Goal: Find contact information: Obtain details needed to contact an individual or organization

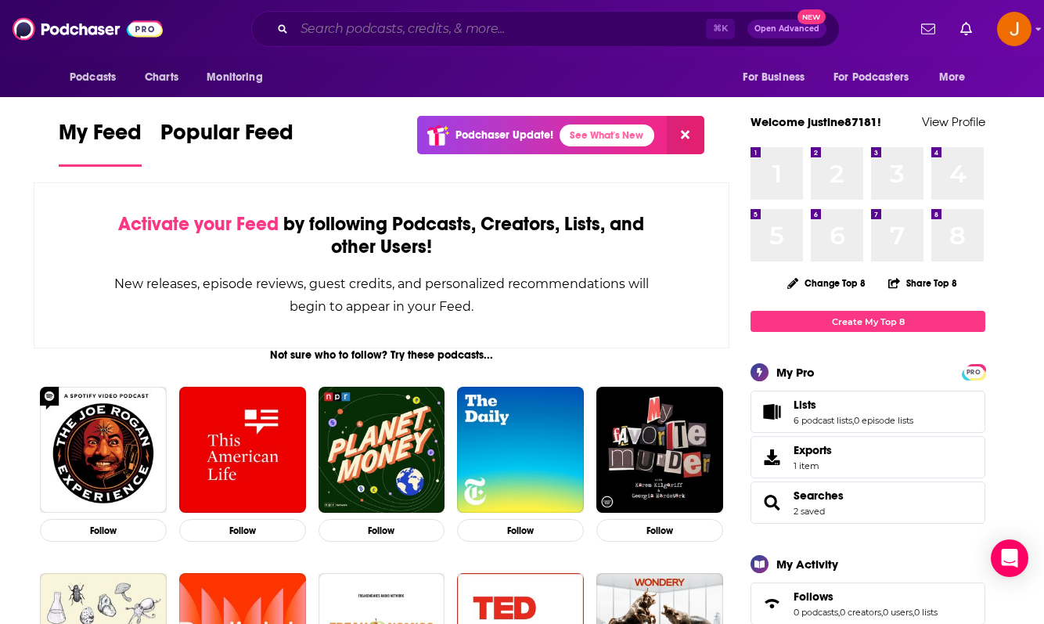
click at [452, 31] on input "Search podcasts, credits, & more..." at bounding box center [500, 28] width 412 height 25
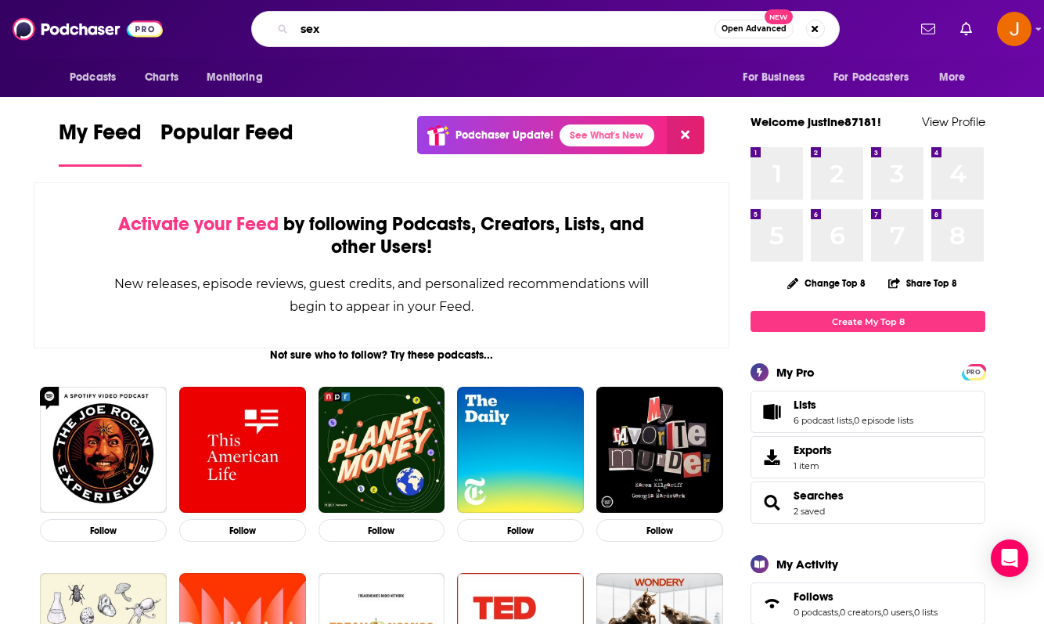
type input "sex"
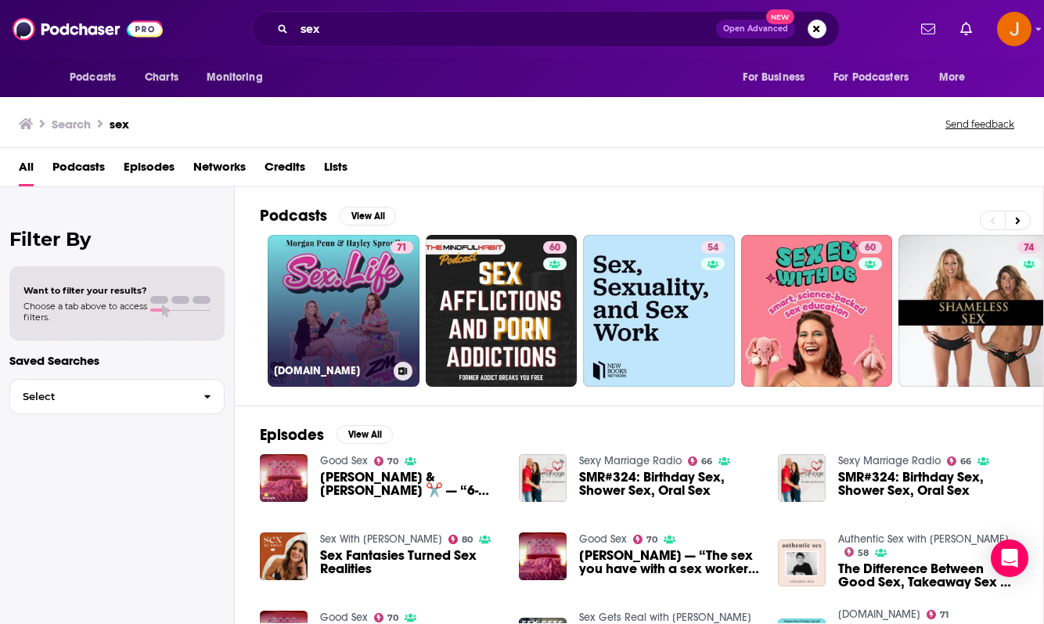
click at [380, 317] on link "71 Sex.Life" at bounding box center [344, 311] width 152 height 152
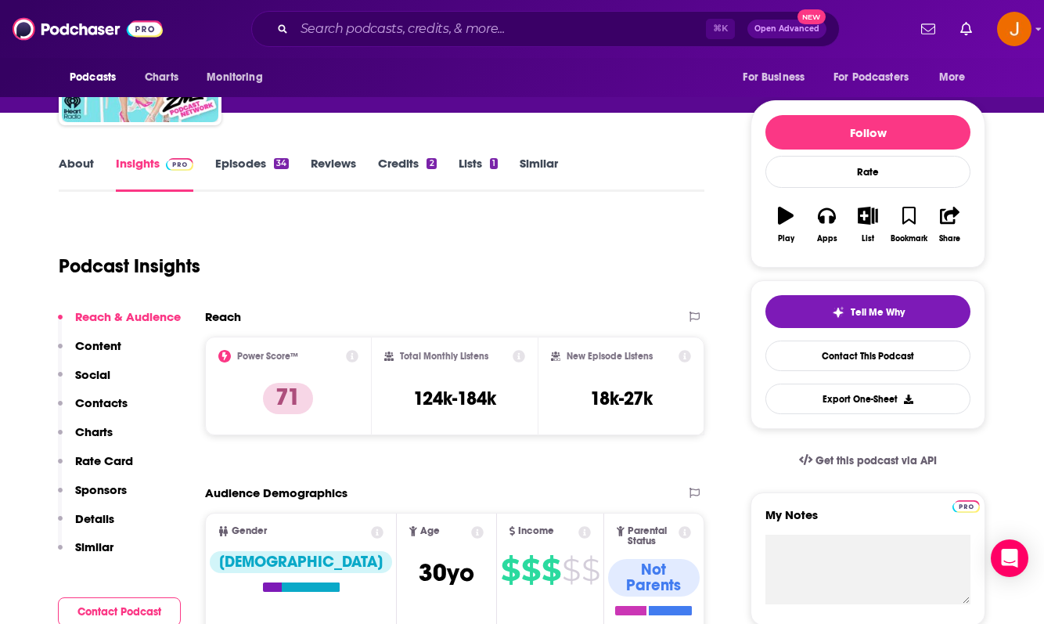
scroll to position [146, 0]
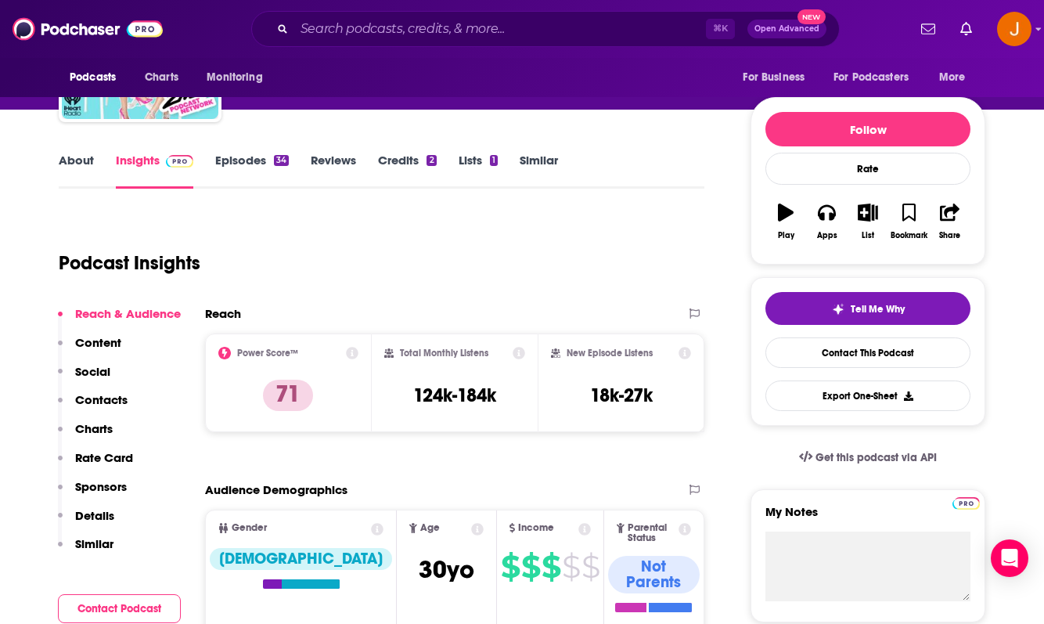
click at [111, 394] on p "Contacts" at bounding box center [101, 399] width 52 height 15
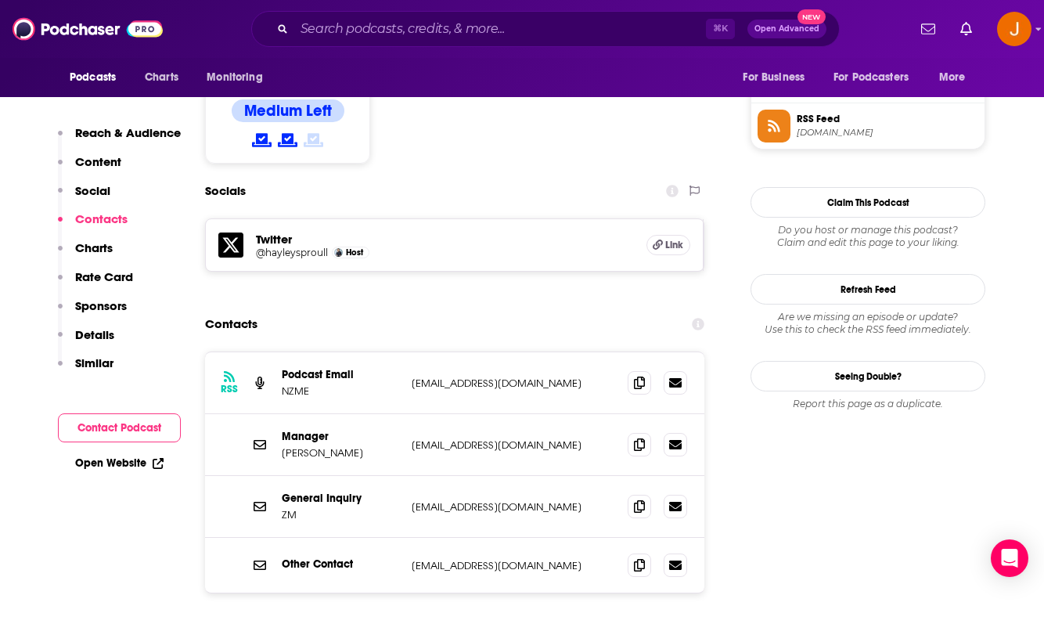
scroll to position [1274, 0]
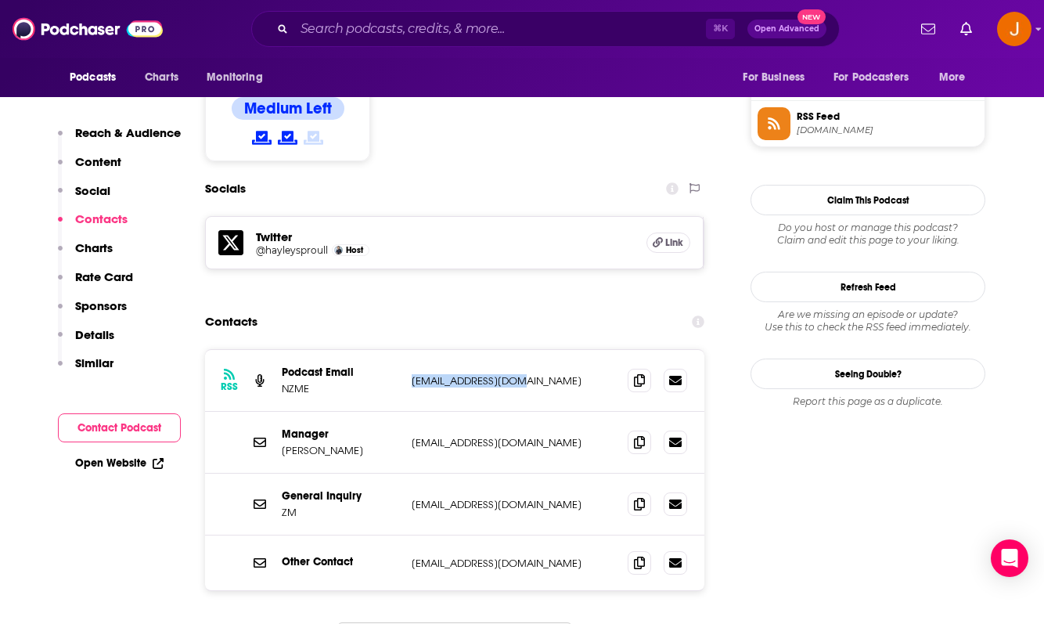
drag, startPoint x: 547, startPoint y: 299, endPoint x: 412, endPoint y: 293, distance: 134.7
click at [412, 350] on div "RSS Podcast Email NZME podcasts@nzme.co.nz podcasts@nzme.co.nz" at bounding box center [454, 381] width 499 height 62
click at [524, 498] on p "zm@zmonline.com" at bounding box center [513, 504] width 203 height 13
drag, startPoint x: 545, startPoint y: 293, endPoint x: 394, endPoint y: 292, distance: 151.0
click at [0, 0] on div "Podcast Email NZME podcasts@nzme.co.nz podcasts@nzme.co.nz" at bounding box center [0, 0] width 0 height 0
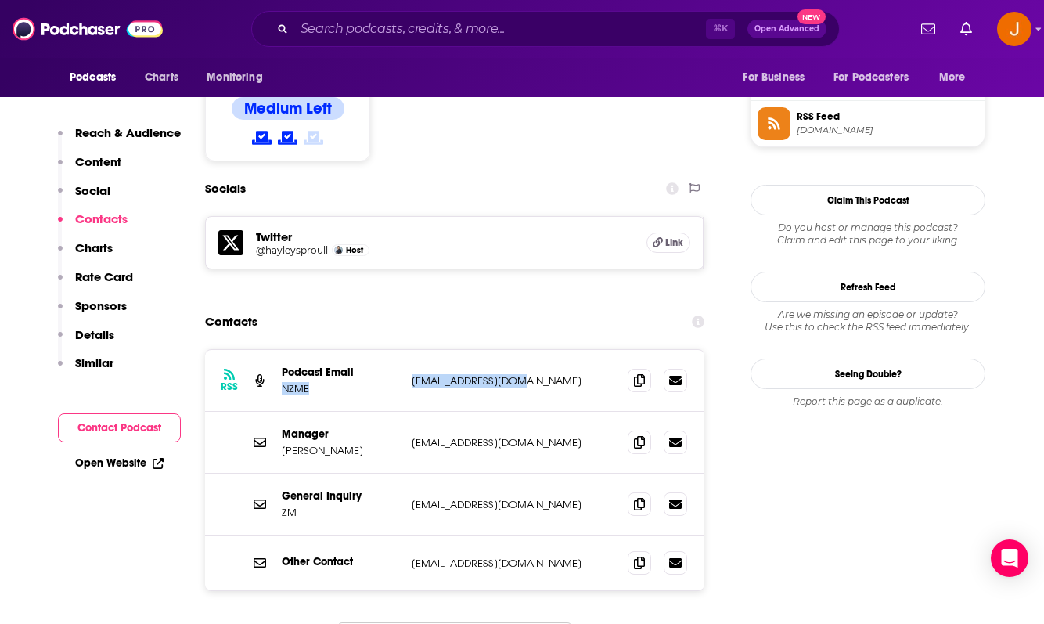
click at [530, 412] on div "Manager Matt Headland mattheadland@gmail.com mattheadland@gmail.com" at bounding box center [454, 443] width 499 height 62
drag, startPoint x: 533, startPoint y: 280, endPoint x: 444, endPoint y: 294, distance: 89.5
click at [444, 350] on div "RSS Podcast Email NZME podcasts@nzme.co.nz podcasts@nzme.co.nz" at bounding box center [454, 381] width 499 height 62
click at [556, 374] on p "podcasts@nzme.co.nz" at bounding box center [513, 380] width 203 height 13
drag, startPoint x: 539, startPoint y: 294, endPoint x: 410, endPoint y: 293, distance: 129.1
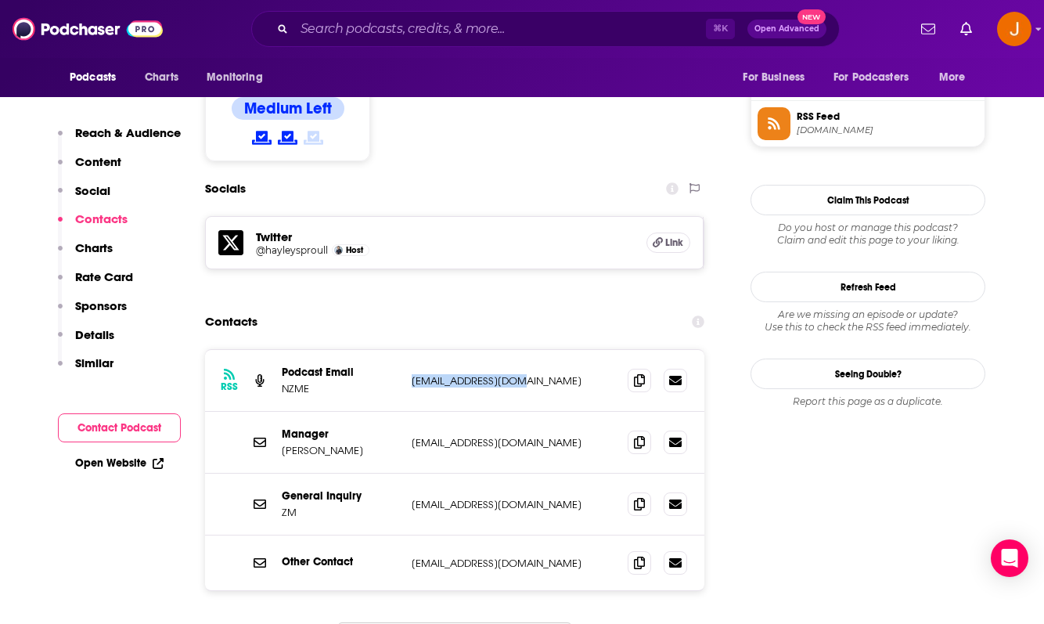
click at [410, 350] on div "RSS Podcast Email NZME podcasts@nzme.co.nz podcasts@nzme.co.nz" at bounding box center [454, 381] width 499 height 62
copy p "podcasts@nzme.co.nz"
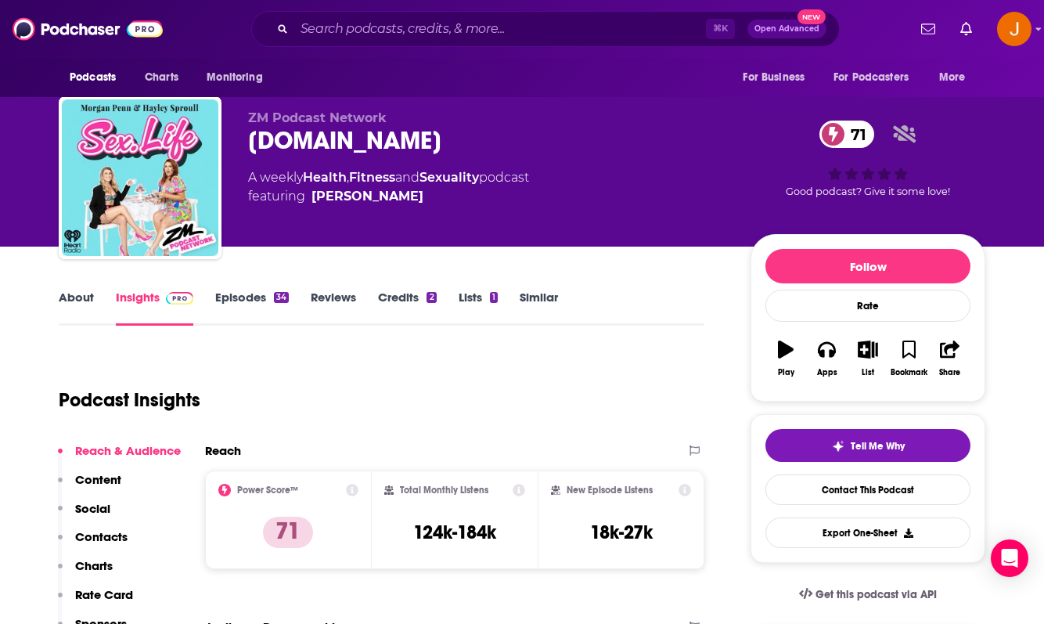
scroll to position [2, 0]
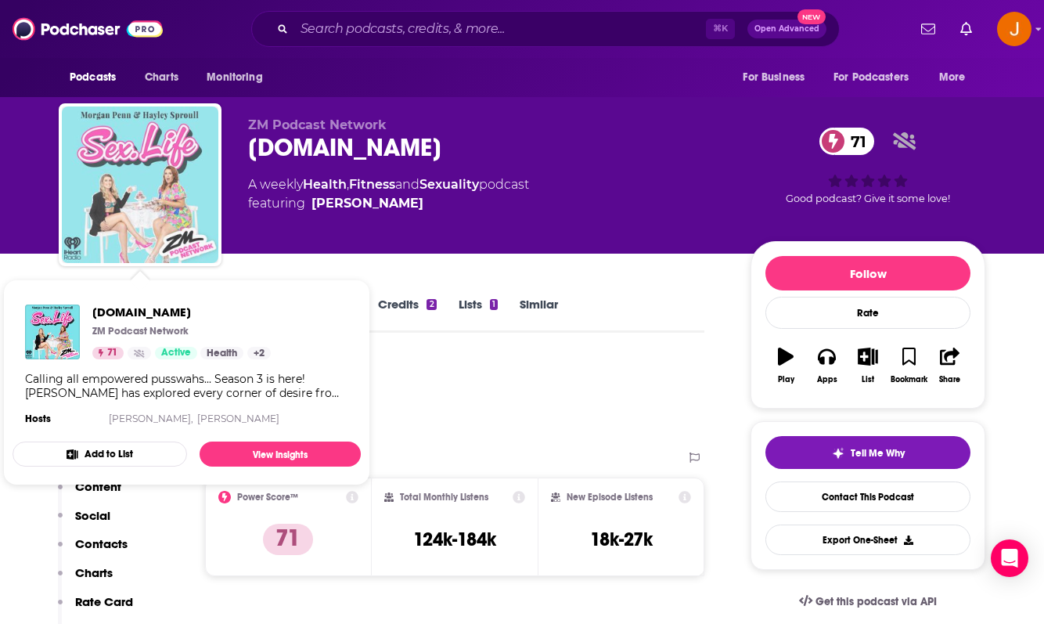
click at [174, 206] on img "Sex.Life" at bounding box center [140, 184] width 157 height 157
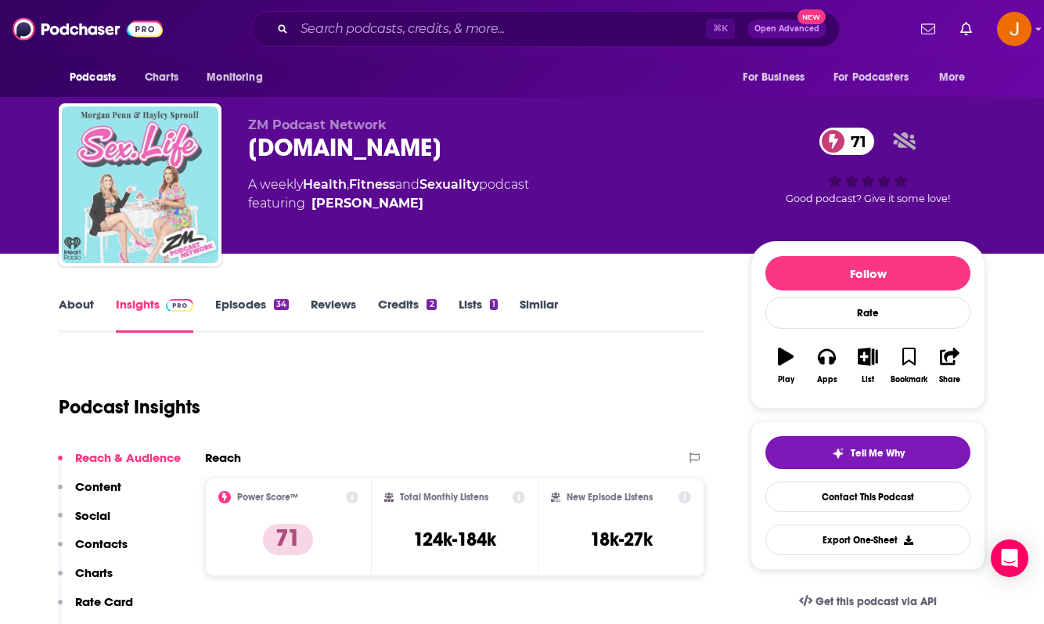
click at [159, 215] on img "Sex.Life" at bounding box center [140, 184] width 157 height 157
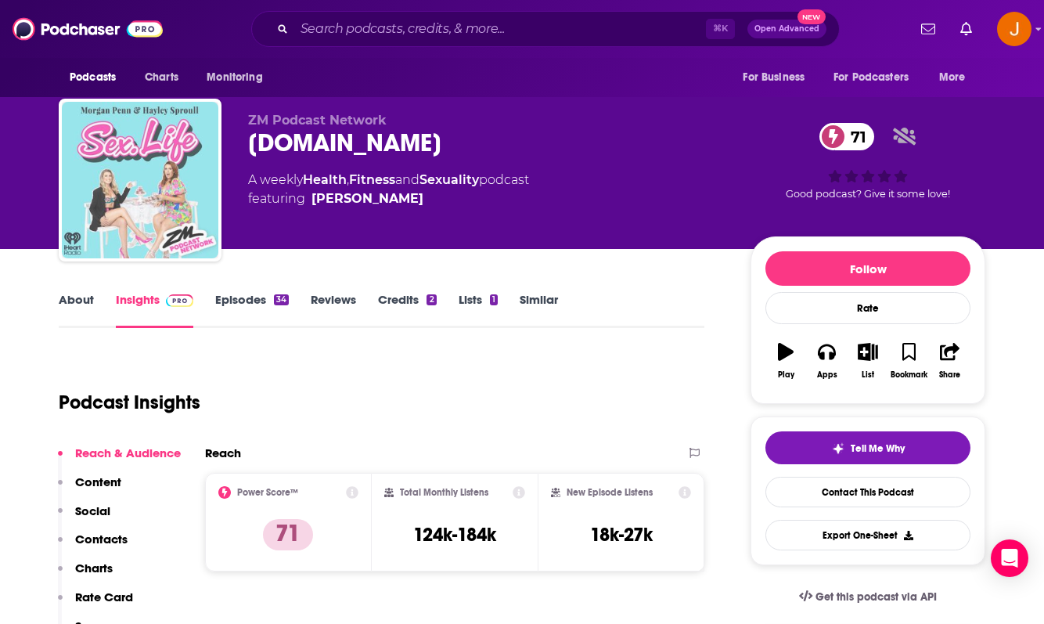
scroll to position [0, 0]
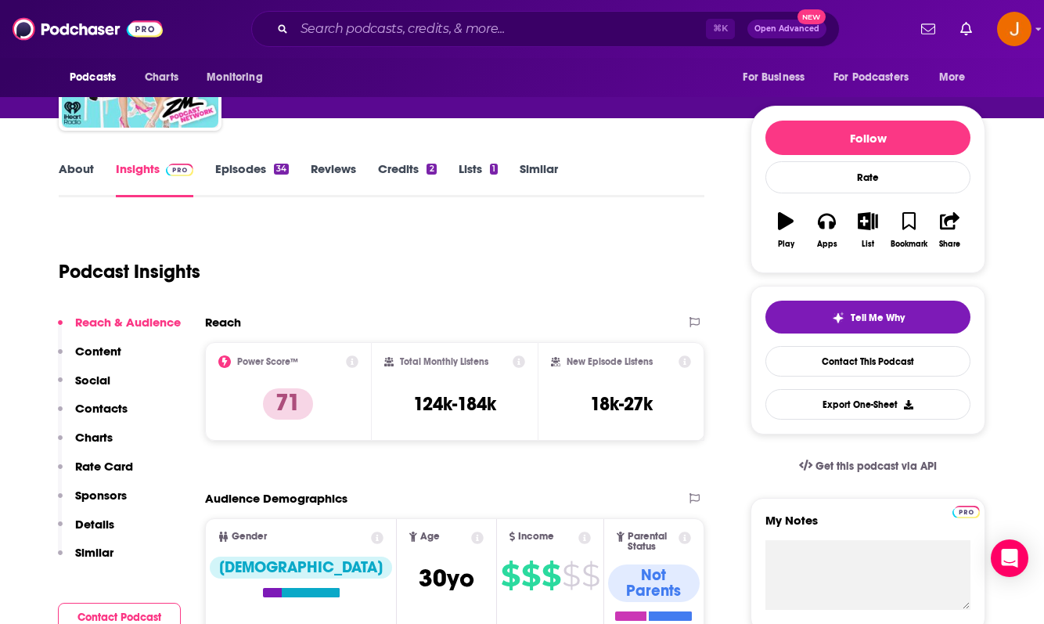
click at [103, 351] on p "Content" at bounding box center [98, 351] width 46 height 15
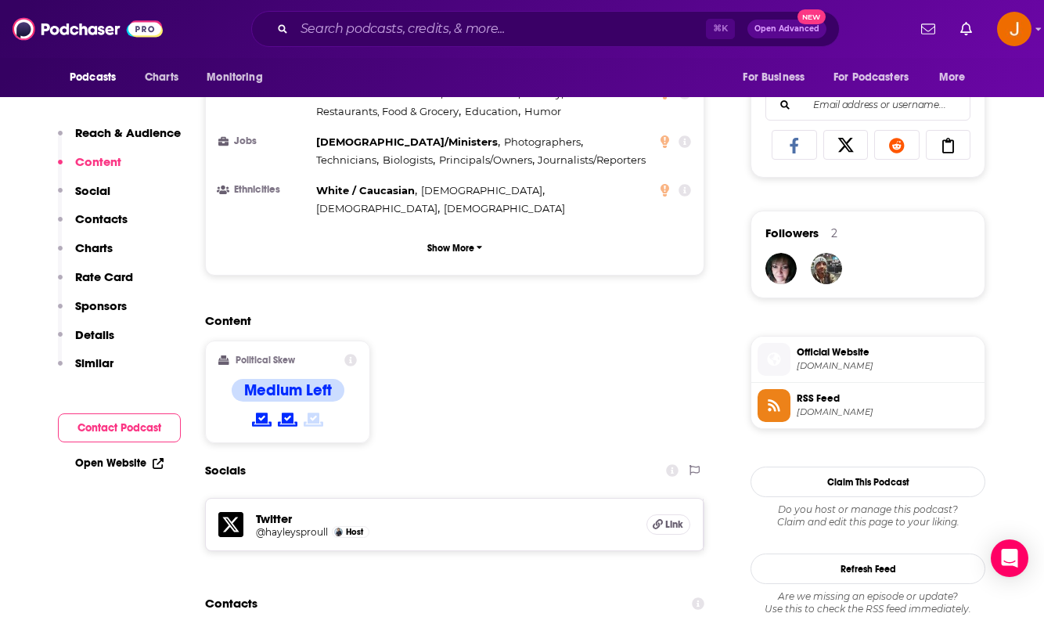
scroll to position [996, 0]
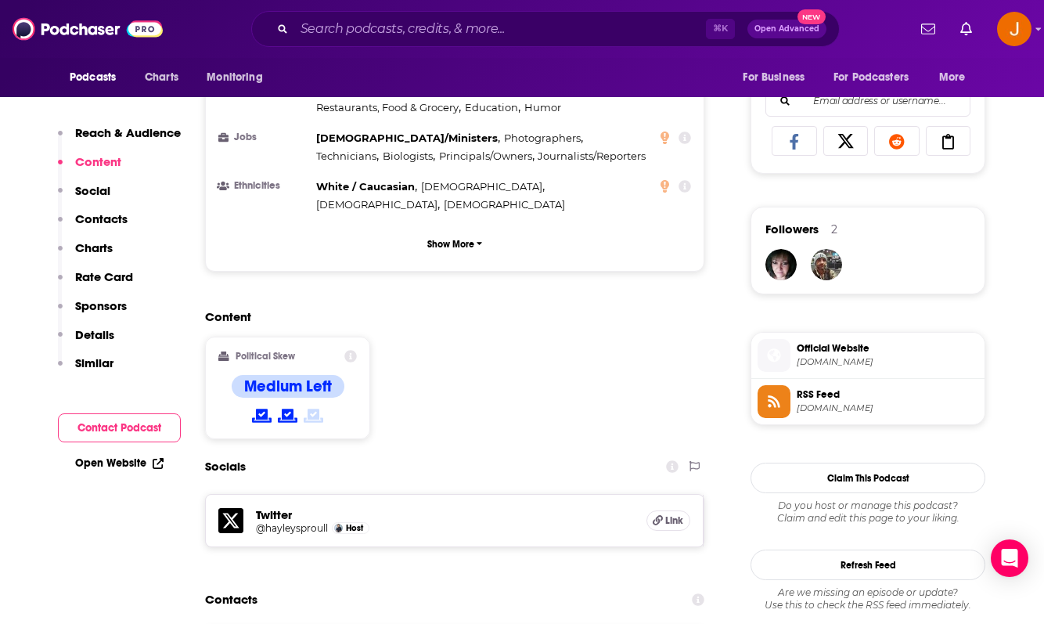
click at [103, 225] on p "Contacts" at bounding box center [101, 218] width 52 height 15
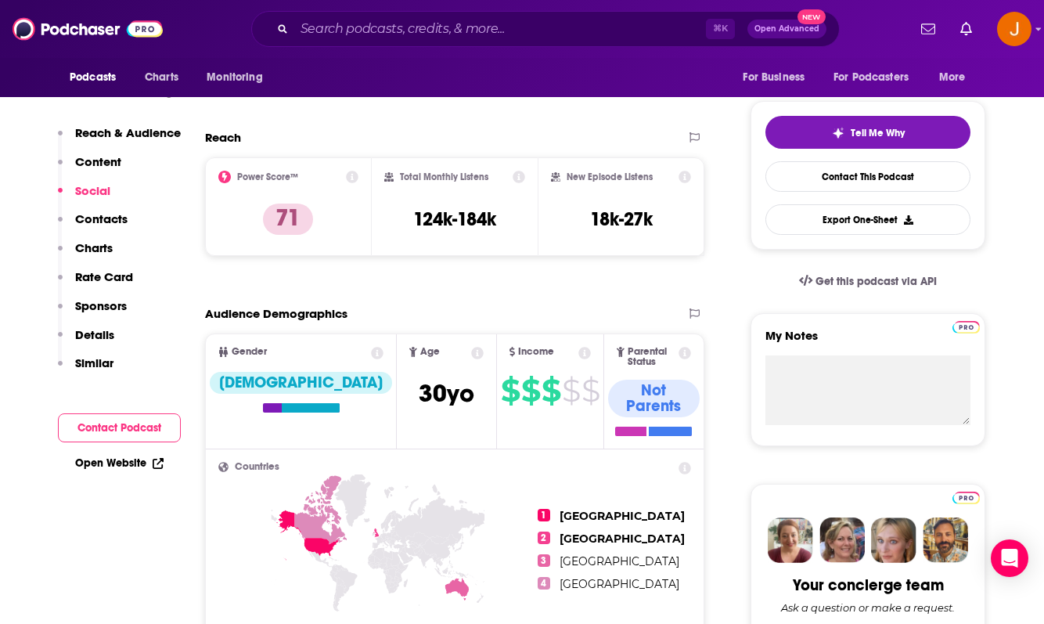
scroll to position [0, 0]
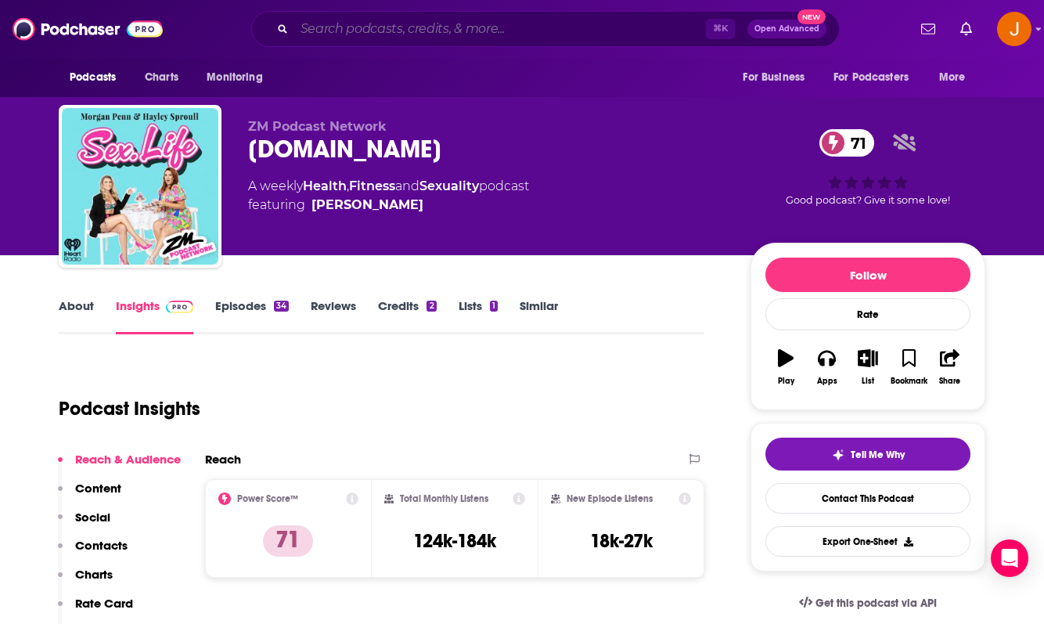
click at [435, 25] on input "Search podcasts, credits, & more..." at bounding box center [500, 28] width 412 height 25
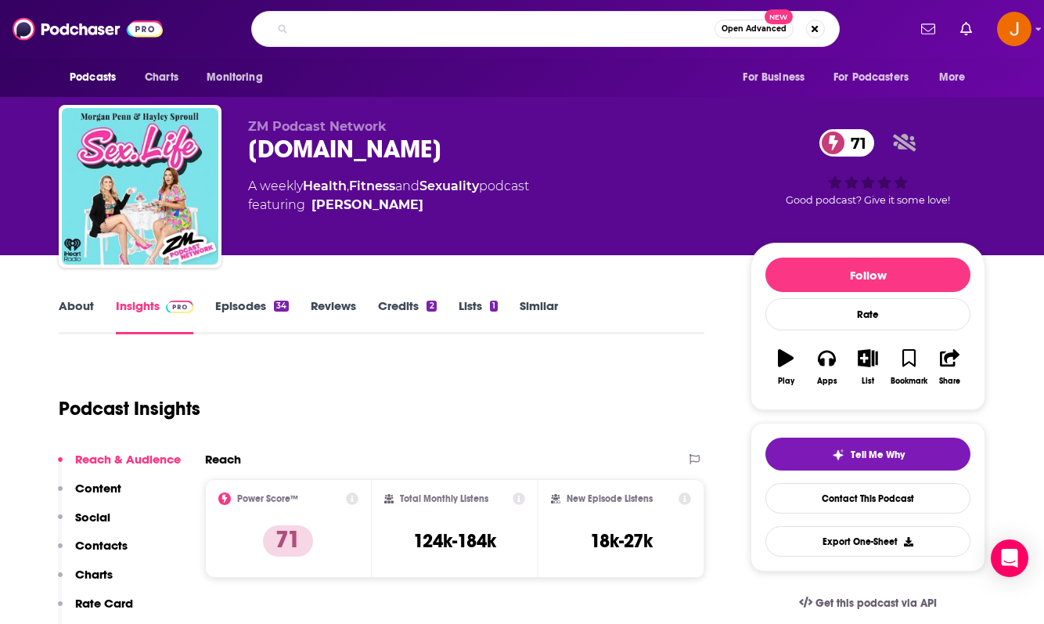
type input "d"
type input "I dont get it"
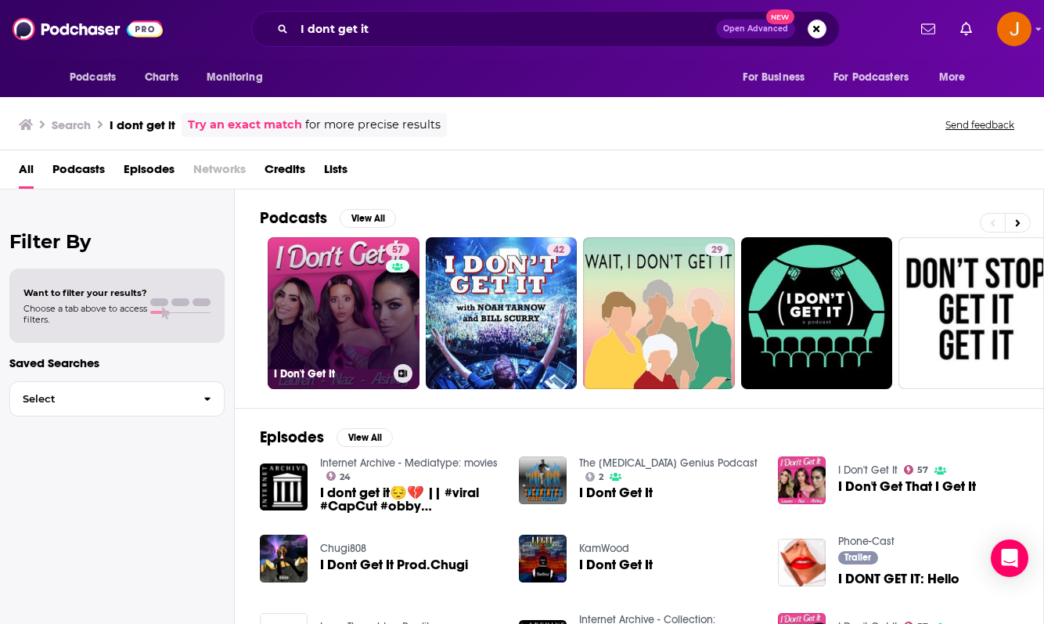
click at [374, 287] on link "57 I Don't Get It" at bounding box center [344, 313] width 152 height 152
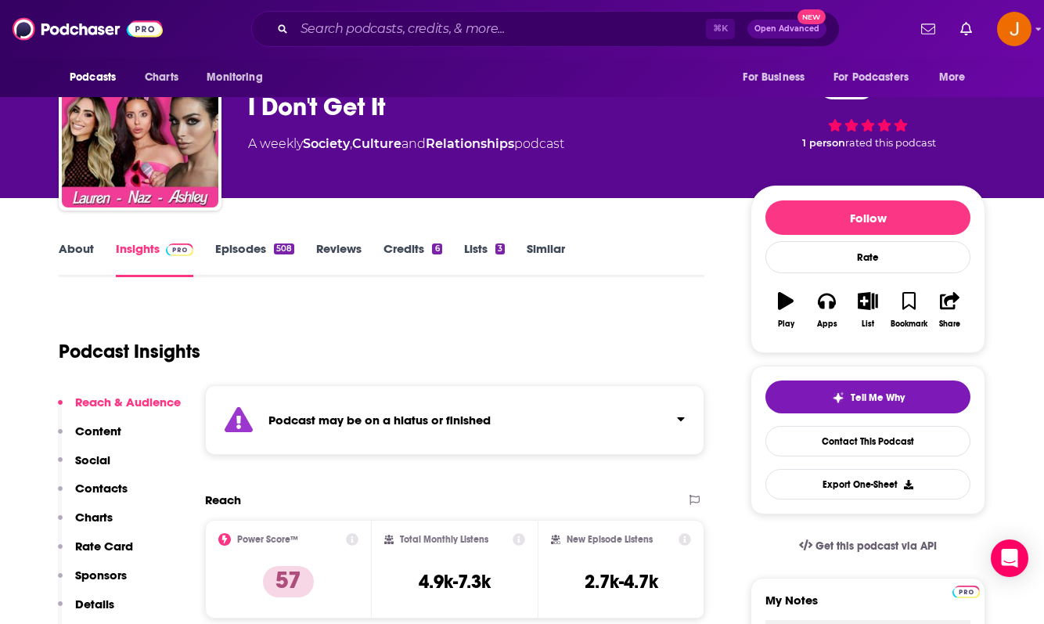
click at [118, 480] on p "Contacts" at bounding box center [101, 487] width 52 height 15
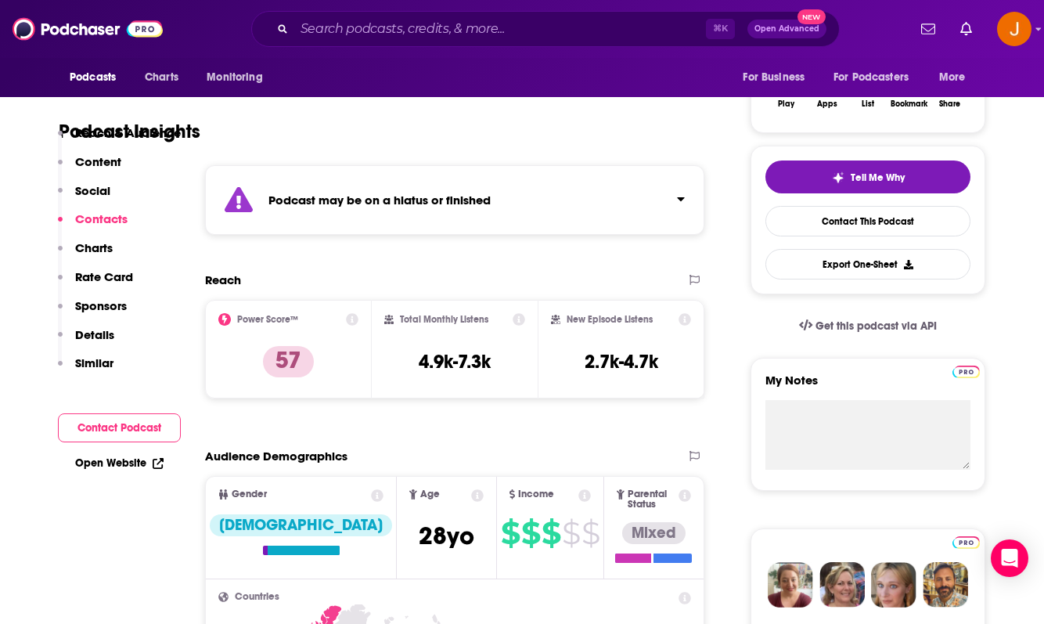
scroll to position [722, 0]
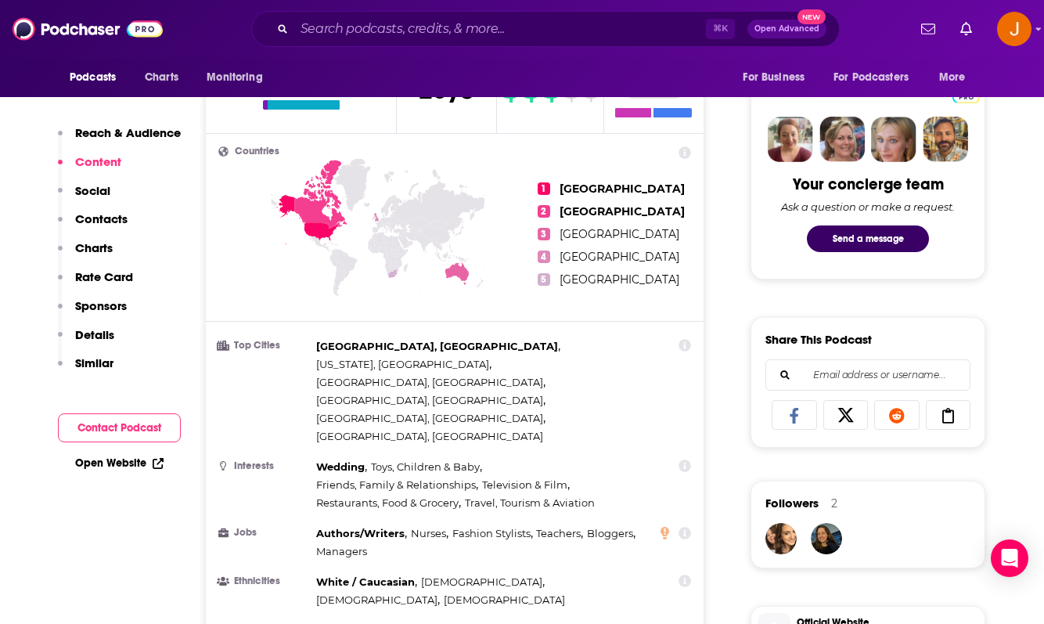
click at [105, 264] on button "Charts" at bounding box center [85, 254] width 55 height 29
click at [88, 191] on p "Social" at bounding box center [92, 190] width 35 height 15
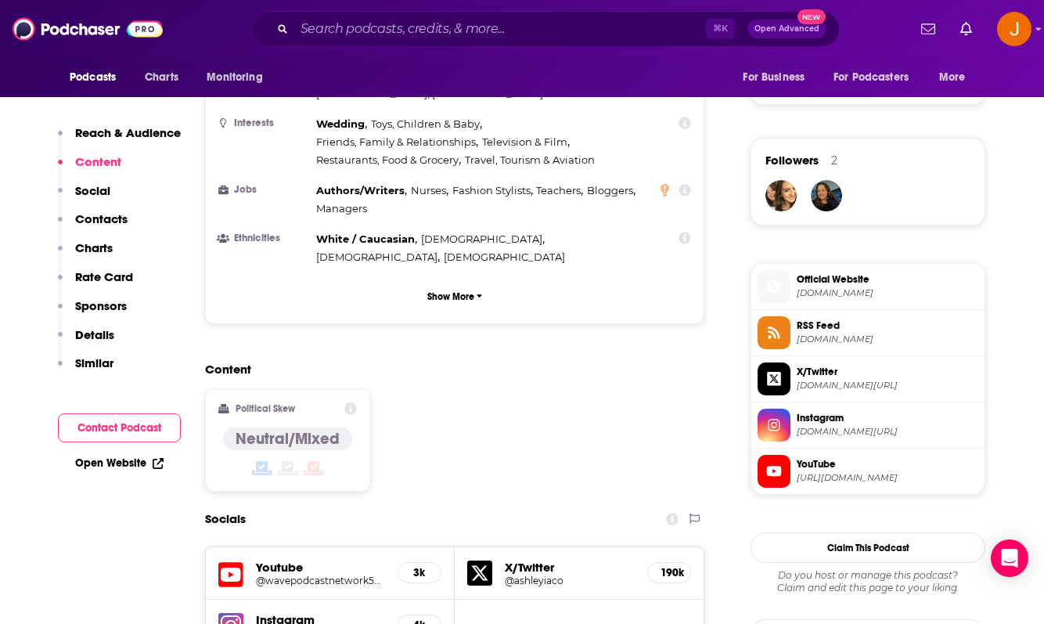
scroll to position [1073, 0]
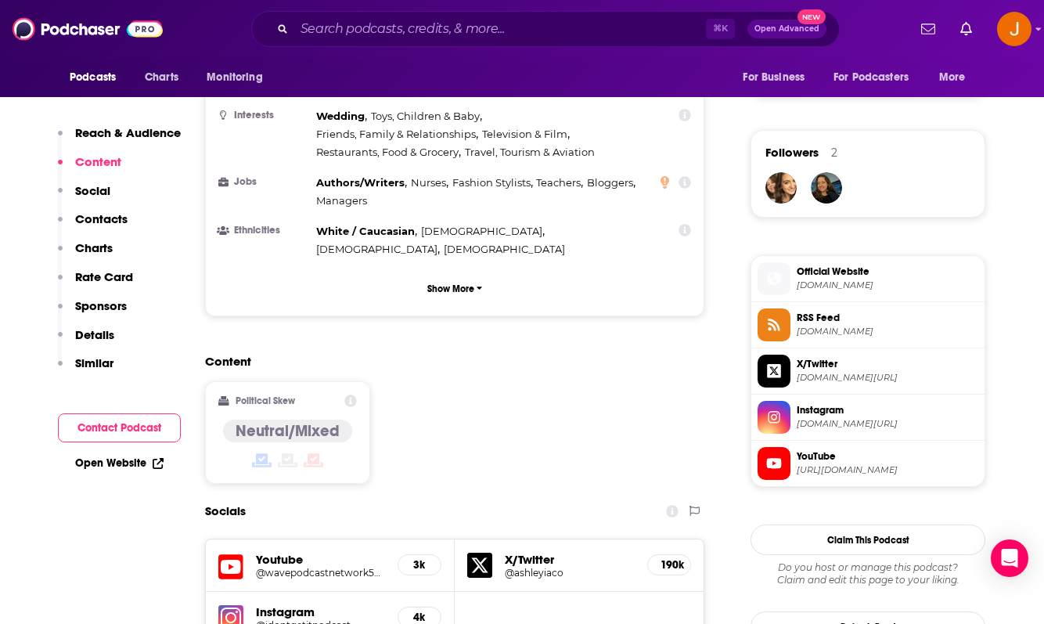
click at [304, 619] on h5 "@idontgetitpodcast" at bounding box center [320, 625] width 129 height 12
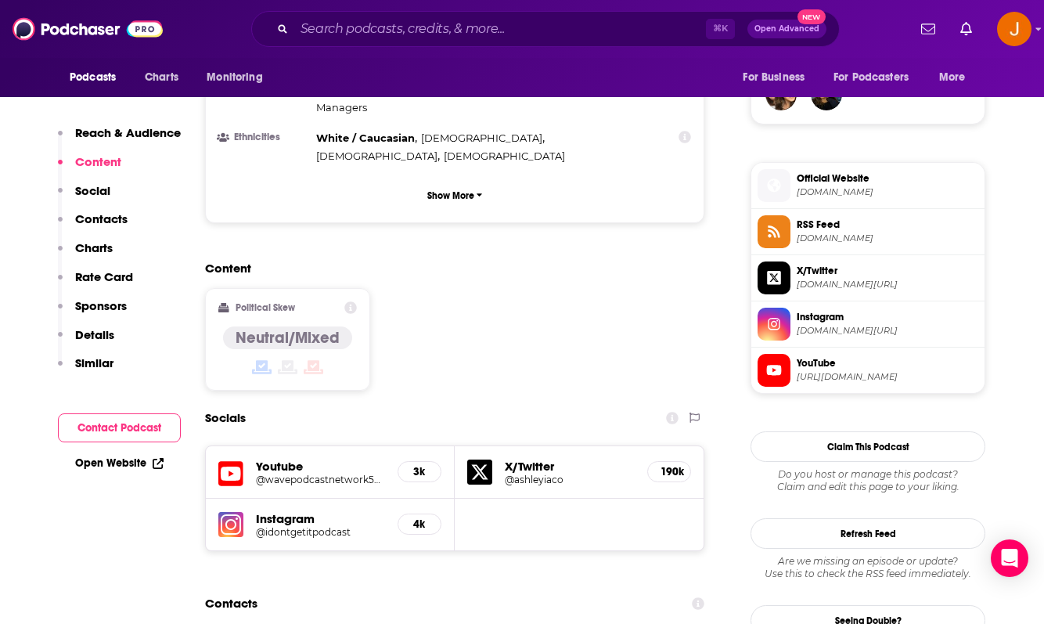
scroll to position [1167, 0]
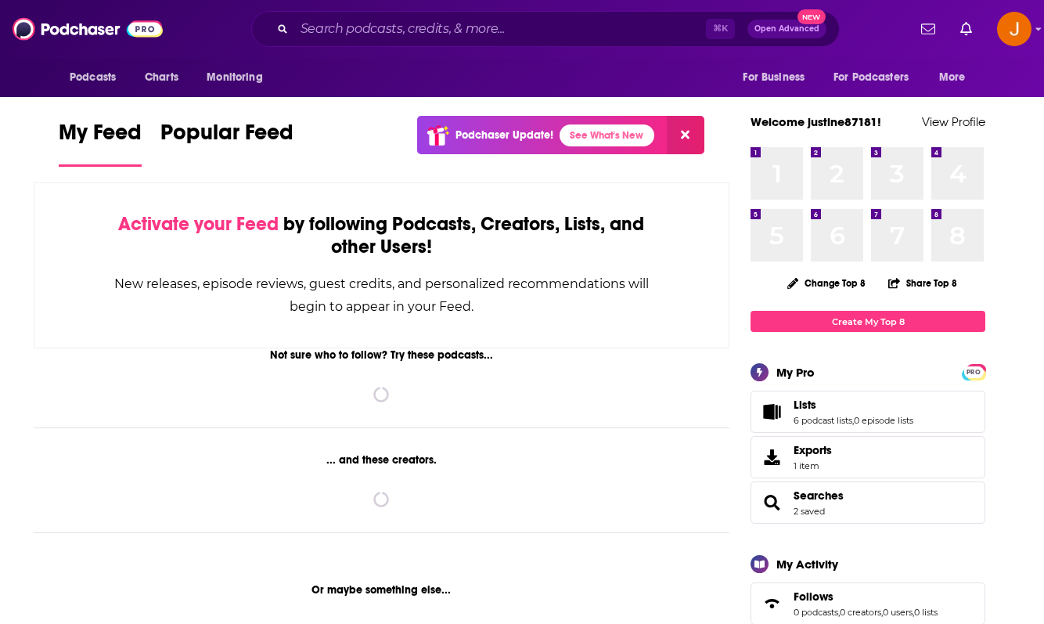
click at [398, 48] on div "Podcasts Charts Monitoring ⌘ K Open Advanced New For Business For Podcasters Mo…" at bounding box center [522, 29] width 1044 height 58
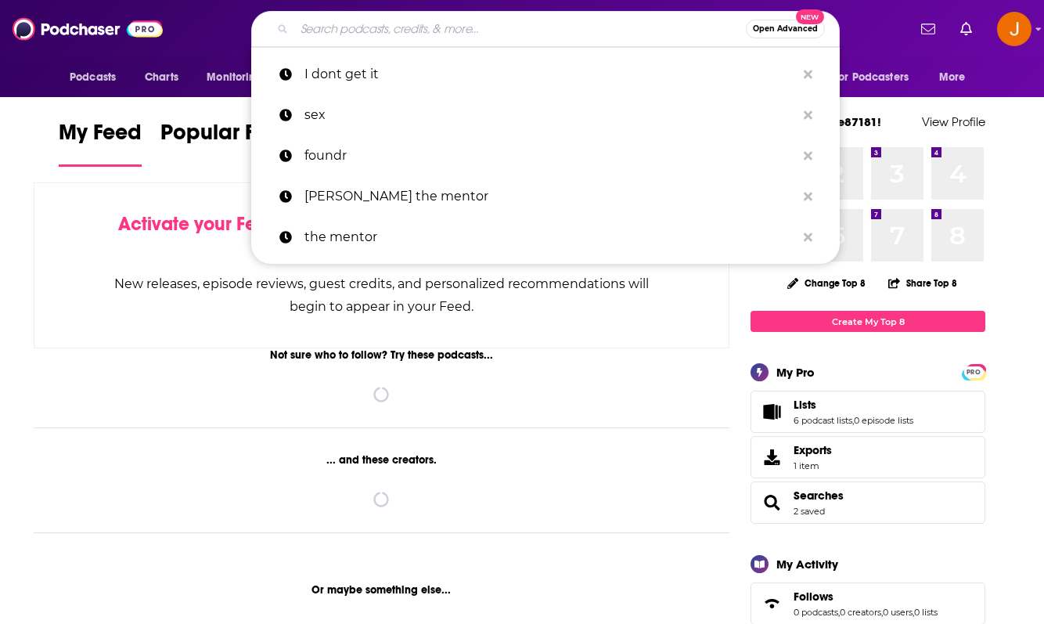
click at [388, 35] on input "Search podcasts, credits, & more..." at bounding box center [520, 28] width 452 height 25
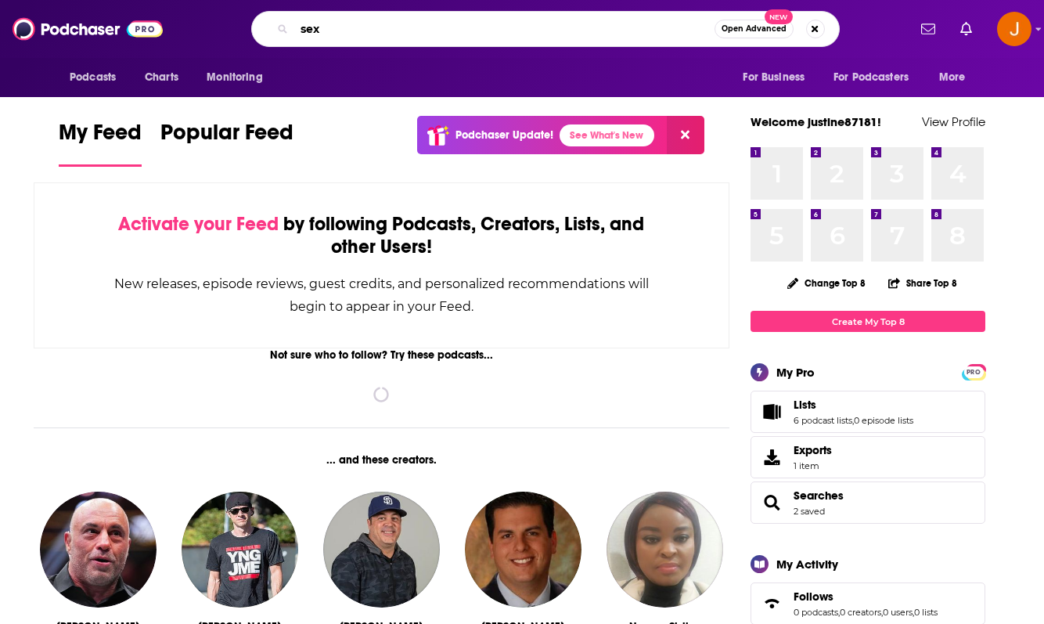
type input "sex"
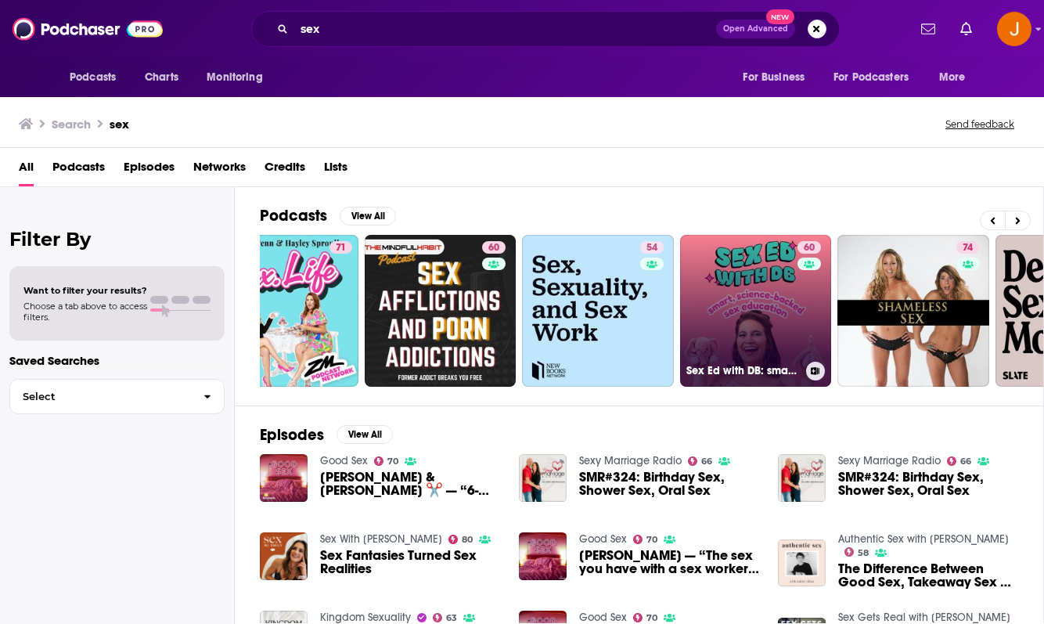
scroll to position [0, 64]
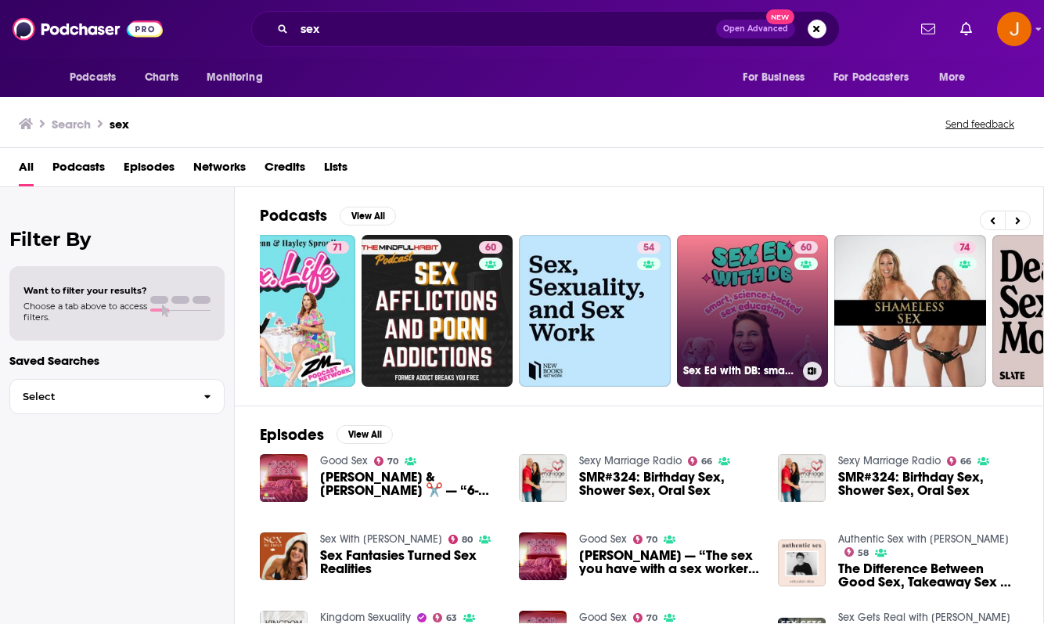
click at [721, 315] on link "60 Sex Ed with DB: smart, science-backed sex education" at bounding box center [753, 311] width 152 height 152
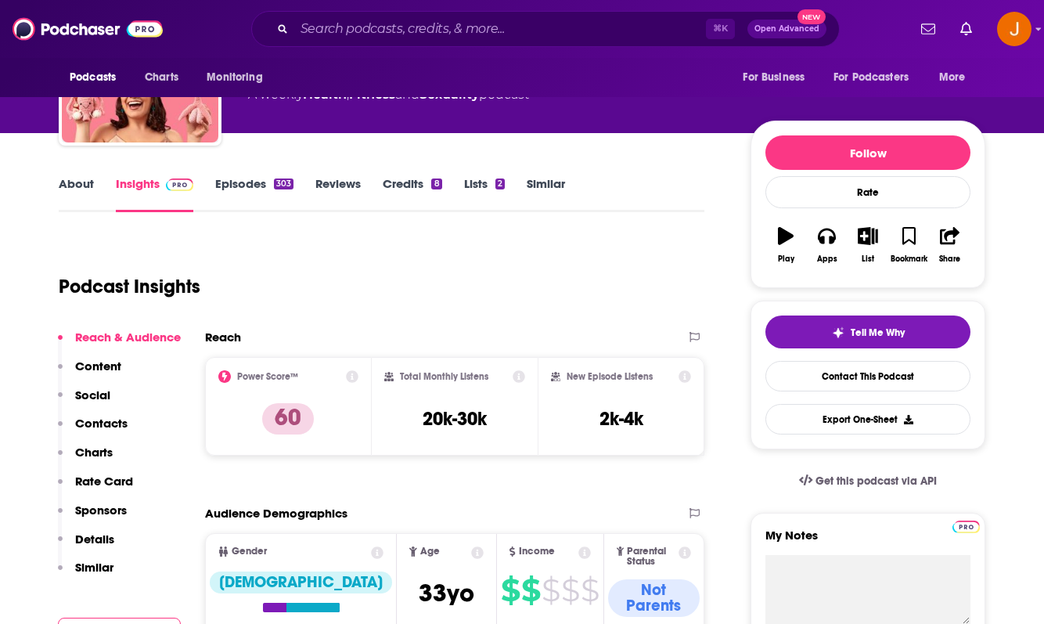
scroll to position [129, 0]
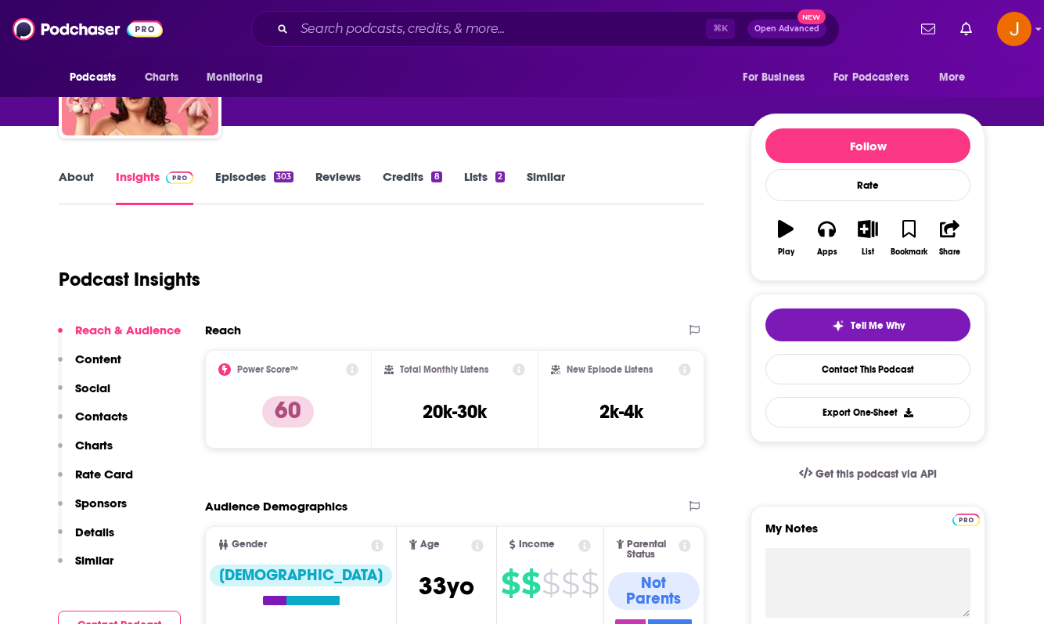
click at [84, 420] on p "Contacts" at bounding box center [101, 415] width 52 height 15
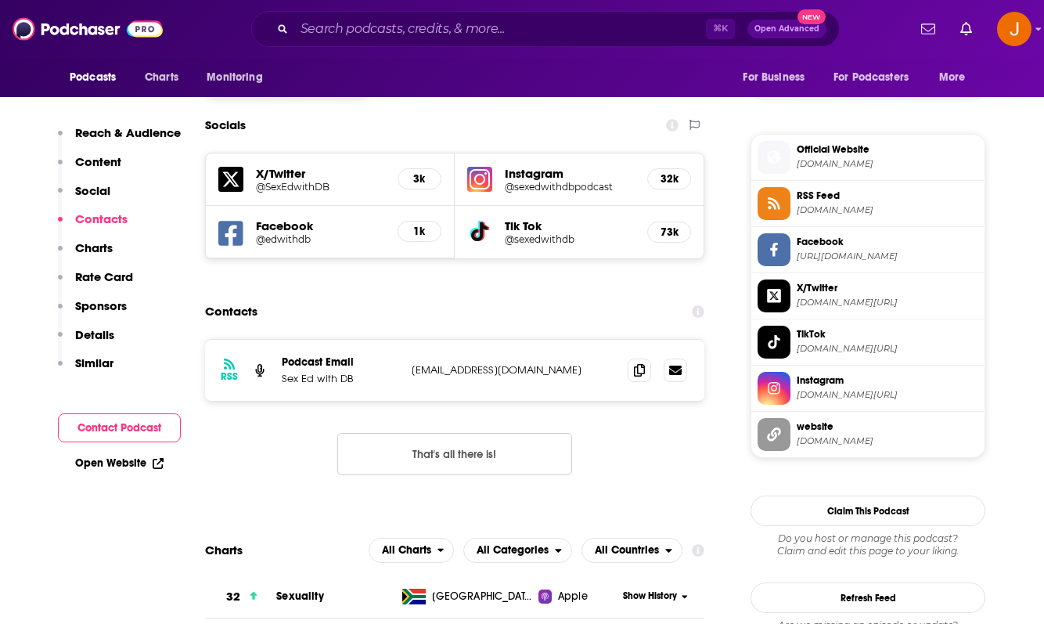
scroll to position [1344, 0]
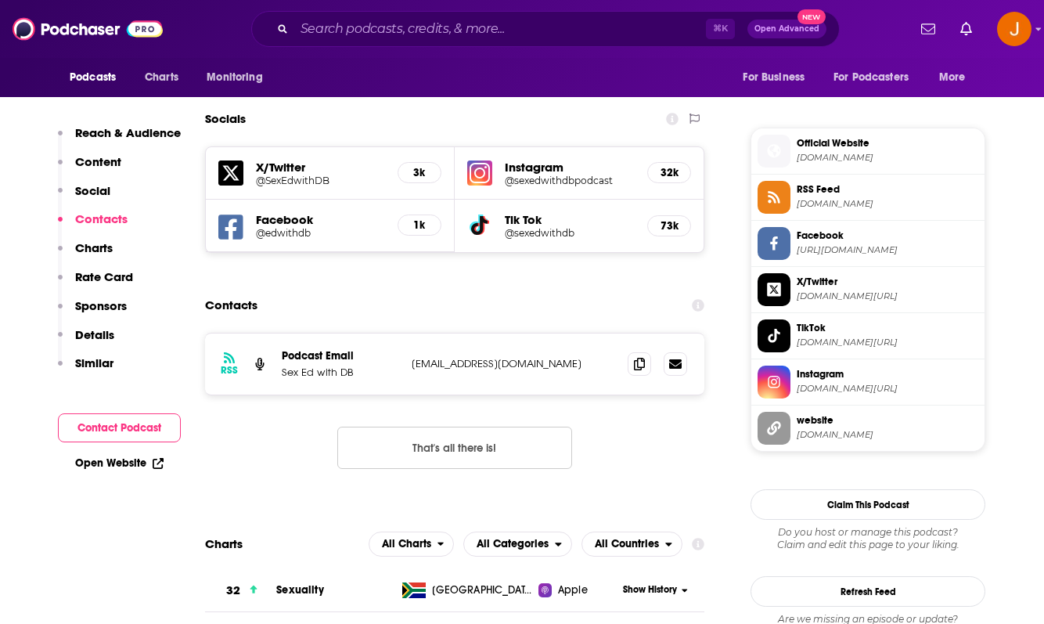
drag, startPoint x: 546, startPoint y: 300, endPoint x: 405, endPoint y: 297, distance: 140.9
click at [405, 333] on div "RSS Podcast Email Sex Ed with DB [EMAIL_ADDRESS][DOMAIN_NAME] [EMAIL_ADDRESS][D…" at bounding box center [454, 363] width 499 height 61
click at [407, 333] on div "RSS Podcast Email Sex Ed with DB [EMAIL_ADDRESS][DOMAIN_NAME] [EMAIL_ADDRESS][D…" at bounding box center [454, 363] width 499 height 61
drag, startPoint x: 398, startPoint y: 290, endPoint x: 570, endPoint y: 288, distance: 171.4
click at [0, 0] on div "Podcast Email Sex Ed with DB [EMAIL_ADDRESS][DOMAIN_NAME] [EMAIL_ADDRESS][DOMAI…" at bounding box center [0, 0] width 0 height 0
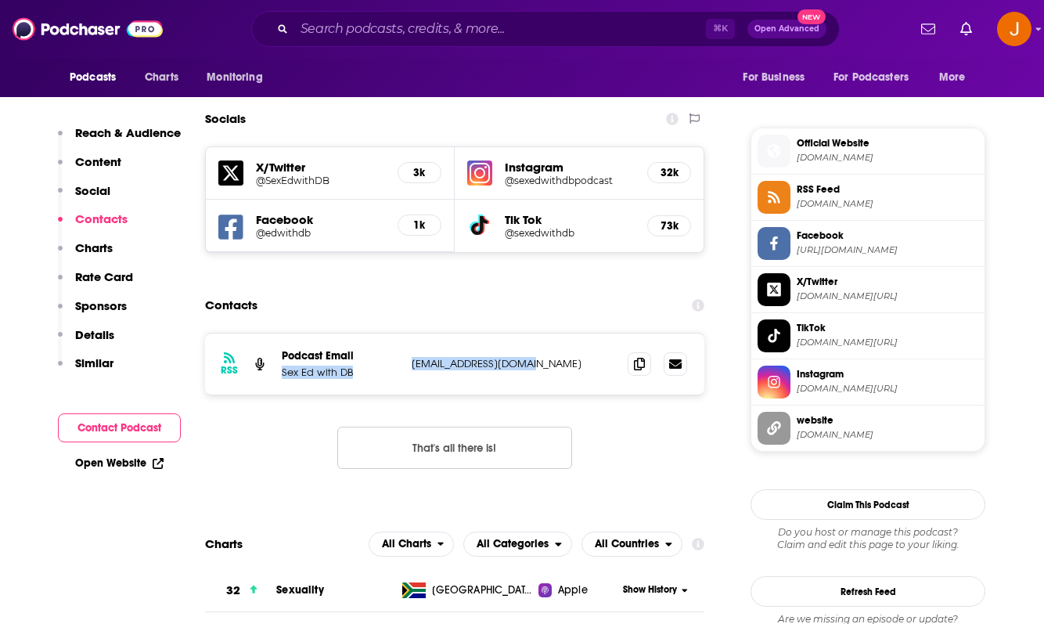
click at [516, 333] on div "RSS Podcast Email Sex Ed with DB [EMAIL_ADDRESS][DOMAIN_NAME] [EMAIL_ADDRESS][D…" at bounding box center [454, 363] width 499 height 61
drag, startPoint x: 536, startPoint y: 288, endPoint x: 408, endPoint y: 286, distance: 127.6
click at [408, 333] on div "RSS Podcast Email Sex Ed with DB [EMAIL_ADDRESS][DOMAIN_NAME] [EMAIL_ADDRESS][D…" at bounding box center [454, 363] width 499 height 61
copy p "[EMAIL_ADDRESS][DOMAIN_NAME]"
click at [545, 160] on h5 "Instagram" at bounding box center [570, 167] width 130 height 15
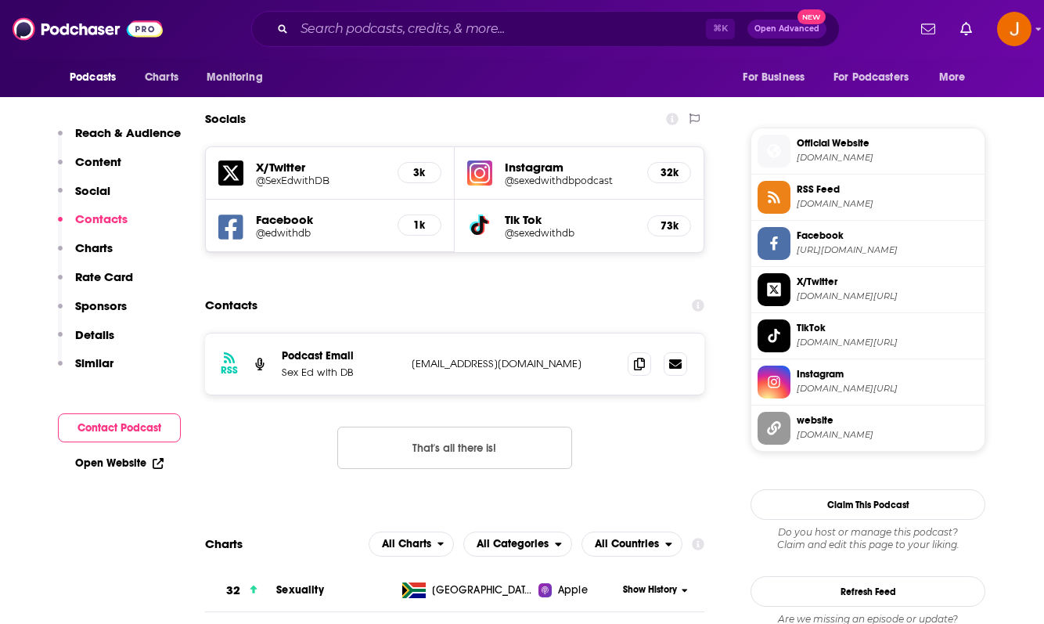
click at [538, 175] on h5 "@sexedwithdbpodcast" at bounding box center [570, 181] width 130 height 12
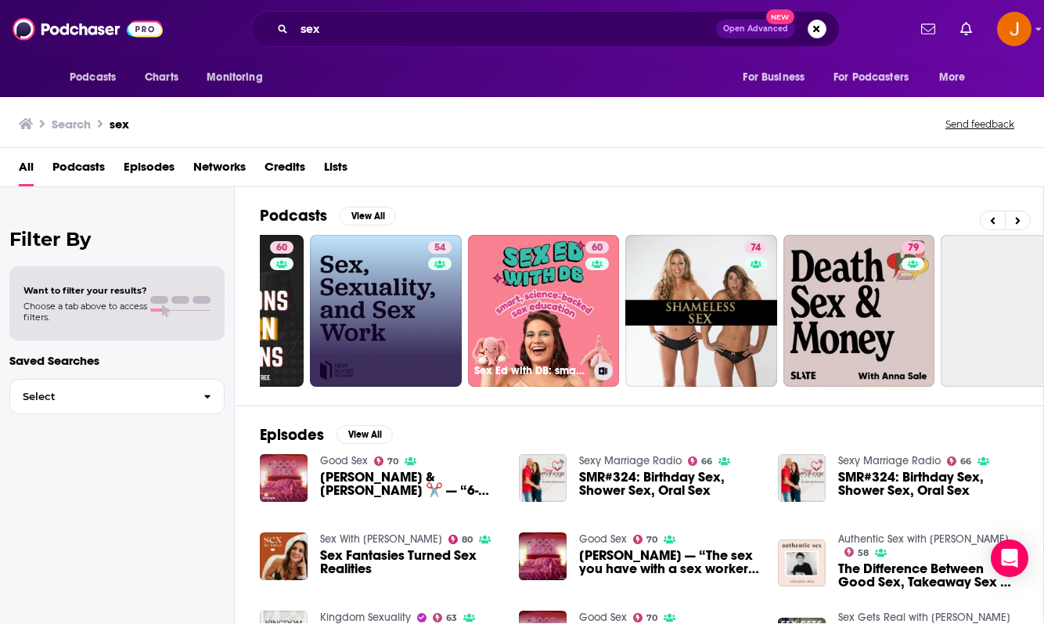
scroll to position [0, 278]
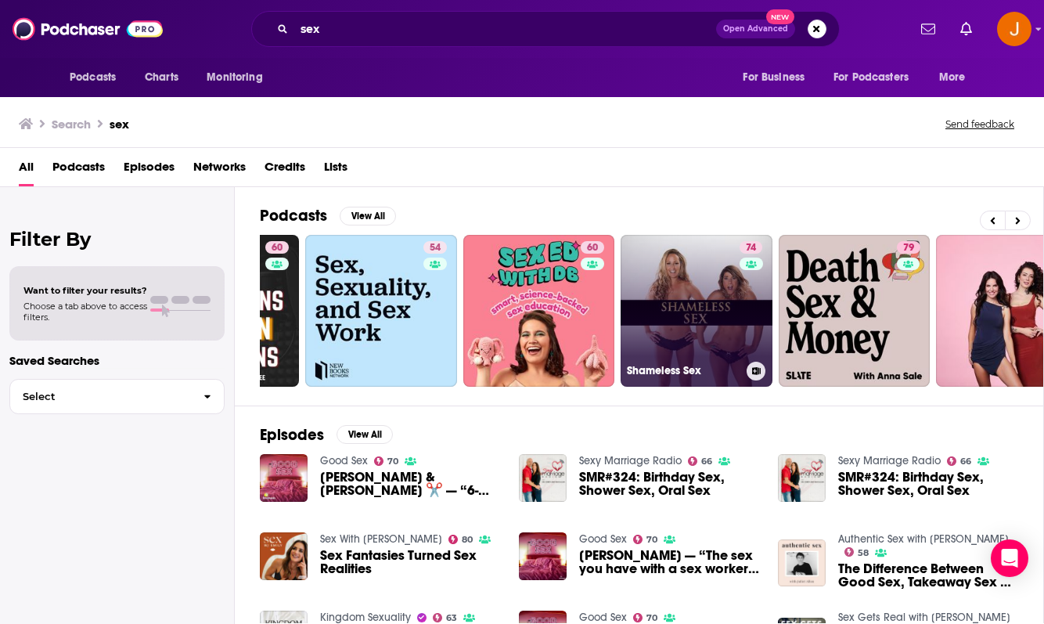
click at [696, 341] on link "74 Shameless Sex" at bounding box center [697, 311] width 152 height 152
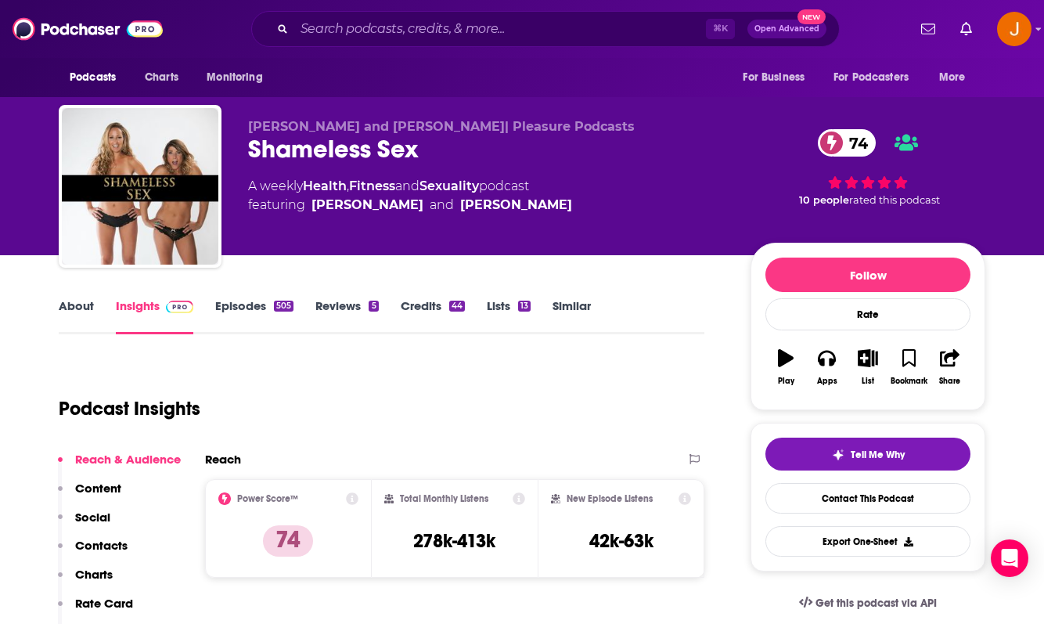
scroll to position [77, 0]
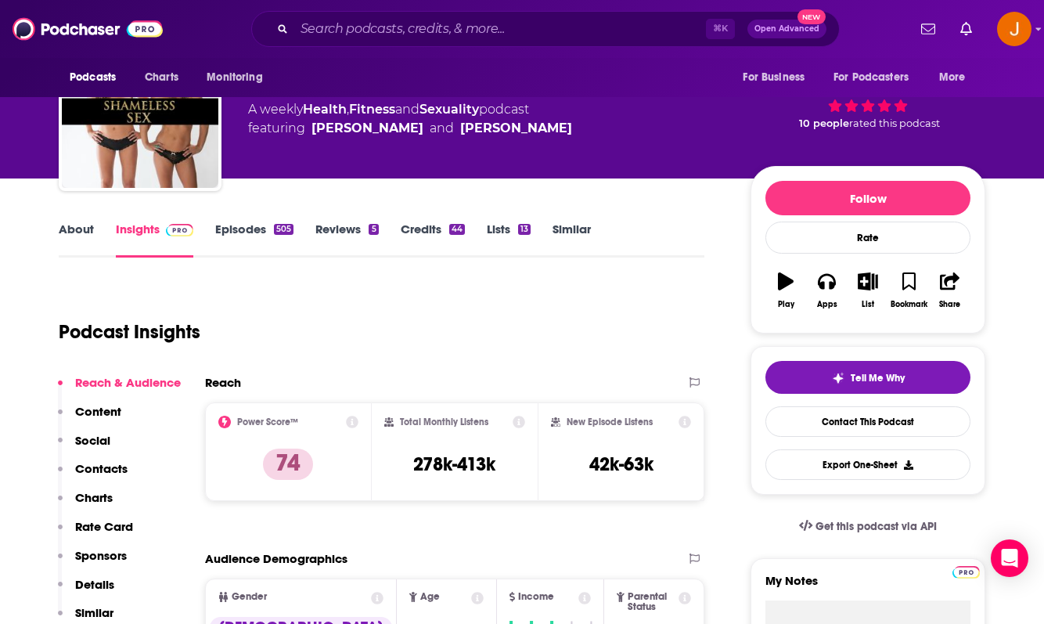
click at [106, 475] on p "Contacts" at bounding box center [101, 468] width 52 height 15
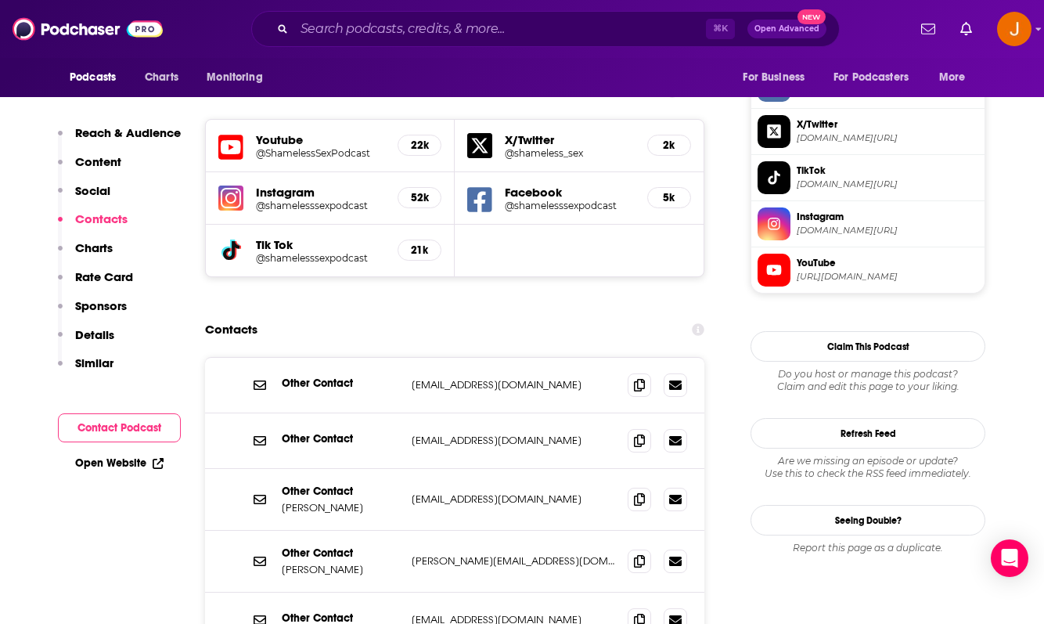
scroll to position [1359, 0]
drag, startPoint x: 551, startPoint y: 465, endPoint x: 404, endPoint y: 466, distance: 147.1
click at [404, 530] on div "Other Contact [PERSON_NAME] [PERSON_NAME][EMAIL_ADDRESS][DOMAIN_NAME] [PERSON_N…" at bounding box center [454, 561] width 499 height 62
copy div "[PERSON_NAME][EMAIL_ADDRESS][DOMAIN_NAME]"
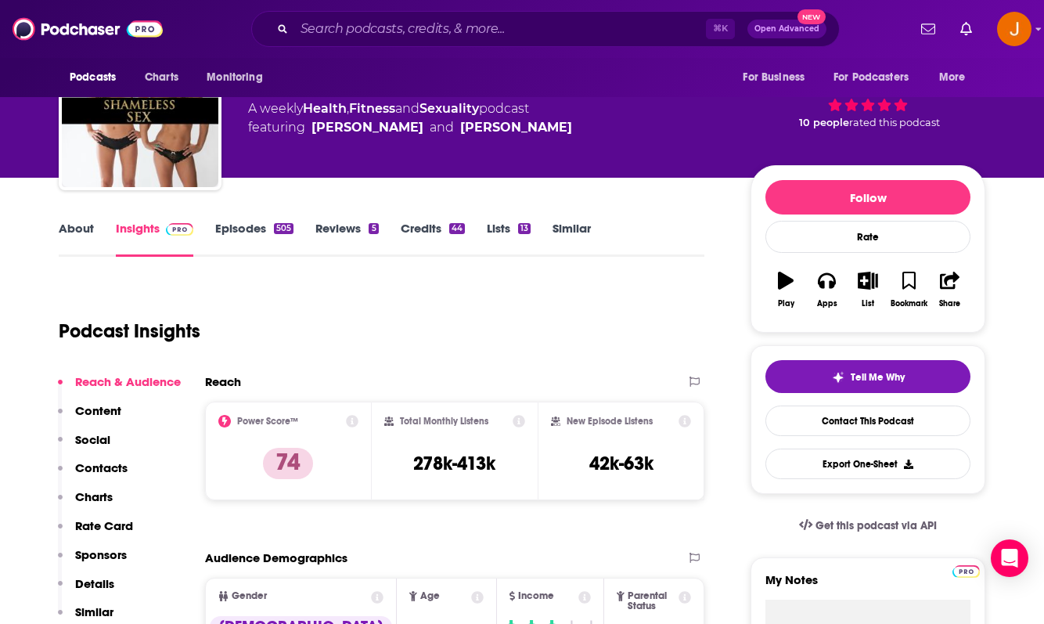
scroll to position [0, 0]
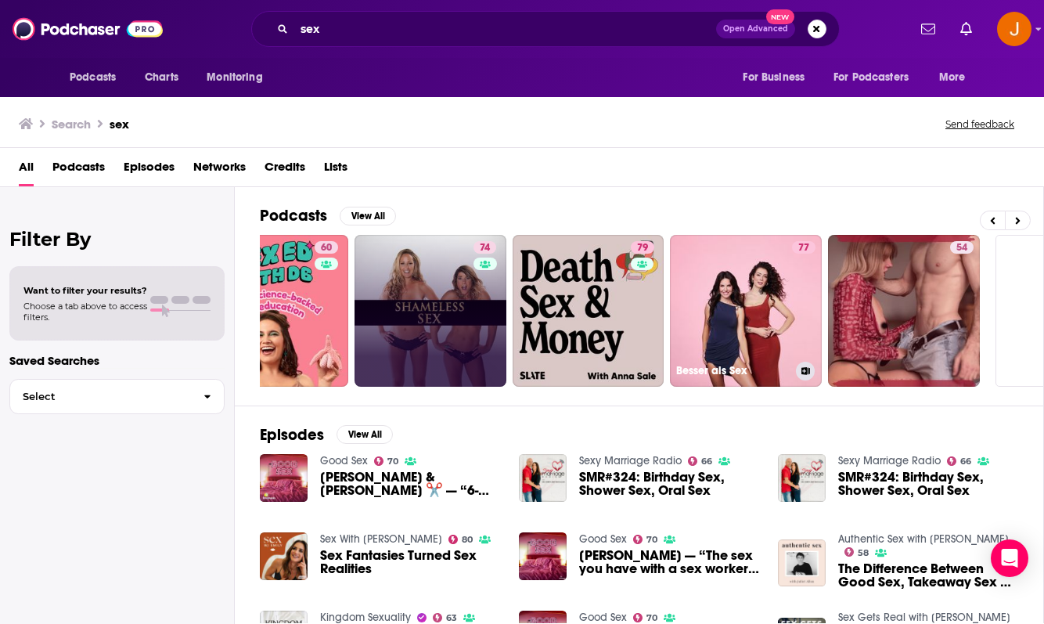
scroll to position [0, 545]
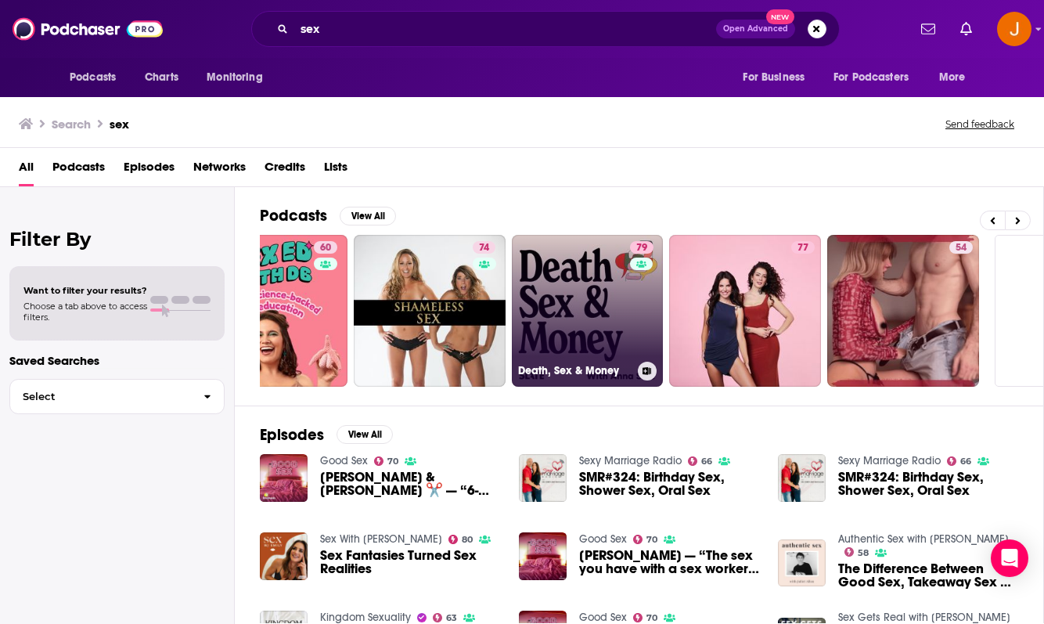
click at [574, 328] on link "79 Death, Sex & Money" at bounding box center [588, 311] width 152 height 152
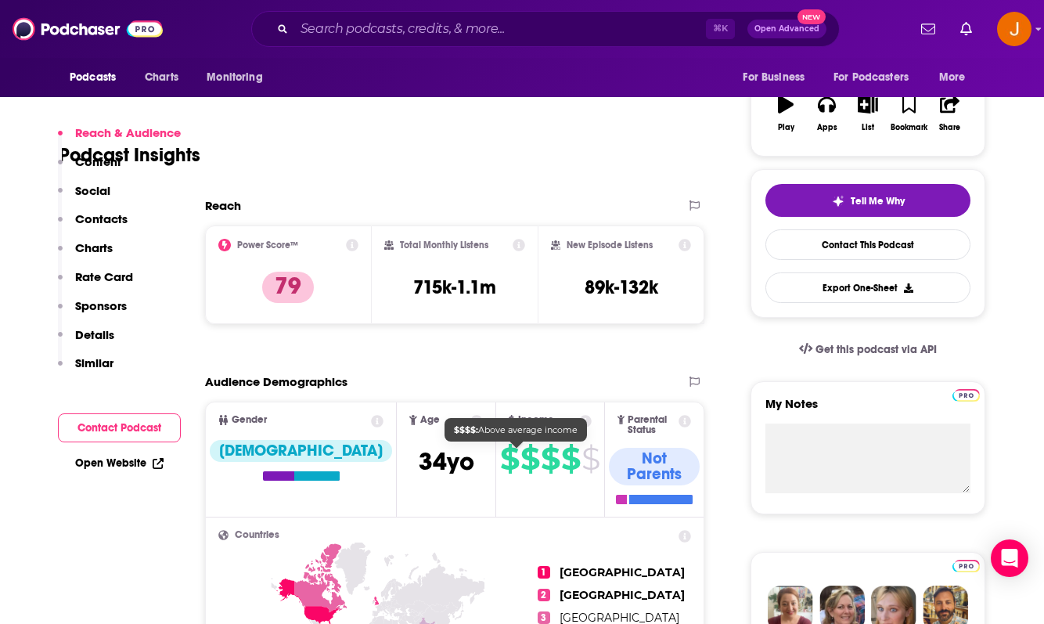
scroll to position [353, 0]
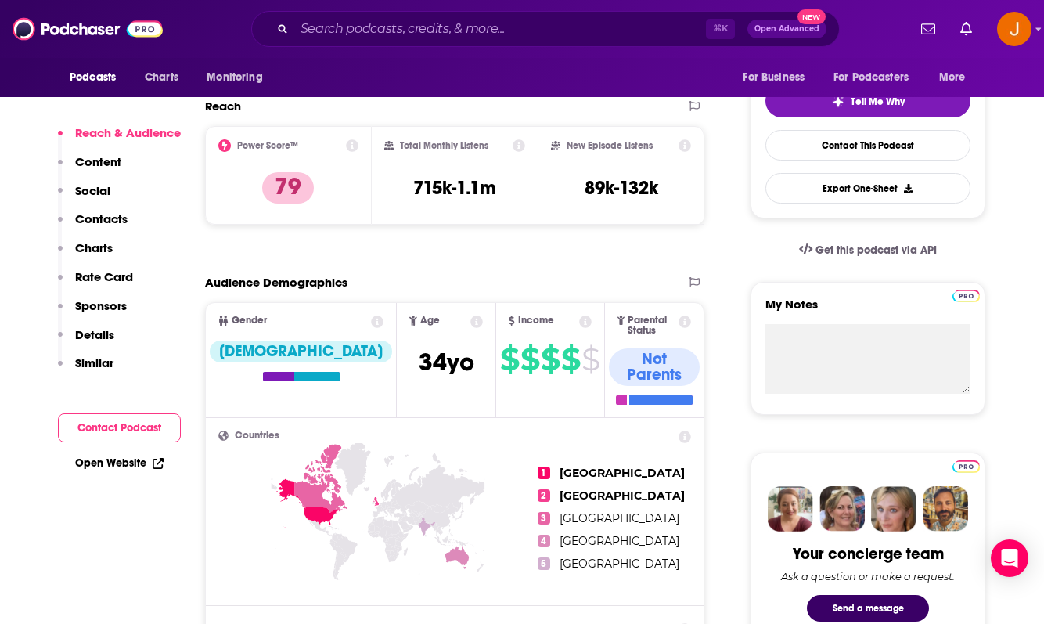
click at [94, 219] on p "Contacts" at bounding box center [101, 218] width 52 height 15
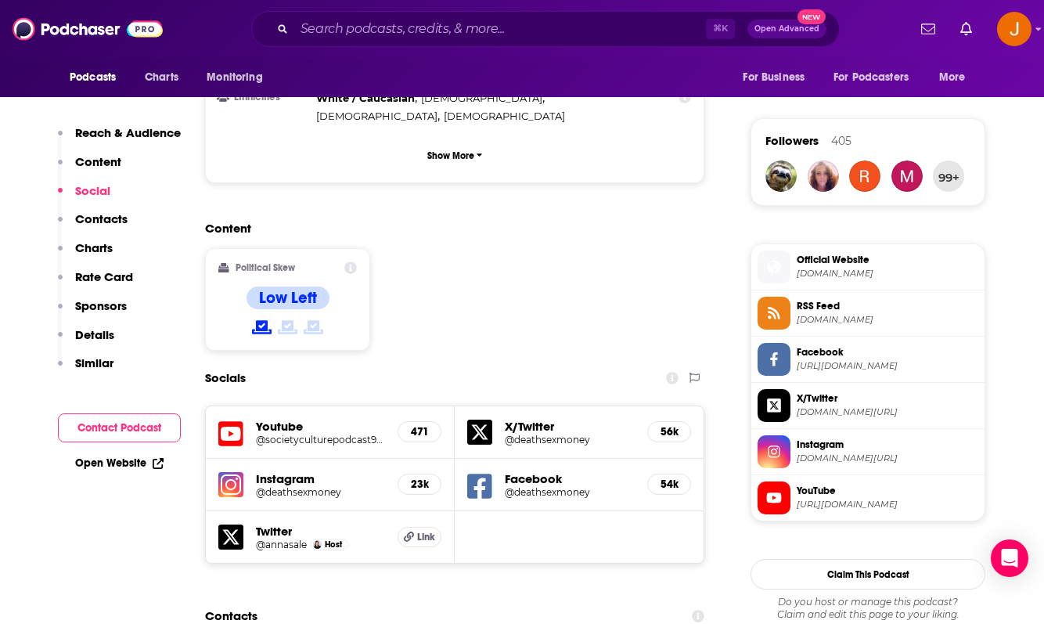
scroll to position [955, 0]
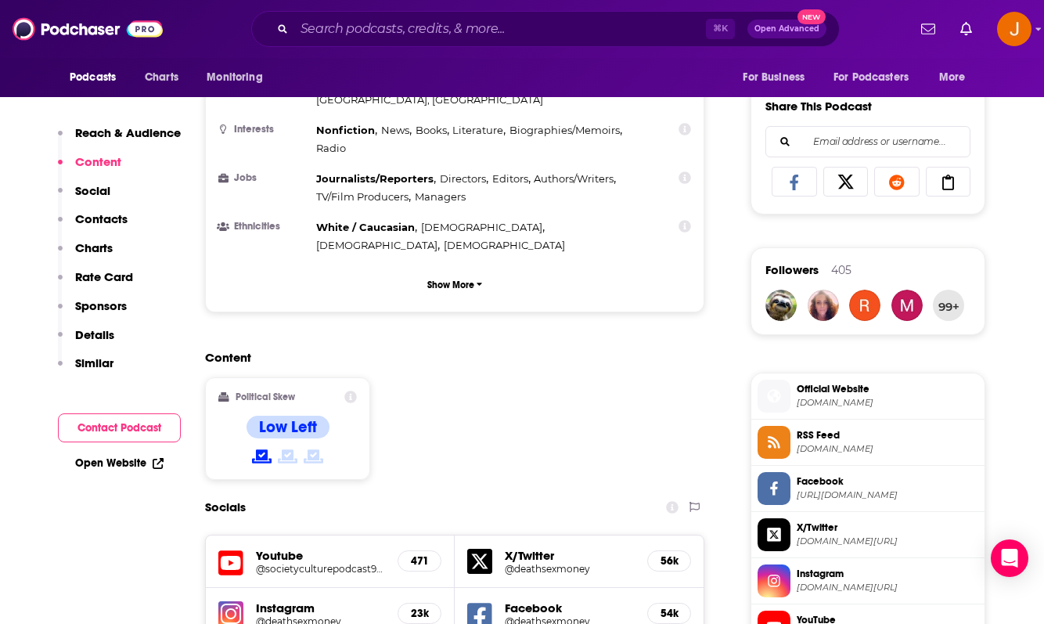
click at [333, 615] on h5 "@deathsexmoney" at bounding box center [320, 621] width 129 height 12
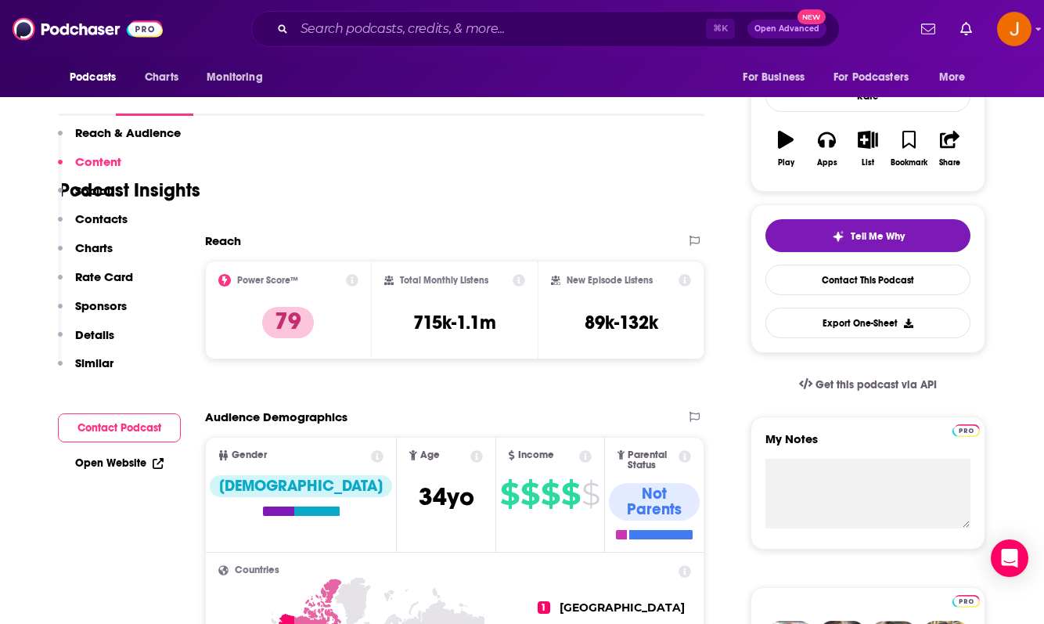
scroll to position [0, 0]
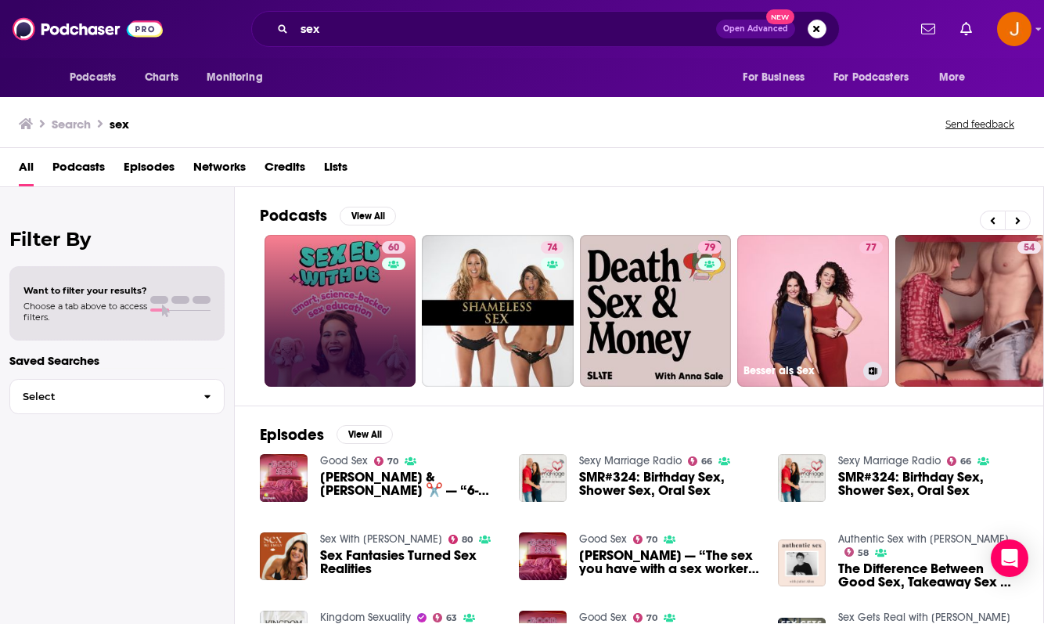
scroll to position [0, 648]
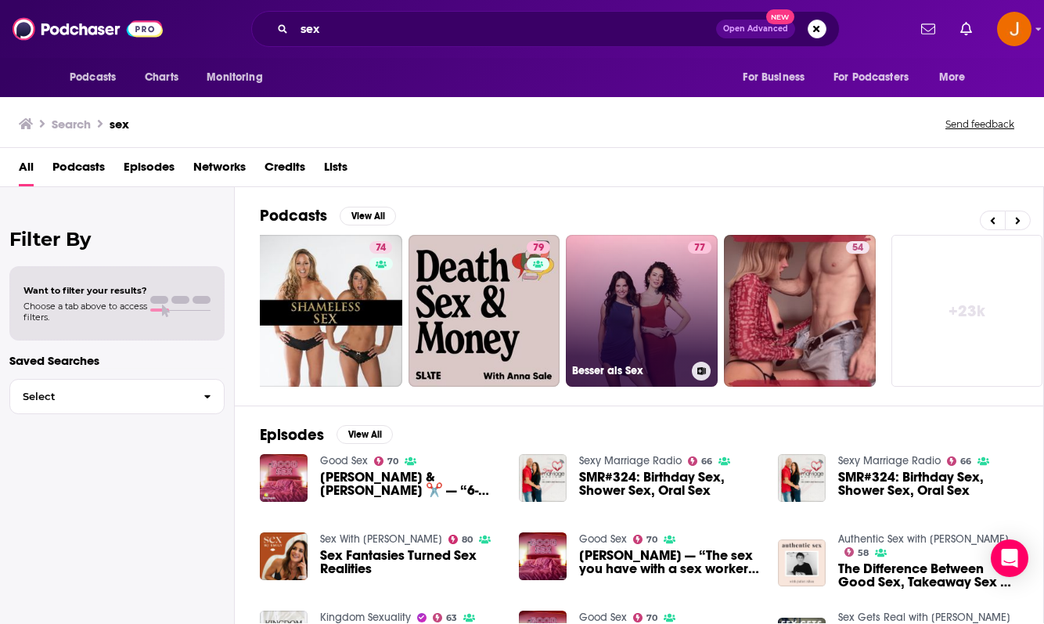
click at [616, 337] on link "77 Besser als Sex" at bounding box center [642, 311] width 152 height 152
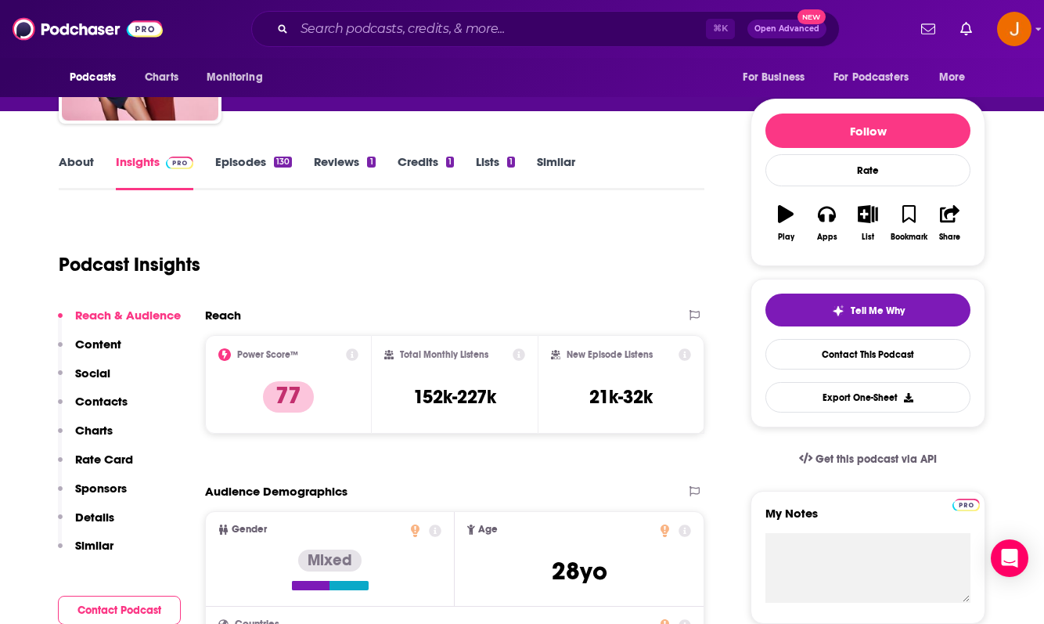
scroll to position [180, 0]
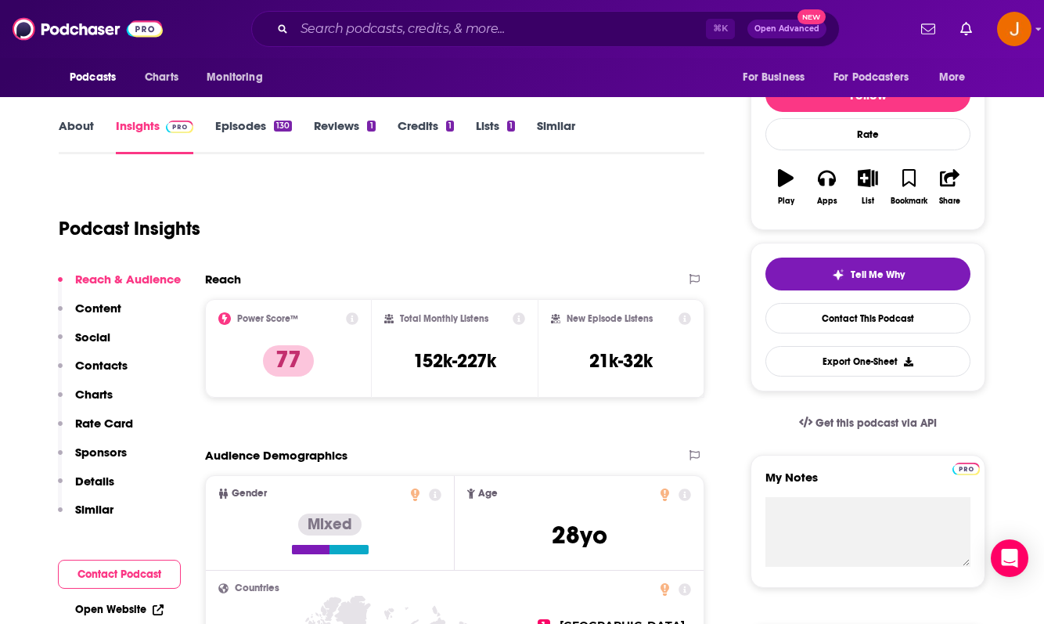
click at [99, 369] on p "Contacts" at bounding box center [101, 365] width 52 height 15
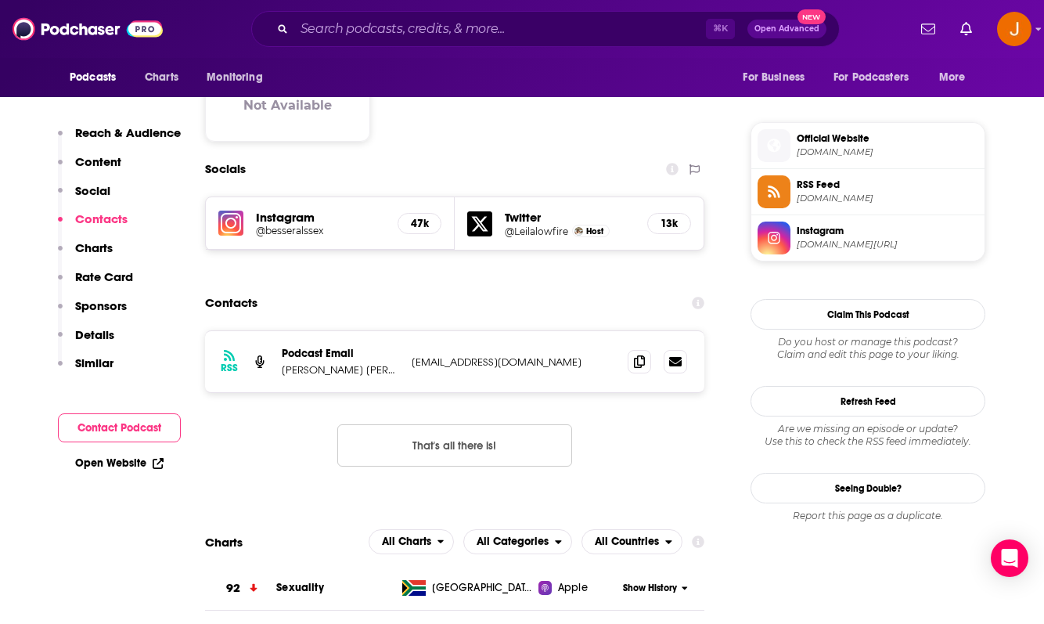
scroll to position [1207, 0]
drag, startPoint x: 534, startPoint y: 292, endPoint x: 409, endPoint y: 292, distance: 125.2
click at [409, 330] on div "RSS Podcast Email [PERSON_NAME] [PERSON_NAME] [EMAIL_ADDRESS][DOMAIN_NAME] [EMA…" at bounding box center [454, 360] width 499 height 61
copy p "[EMAIL_ADDRESS][DOMAIN_NAME]"
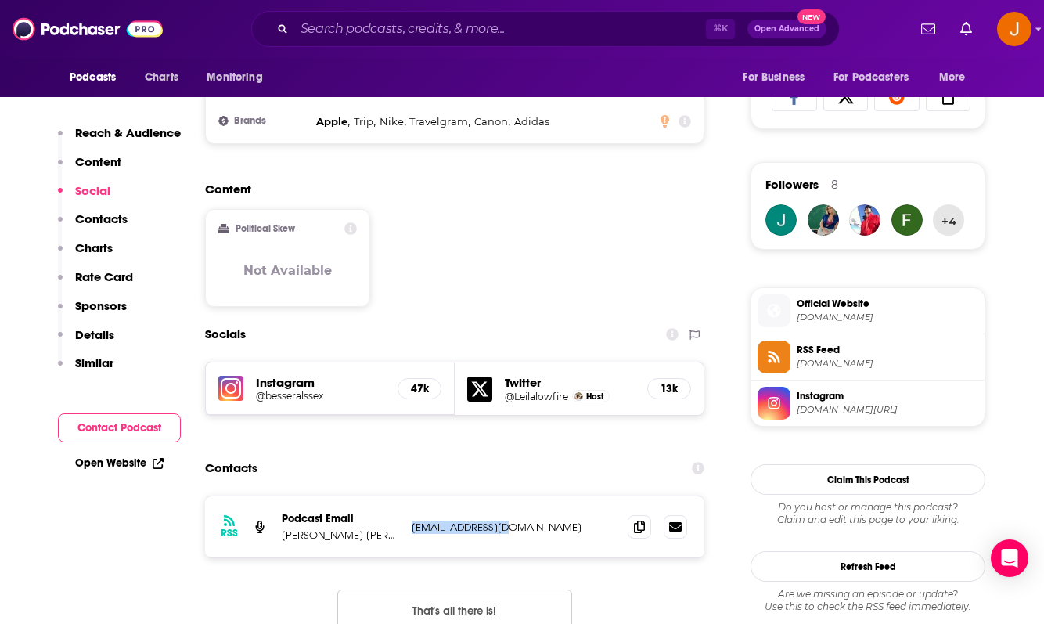
scroll to position [834, 0]
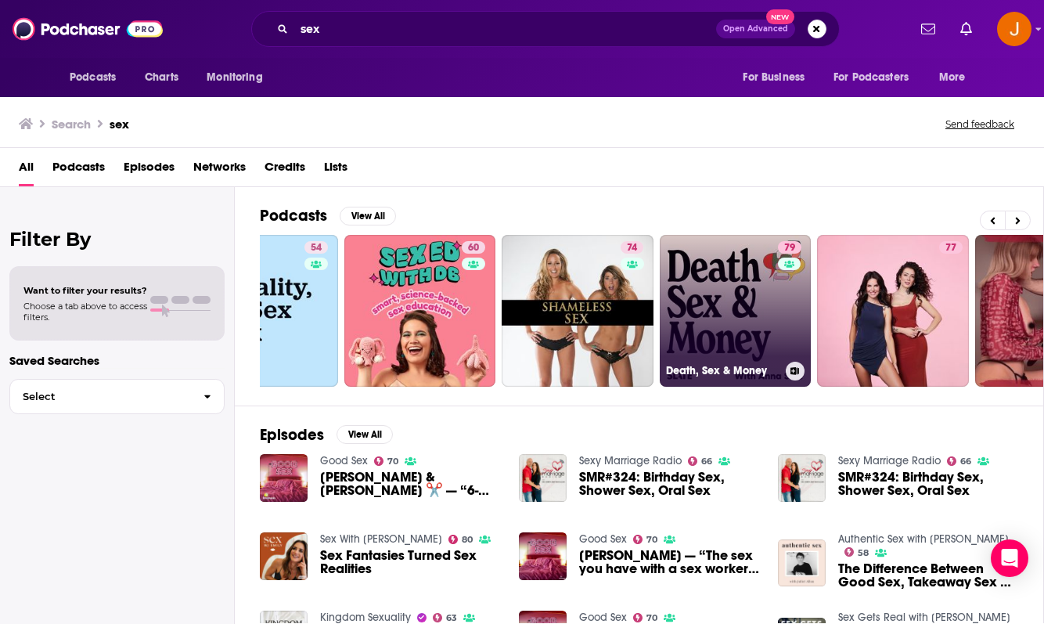
scroll to position [2, 0]
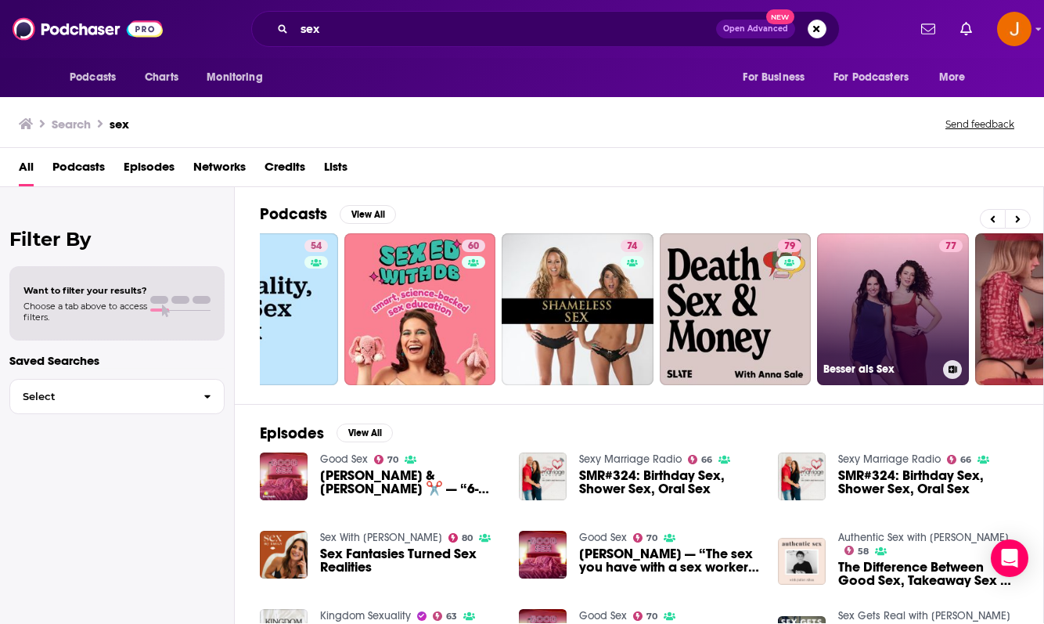
click at [880, 264] on link "77 Besser als Sex" at bounding box center [893, 309] width 152 height 152
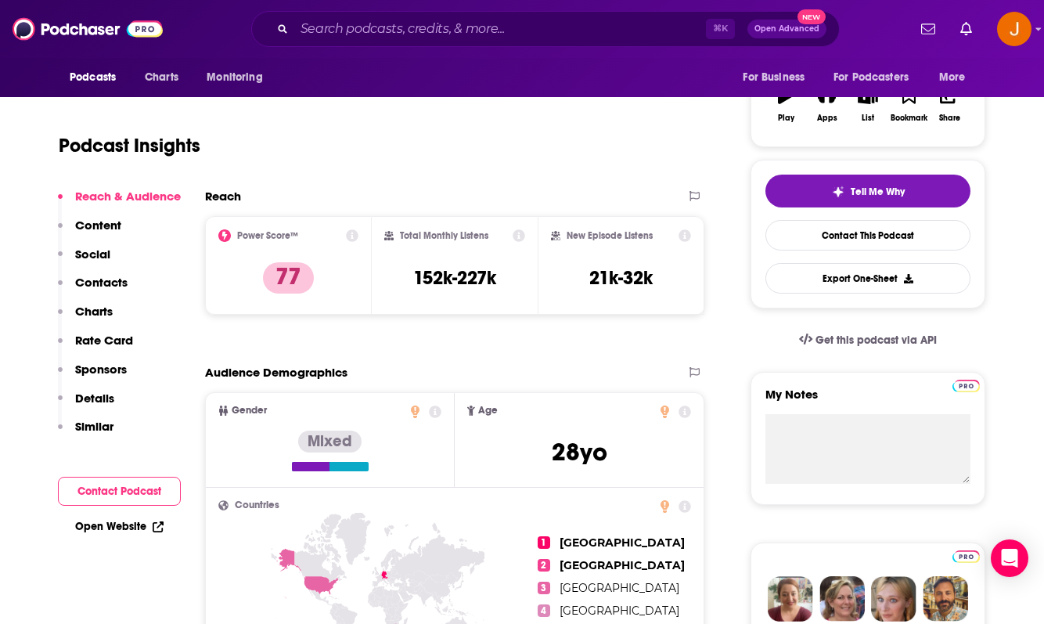
scroll to position [503, 0]
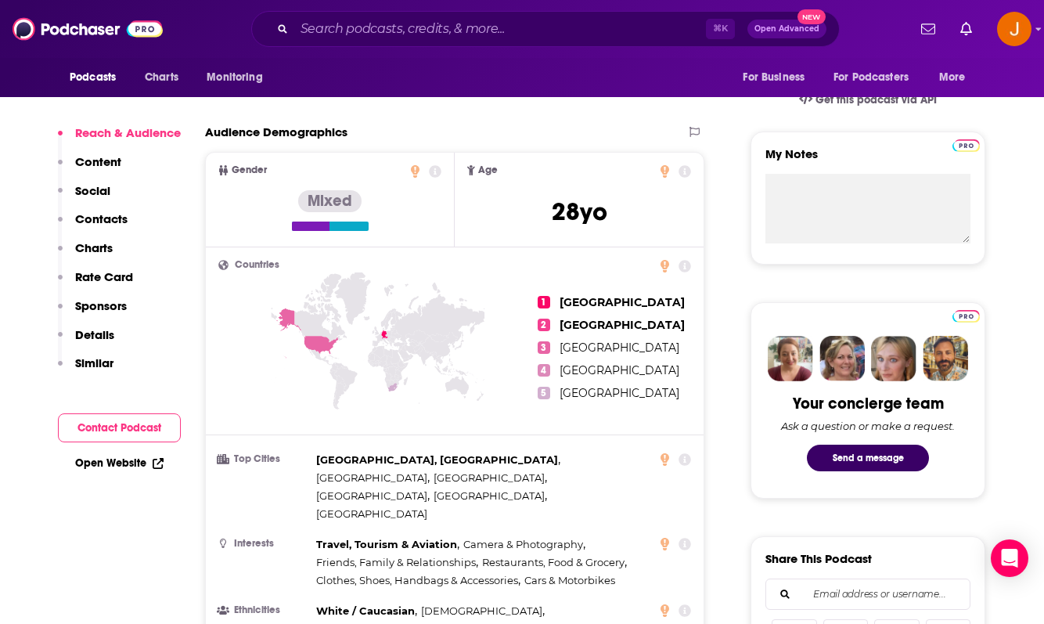
click at [97, 167] on p "Content" at bounding box center [98, 161] width 46 height 15
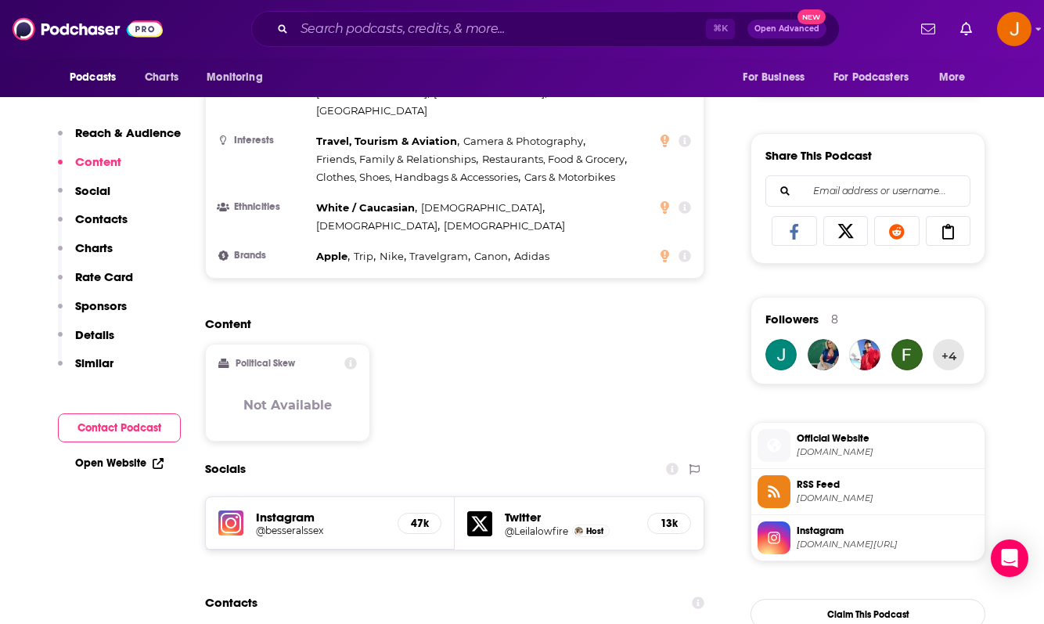
scroll to position [933, 0]
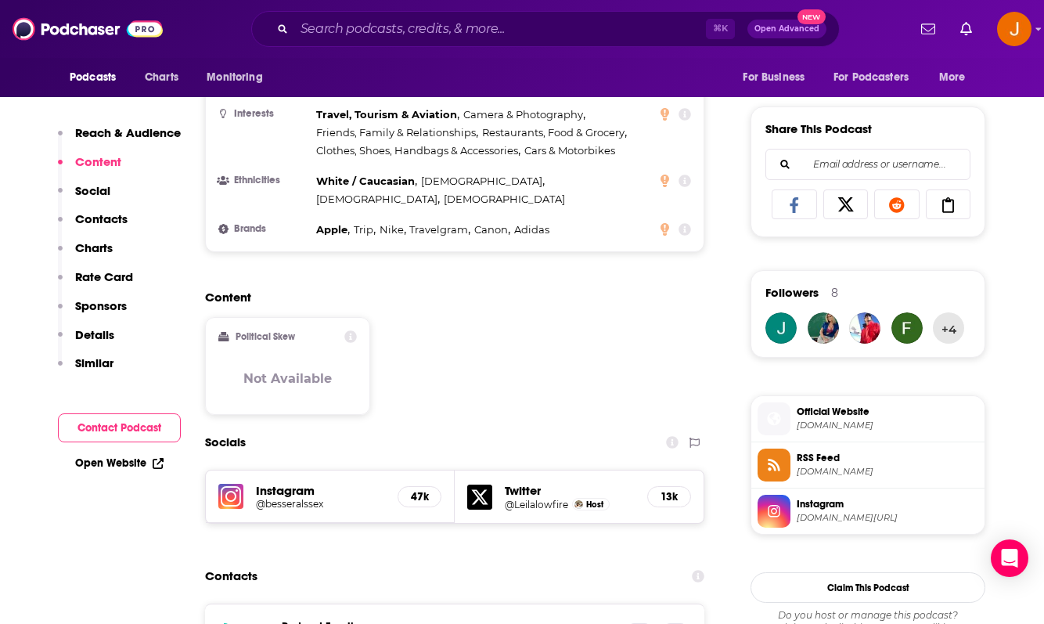
click at [282, 498] on h5 "@besseralssex" at bounding box center [320, 504] width 129 height 12
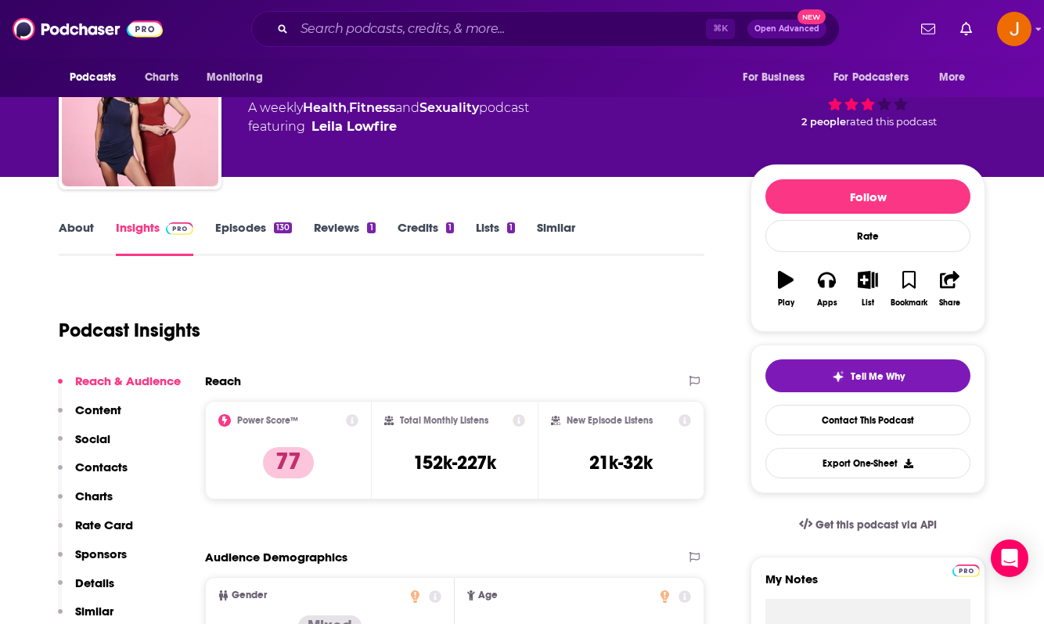
scroll to position [0, 0]
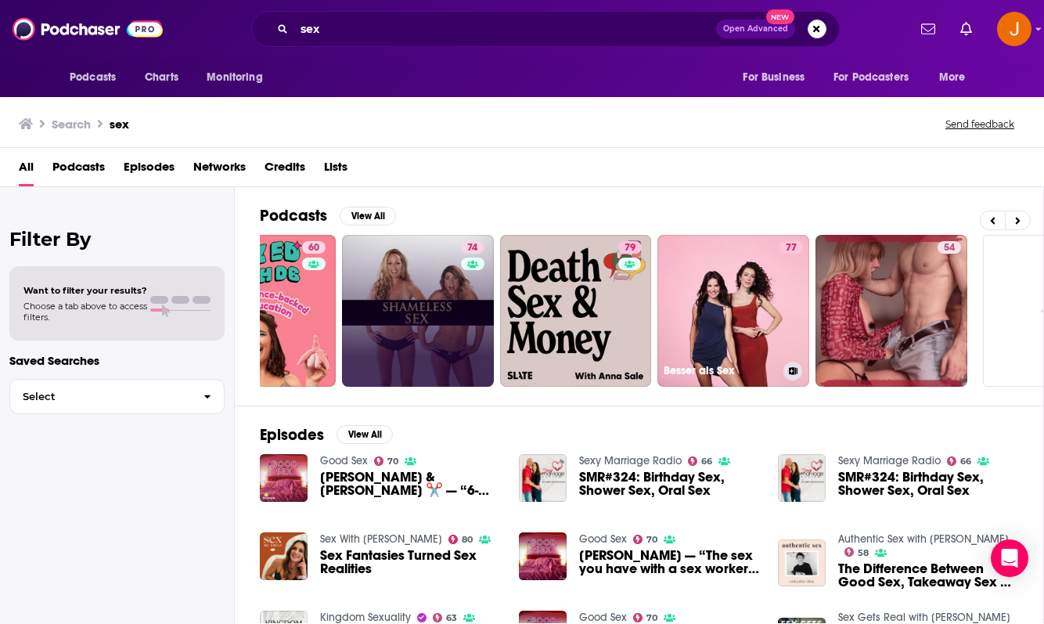
scroll to position [0, 653]
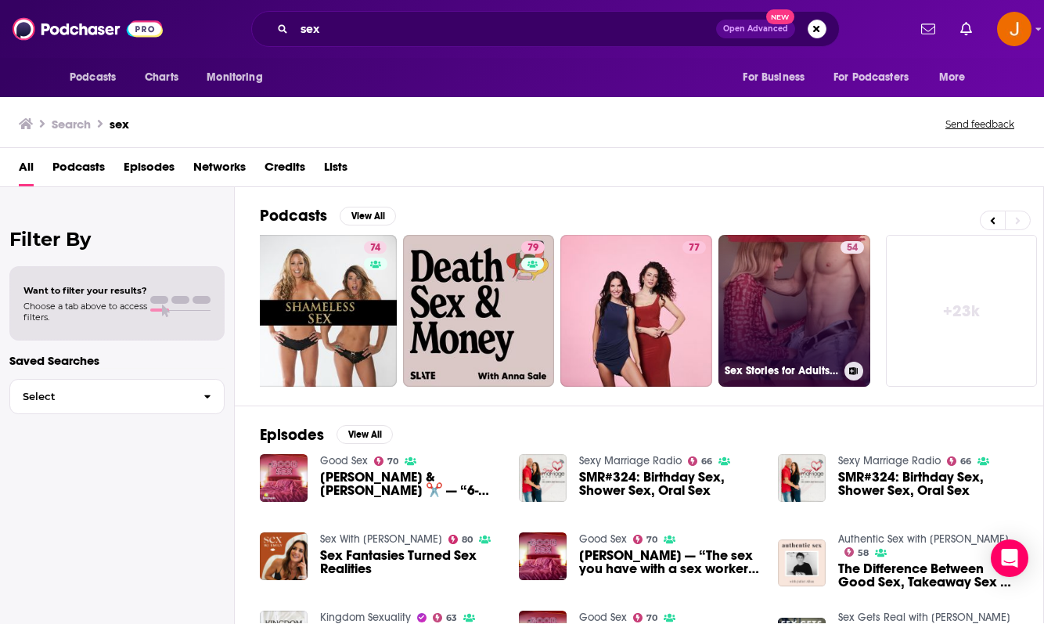
click at [786, 331] on link "54 Sex Stories for Adults | Sexy Stories Podcast" at bounding box center [794, 311] width 152 height 152
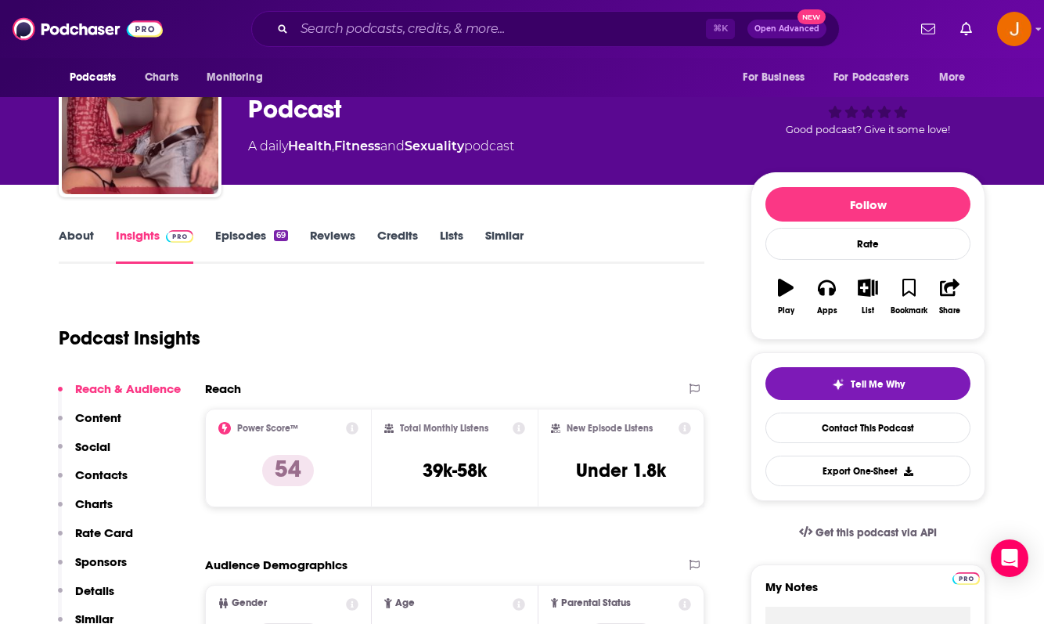
scroll to position [72, 0]
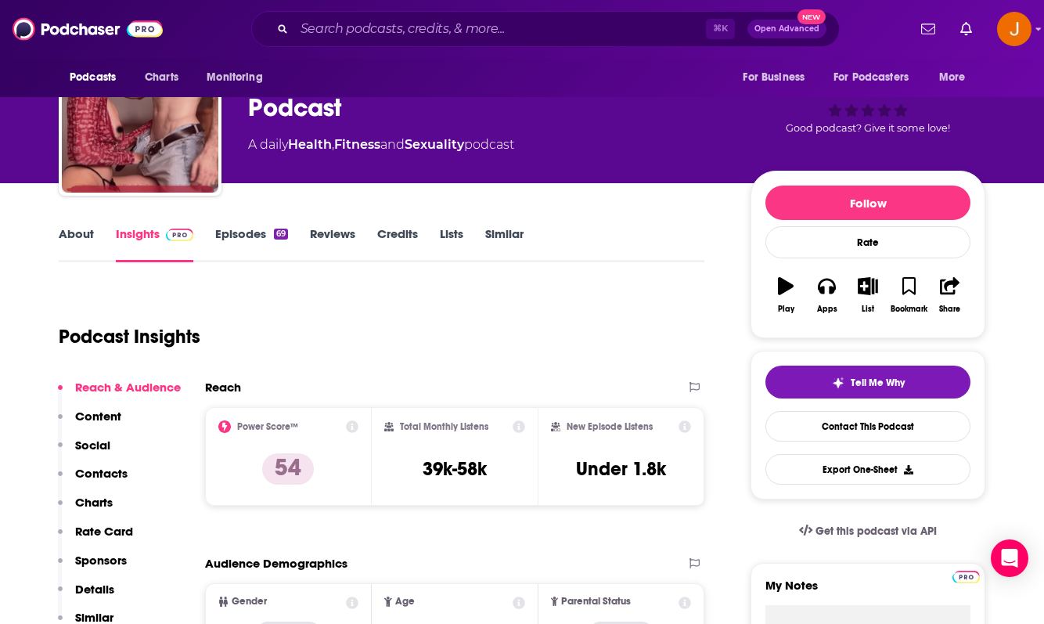
click at [92, 472] on p "Contacts" at bounding box center [101, 473] width 52 height 15
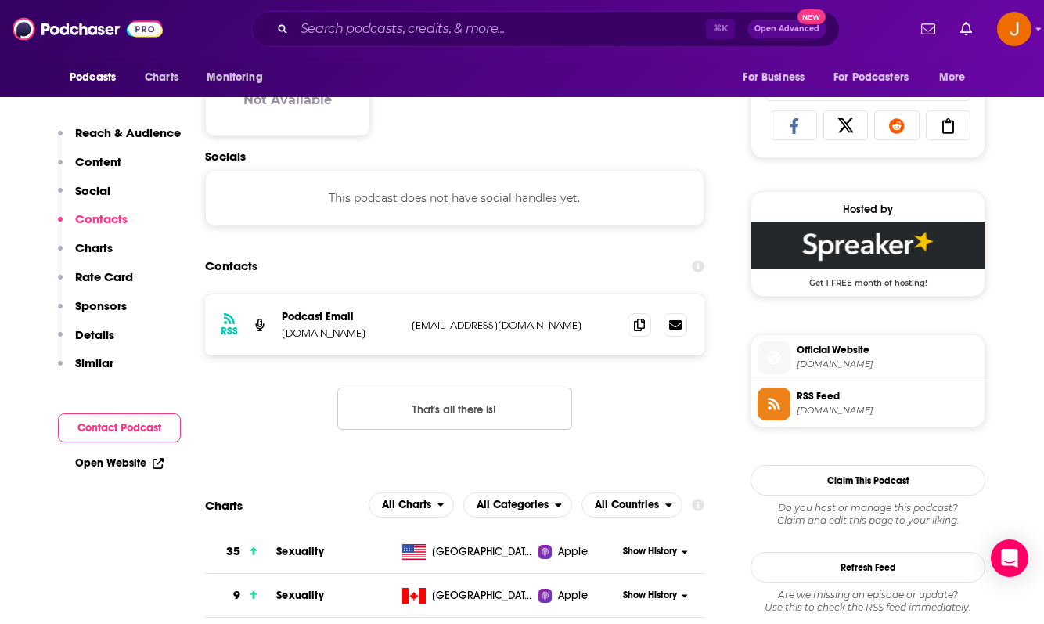
scroll to position [1006, 0]
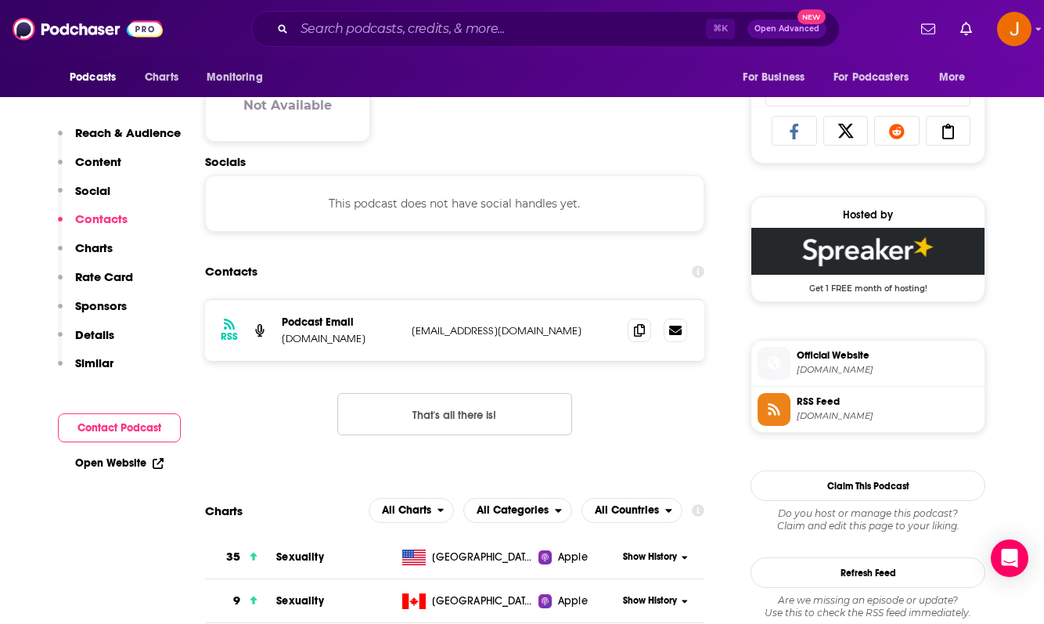
click at [103, 189] on p "Social" at bounding box center [92, 190] width 35 height 15
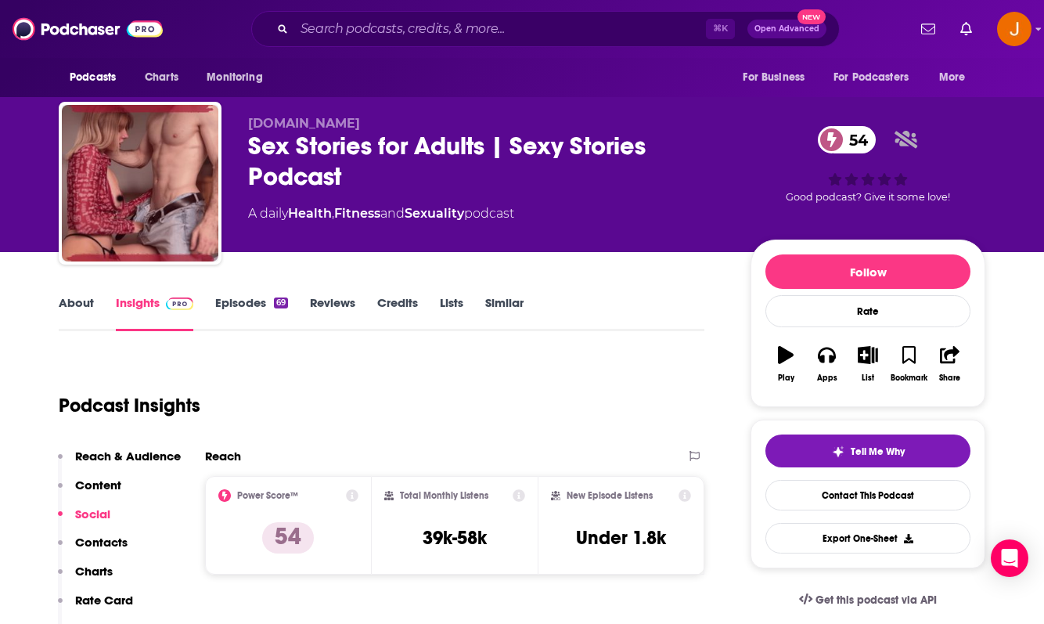
scroll to position [0, 0]
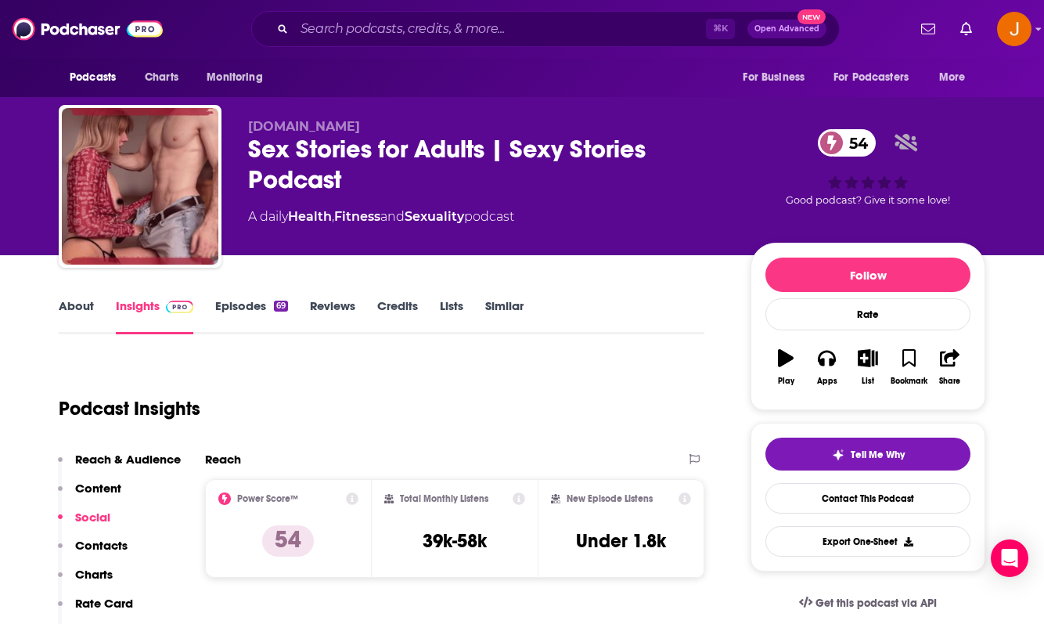
click at [99, 491] on p "Content" at bounding box center [98, 487] width 46 height 15
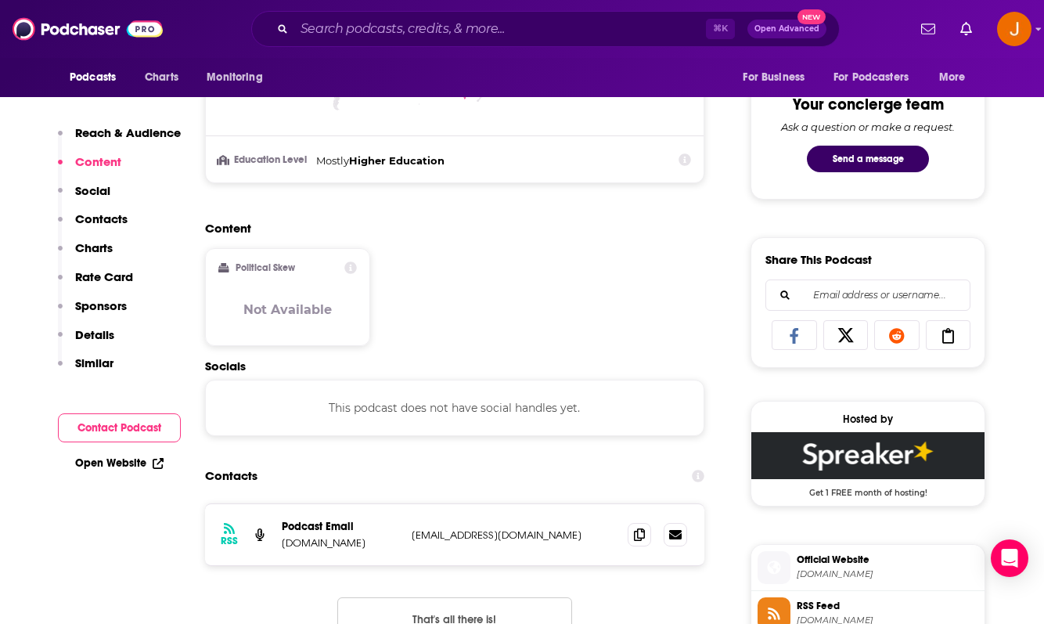
scroll to position [805, 0]
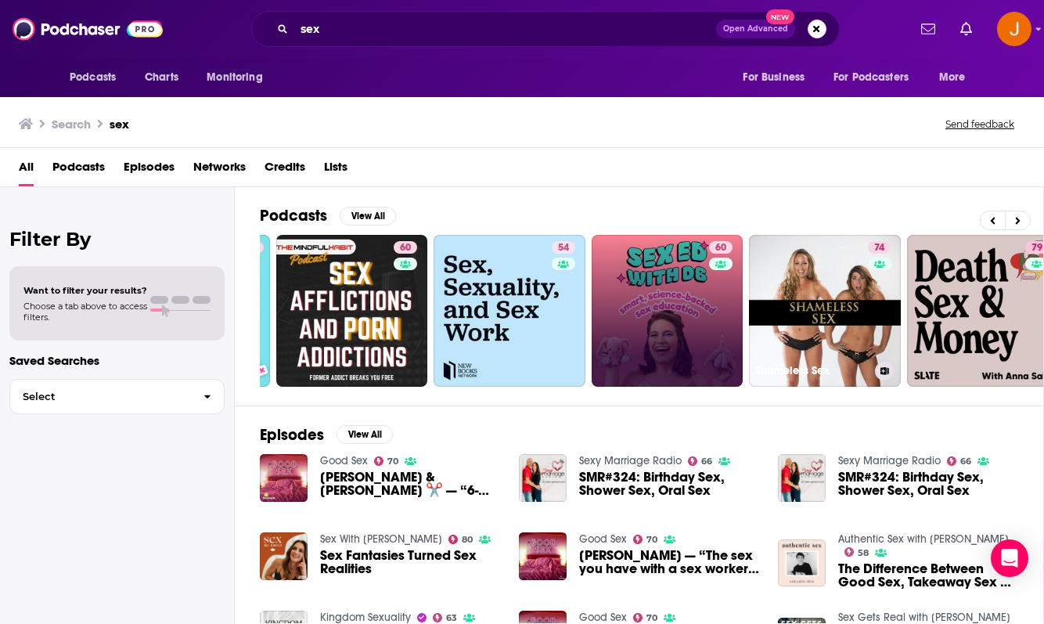
scroll to position [1, 0]
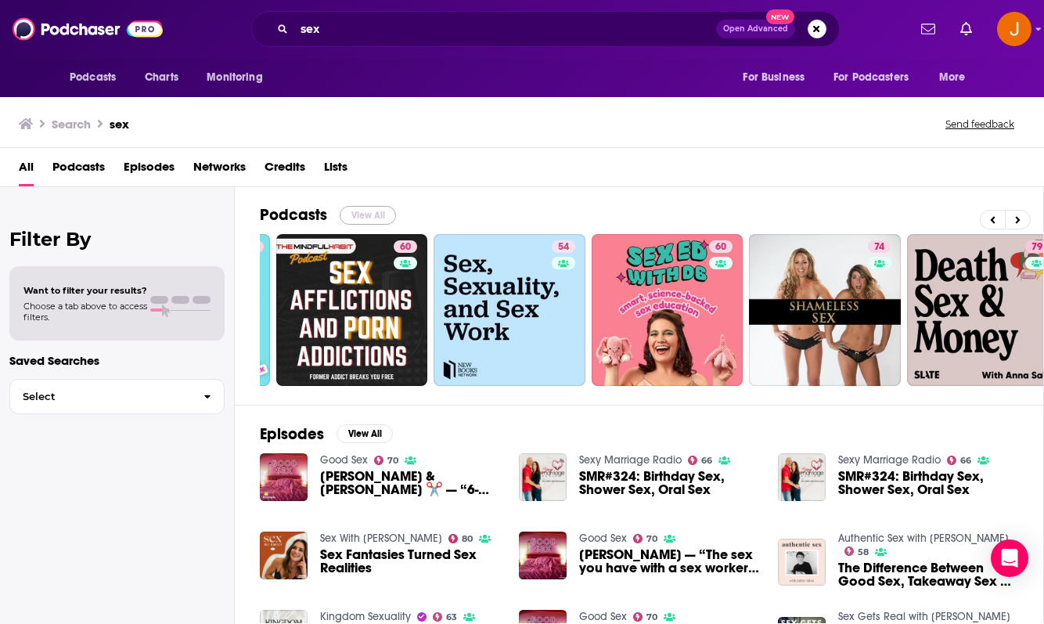
click at [365, 218] on button "View All" at bounding box center [368, 215] width 56 height 19
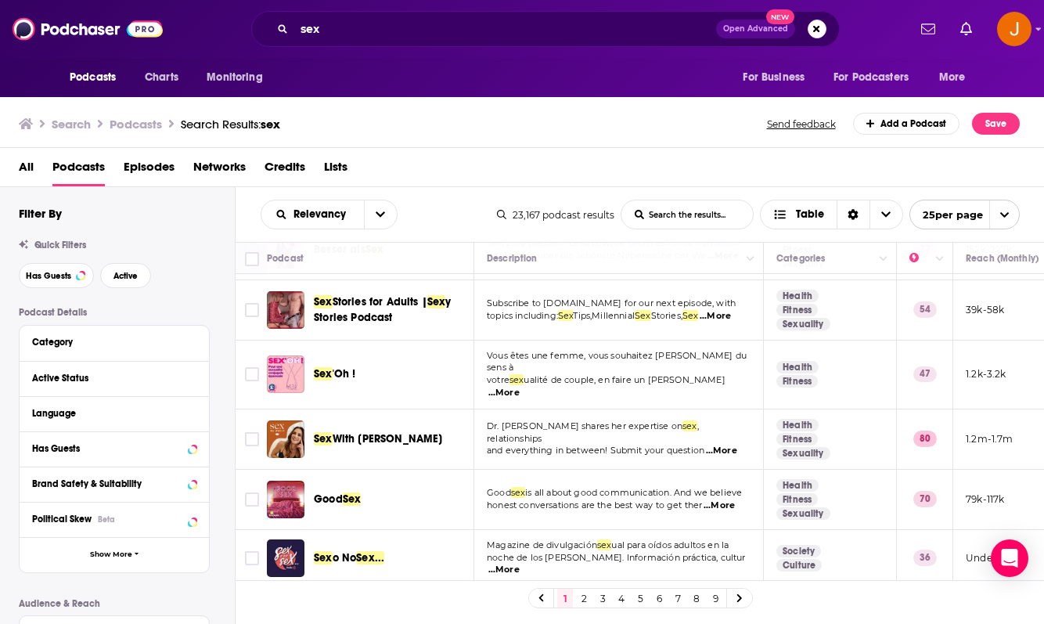
scroll to position [467, 0]
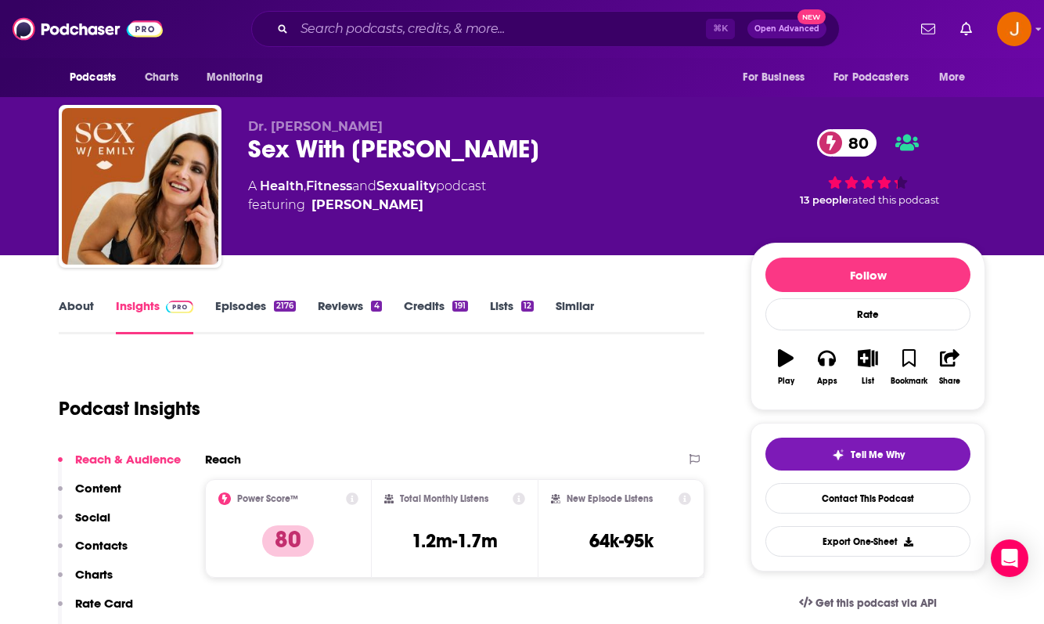
click at [94, 544] on p "Contacts" at bounding box center [101, 545] width 52 height 15
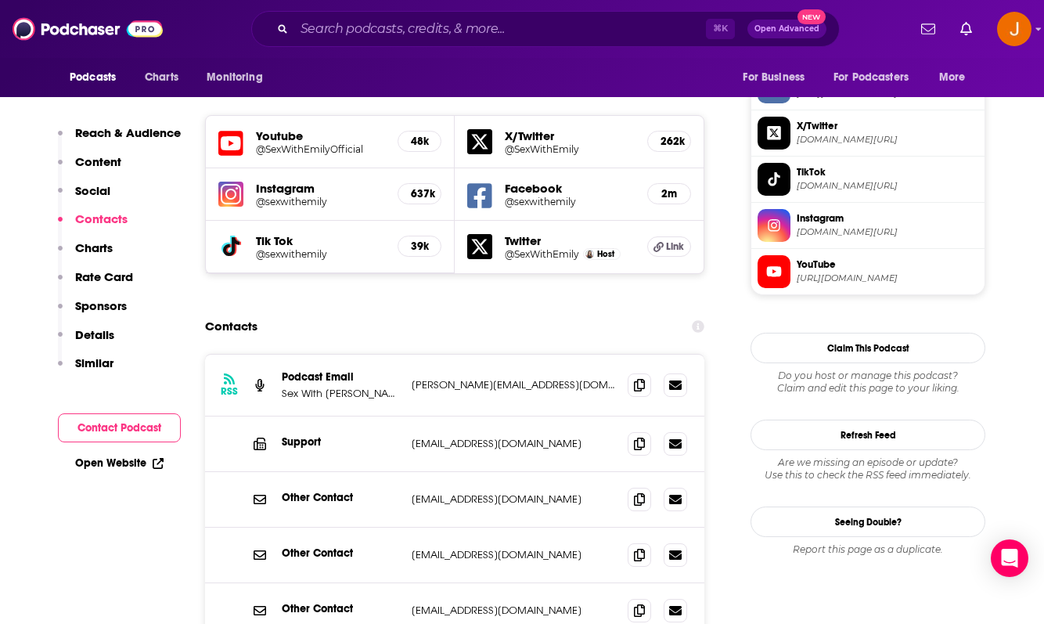
scroll to position [1361, 0]
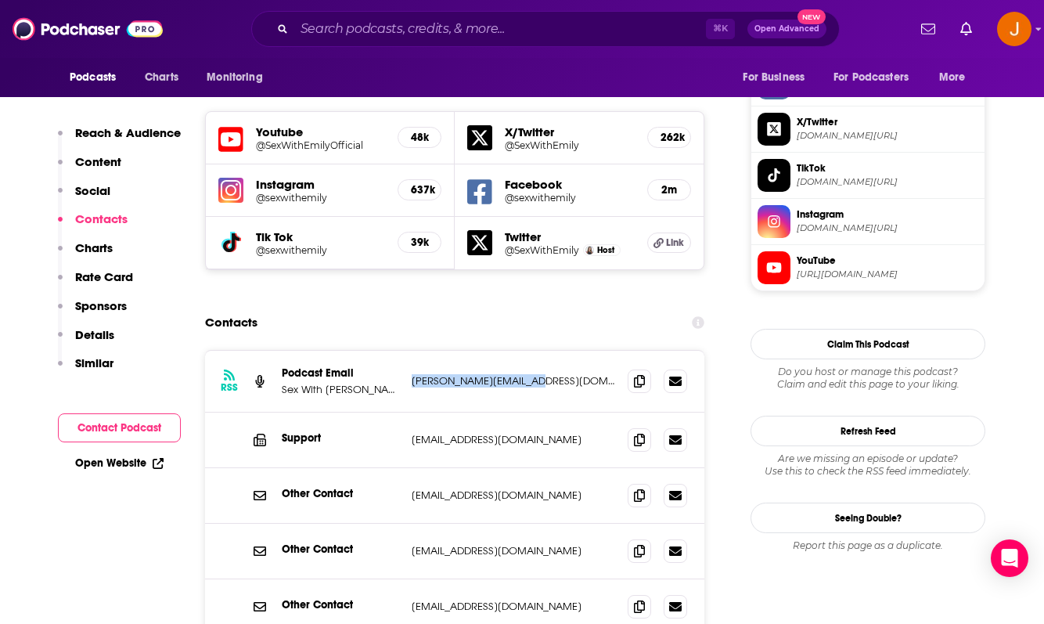
drag, startPoint x: 545, startPoint y: 293, endPoint x: 408, endPoint y: 293, distance: 136.9
click at [408, 351] on div "RSS Podcast Email Sex With [PERSON_NAME] [PERSON_NAME][EMAIL_ADDRESS][DOMAIN_NA…" at bounding box center [454, 382] width 499 height 62
copy p "[PERSON_NAME][EMAIL_ADDRESS][DOMAIN_NAME]"
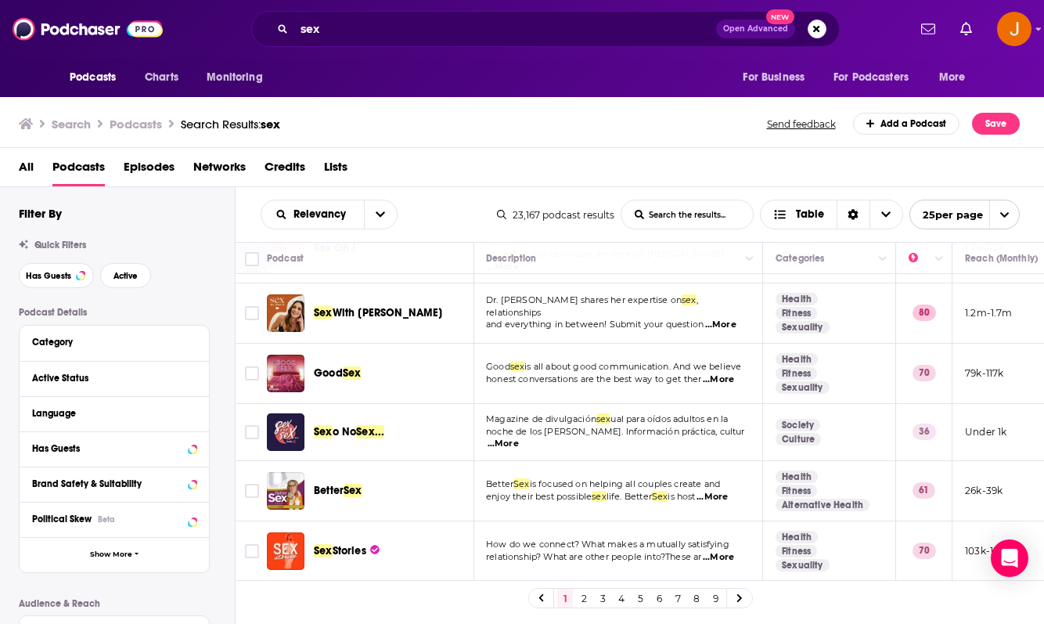
scroll to position [592, 1]
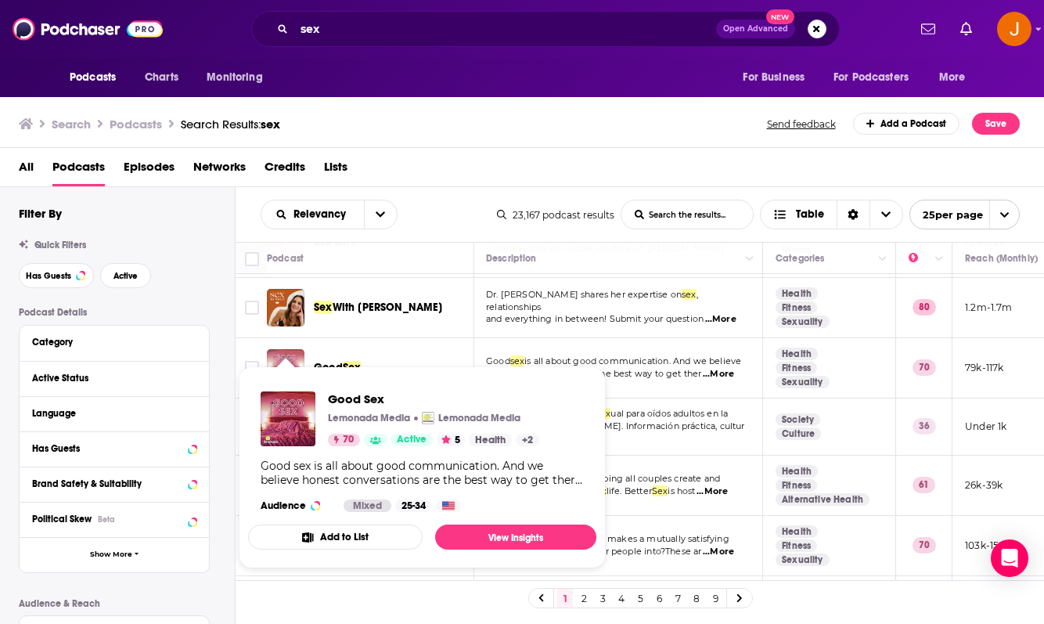
click at [291, 349] on img "Good Sex" at bounding box center [286, 368] width 38 height 38
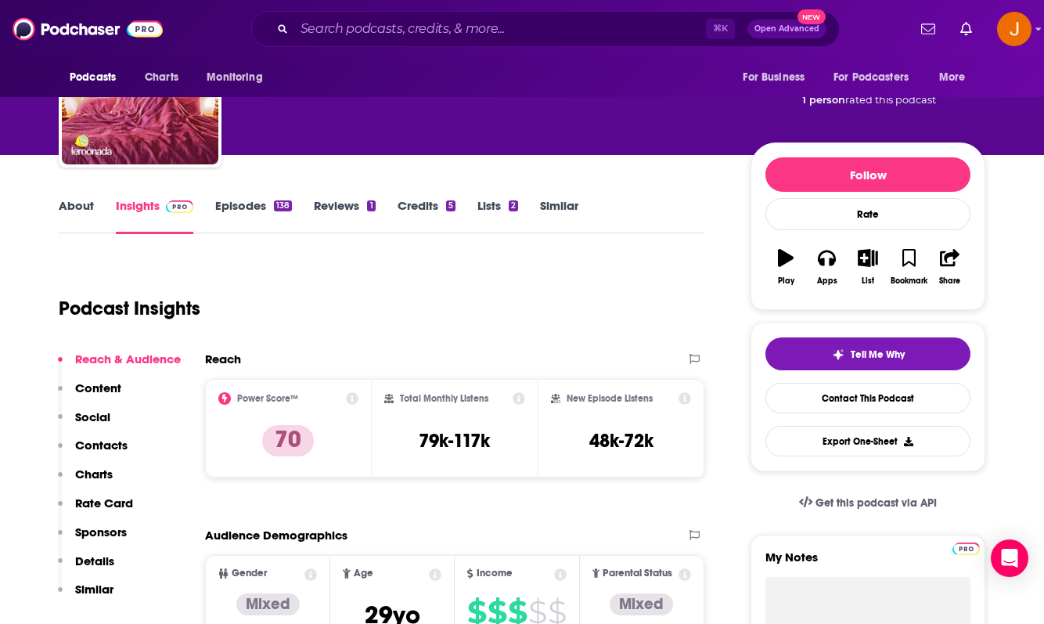
scroll to position [120, 0]
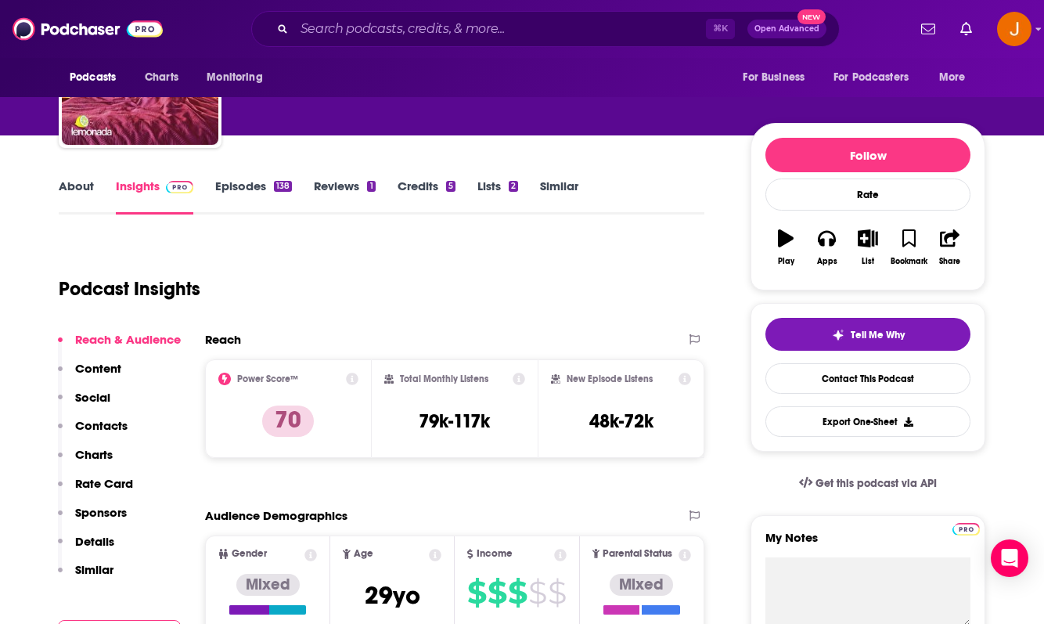
click at [110, 425] on p "Contacts" at bounding box center [101, 425] width 52 height 15
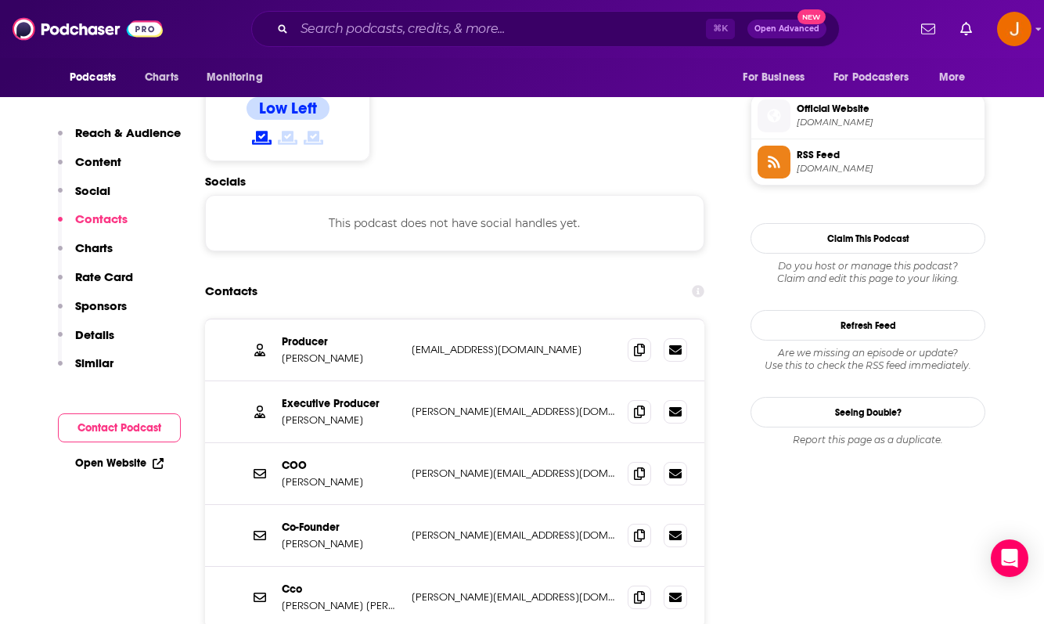
scroll to position [1242, 0]
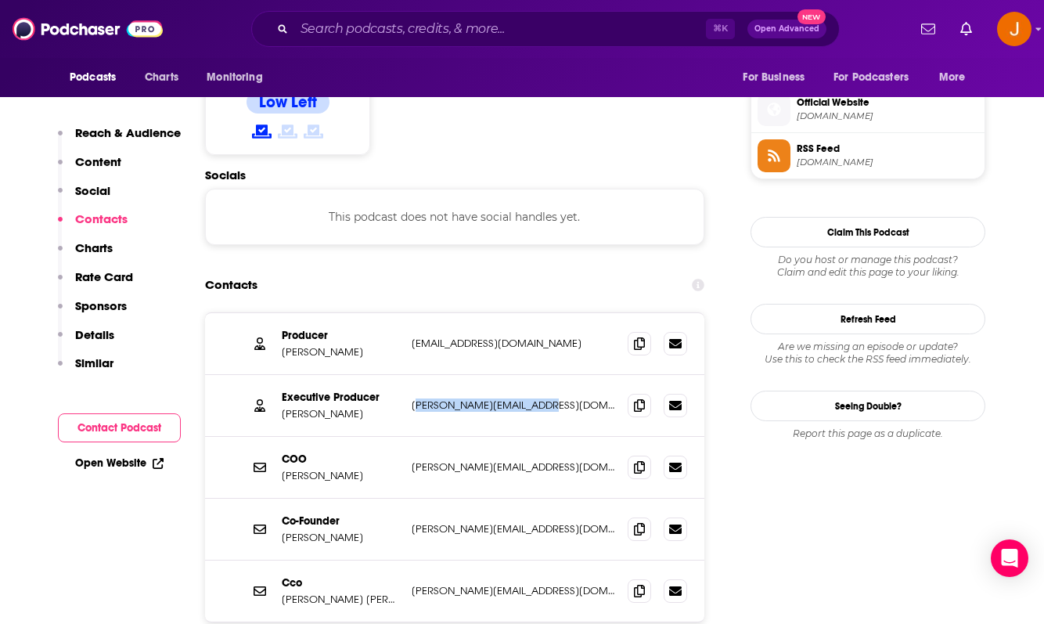
drag, startPoint x: 571, startPoint y: 354, endPoint x: 416, endPoint y: 354, distance: 155.7
click at [415, 398] on p "[PERSON_NAME][EMAIL_ADDRESS][DOMAIN_NAME]" at bounding box center [513, 404] width 203 height 13
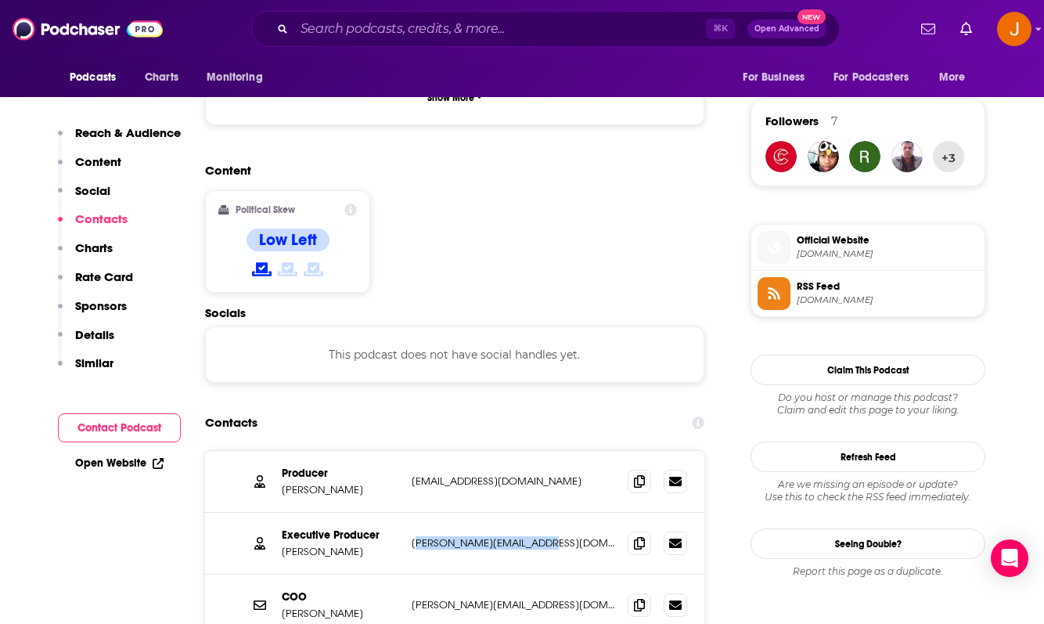
scroll to position [1107, 0]
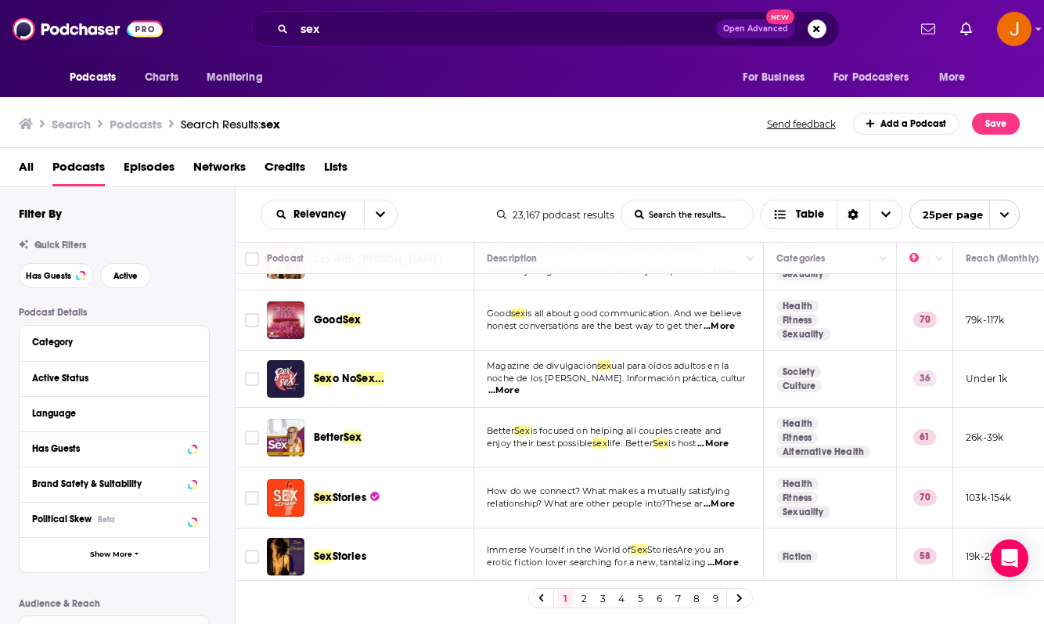
scroll to position [641, 0]
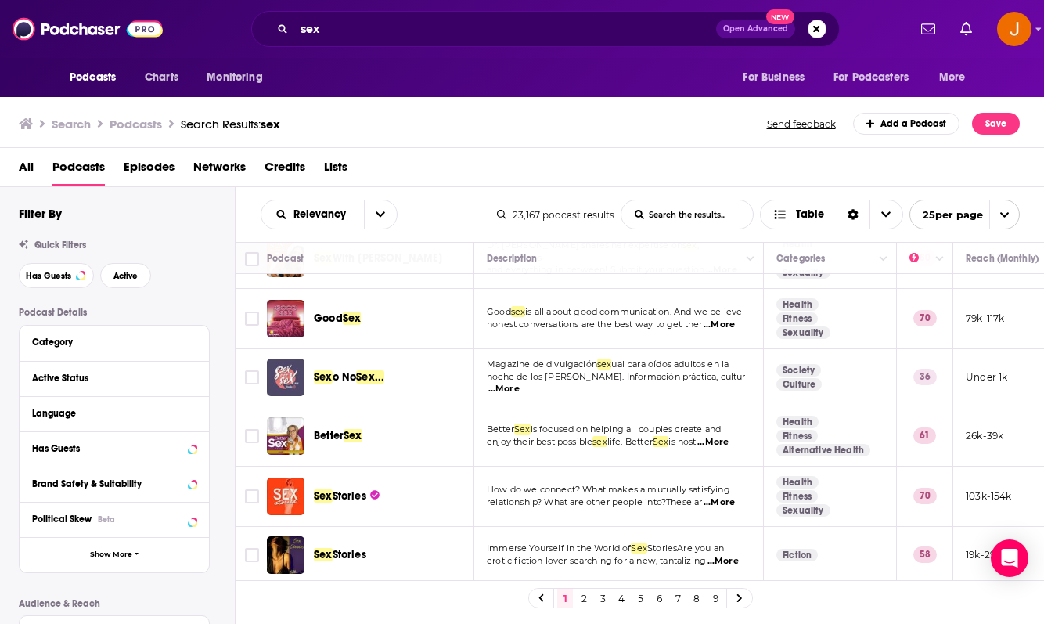
click at [290, 358] on img "Sex o No Sex..." at bounding box center [286, 377] width 38 height 38
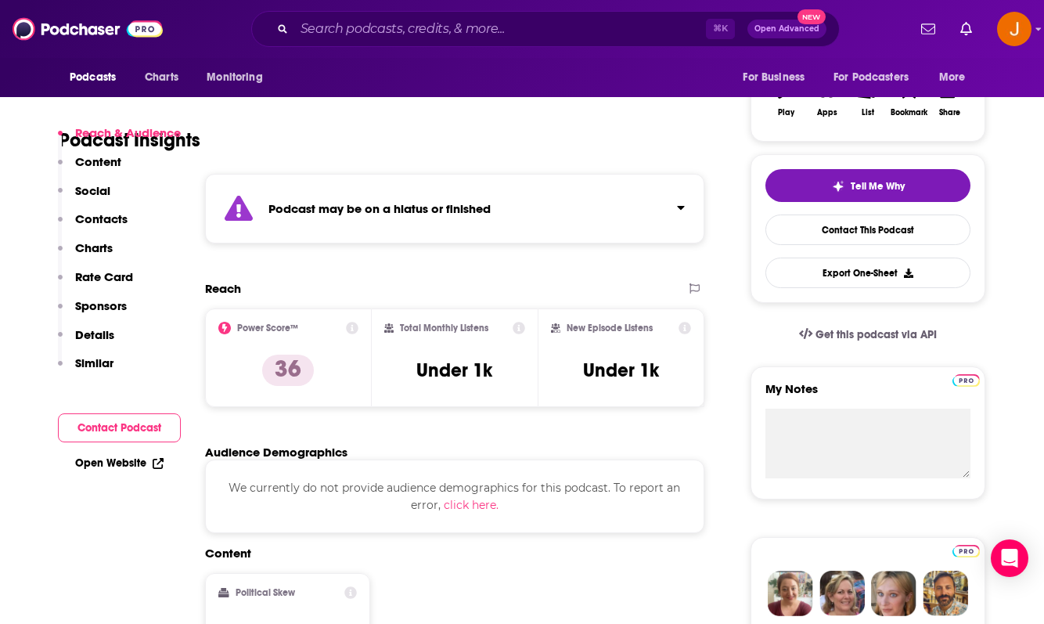
scroll to position [391, 0]
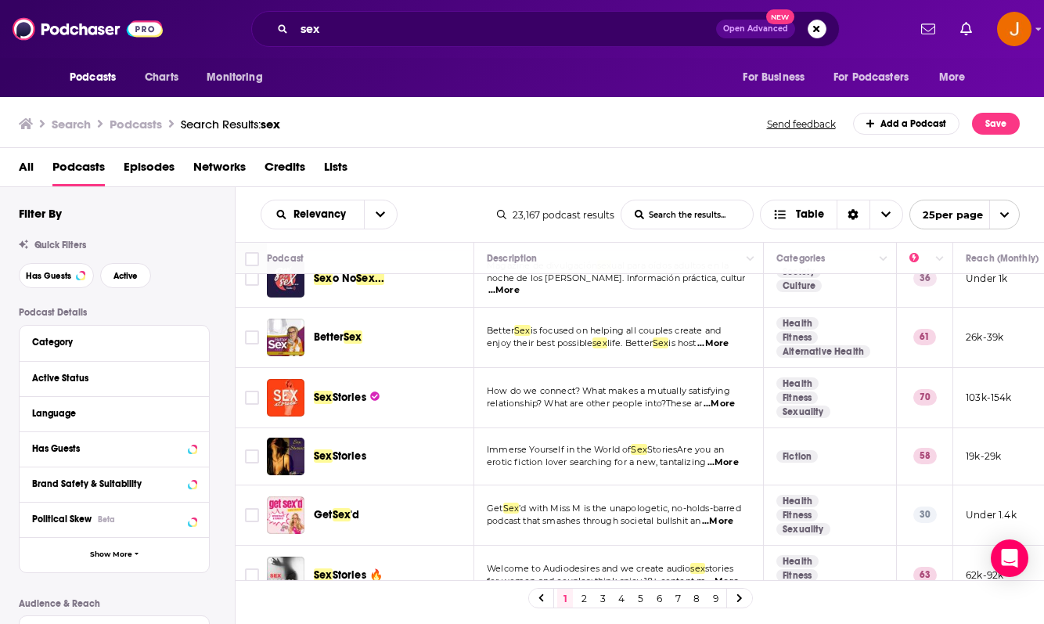
scroll to position [747, 0]
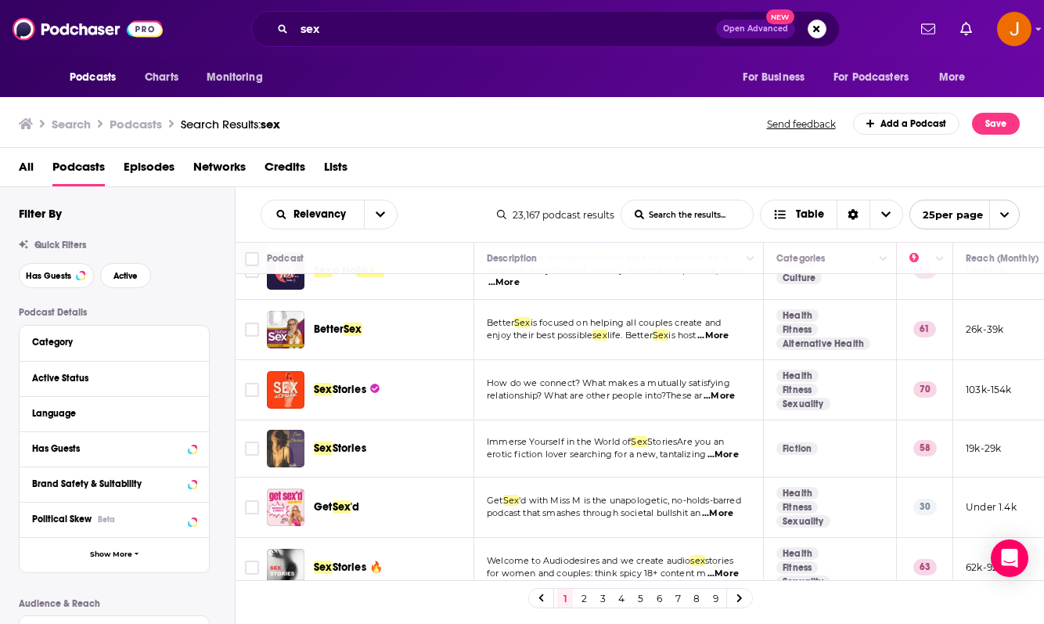
click at [282, 430] on img "Sex Stories" at bounding box center [286, 449] width 38 height 38
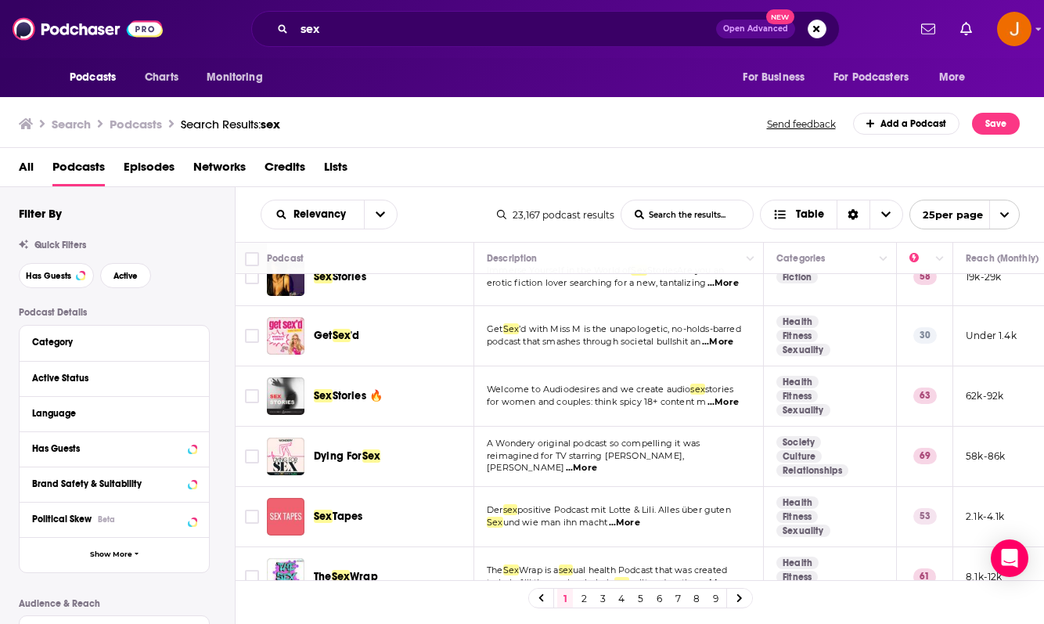
scroll to position [920, 0]
click at [300, 423] on div "Podcasts Charts Monitoring sex Open Advanced New For Business For Podcasters Mo…" at bounding box center [522, 312] width 1044 height 624
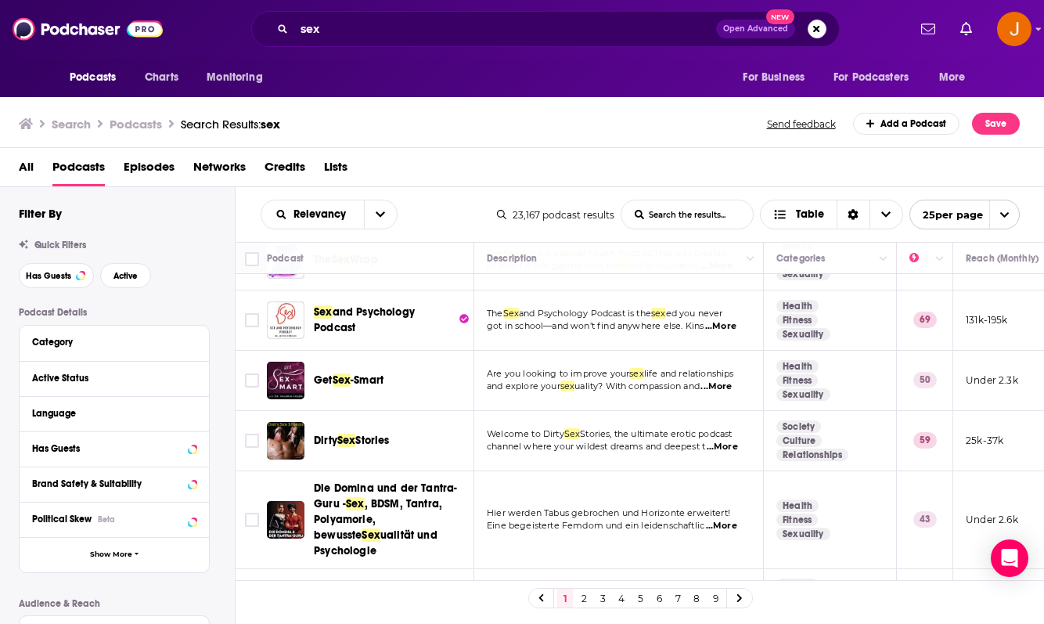
scroll to position [1240, 0]
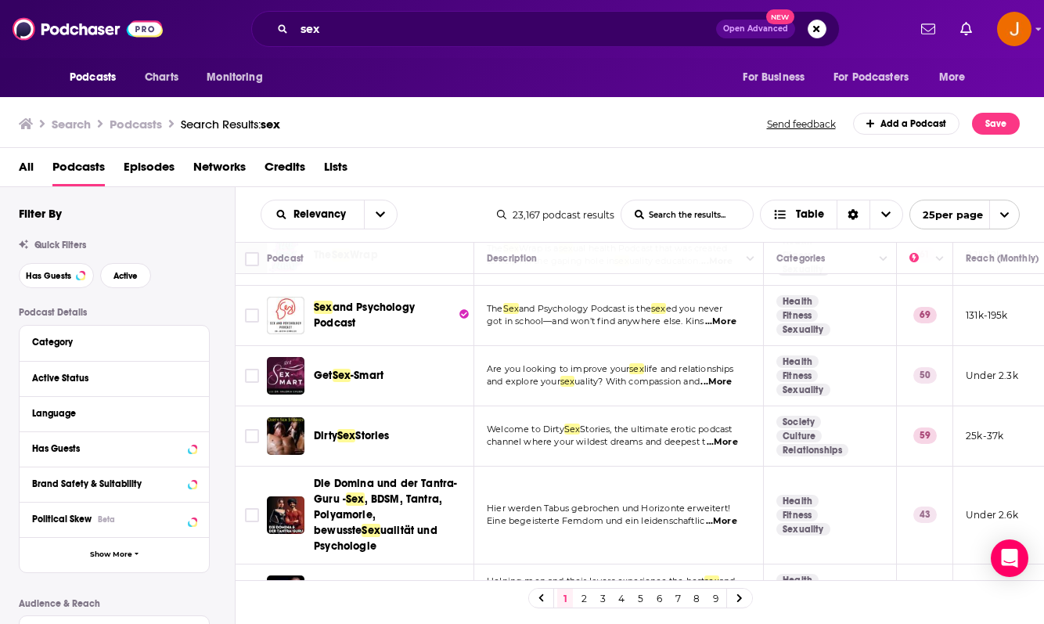
click at [583, 597] on link "2" at bounding box center [584, 597] width 16 height 19
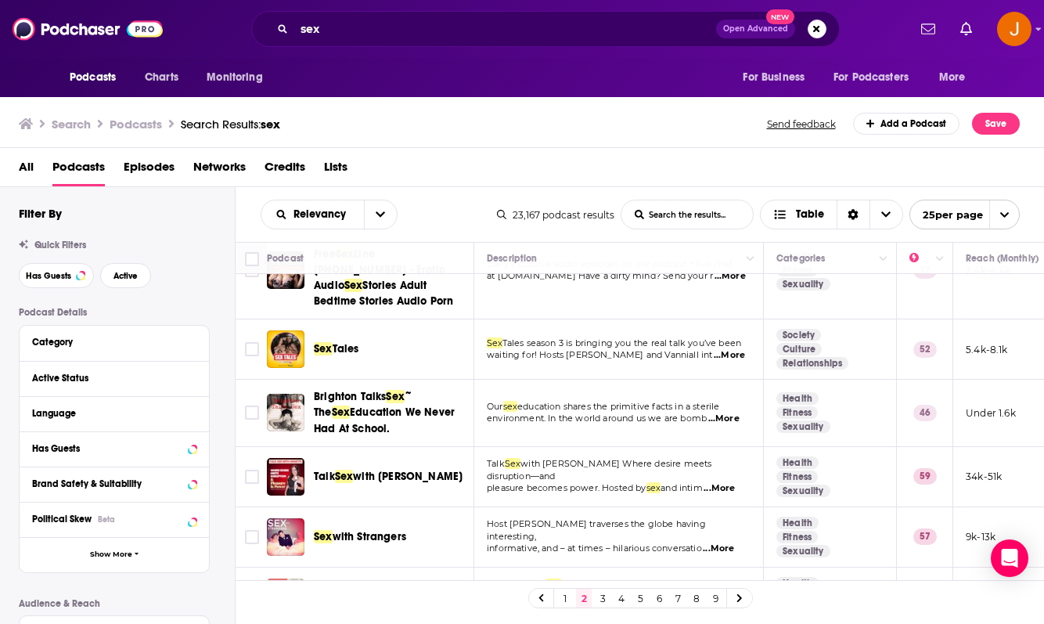
scroll to position [114, 0]
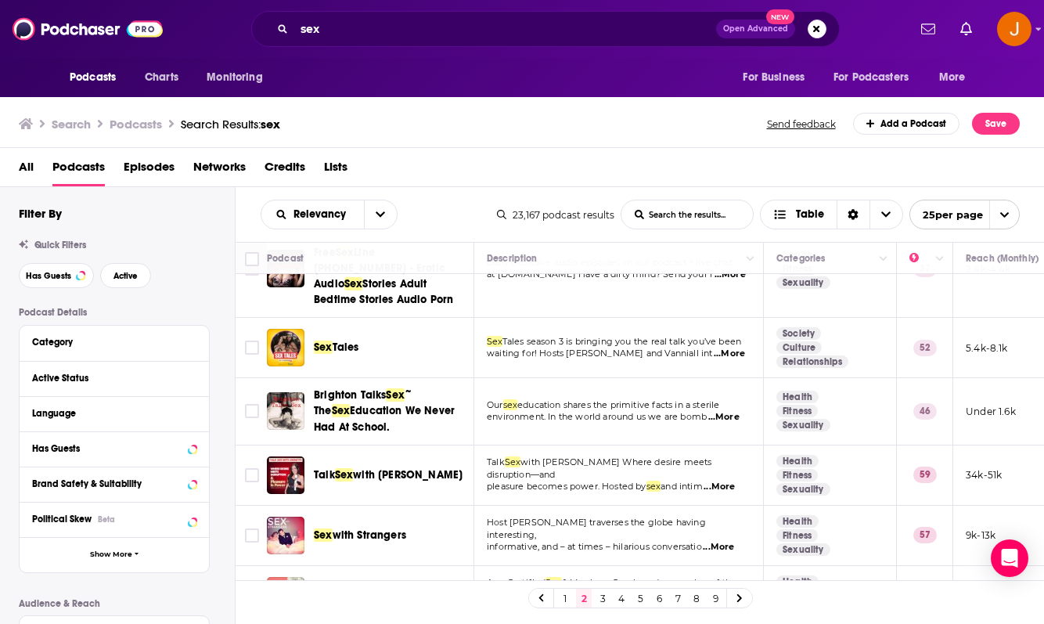
click at [727, 480] on span "...More" at bounding box center [718, 486] width 31 height 13
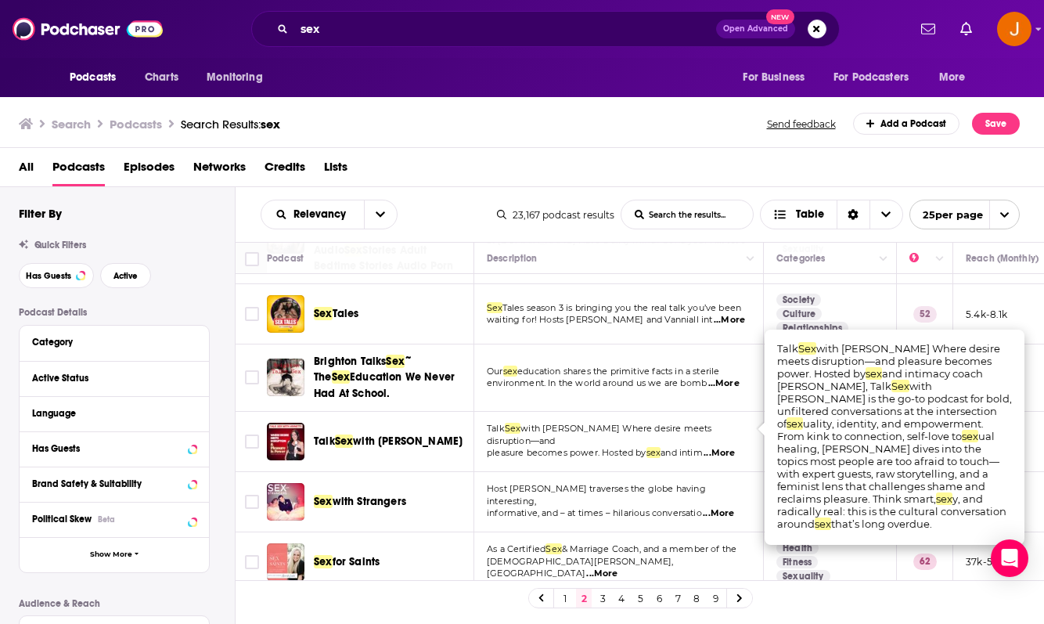
scroll to position [153, 0]
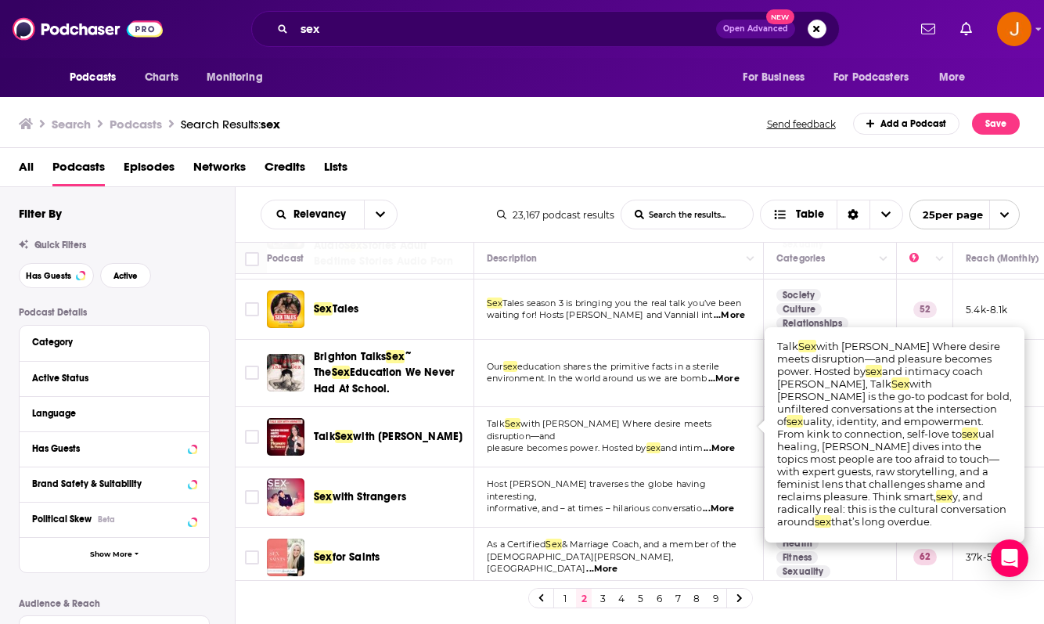
click at [378, 418] on div "Talk Sex with [PERSON_NAME]" at bounding box center [395, 437] width 163 height 38
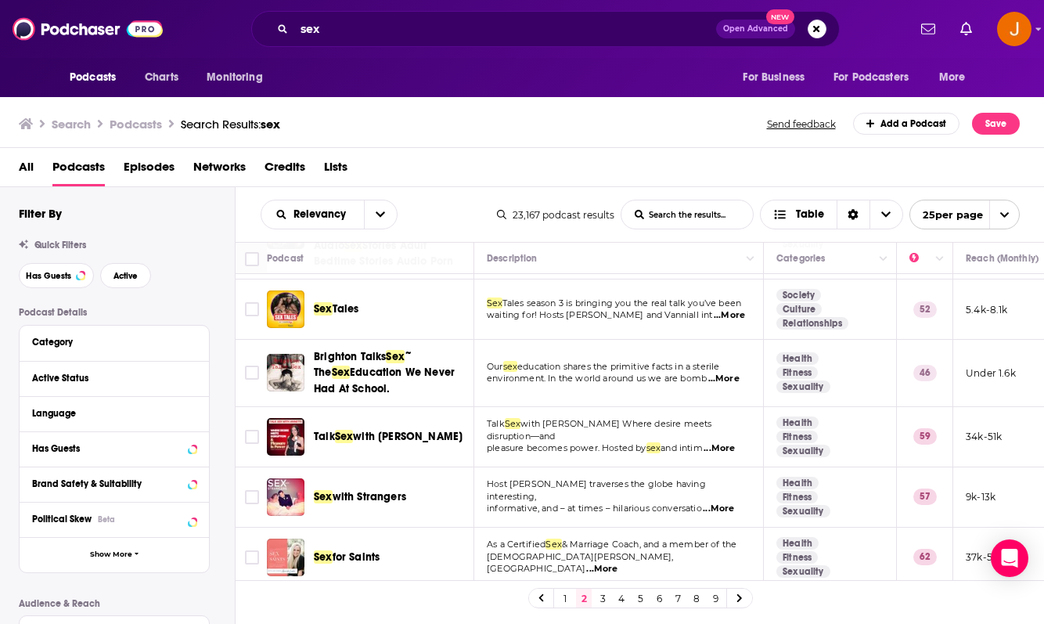
click at [378, 420] on div "Podcasts Charts Monitoring sex Open Advanced New For Business For Podcasters Mo…" at bounding box center [522, 312] width 1044 height 624
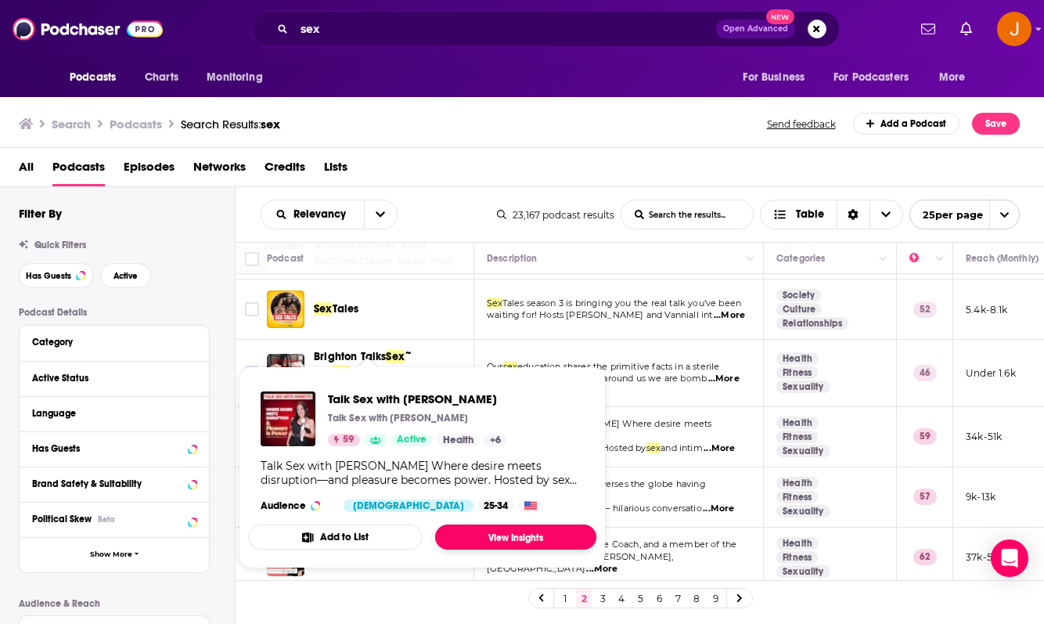
click at [494, 533] on link "View Insights" at bounding box center [515, 536] width 161 height 25
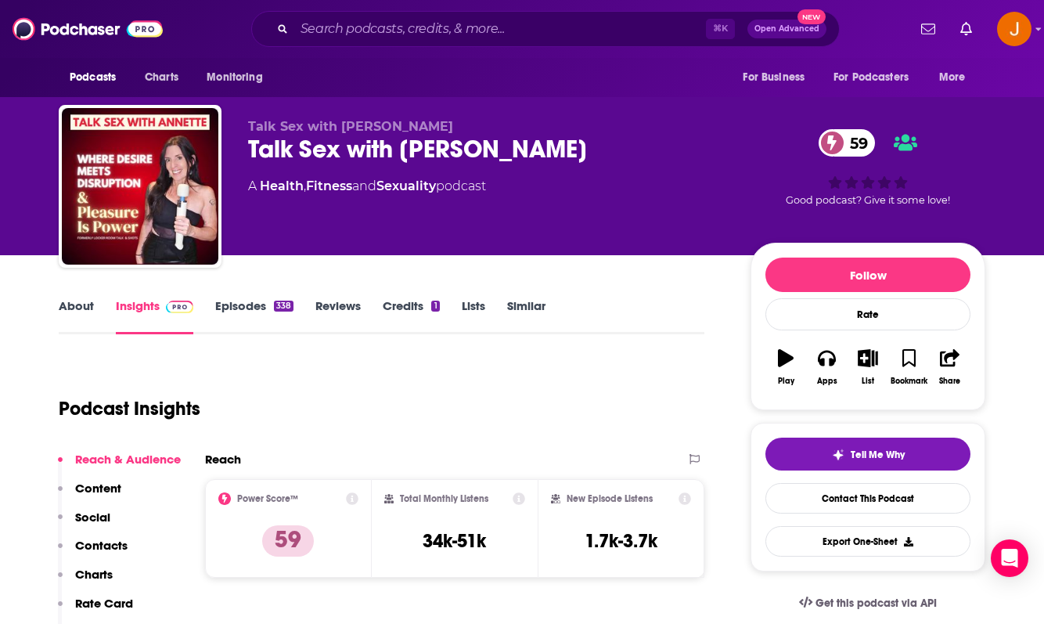
click at [102, 545] on p "Contacts" at bounding box center [101, 545] width 52 height 15
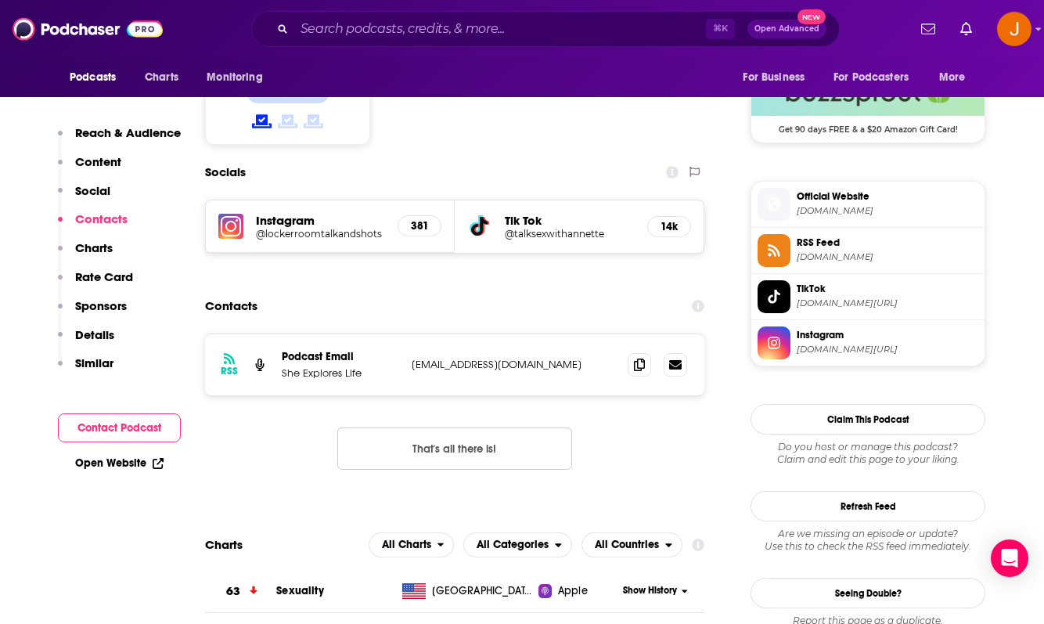
scroll to position [1291, 0]
drag, startPoint x: 577, startPoint y: 293, endPoint x: 412, endPoint y: 292, distance: 165.1
click at [412, 357] on p "[EMAIL_ADDRESS][DOMAIN_NAME]" at bounding box center [513, 363] width 203 height 13
copy p "[EMAIL_ADDRESS][DOMAIN_NAME]"
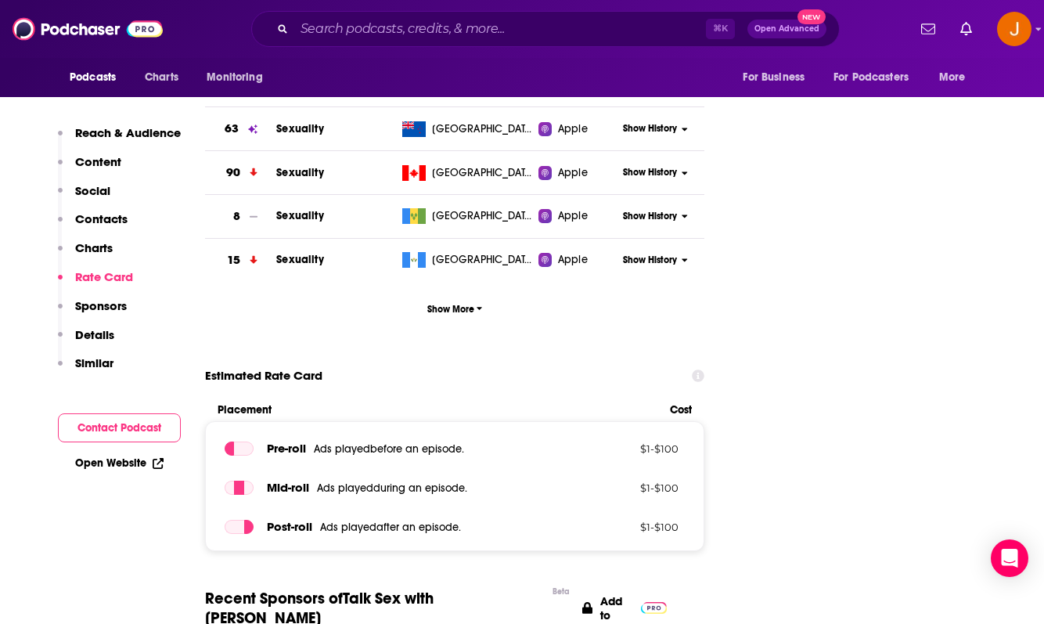
scroll to position [1670, 0]
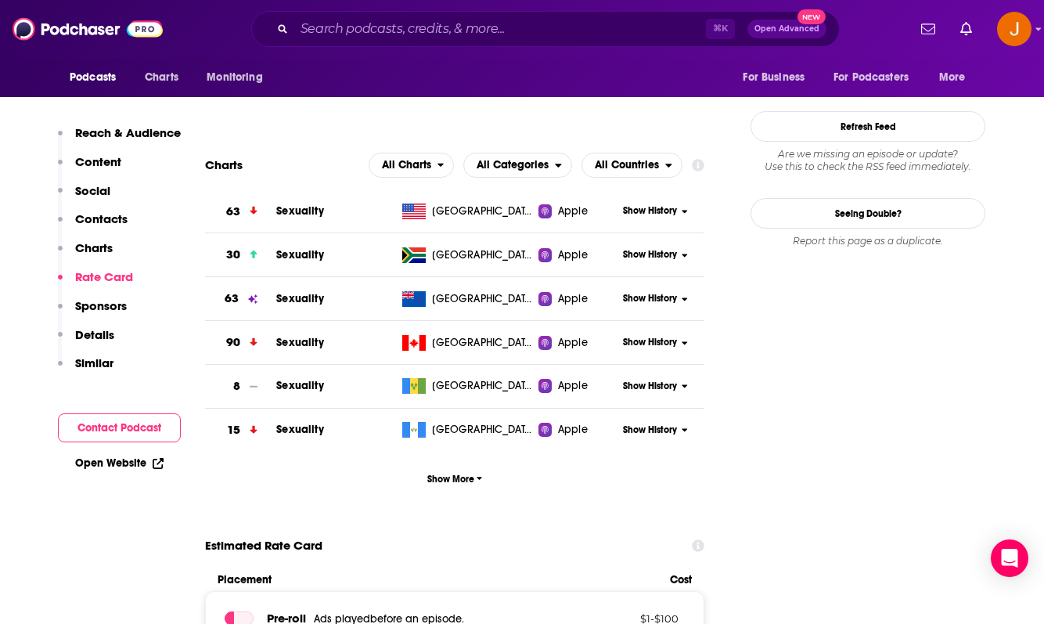
click at [109, 222] on p "Contacts" at bounding box center [101, 218] width 52 height 15
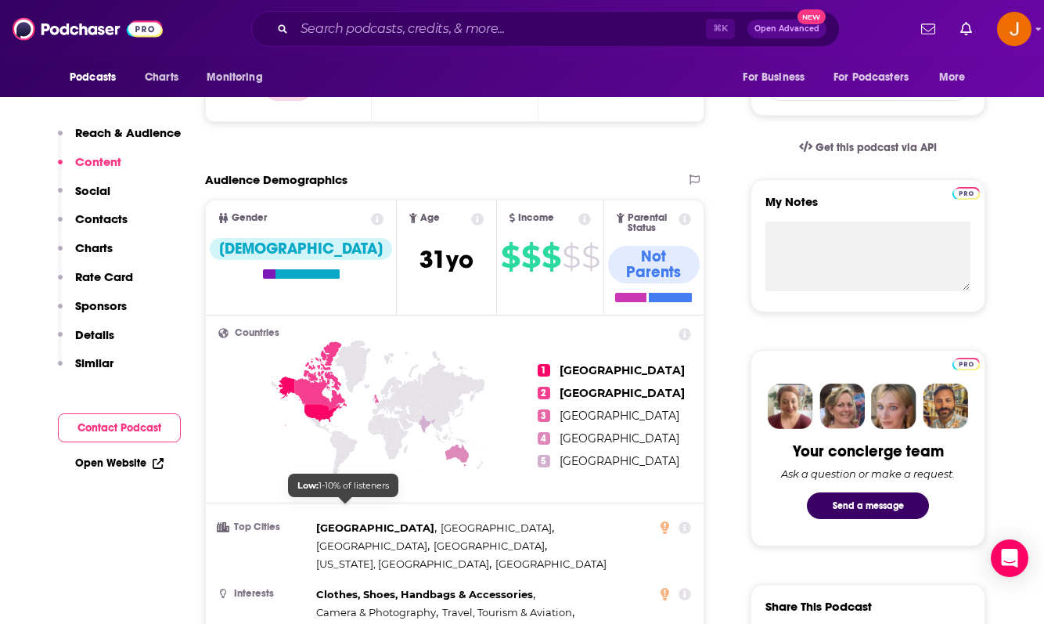
scroll to position [324, 0]
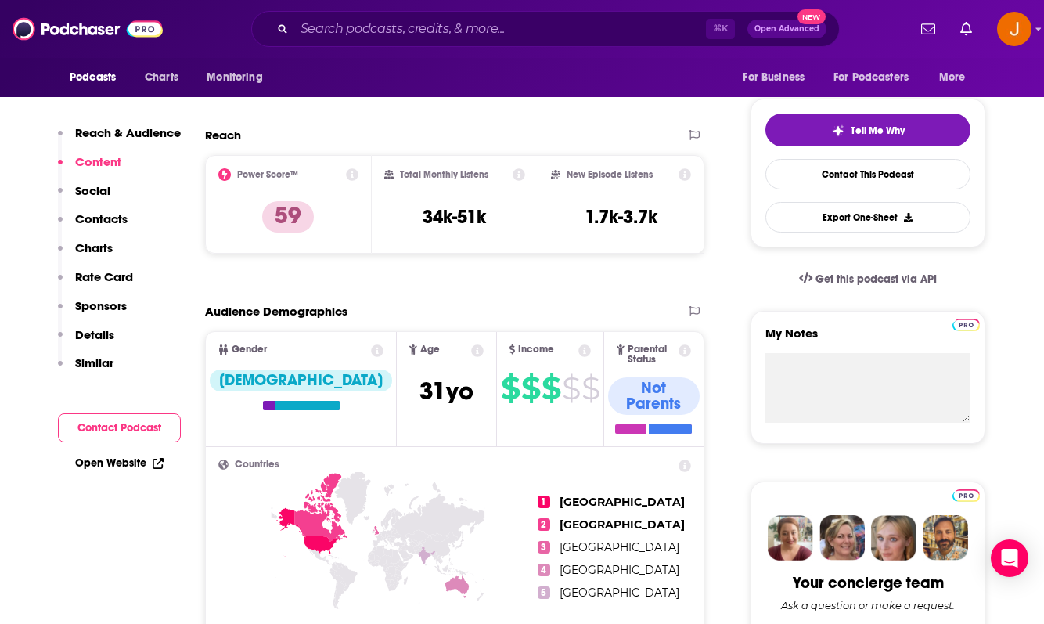
click at [116, 222] on p "Contacts" at bounding box center [101, 218] width 52 height 15
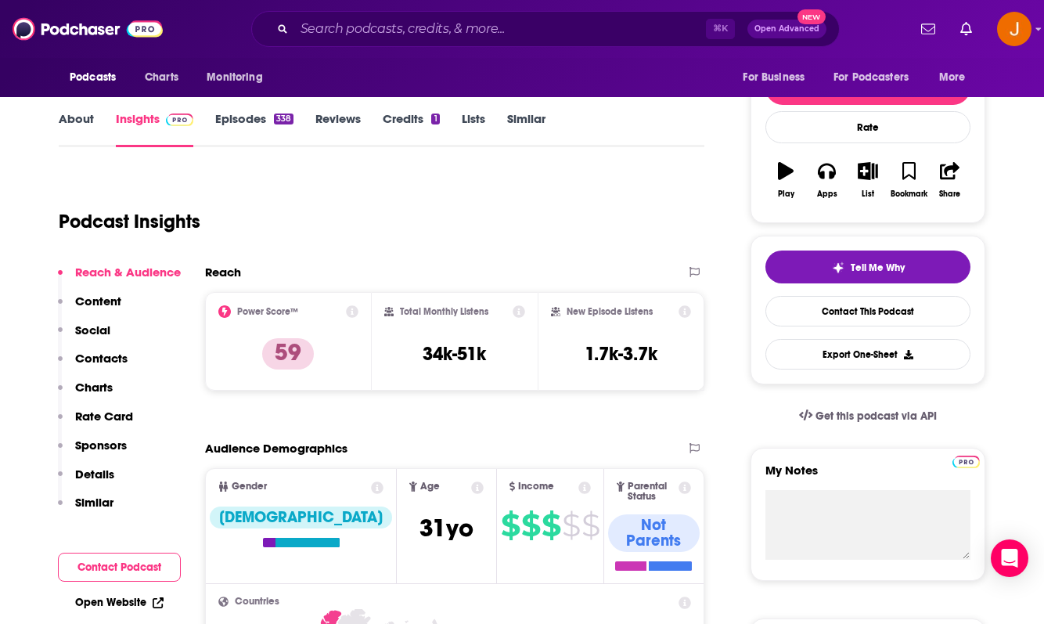
scroll to position [0, 0]
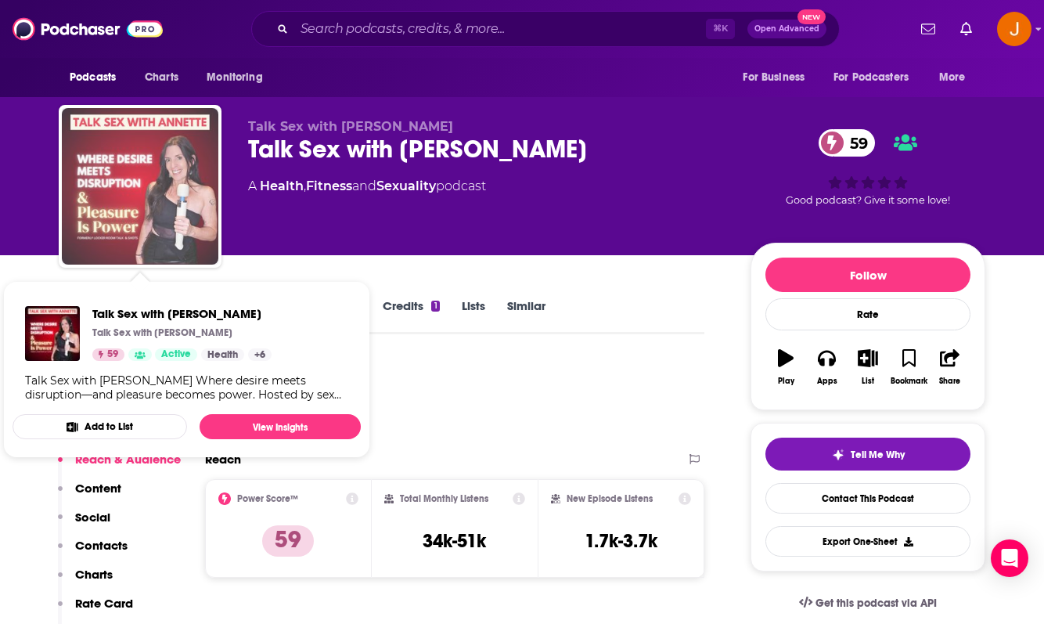
click at [109, 218] on img "Talk Sex with Annette" at bounding box center [140, 186] width 157 height 157
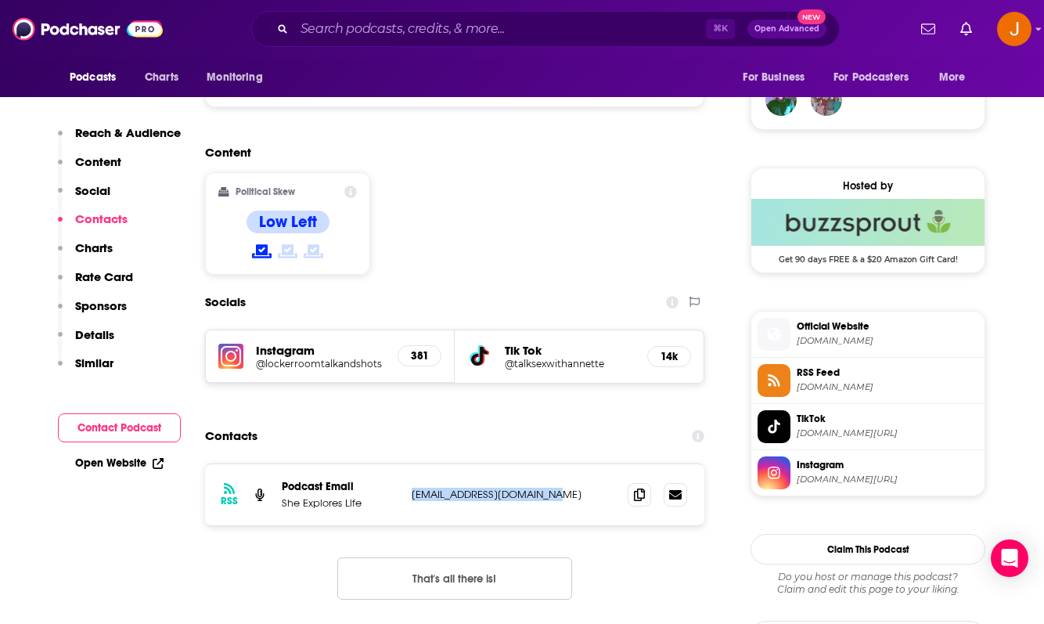
scroll to position [1156, 0]
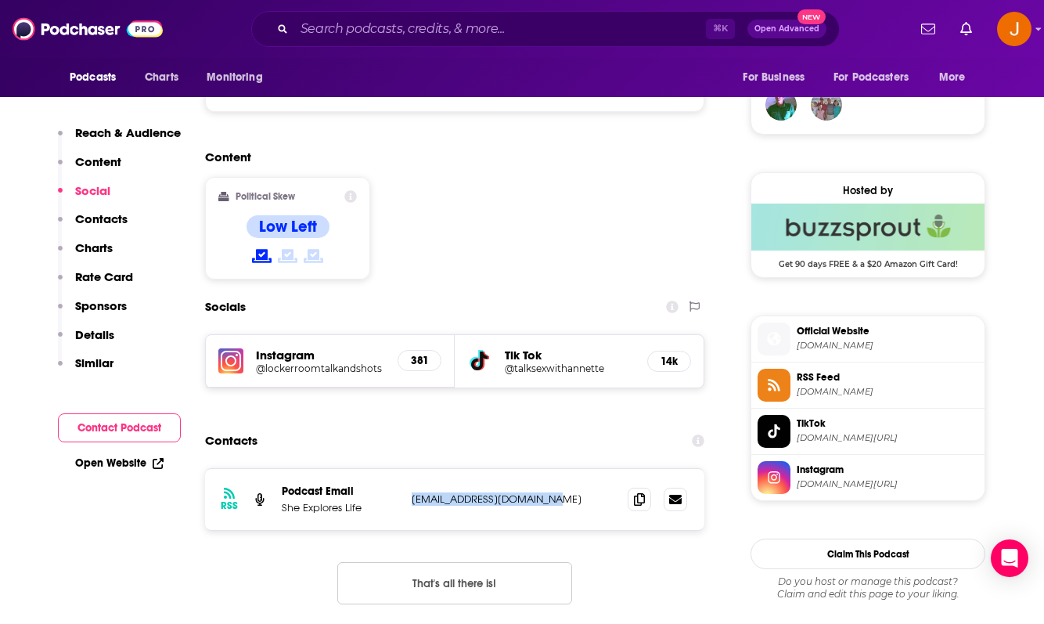
click at [317, 362] on h5 "@lockerroomtalkandshots" at bounding box center [320, 368] width 129 height 12
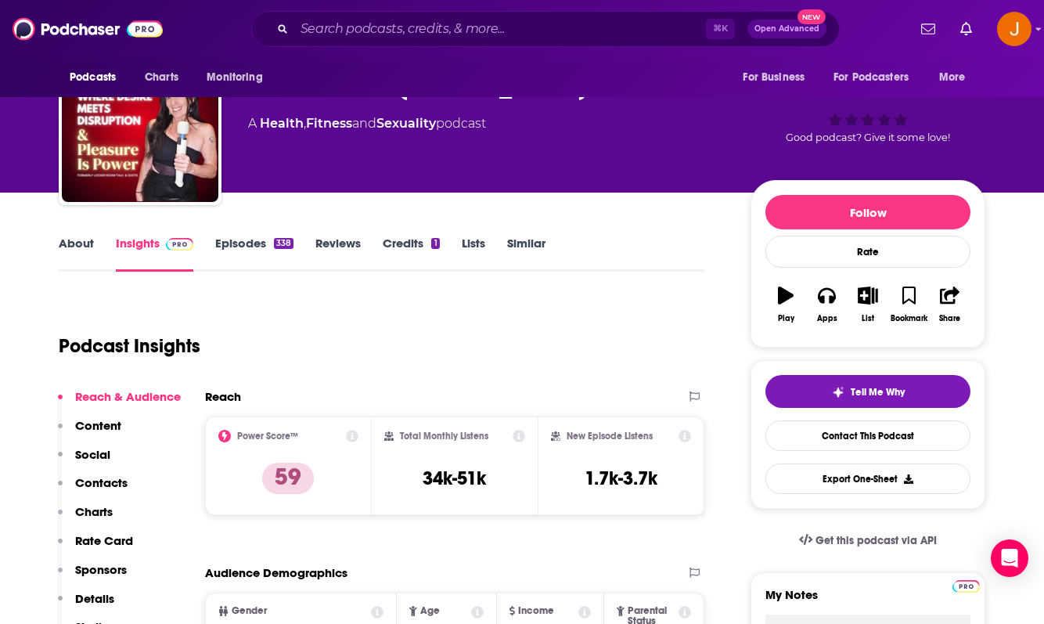
scroll to position [63, 0]
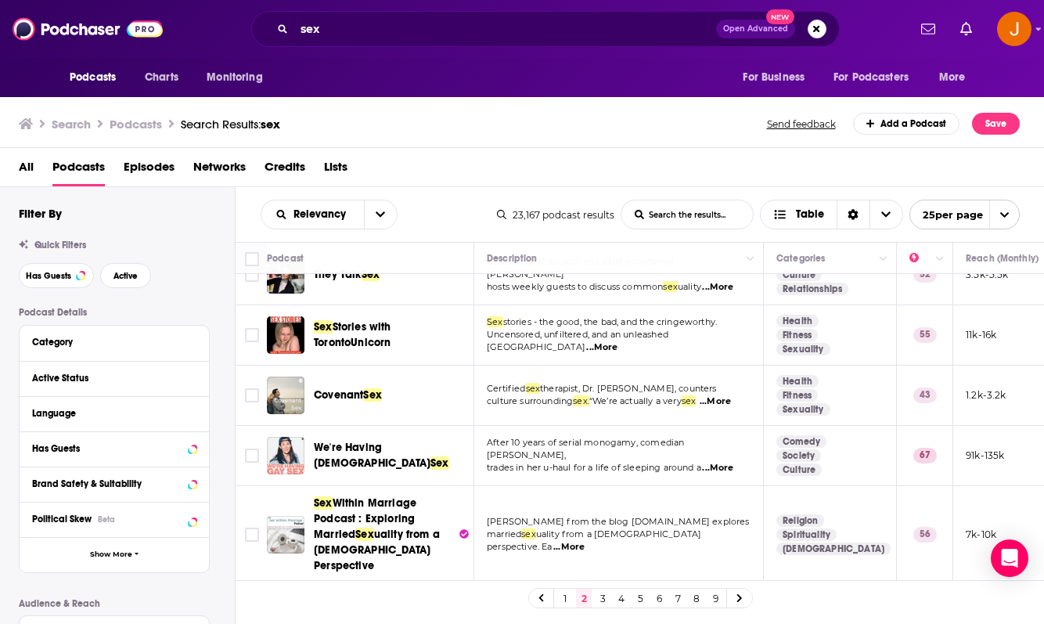
scroll to position [1281, 2]
click at [721, 614] on span "...More" at bounding box center [719, 620] width 31 height 13
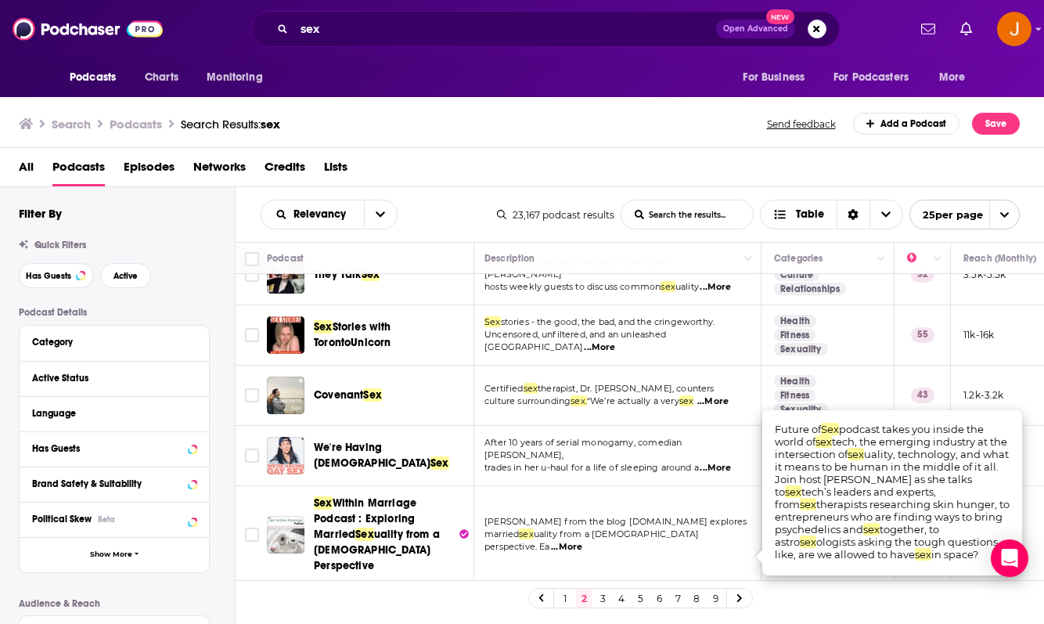
click at [605, 599] on link "3" at bounding box center [603, 597] width 16 height 19
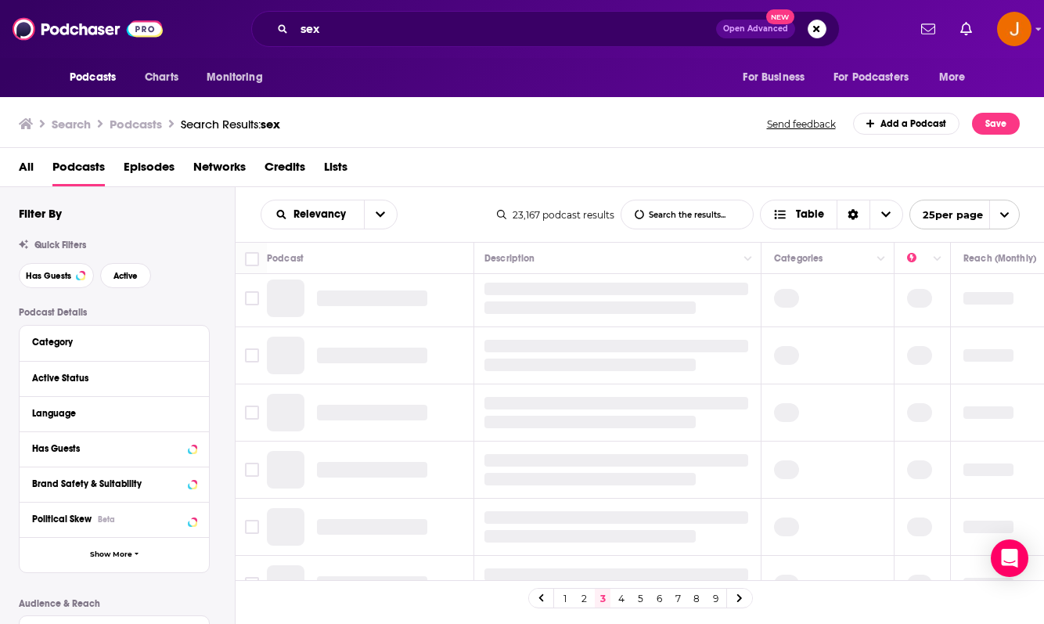
scroll to position [0, 2]
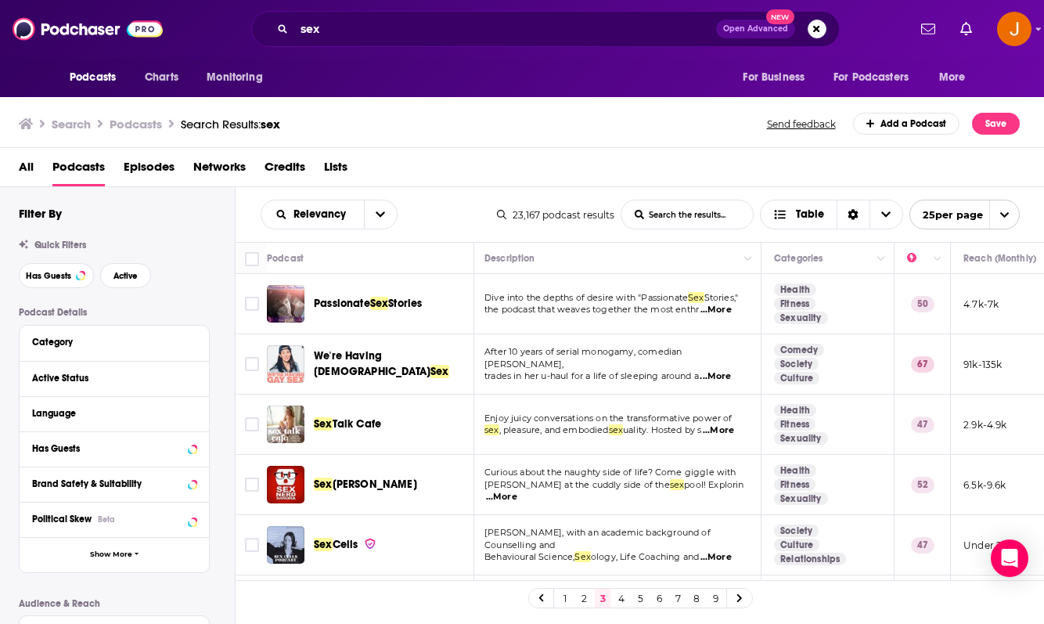
click at [625, 596] on link "4" at bounding box center [622, 597] width 16 height 19
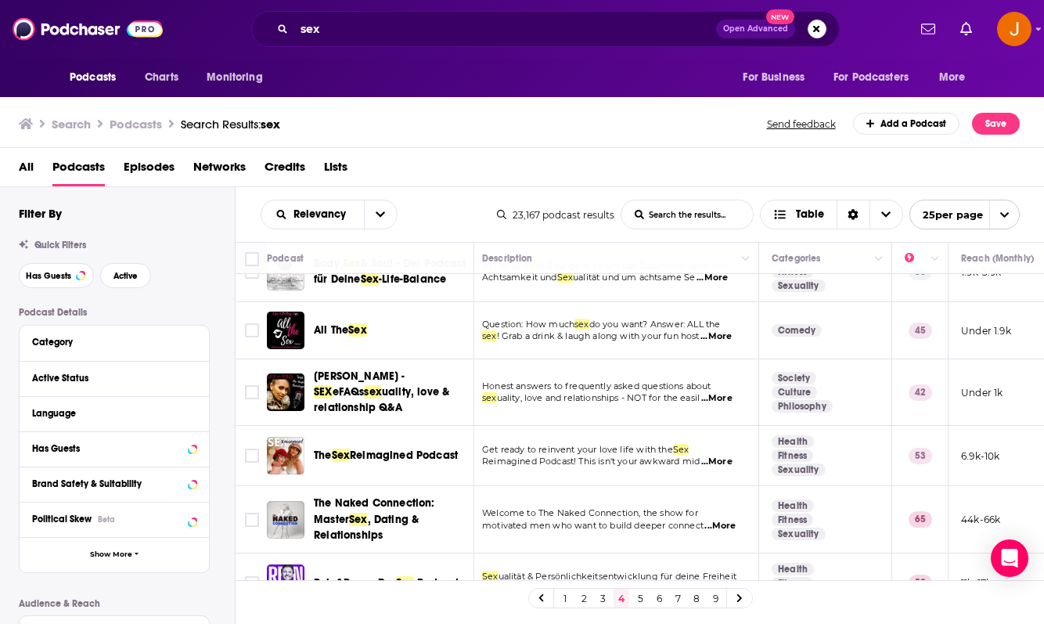
scroll to position [223, 5]
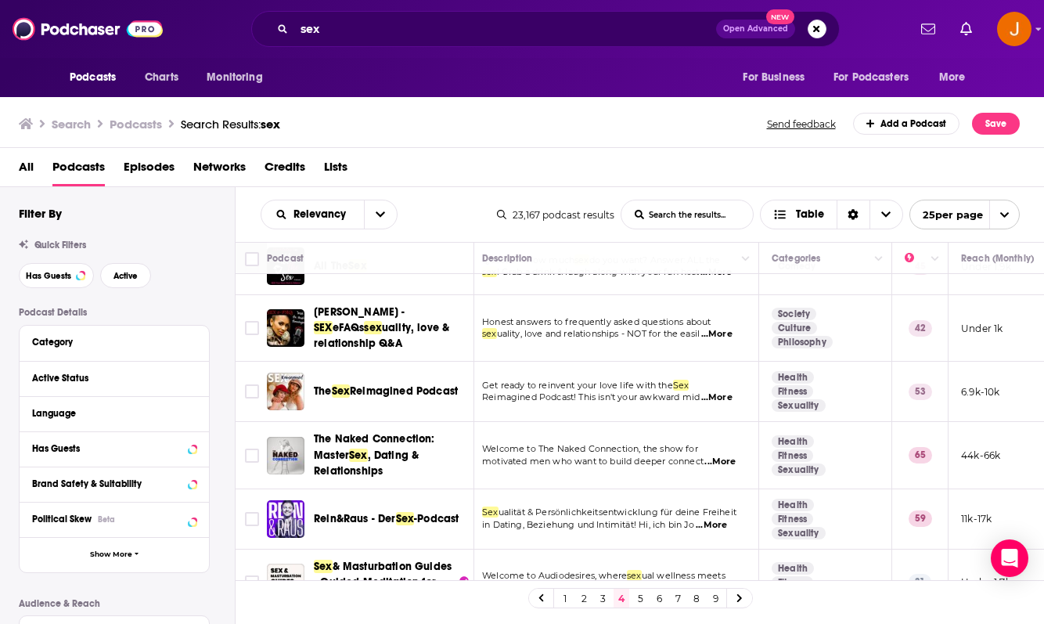
click at [719, 403] on span "...More" at bounding box center [716, 397] width 31 height 13
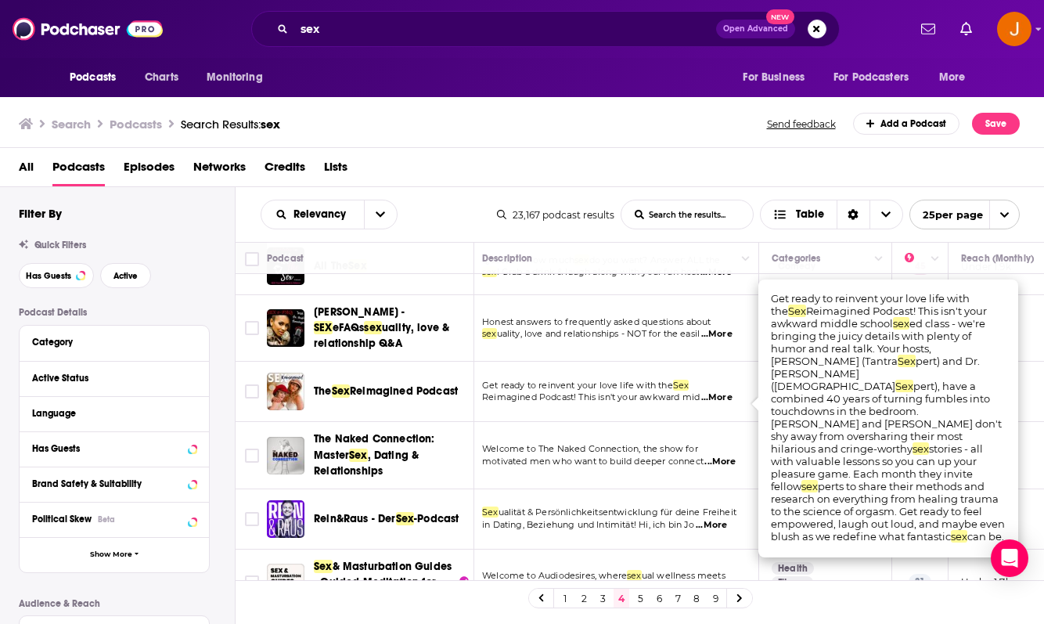
click at [387, 400] on div "Podcasts Charts Monitoring sex Open Advanced New For Business For Podcasters Mo…" at bounding box center [522, 312] width 1044 height 624
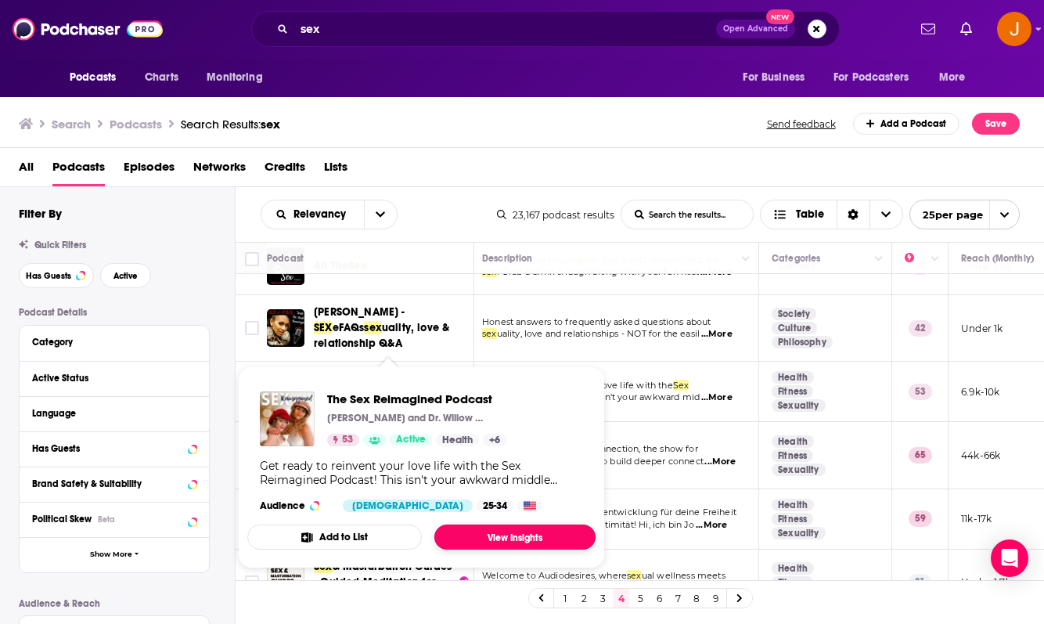
click at [477, 531] on link "View Insights" at bounding box center [514, 536] width 161 height 25
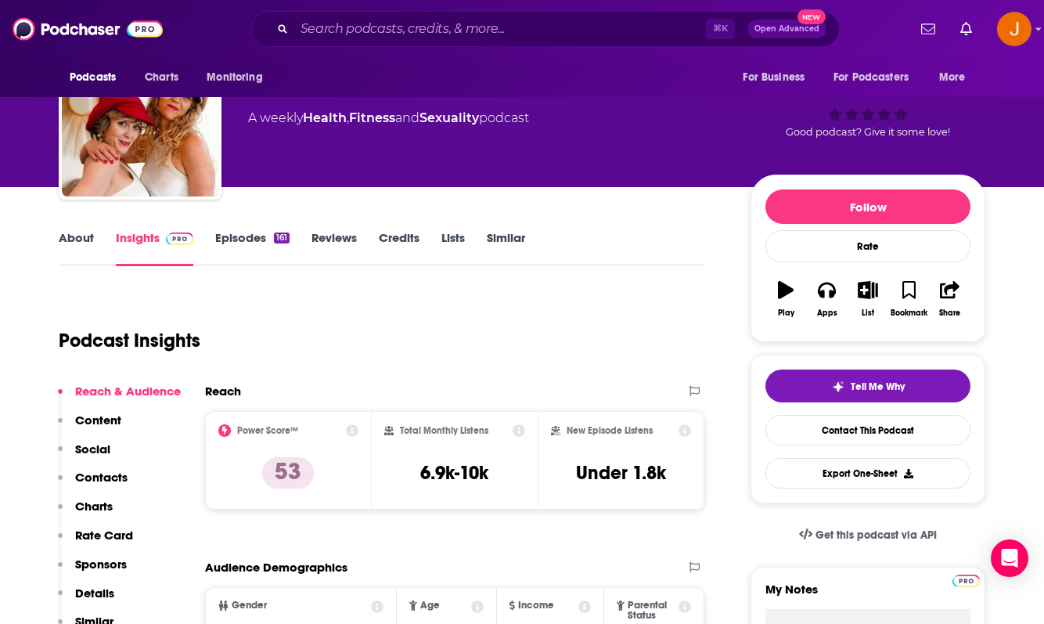
scroll to position [157, 0]
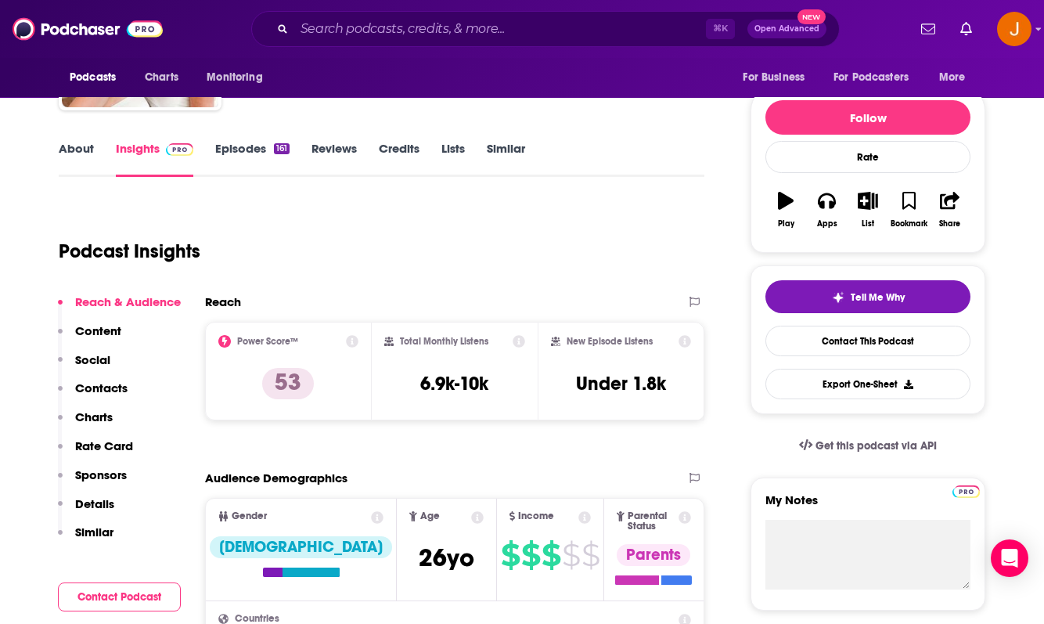
click at [95, 390] on p "Contacts" at bounding box center [101, 387] width 52 height 15
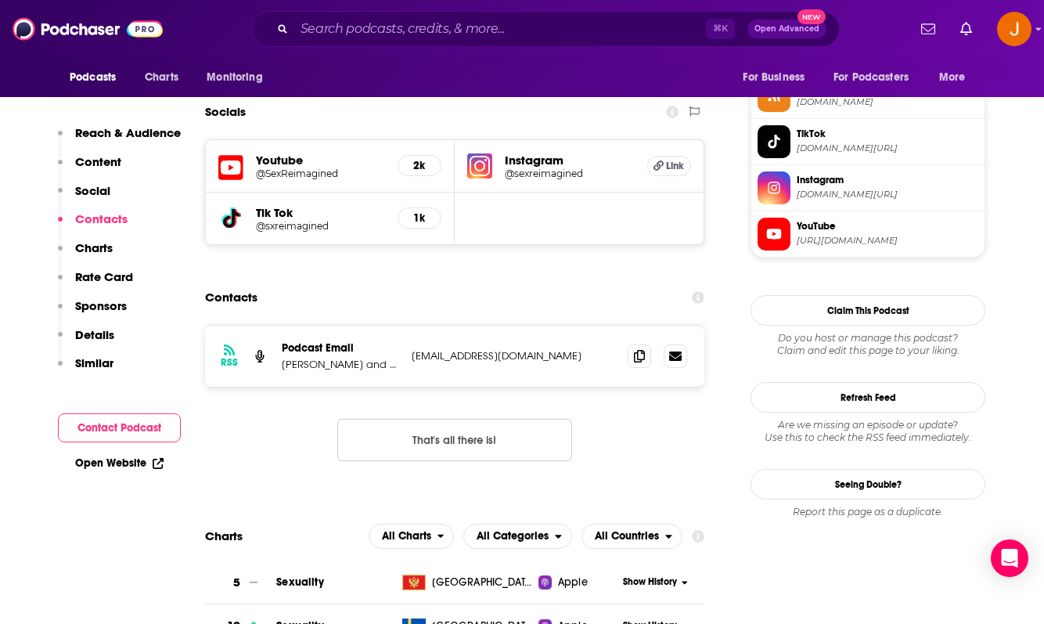
scroll to position [1325, 0]
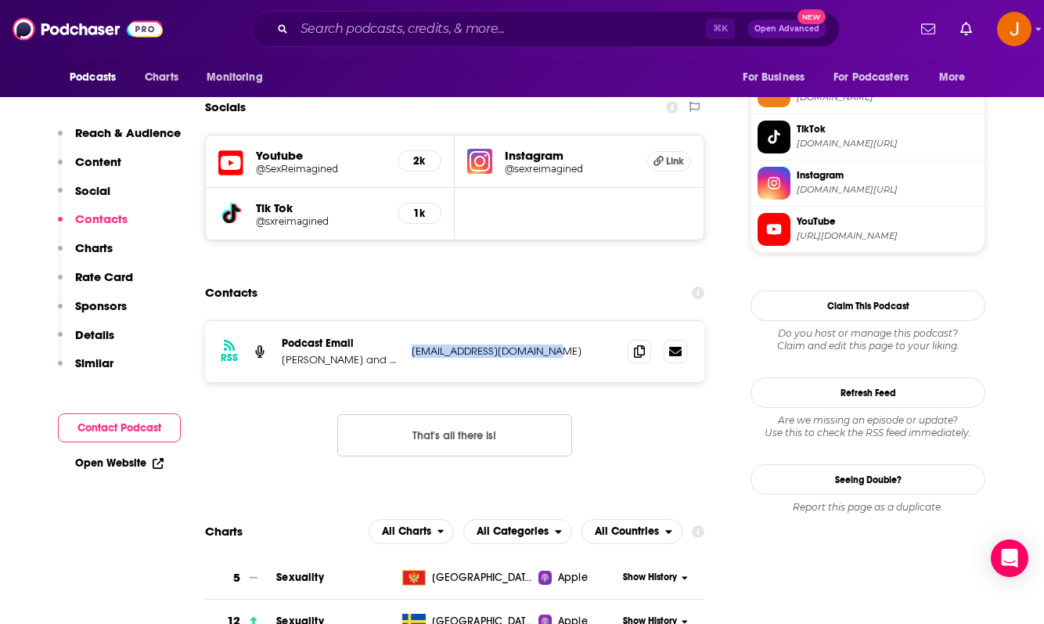
drag, startPoint x: 578, startPoint y: 295, endPoint x: 411, endPoint y: 286, distance: 166.9
click at [411, 321] on div "RSS Podcast Email [PERSON_NAME] and Dr. Willow Brown [EMAIL_ADDRESS][DOMAIN_NAM…" at bounding box center [454, 351] width 499 height 61
copy p "[EMAIL_ADDRESS][DOMAIN_NAME]"
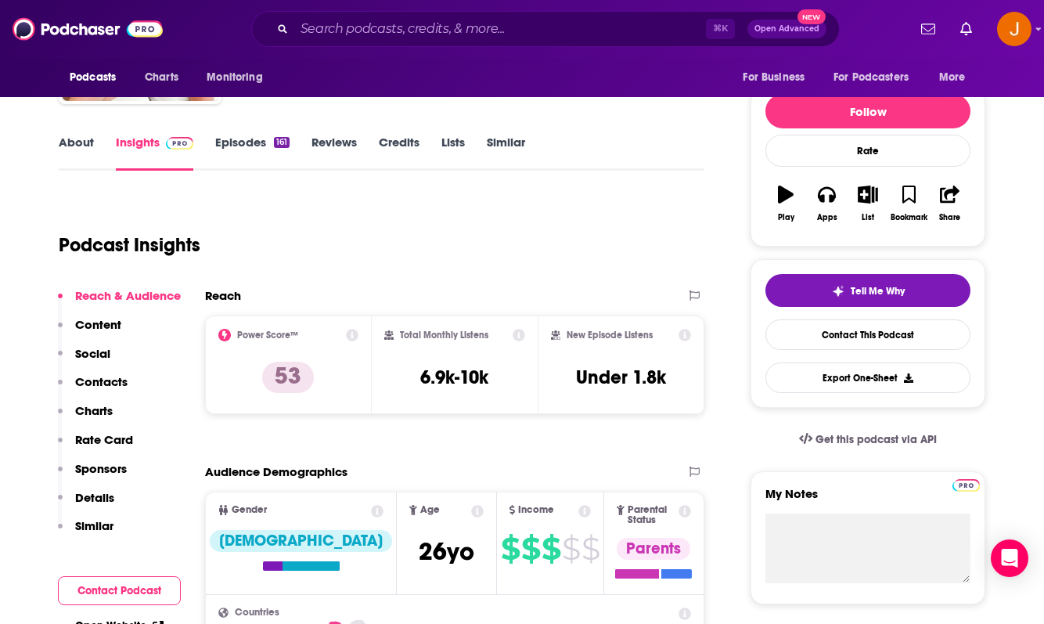
scroll to position [0, 0]
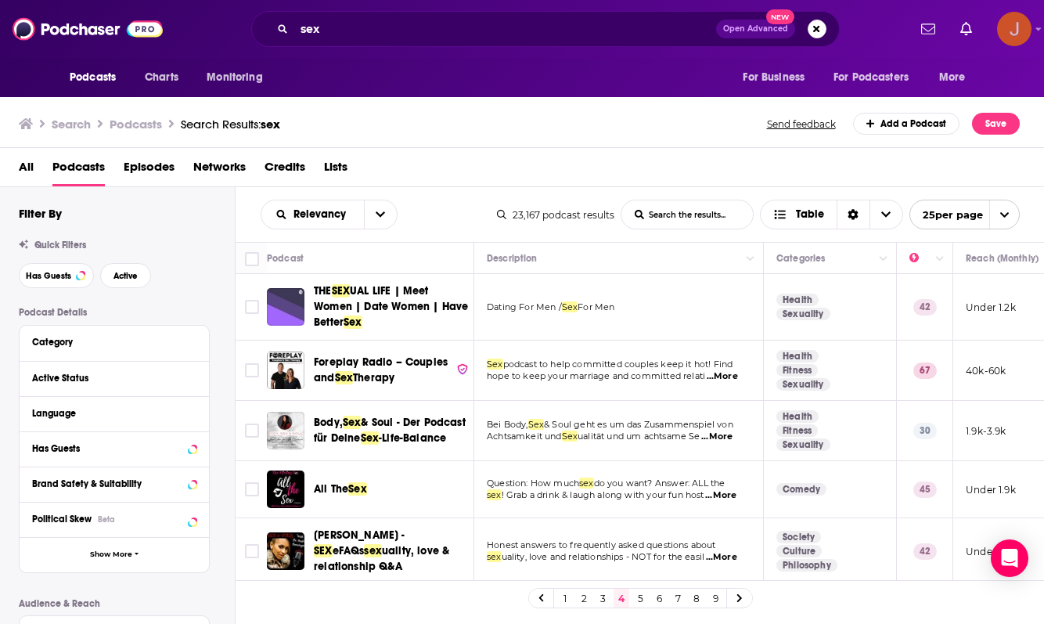
click at [1013, 37] on img "Logged in as justine87181" at bounding box center [1014, 29] width 34 height 34
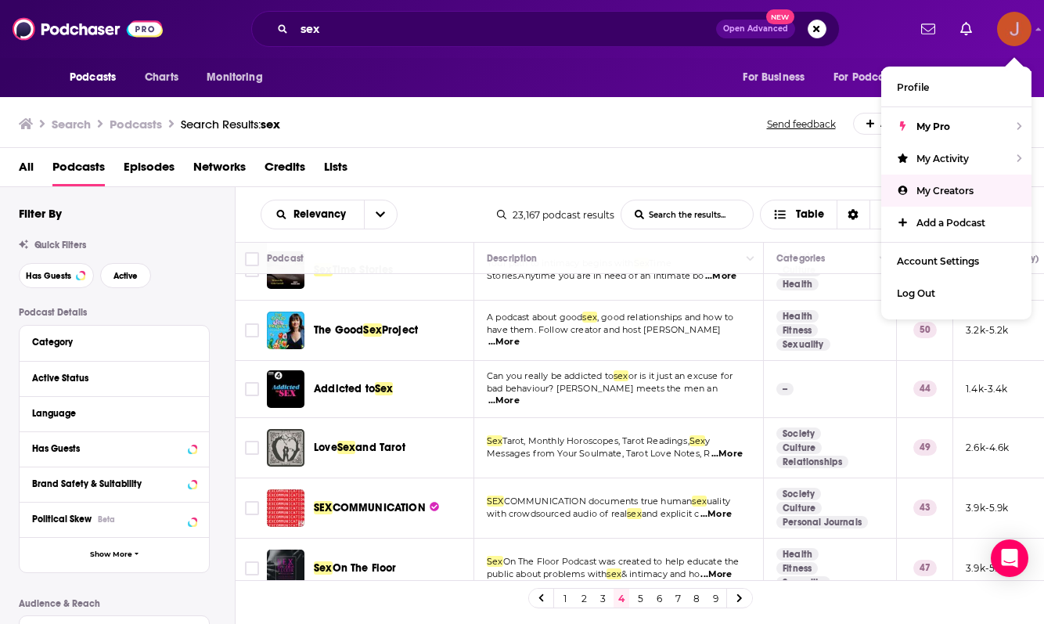
scroll to position [1218, 0]
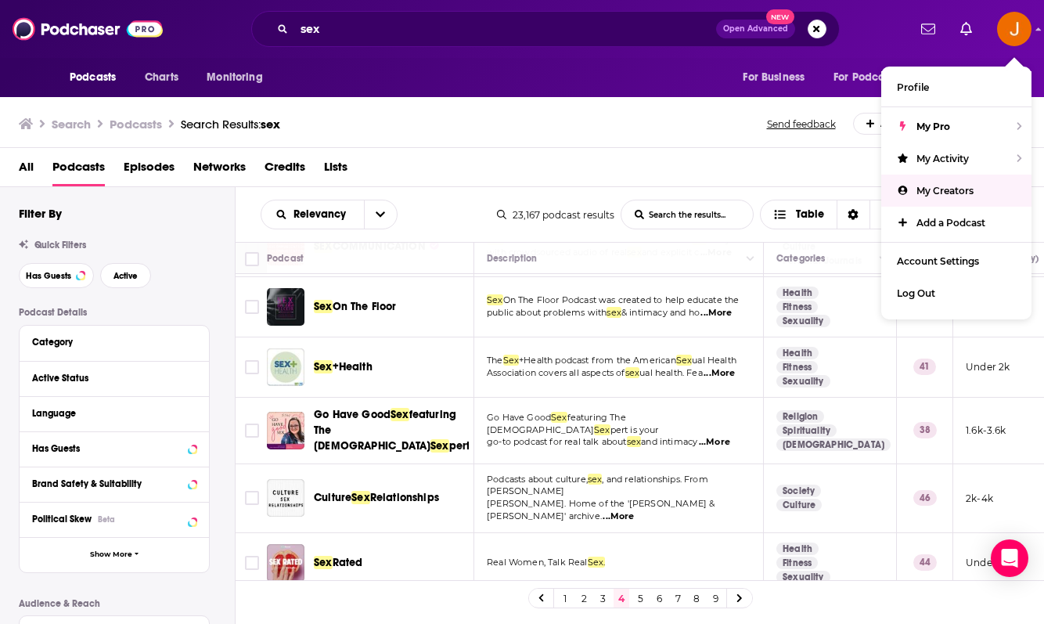
click at [330, 556] on span "Sex" at bounding box center [323, 562] width 19 height 13
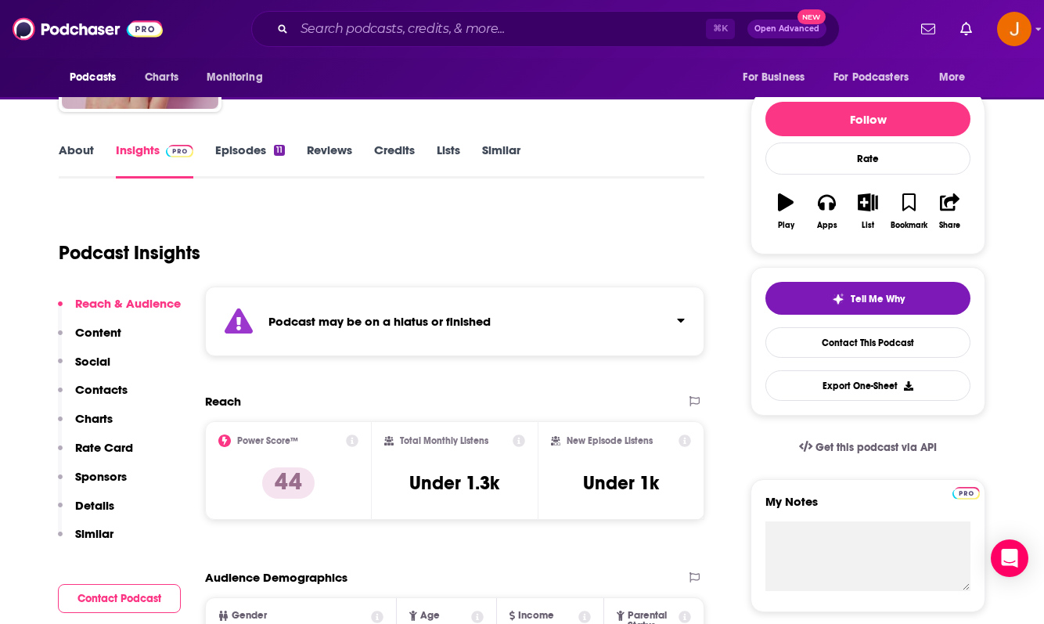
click at [117, 387] on p "Contacts" at bounding box center [101, 389] width 52 height 15
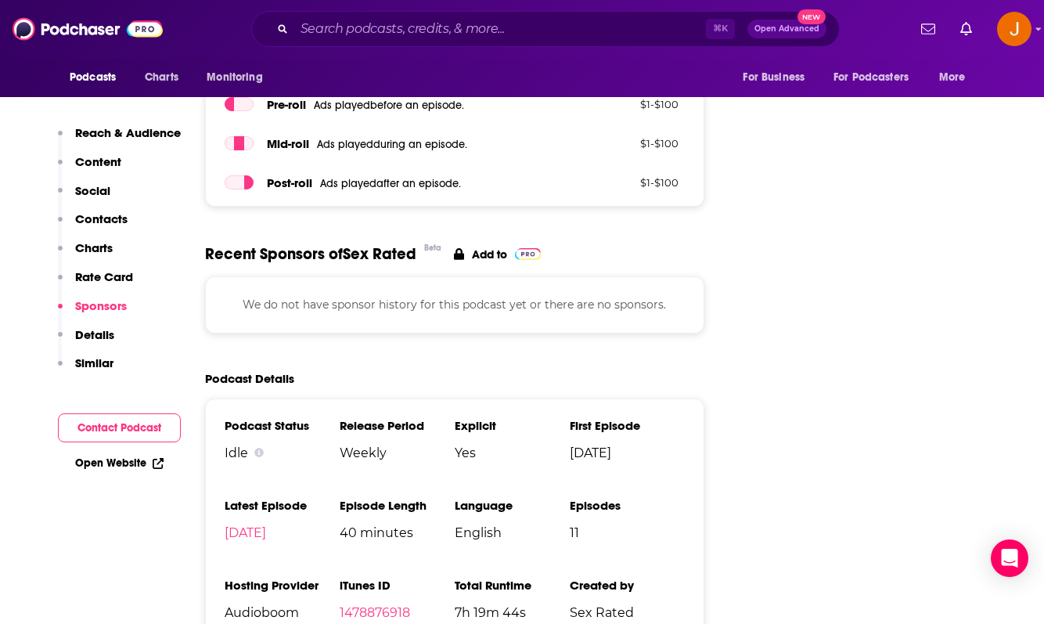
scroll to position [835, 0]
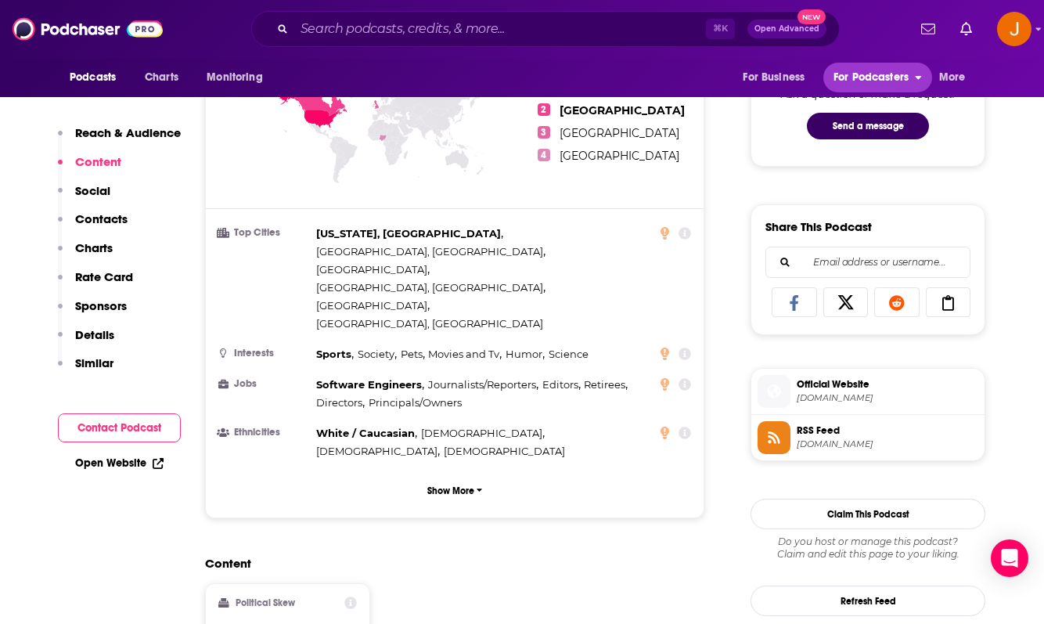
click at [920, 81] on button "For Podcasters" at bounding box center [877, 78] width 108 height 30
click at [797, 82] on span "For Business" at bounding box center [774, 78] width 62 height 22
click at [967, 81] on button "More" at bounding box center [956, 78] width 57 height 30
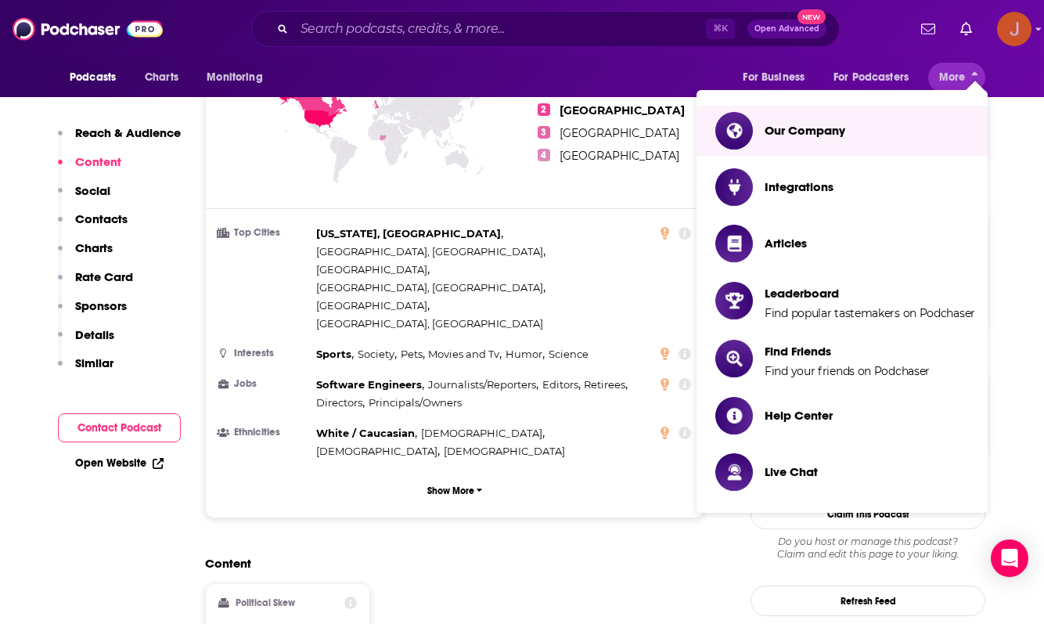
click at [1013, 35] on img "Logged in as justine87181" at bounding box center [1014, 29] width 34 height 34
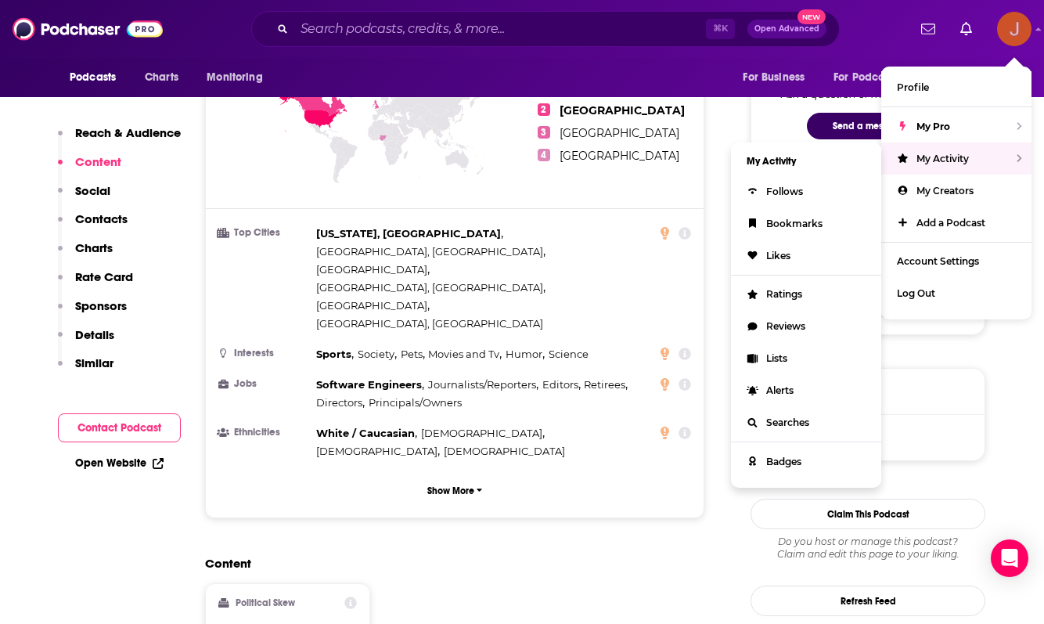
click at [958, 155] on span "My Activity" at bounding box center [942, 159] width 52 height 12
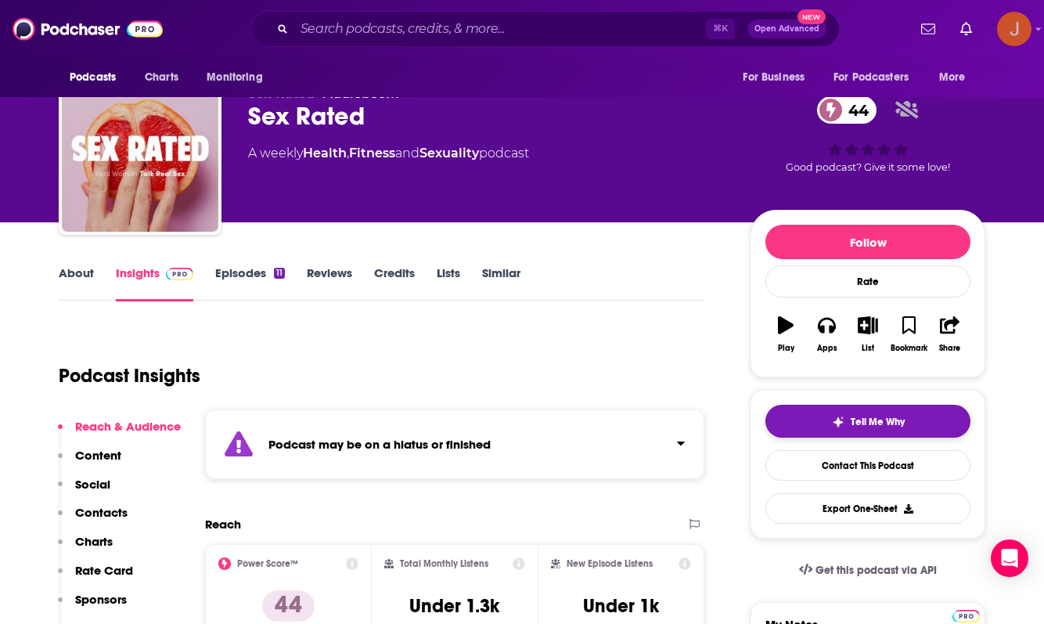
scroll to position [0, 0]
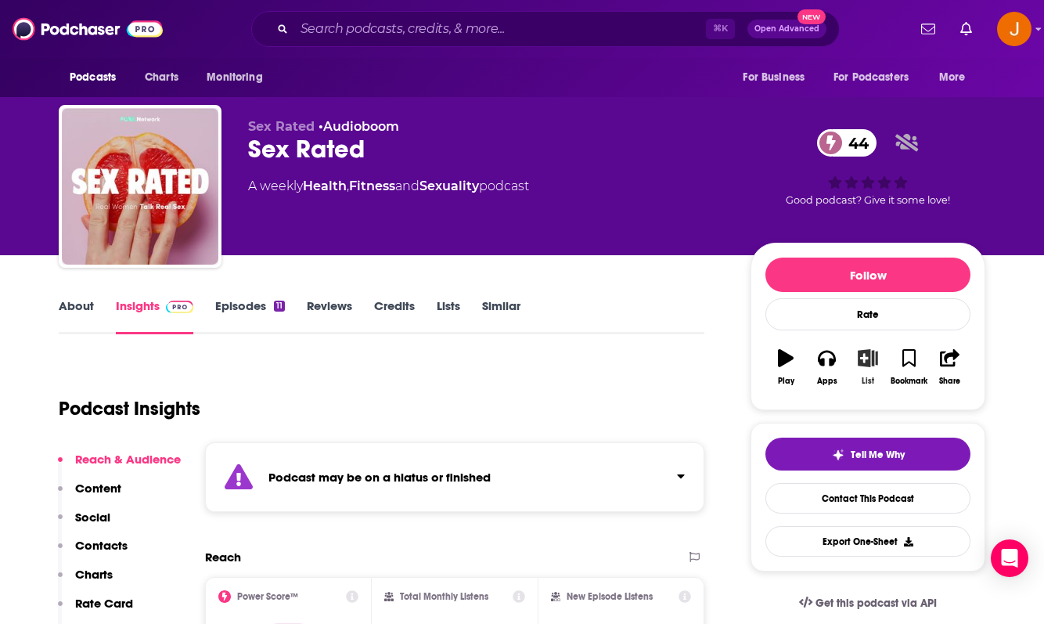
click at [863, 354] on icon "button" at bounding box center [868, 357] width 20 height 17
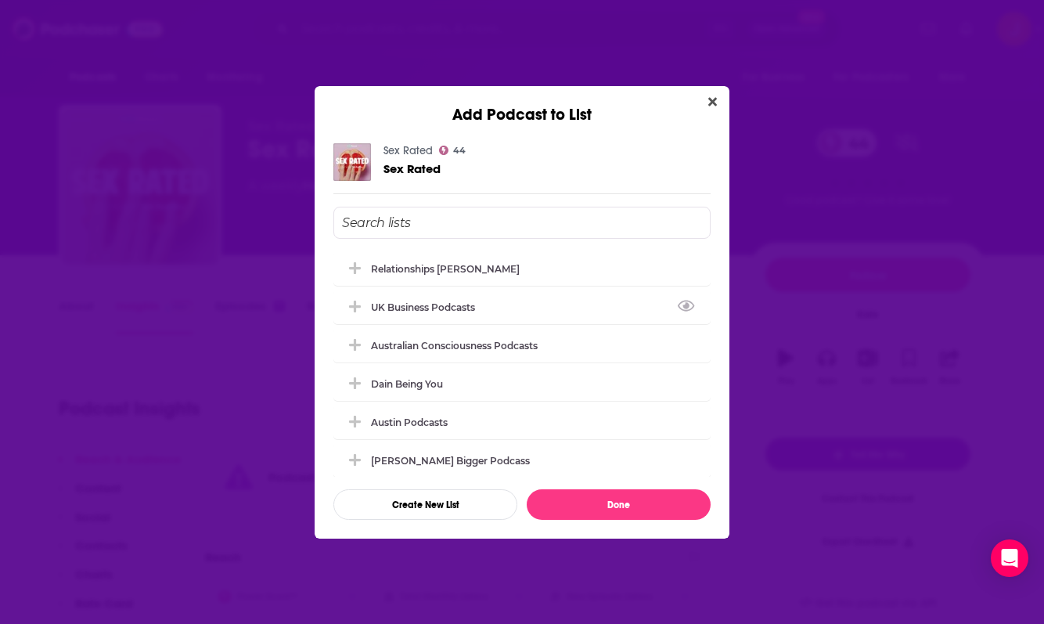
scroll to position [5, 0]
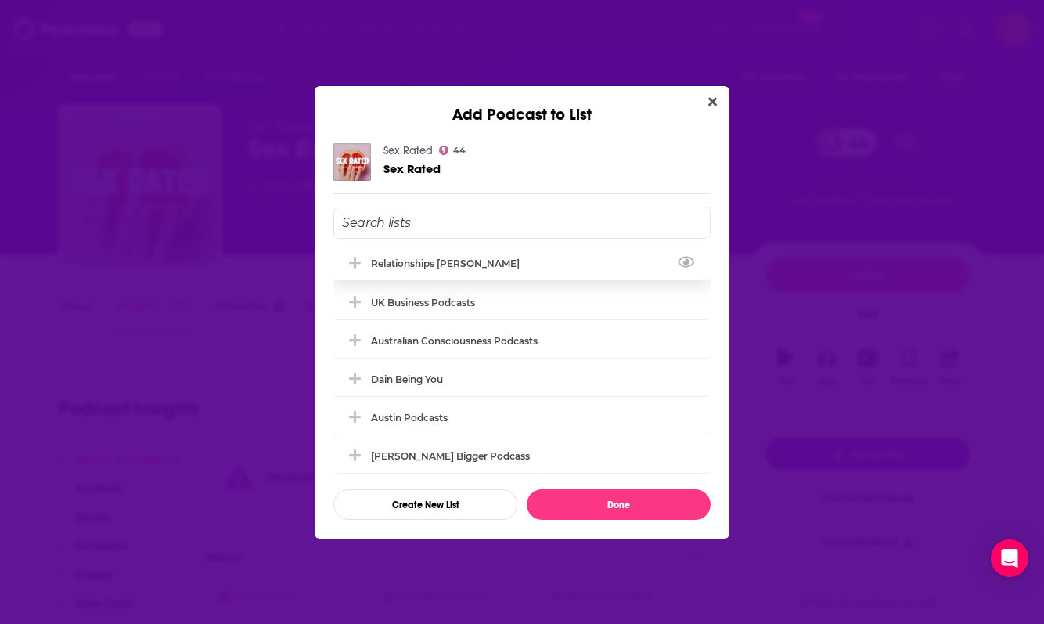
click at [415, 250] on div "Relationships [PERSON_NAME]" at bounding box center [521, 263] width 377 height 34
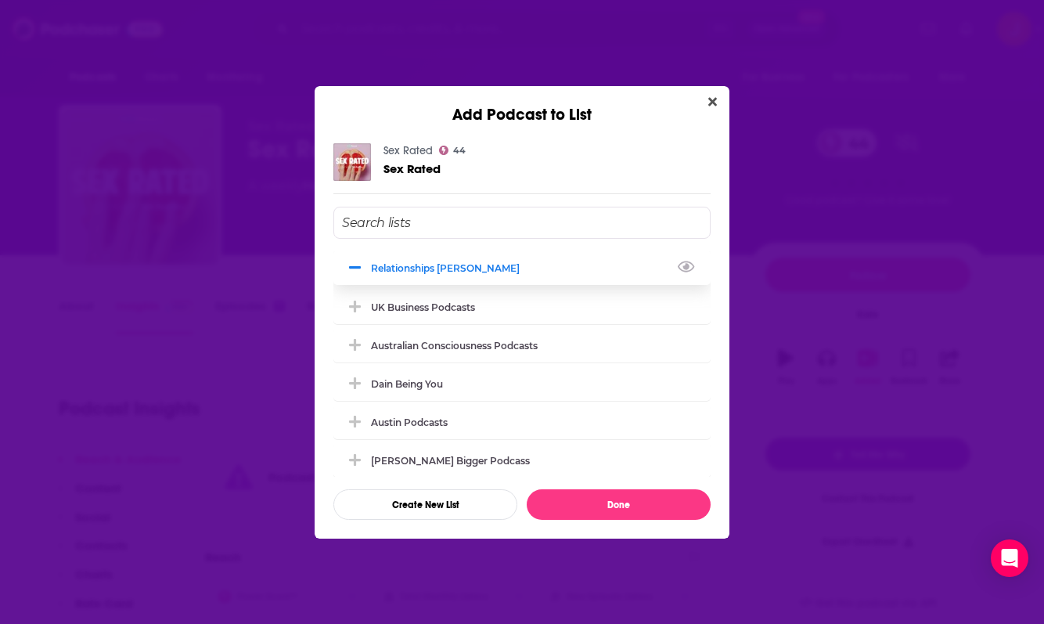
click at [415, 250] on div "Relationships [PERSON_NAME]" at bounding box center [521, 267] width 377 height 34
click at [414, 273] on div "Relationships [PERSON_NAME]" at bounding box center [521, 267] width 377 height 34
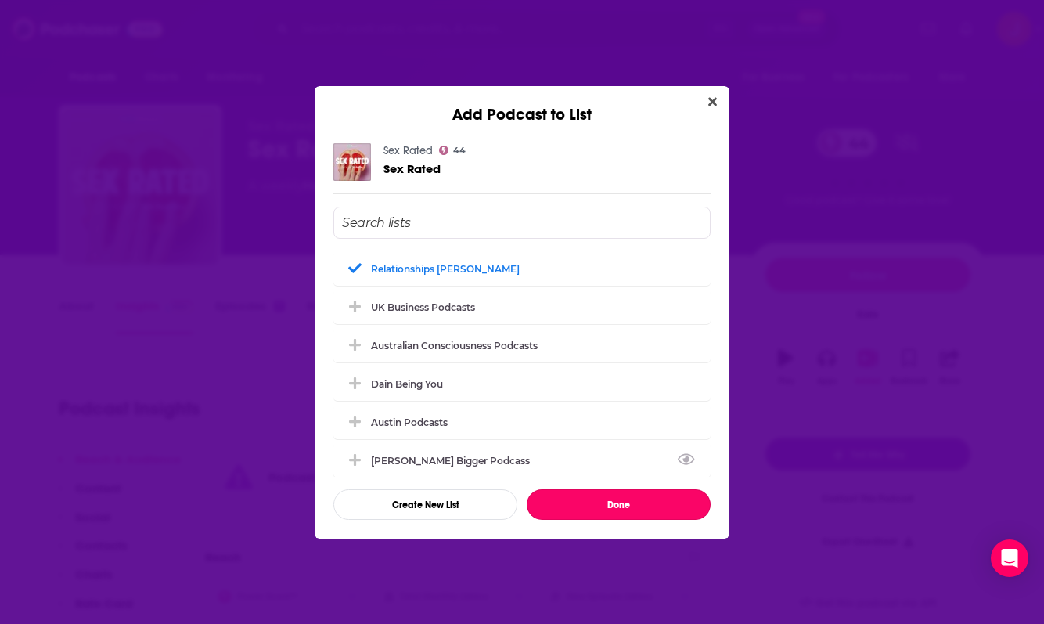
click at [573, 507] on button "Done" at bounding box center [619, 504] width 184 height 31
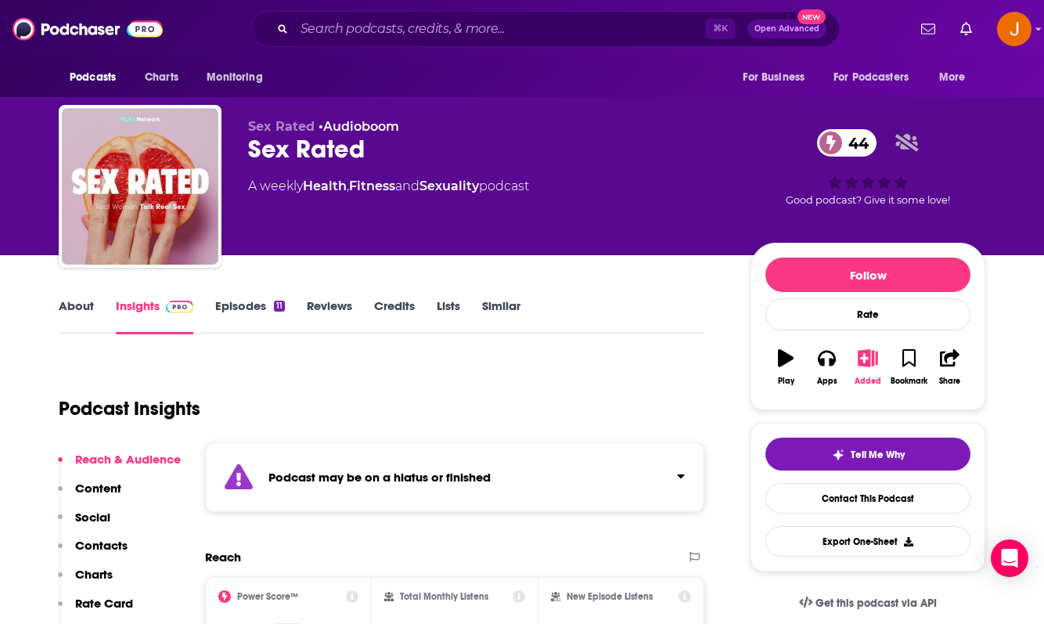
scroll to position [9, 0]
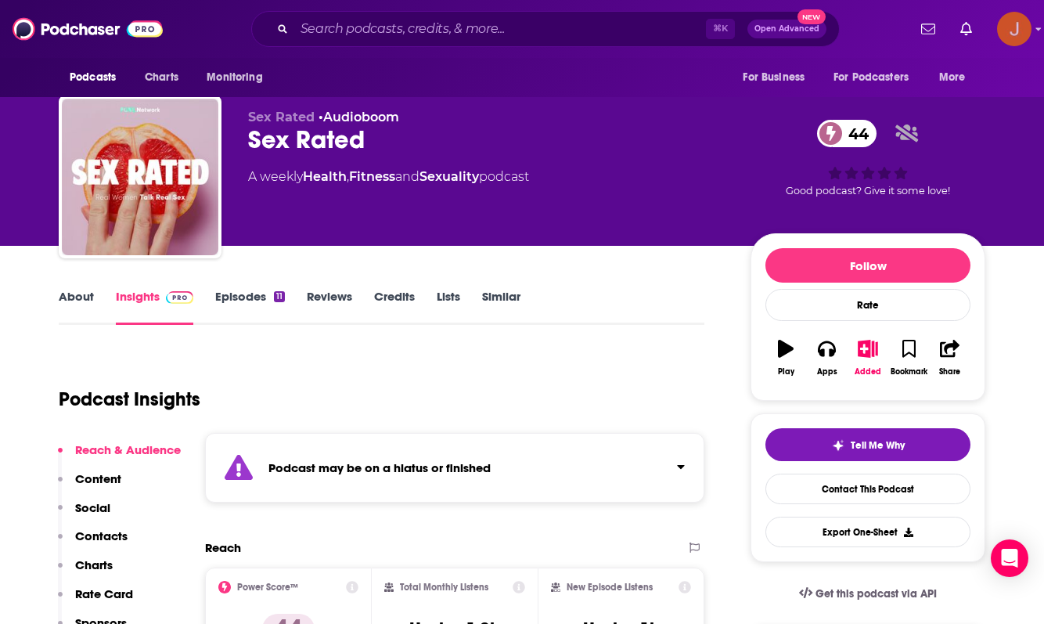
click at [1002, 38] on img "Logged in as justine87181" at bounding box center [1014, 29] width 34 height 34
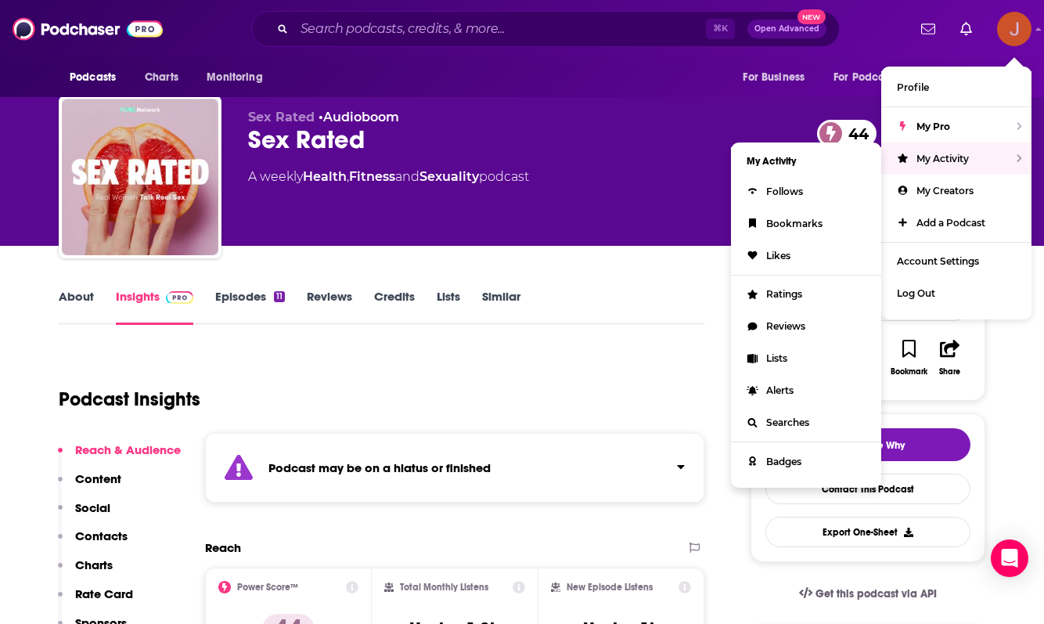
click at [941, 154] on span "My Activity" at bounding box center [942, 159] width 52 height 12
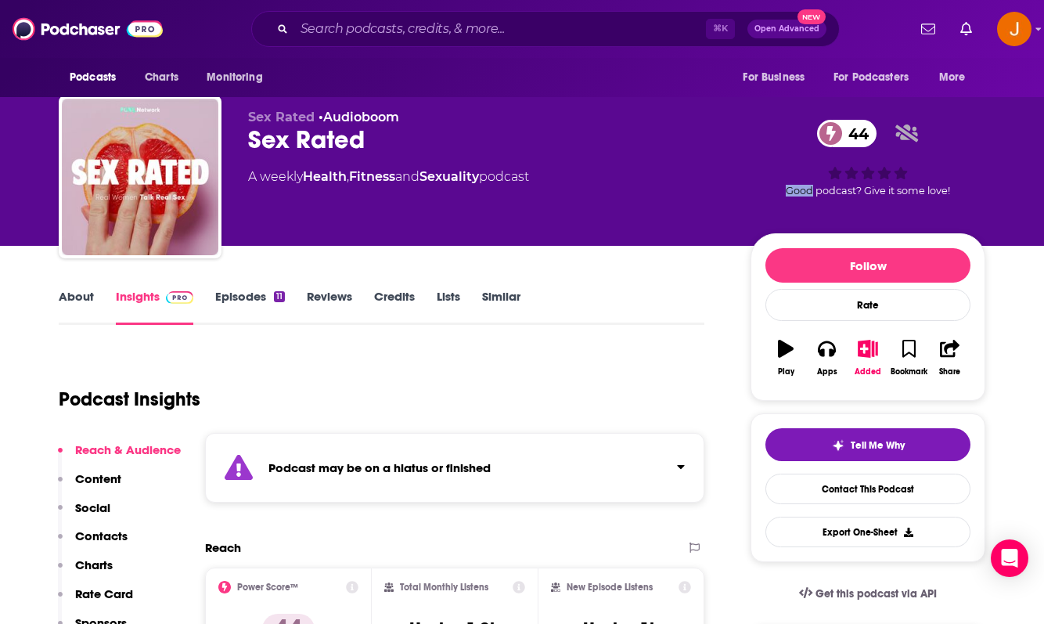
click at [941, 154] on div "44 Good podcast? Give it some love!" at bounding box center [867, 158] width 235 height 97
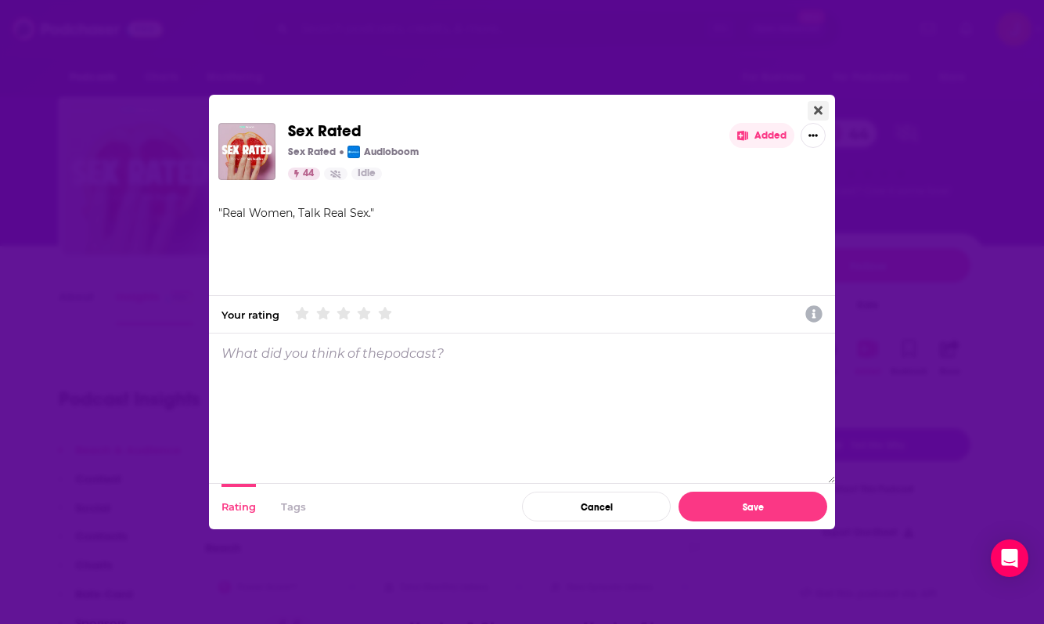
click at [815, 119] on button "Close" at bounding box center [818, 111] width 21 height 20
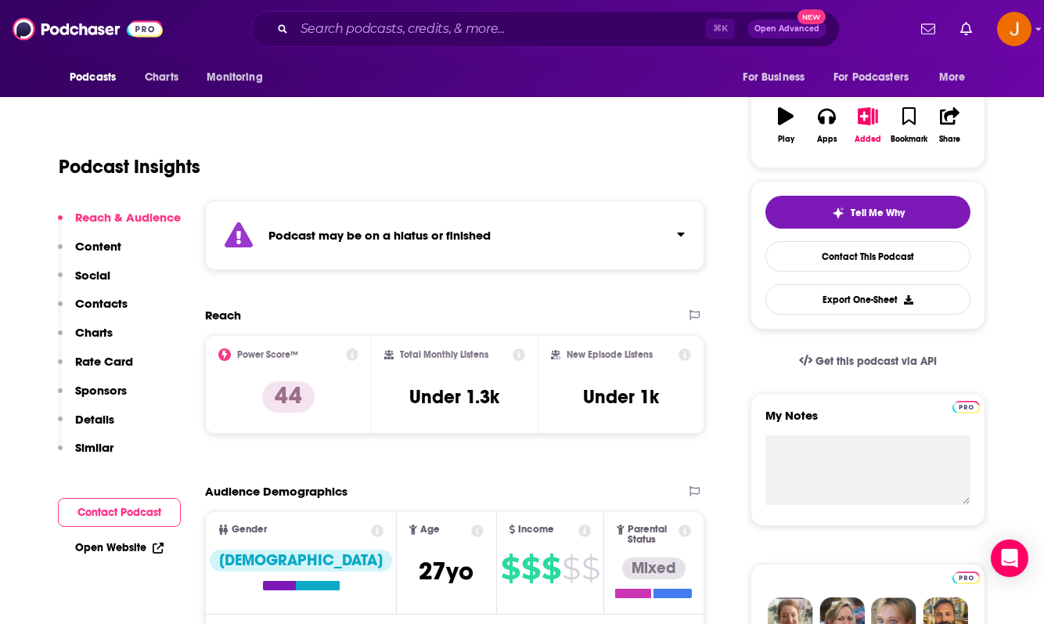
scroll to position [243, 0]
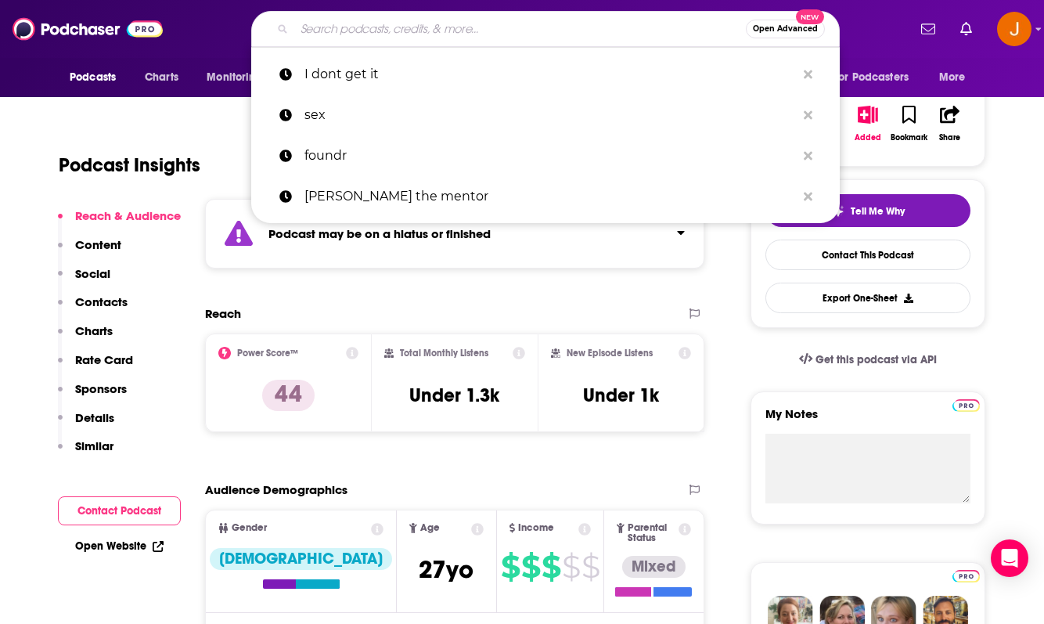
click at [545, 18] on input "Search podcasts, credits, & more..." at bounding box center [520, 28] width 452 height 25
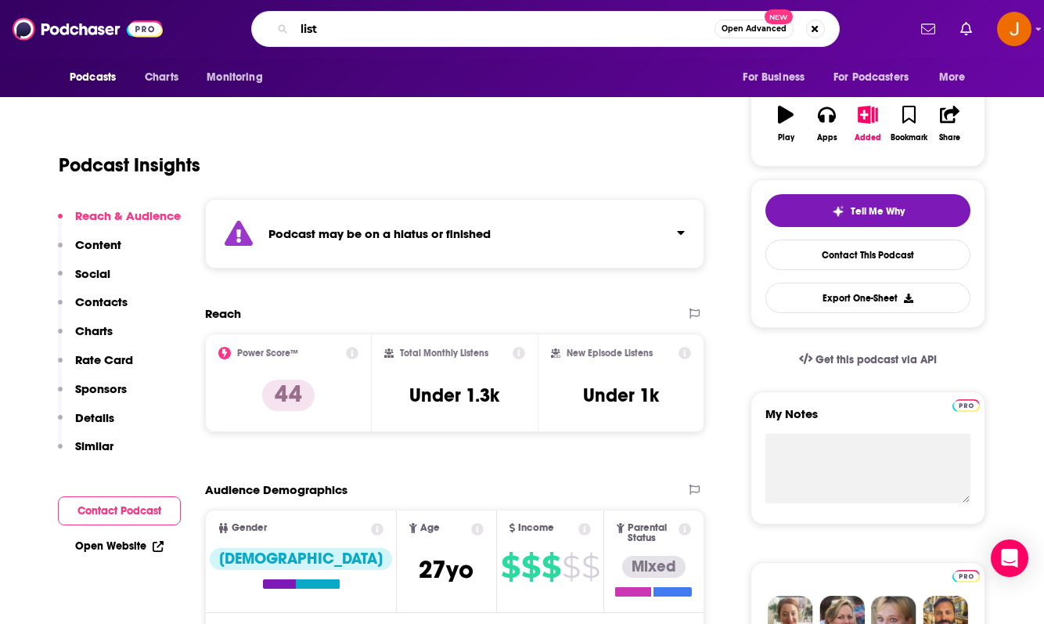
type input "lists"
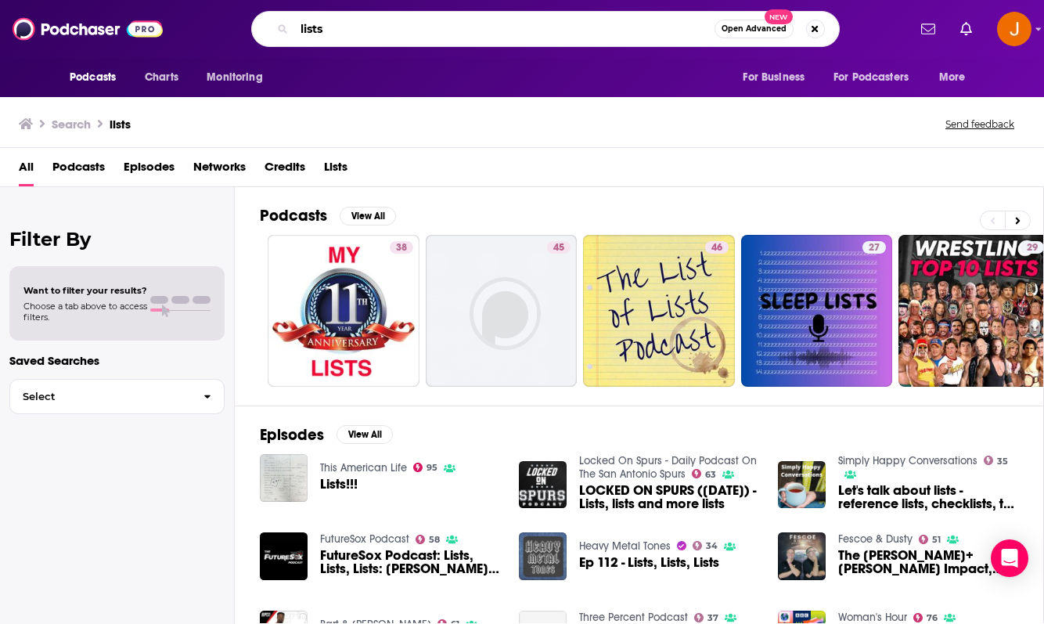
click at [389, 20] on input "lists" at bounding box center [504, 28] width 420 height 25
drag, startPoint x: 376, startPoint y: 27, endPoint x: 252, endPoint y: 14, distance: 125.1
click at [252, 14] on div "lists Open Advanced New" at bounding box center [545, 29] width 588 height 36
type input "relationship"
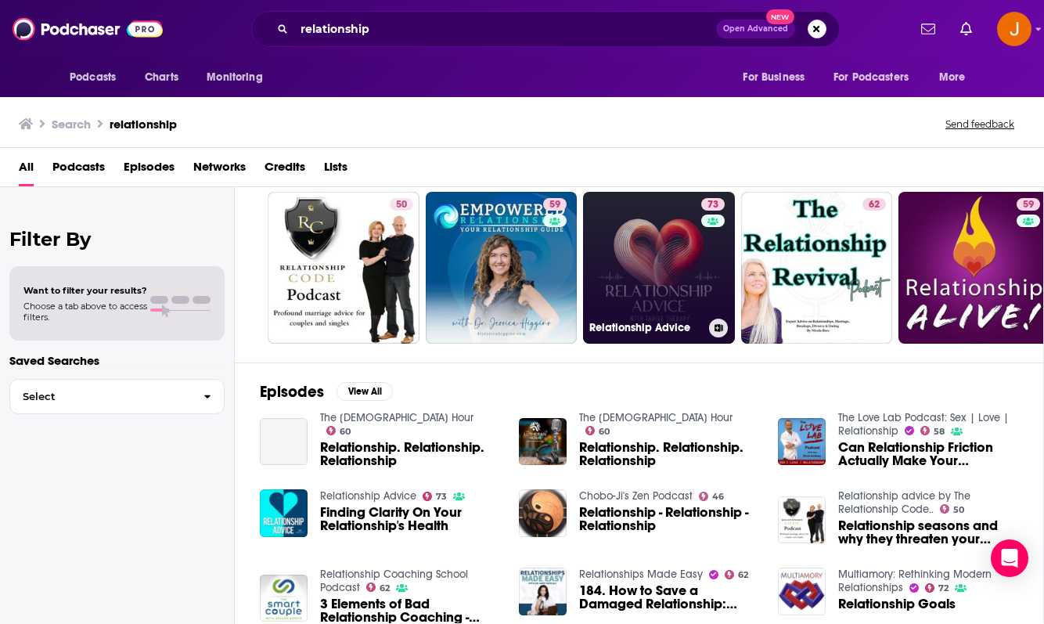
scroll to position [44, 0]
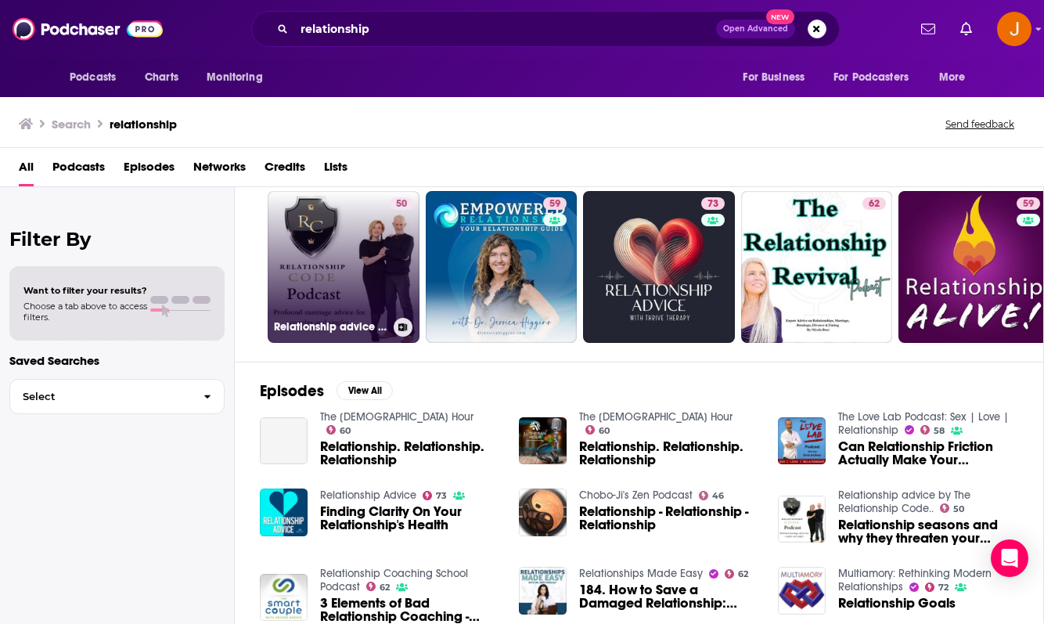
click at [361, 282] on link "50 Relationship advice by The Relationship Code.." at bounding box center [344, 267] width 152 height 152
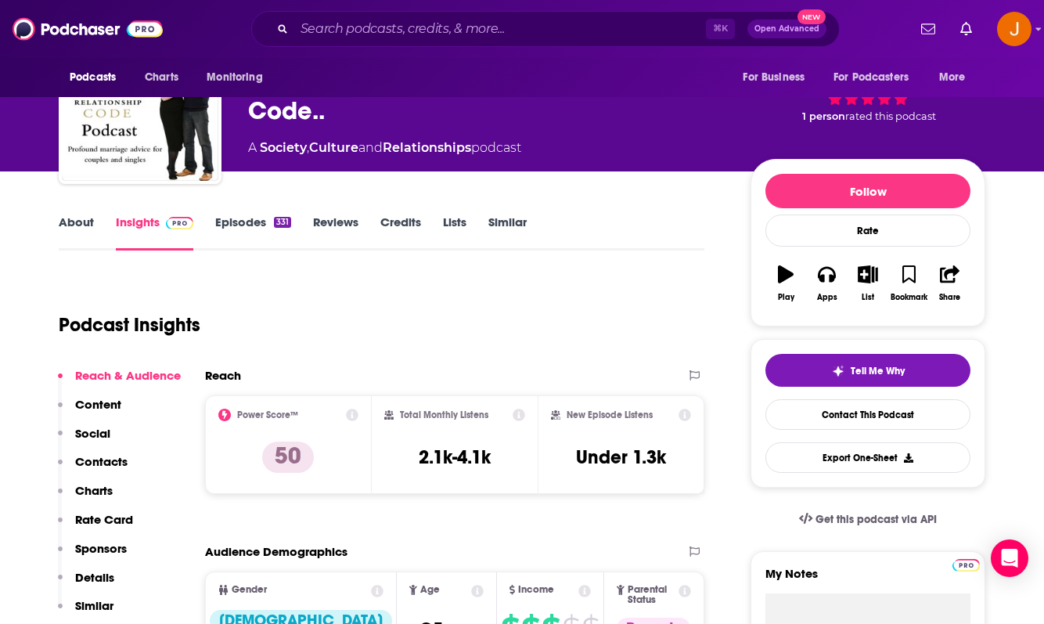
scroll to position [201, 0]
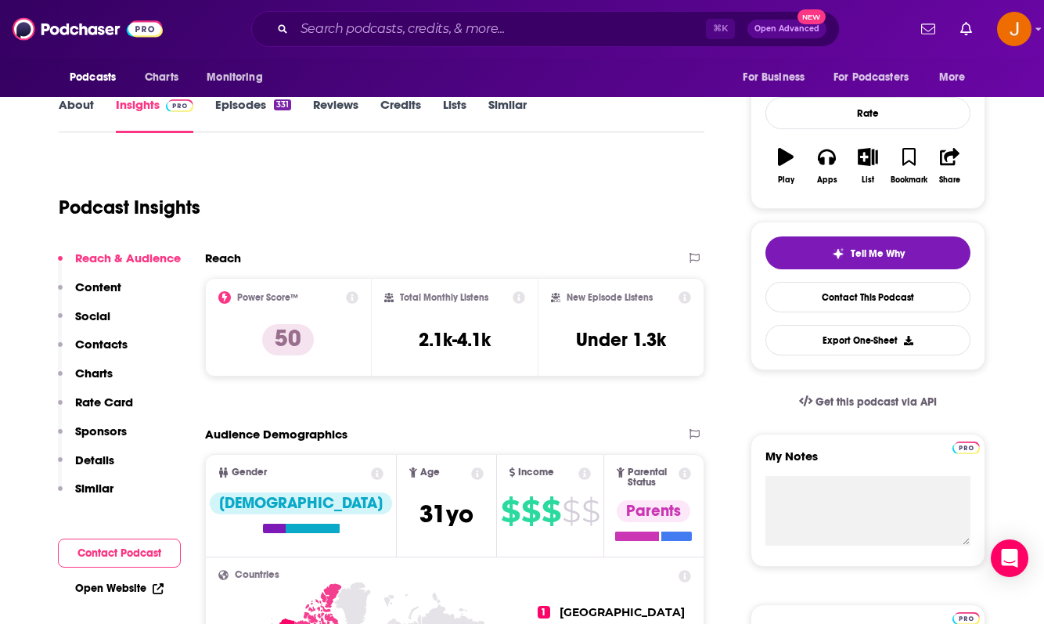
click at [121, 345] on p "Contacts" at bounding box center [101, 343] width 52 height 15
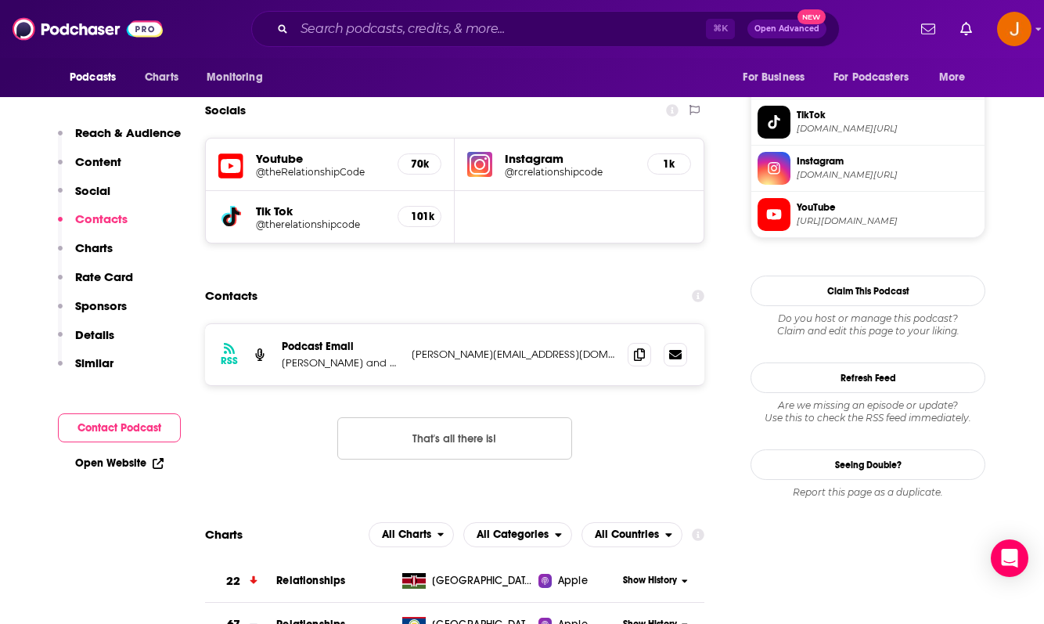
scroll to position [1325, 0]
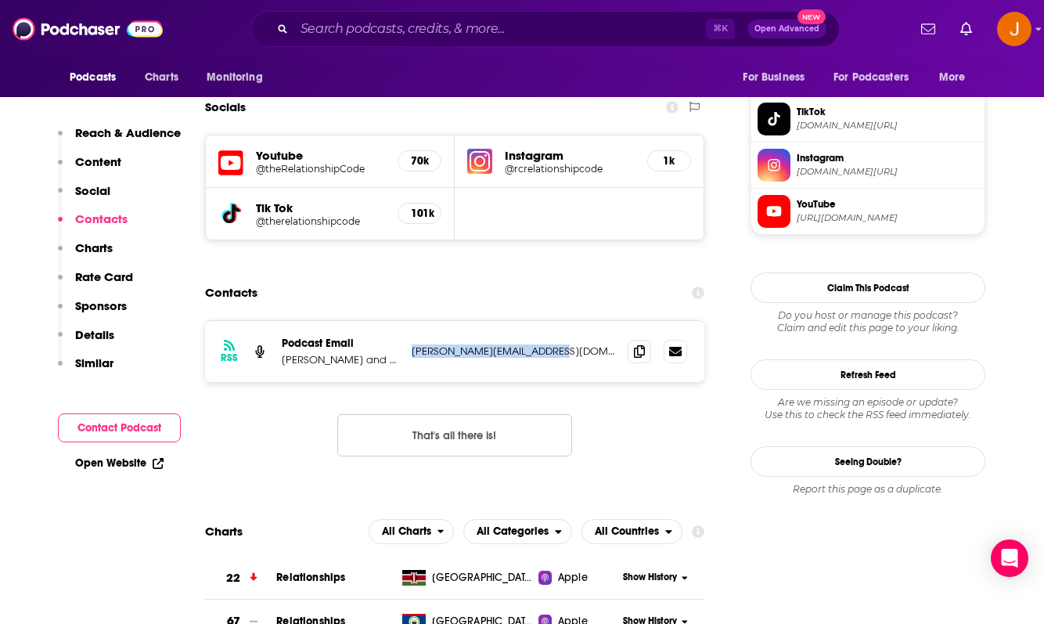
drag, startPoint x: 556, startPoint y: 292, endPoint x: 407, endPoint y: 290, distance: 148.7
click at [407, 321] on div "RSS Podcast Email [PERSON_NAME] and [PERSON_NAME]. International relationship e…" at bounding box center [454, 351] width 499 height 61
copy p "[PERSON_NAME][EMAIL_ADDRESS][DOMAIN_NAME]"
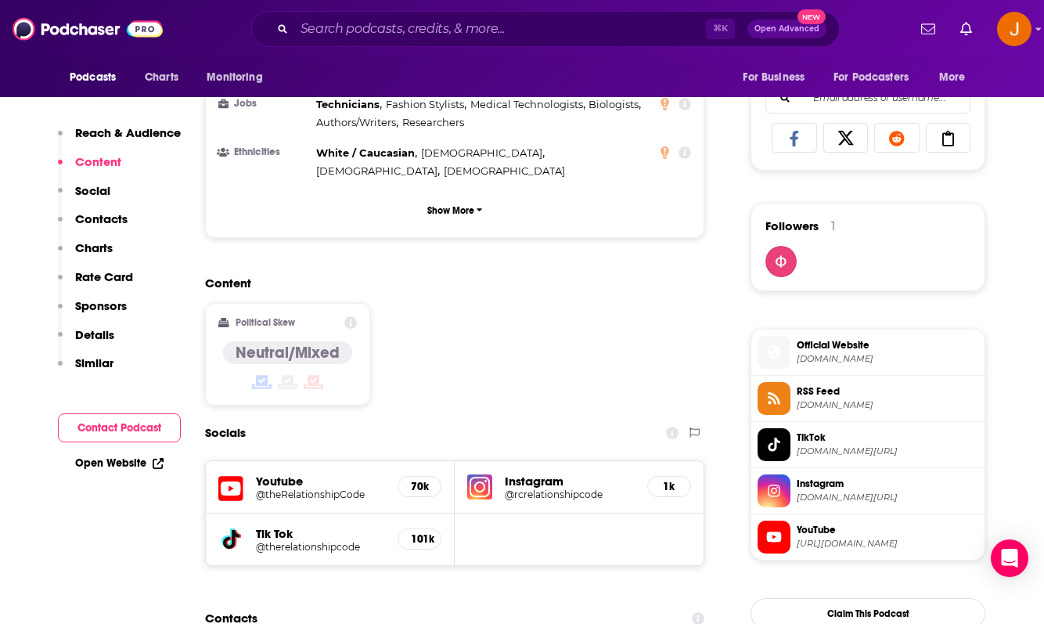
scroll to position [1002, 0]
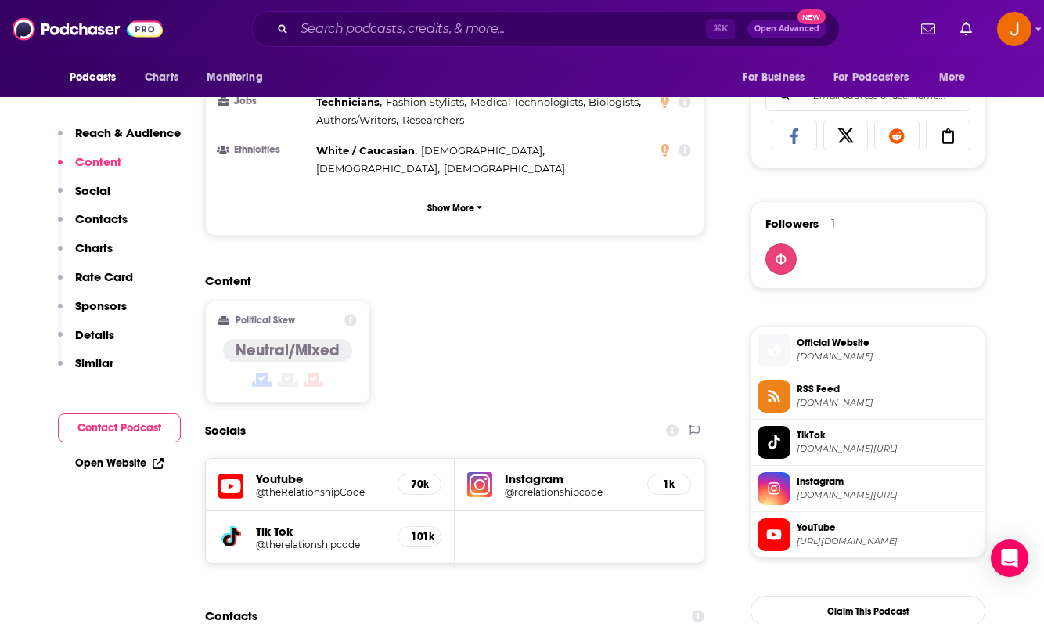
click at [505, 458] on div "Youtube @theRelationshipCode 70k Instagram @rcrelationshipcode 1k Tik Tok @ther…" at bounding box center [454, 511] width 499 height 106
click at [498, 459] on div "Instagram @rcrelationshipcode 1k" at bounding box center [579, 485] width 249 height 52
click at [503, 459] on div "Instagram @rcrelationshipcode 1k" at bounding box center [579, 485] width 249 height 52
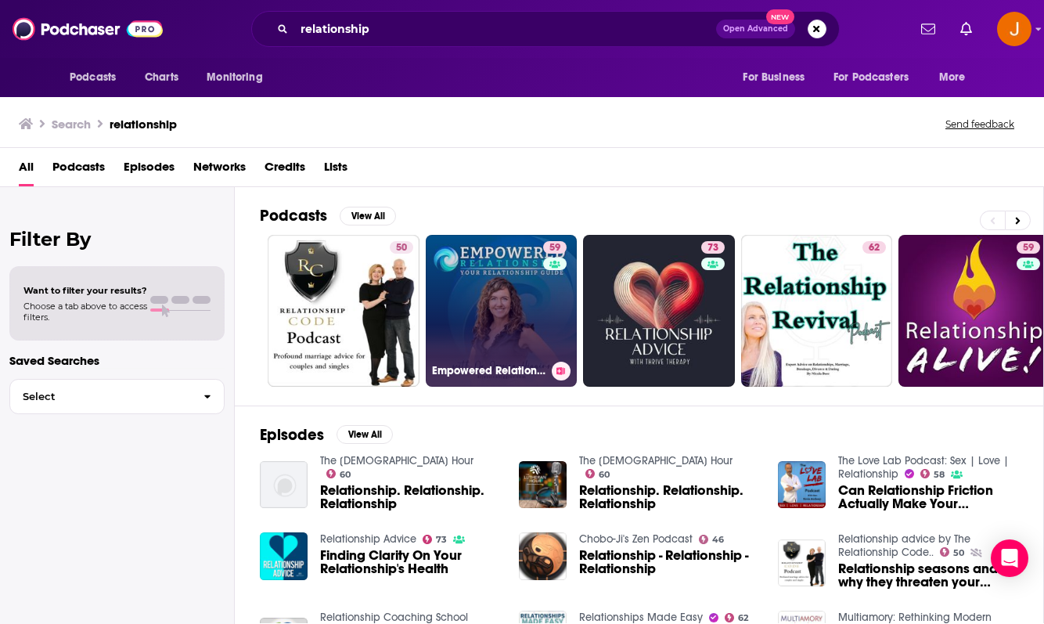
click at [480, 286] on link "59 Empowered Relationship Podcast: Your Relationship Resource And Guide" at bounding box center [502, 311] width 152 height 152
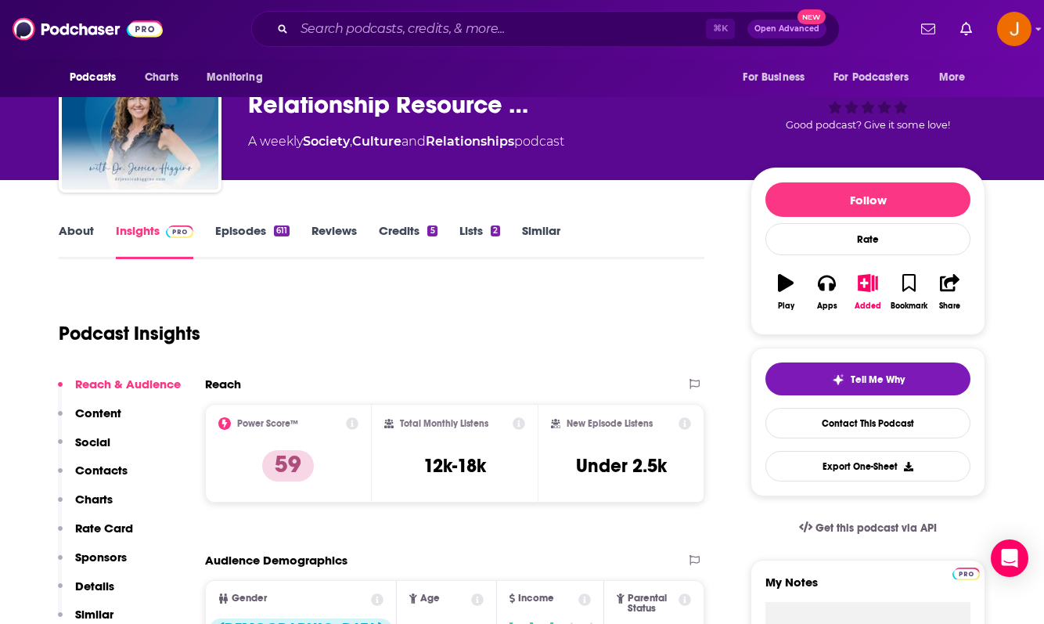
scroll to position [77, 0]
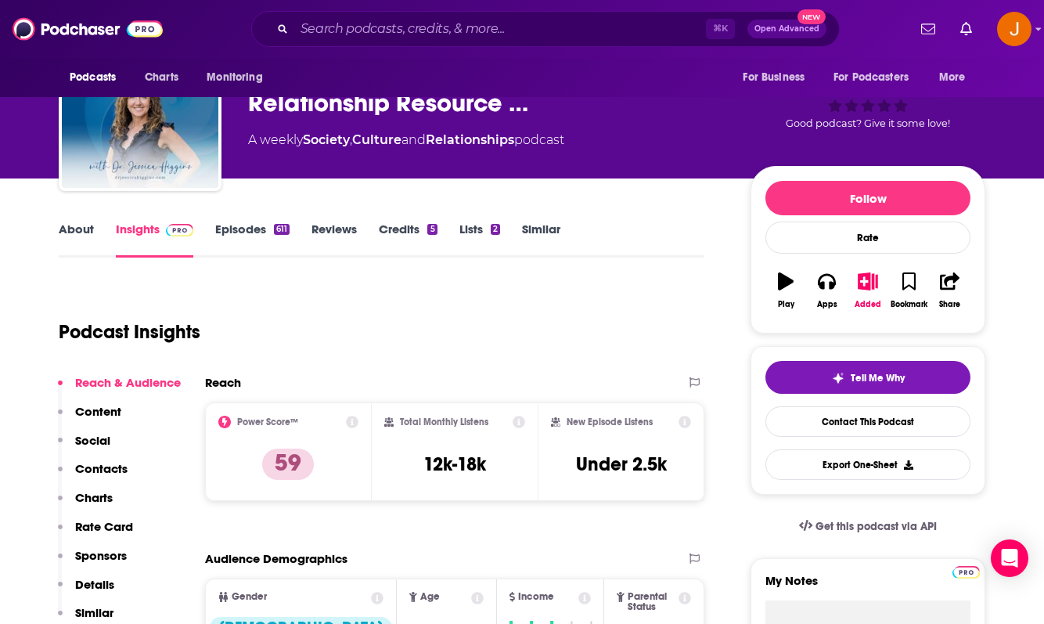
click at [102, 462] on p "Contacts" at bounding box center [101, 468] width 52 height 15
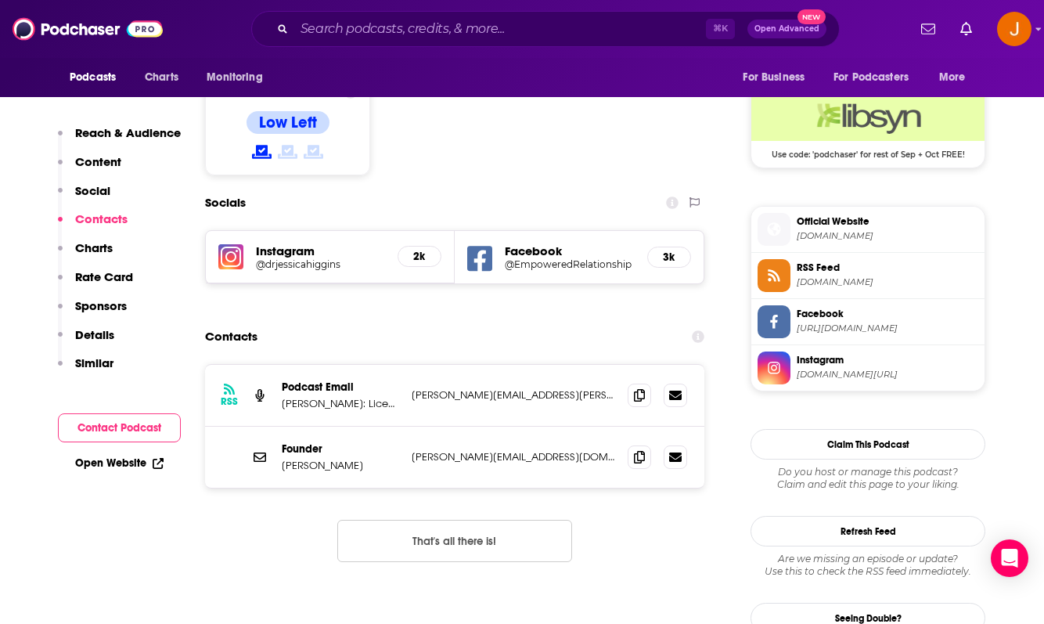
scroll to position [1273, 0]
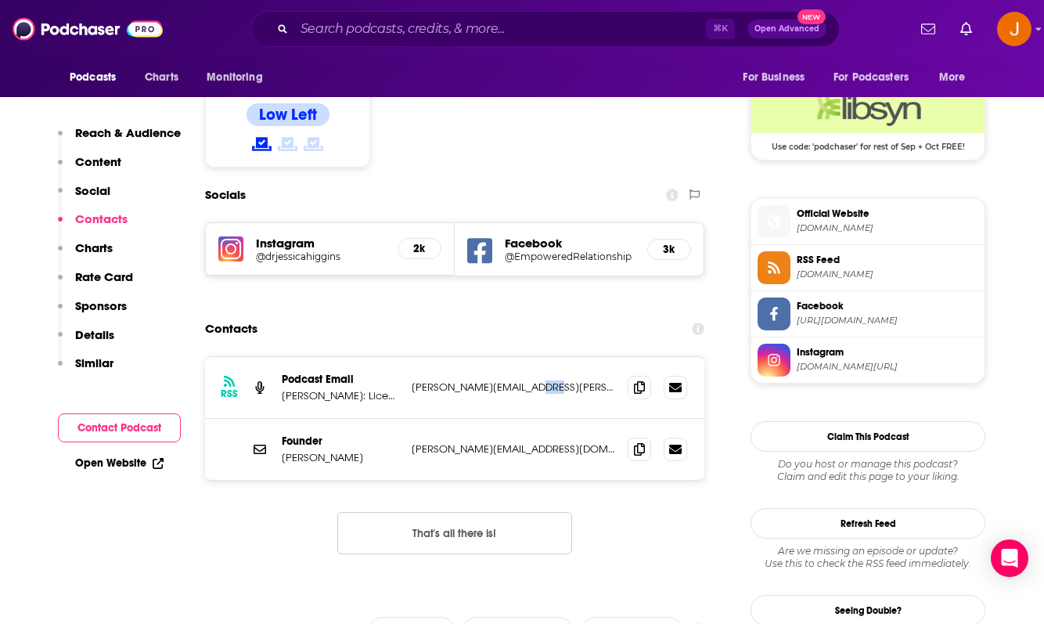
drag, startPoint x: 566, startPoint y: 293, endPoint x: 518, endPoint y: 291, distance: 47.8
click at [518, 380] on p "[PERSON_NAME][EMAIL_ADDRESS][PERSON_NAME][DOMAIN_NAME]" at bounding box center [513, 386] width 203 height 13
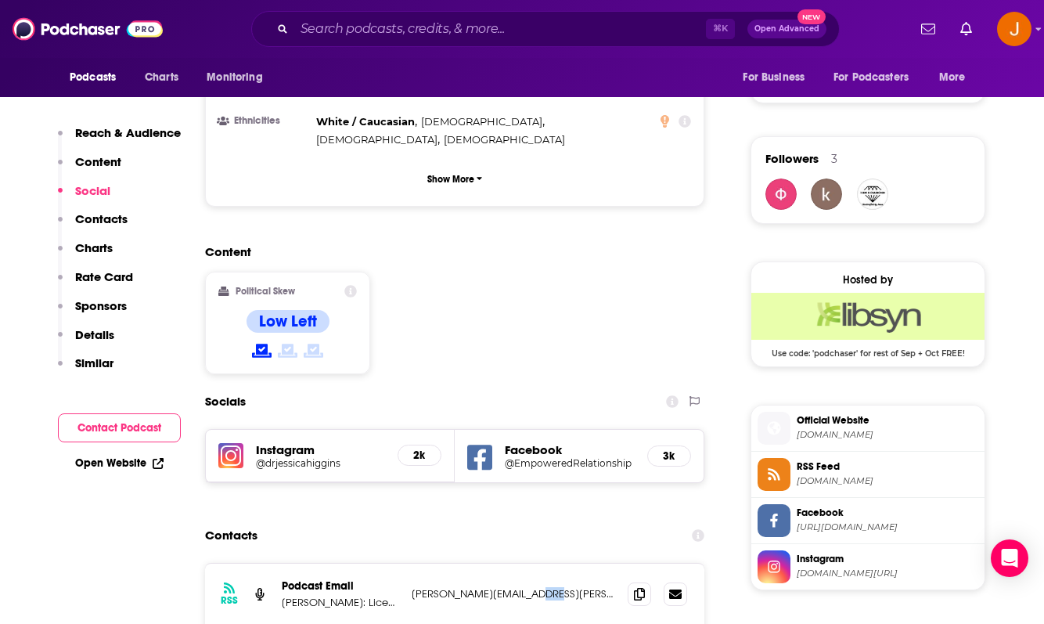
scroll to position [1144, 0]
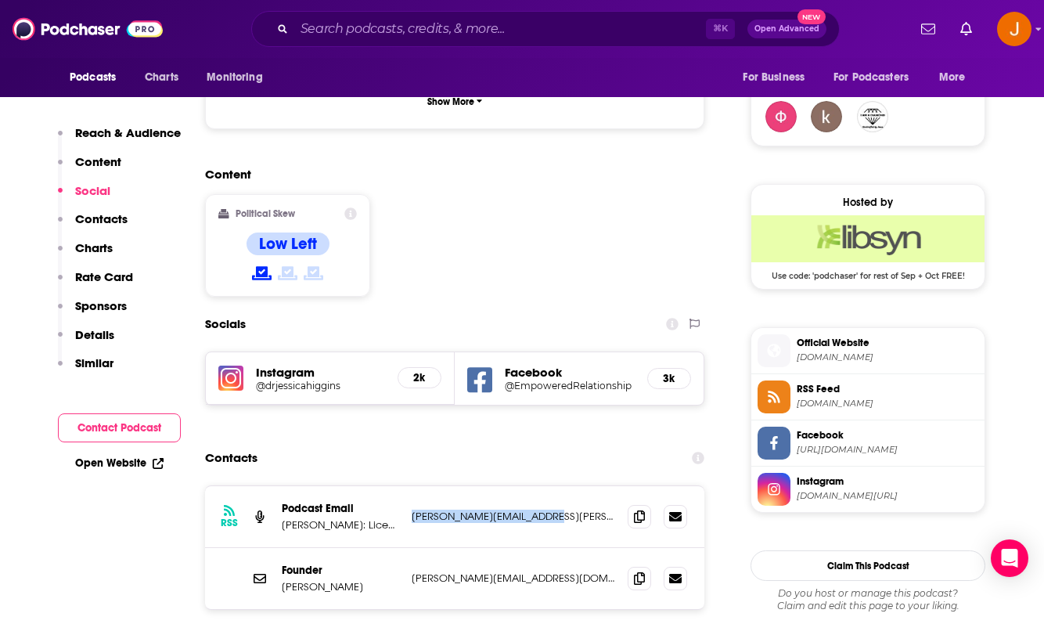
drag, startPoint x: 562, startPoint y: 416, endPoint x: 410, endPoint y: 416, distance: 151.8
click at [410, 486] on div "RSS Podcast Email [PERSON_NAME]: Licensed [MEDICAL_DATA], Relationship Coach & …" at bounding box center [454, 517] width 499 height 62
copy p "[PERSON_NAME][EMAIL_ADDRESS][PERSON_NAME][DOMAIN_NAME]"
click at [337, 380] on h5 "@drjessicahiggins" at bounding box center [320, 386] width 129 height 12
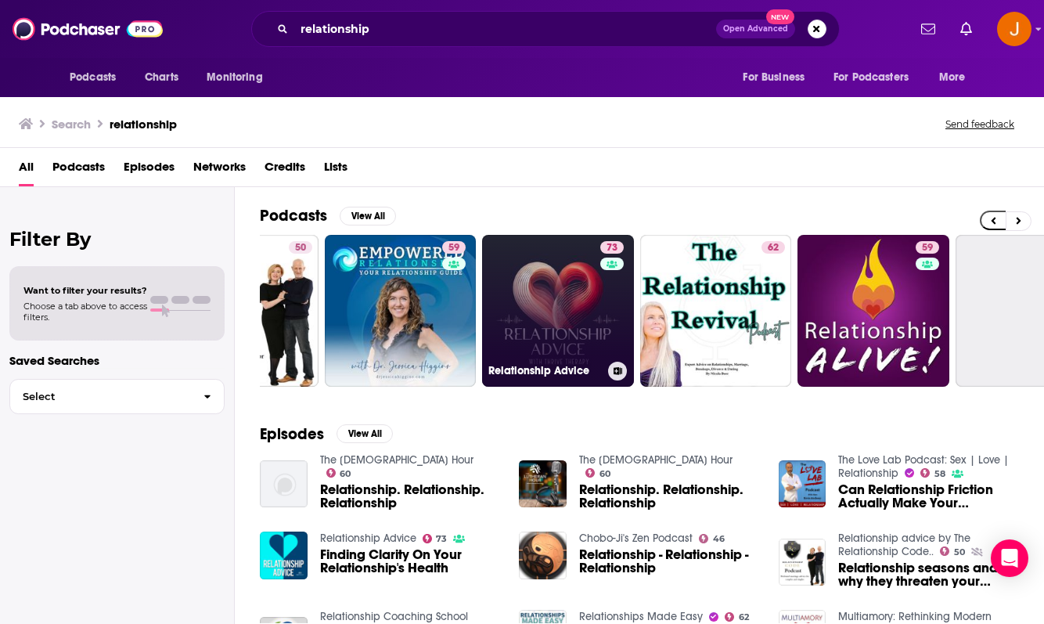
scroll to position [0, 104]
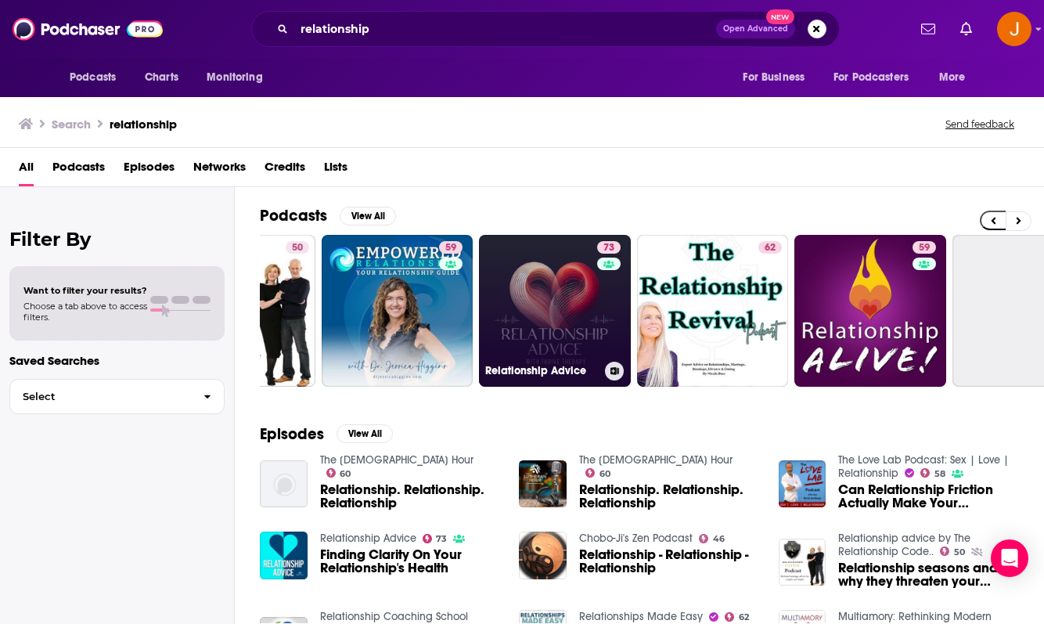
click at [550, 319] on link "73 Relationship Advice" at bounding box center [555, 311] width 152 height 152
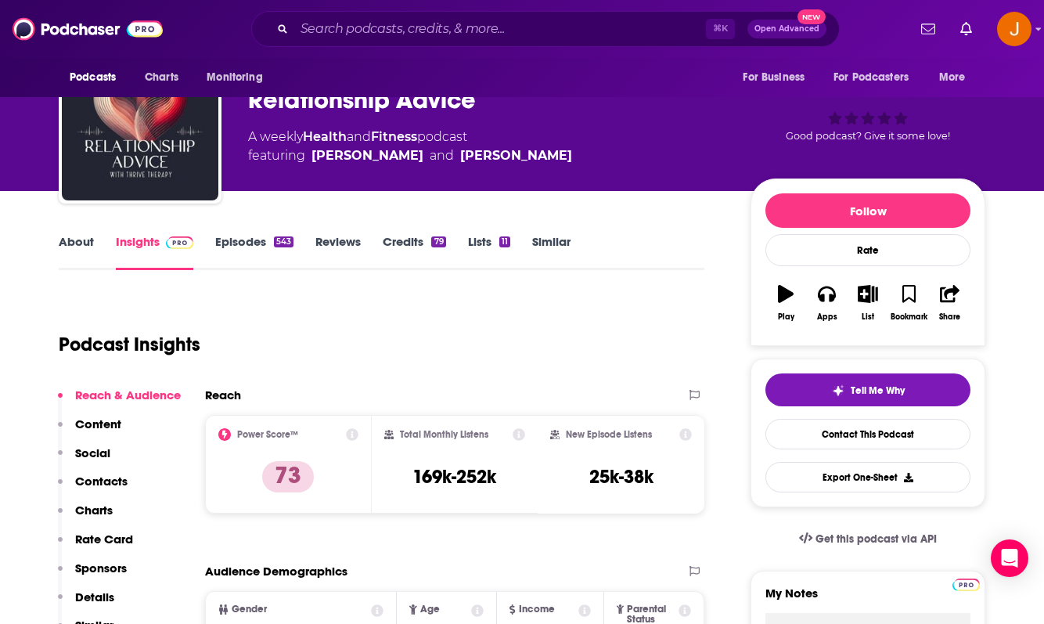
scroll to position [116, 0]
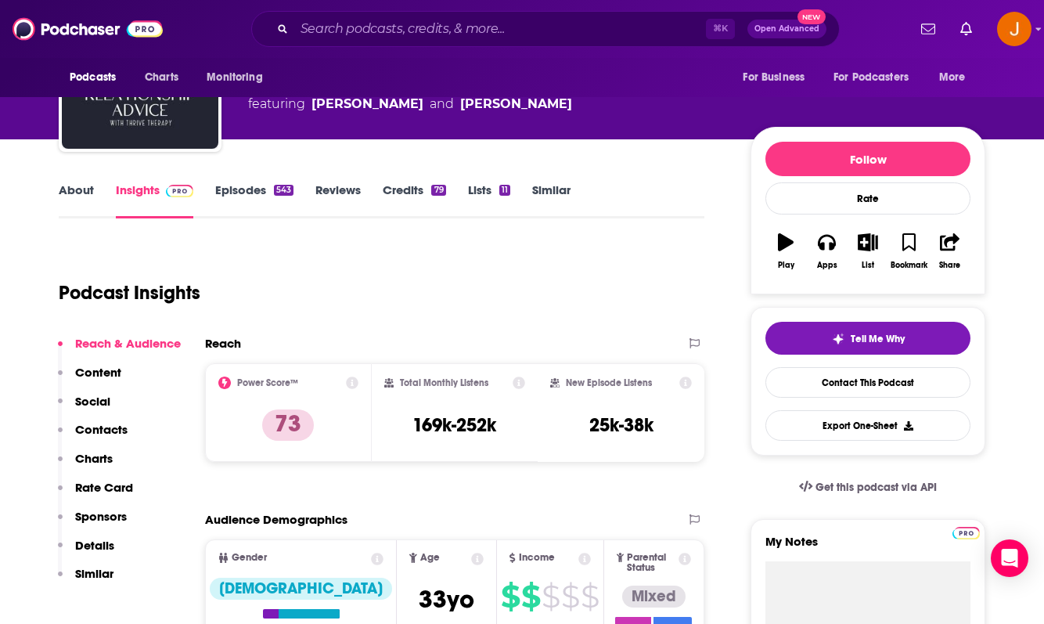
click at [99, 375] on p "Content" at bounding box center [98, 372] width 46 height 15
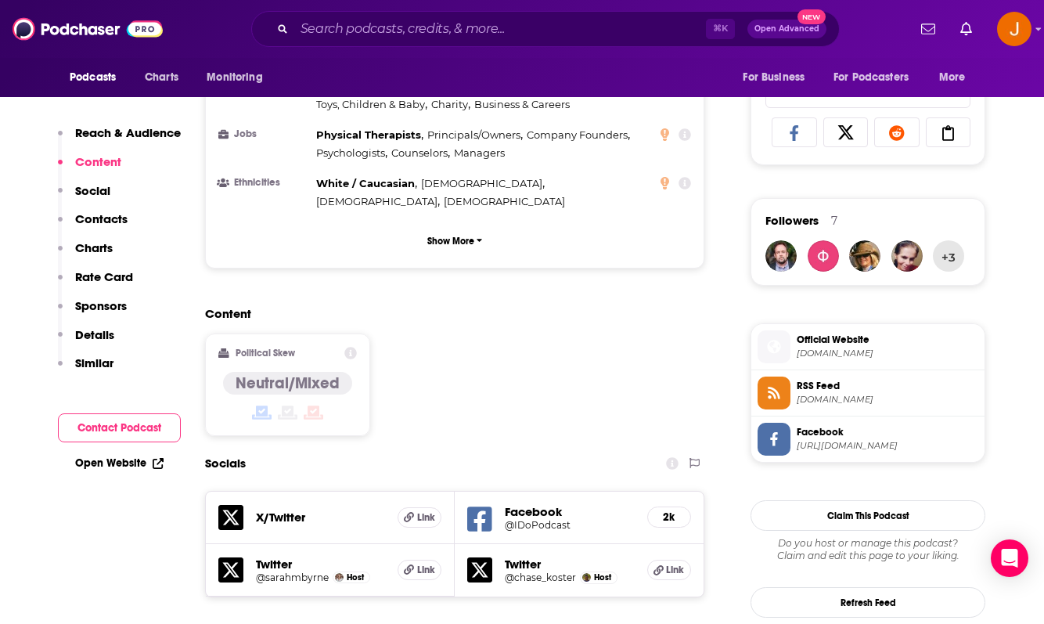
scroll to position [1014, 0]
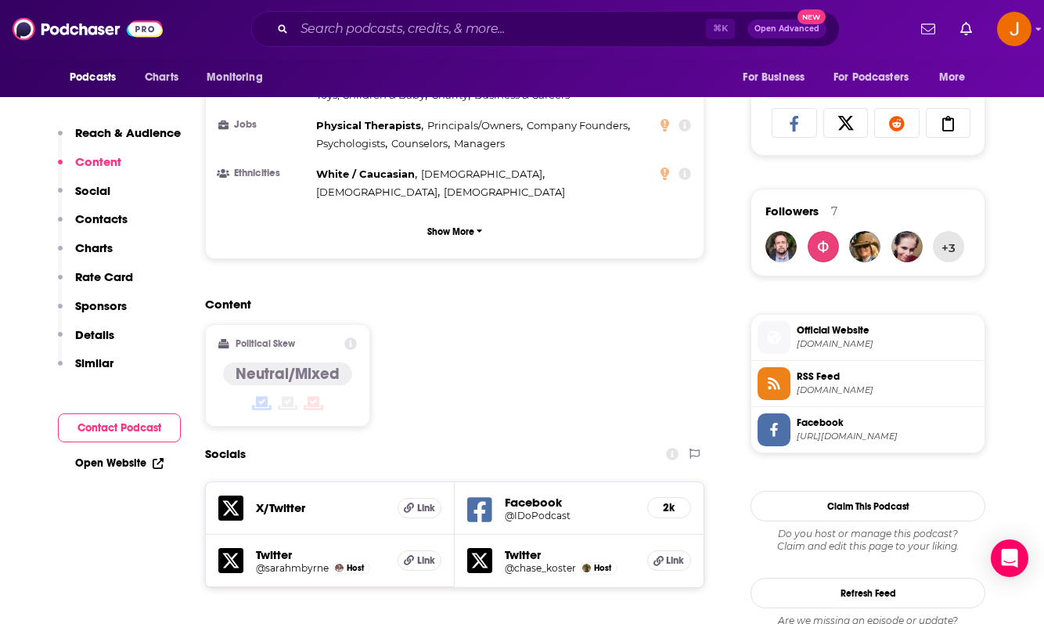
click at [531, 547] on h5 "Twitter" at bounding box center [570, 554] width 130 height 15
click at [506, 562] on h5 "@chase_koster" at bounding box center [540, 568] width 71 height 12
click at [522, 509] on h5 "@IDoPodcast" at bounding box center [570, 515] width 130 height 12
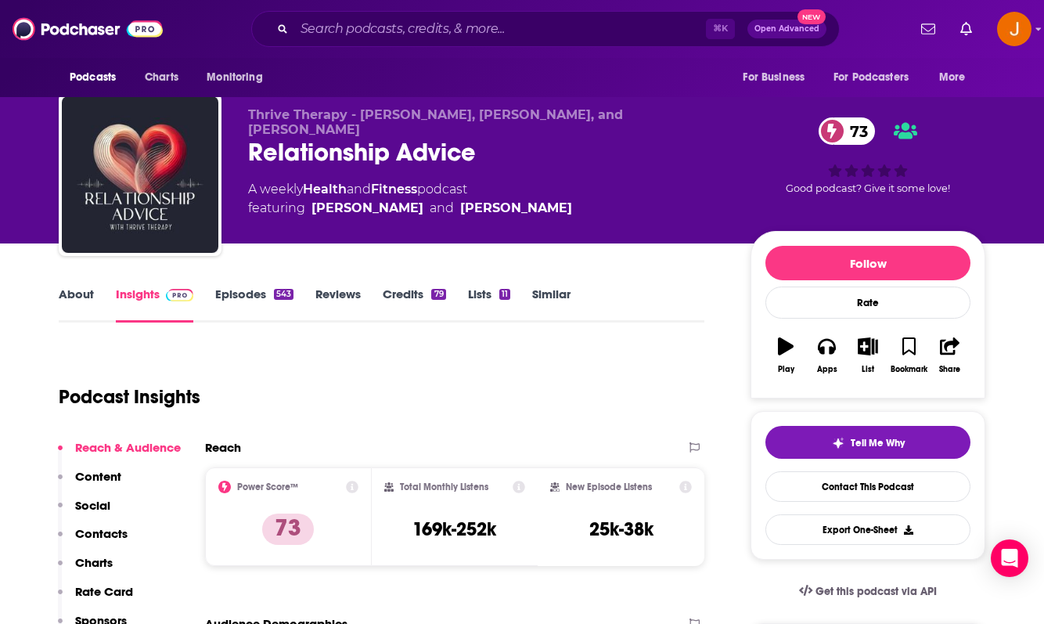
scroll to position [9, 0]
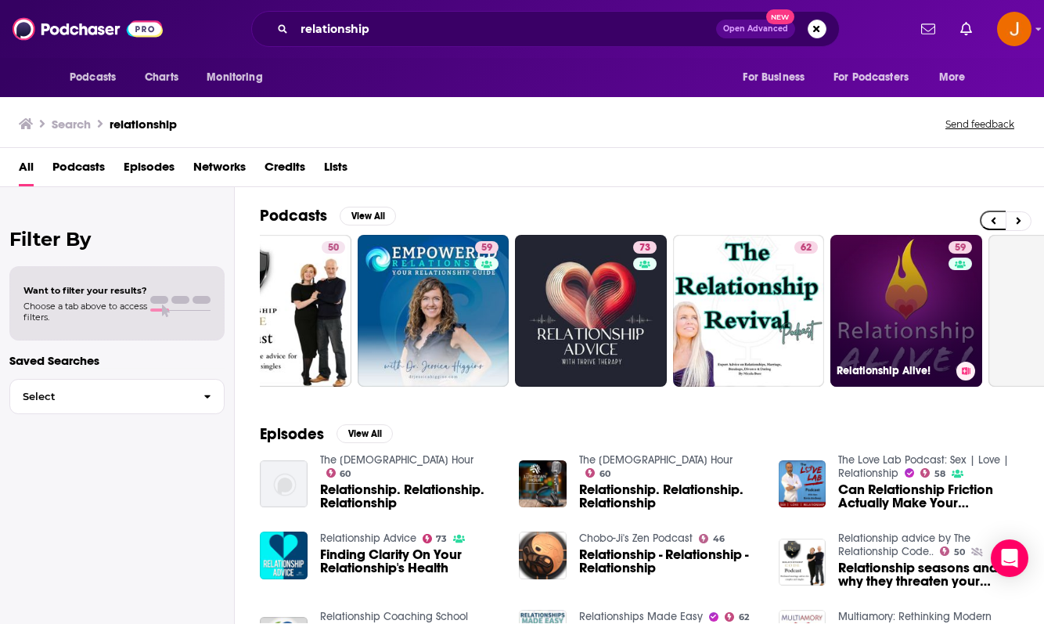
scroll to position [0, 69]
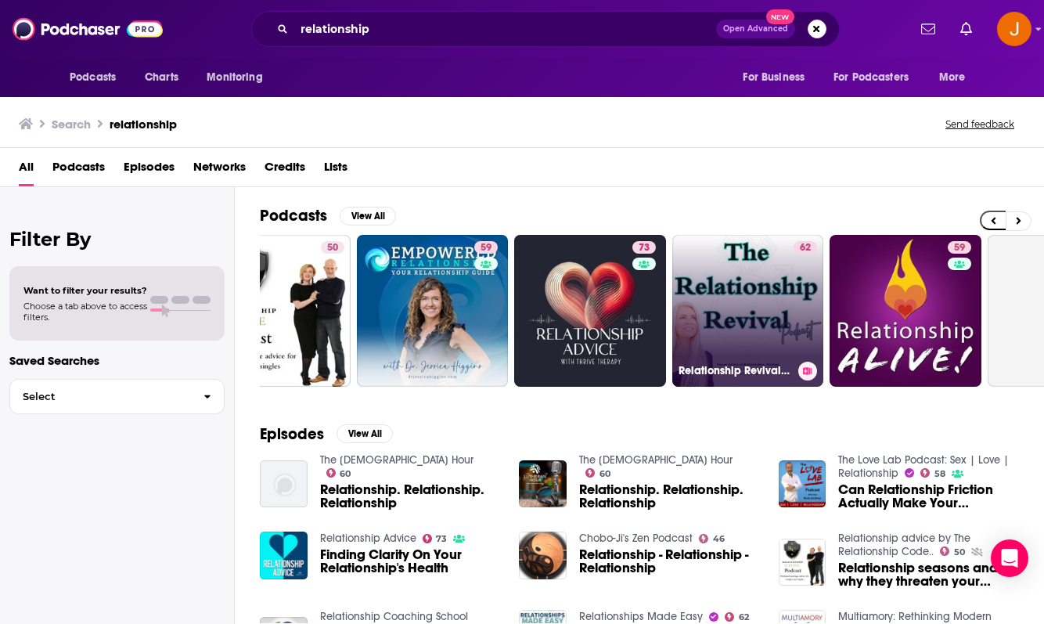
click at [759, 315] on link "62 Relationship Revival Podcast: Expert Advice on Relationships, Marriage, Dati…" at bounding box center [748, 311] width 152 height 152
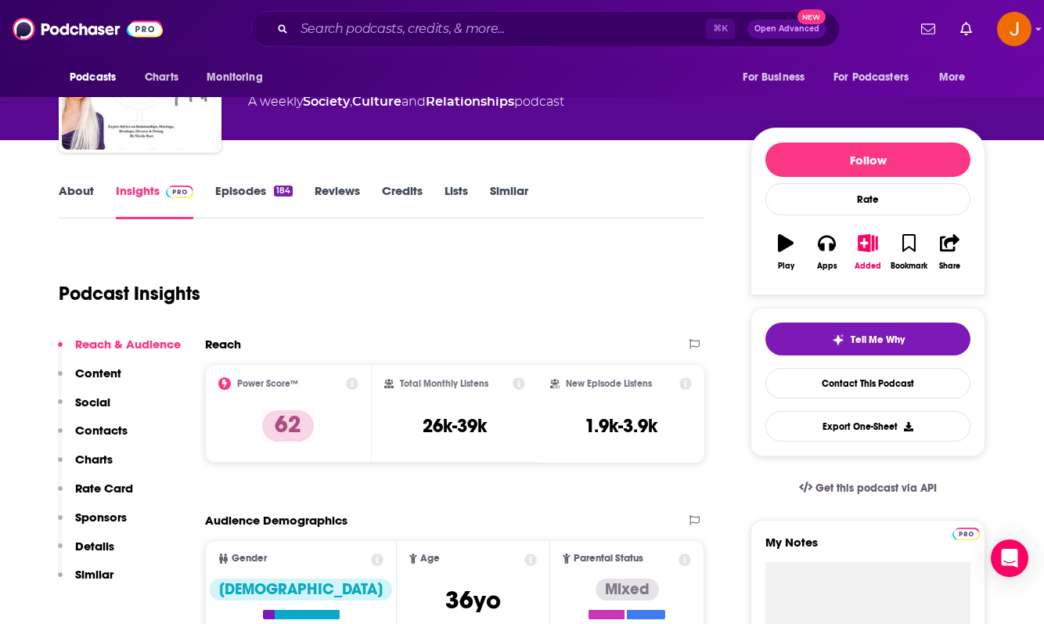
click at [103, 432] on p "Contacts" at bounding box center [101, 430] width 52 height 15
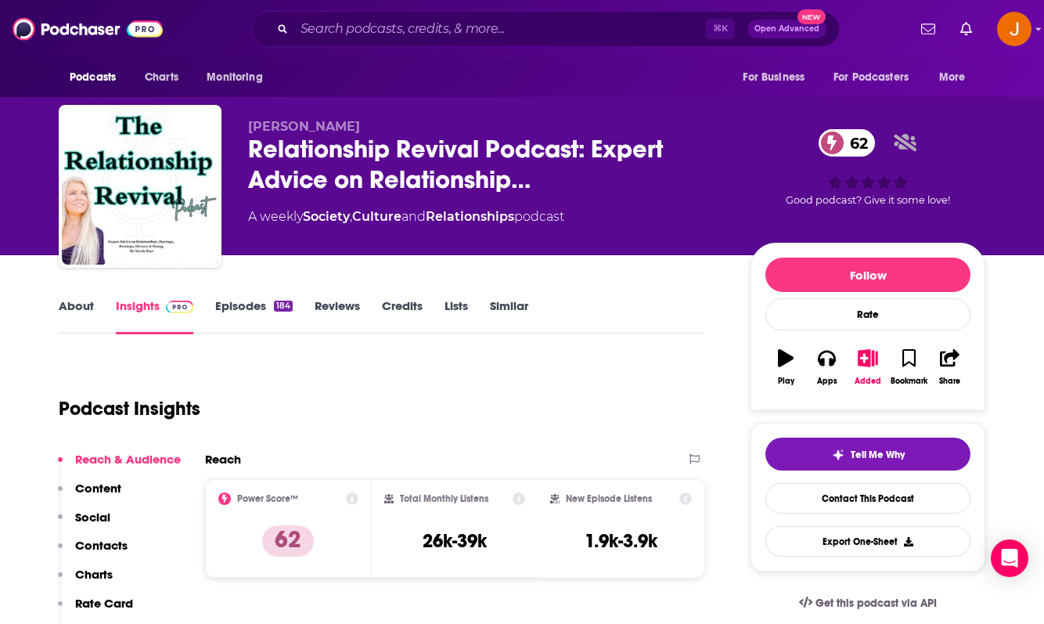
scroll to position [34, 0]
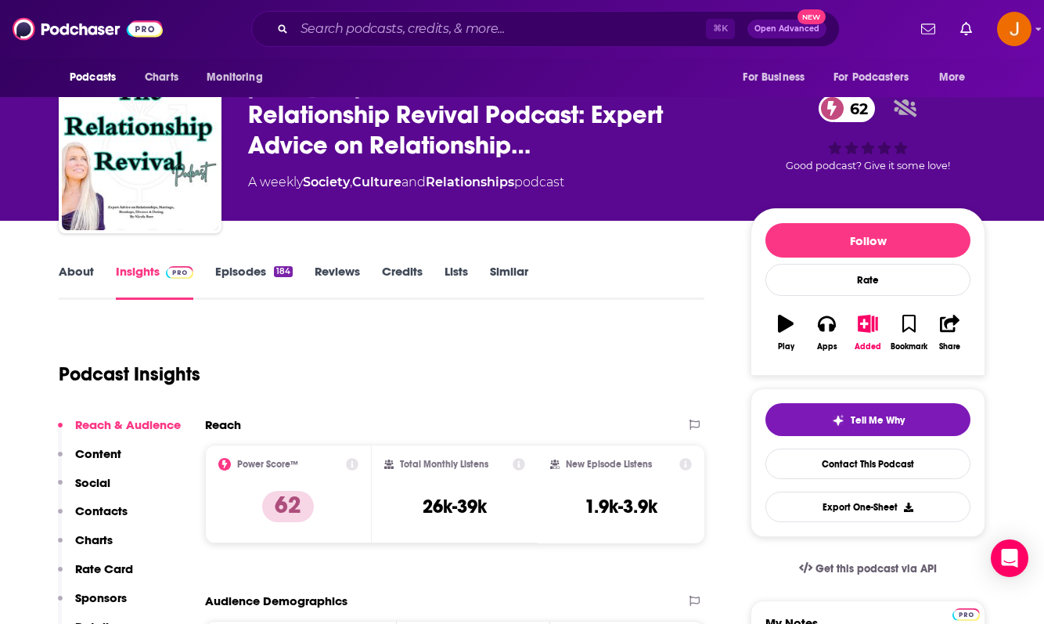
click at [86, 506] on p "Contacts" at bounding box center [101, 510] width 52 height 15
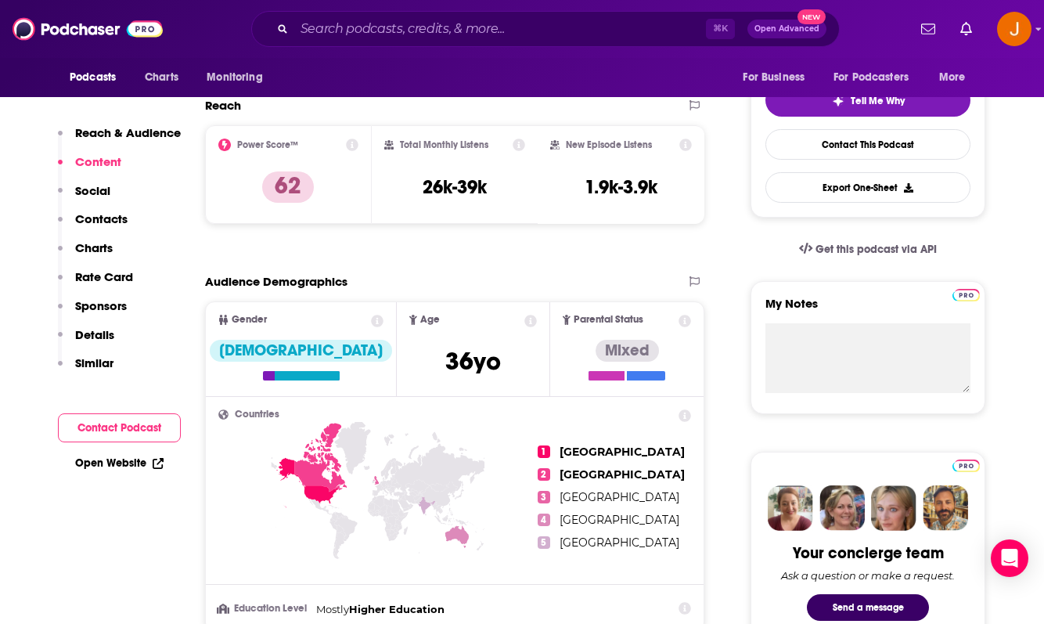
scroll to position [0, 0]
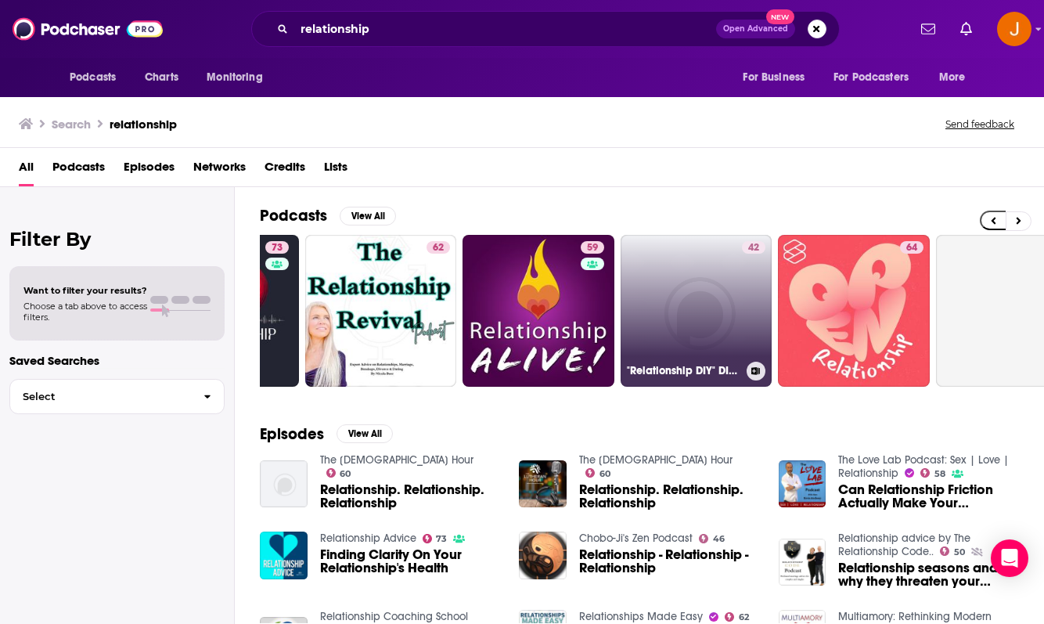
scroll to position [0, 439]
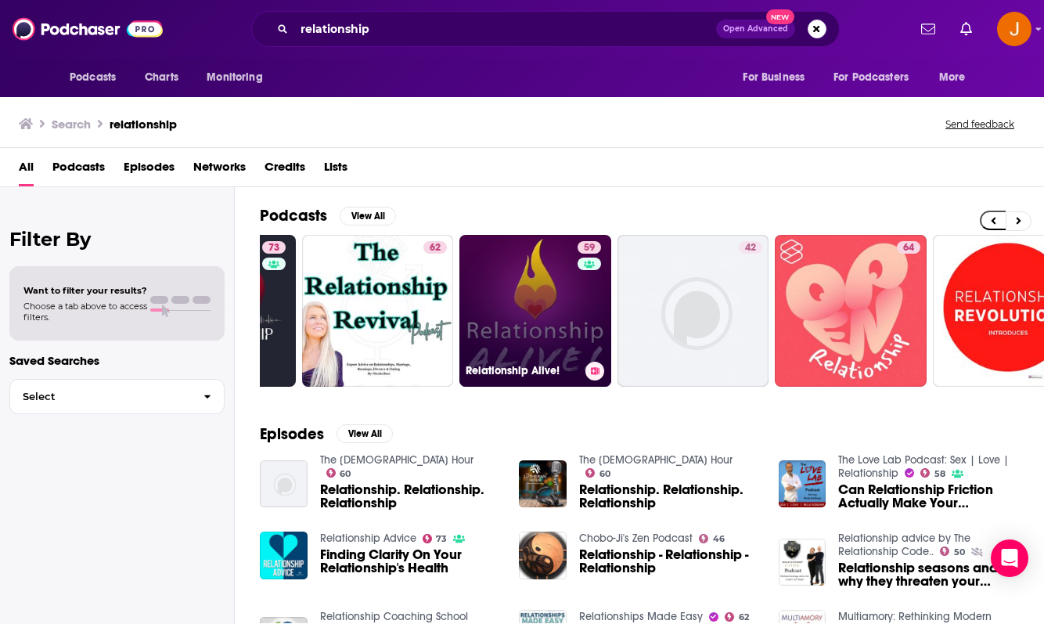
click at [556, 302] on link "59 Relationship Alive!" at bounding box center [535, 311] width 152 height 152
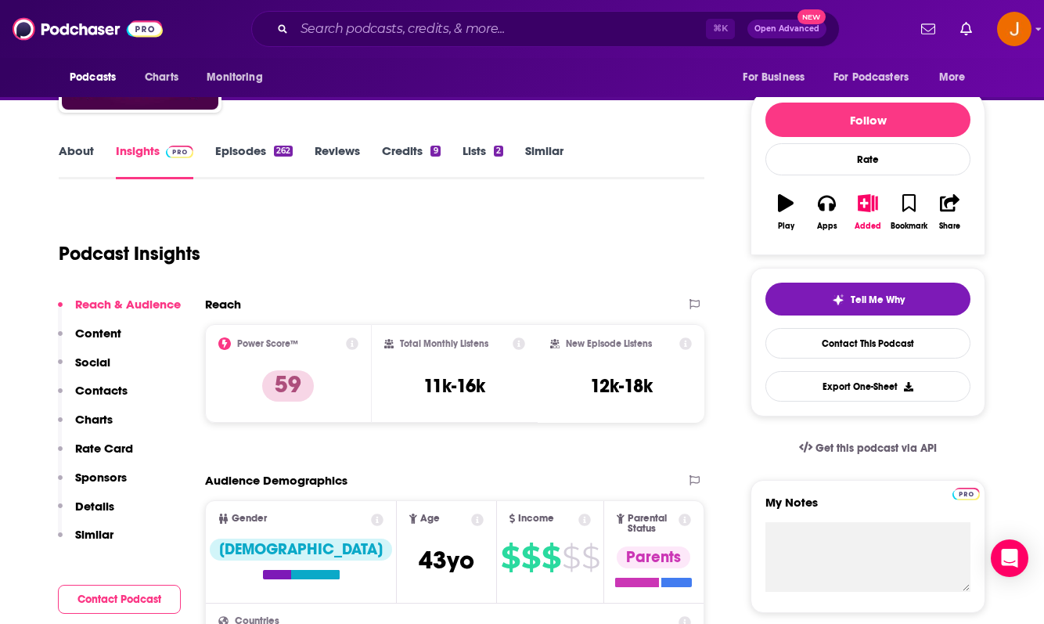
click at [98, 392] on p "Contacts" at bounding box center [101, 390] width 52 height 15
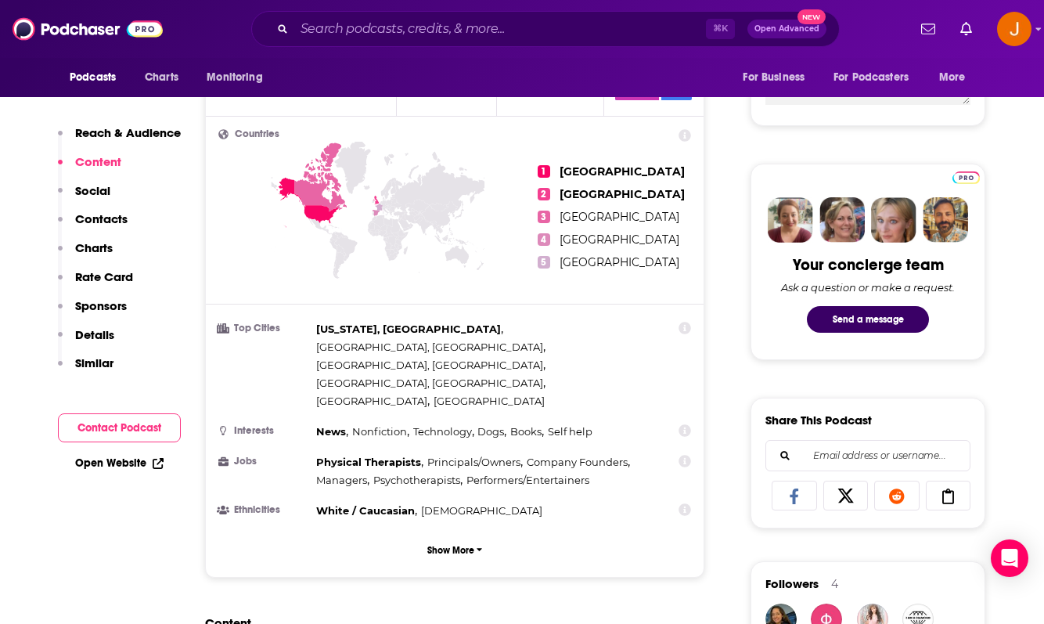
scroll to position [1117, 0]
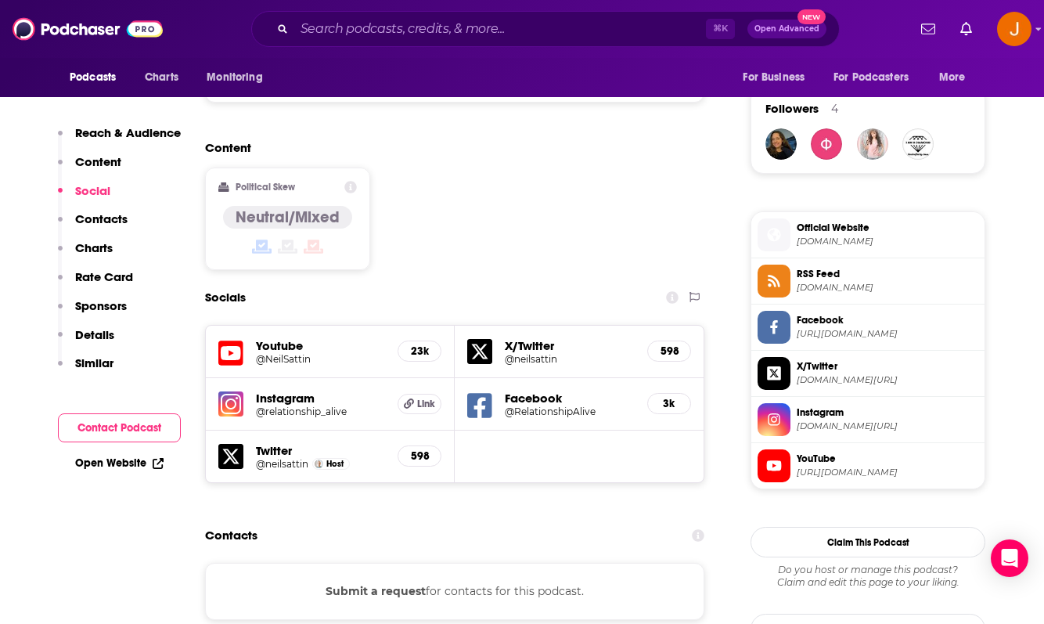
click at [276, 338] on h5 "Youtube" at bounding box center [320, 345] width 129 height 15
click at [278, 353] on h5 "@NeilSattin" at bounding box center [320, 359] width 129 height 12
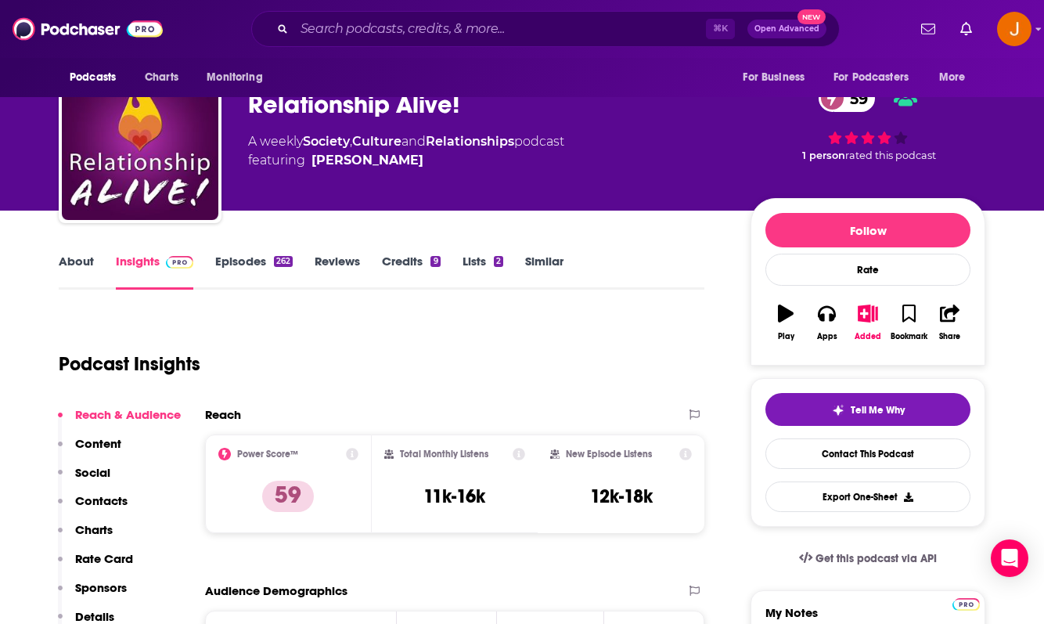
scroll to position [0, 0]
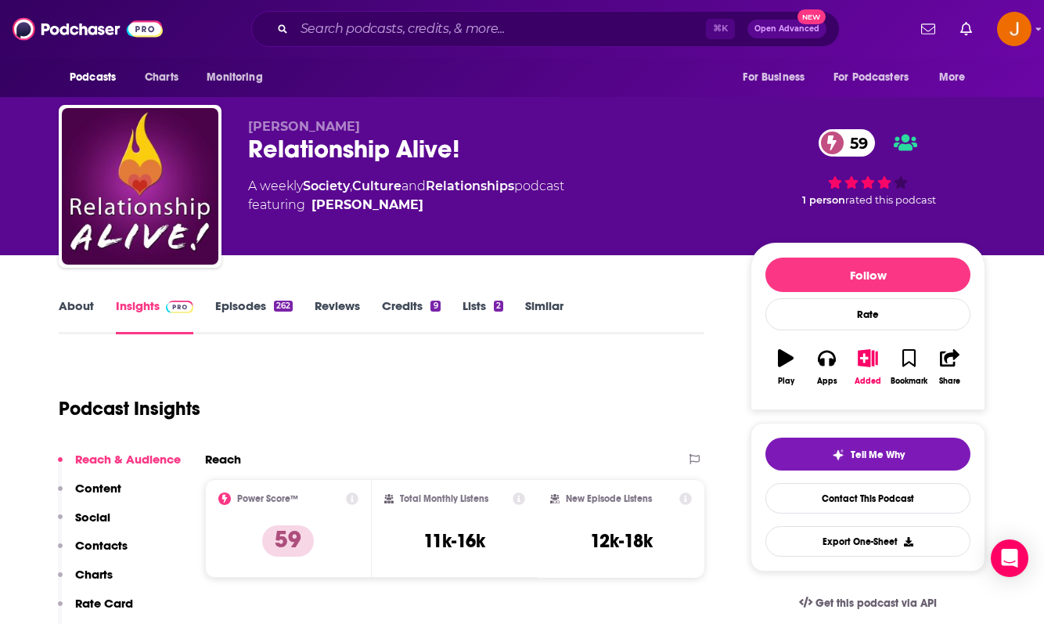
click at [107, 551] on p "Contacts" at bounding box center [101, 545] width 52 height 15
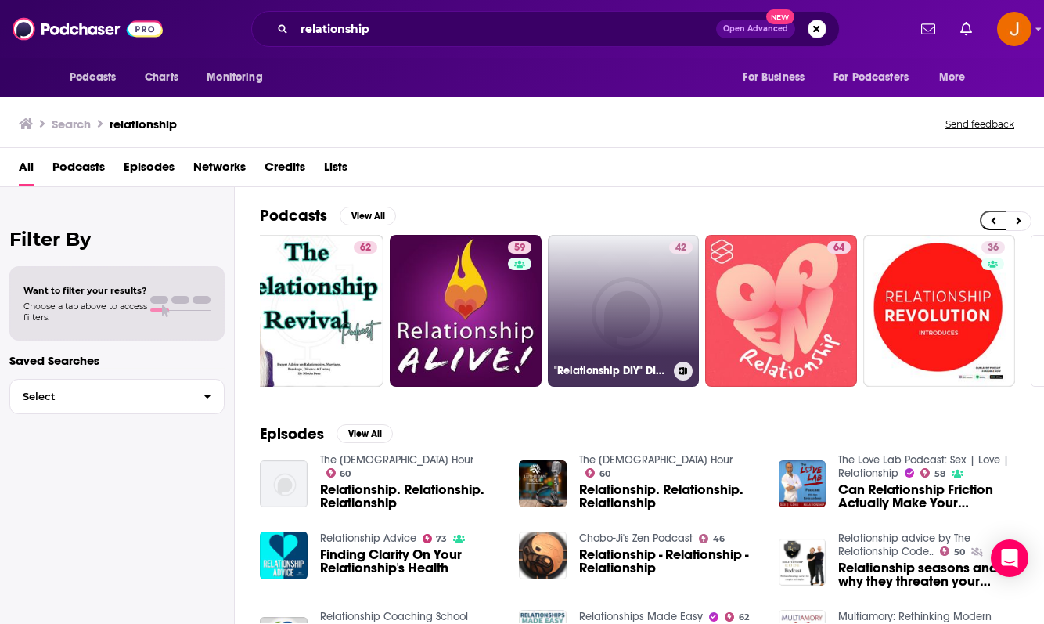
scroll to position [0, 510]
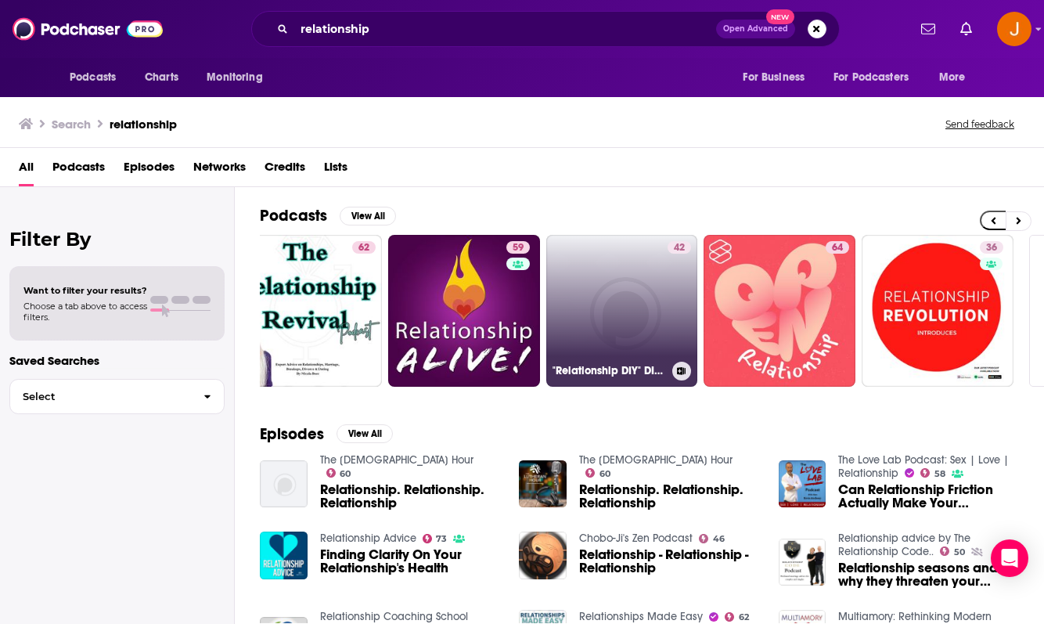
click at [629, 319] on link "42 "Relationship DIY" DIY Relationship Skills with Julie Colwell, PhD." at bounding box center [622, 311] width 152 height 152
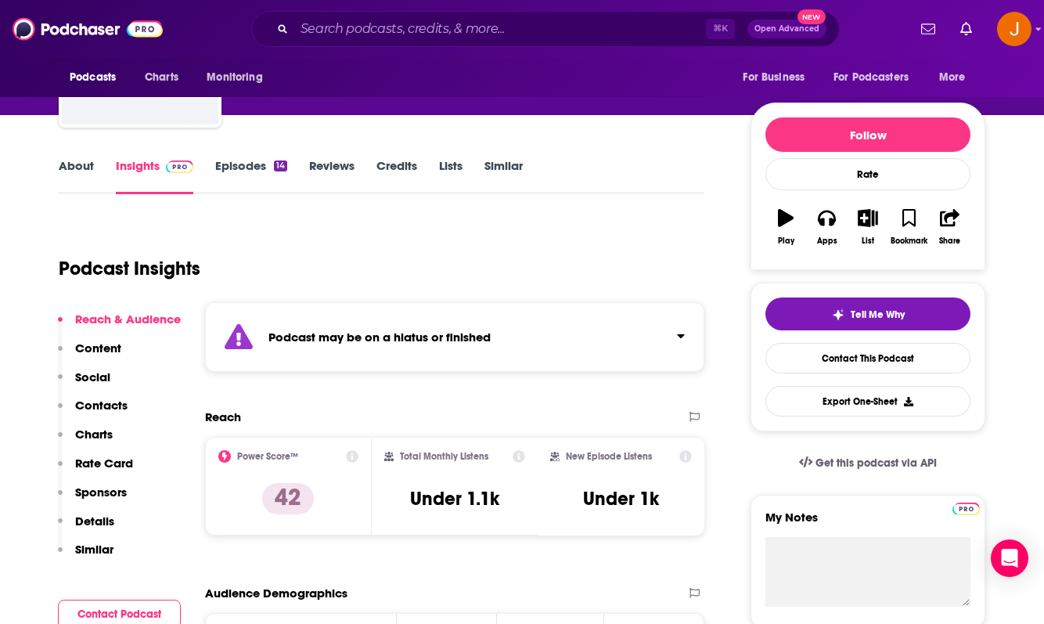
scroll to position [146, 0]
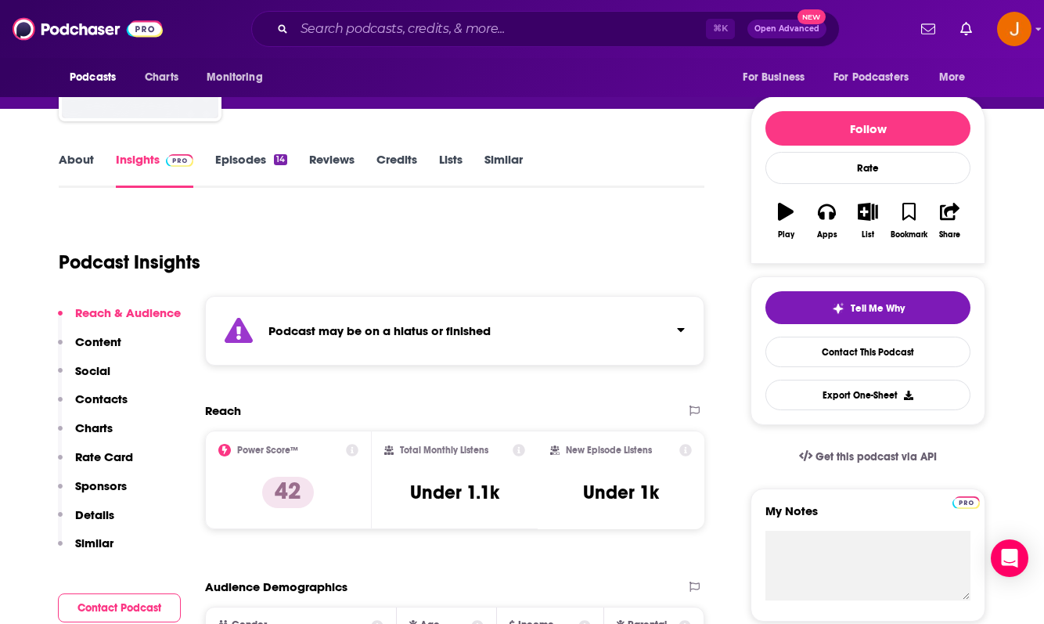
click at [118, 397] on p "Contacts" at bounding box center [101, 398] width 52 height 15
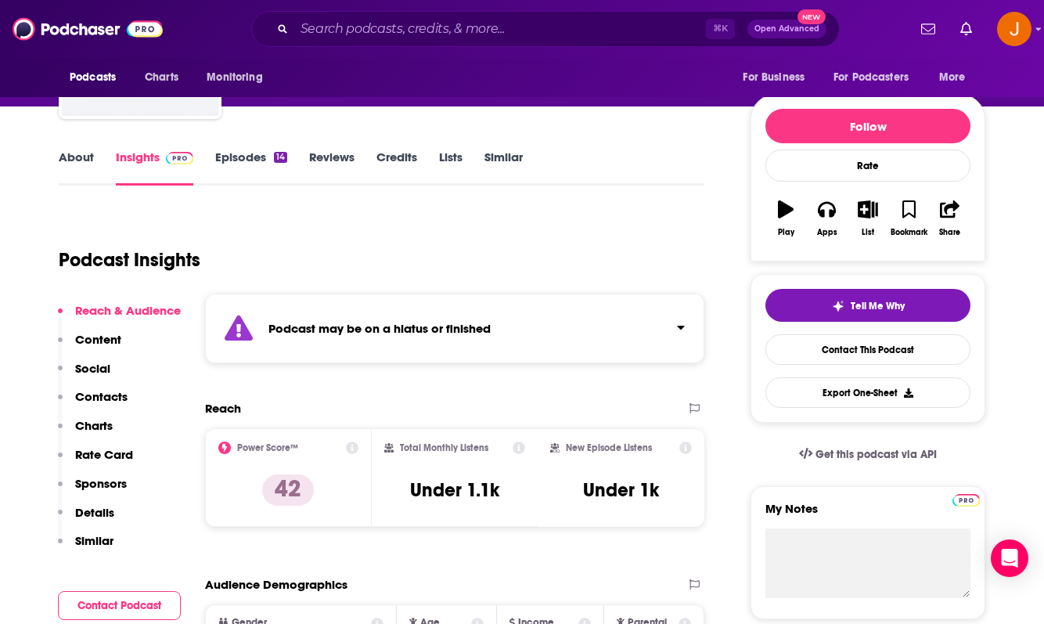
scroll to position [0, 0]
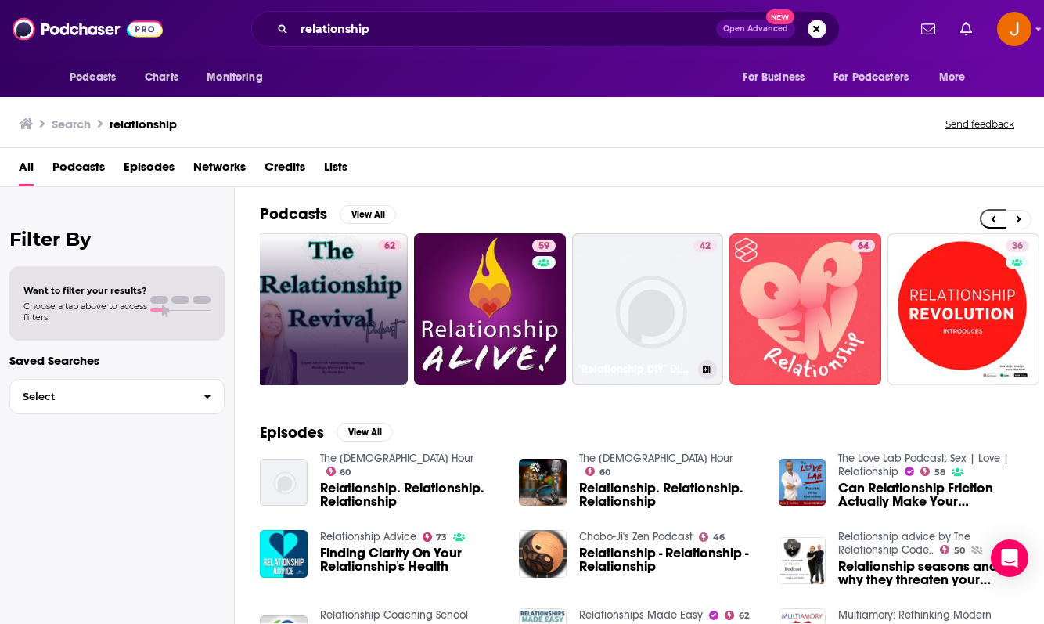
scroll to position [0, 488]
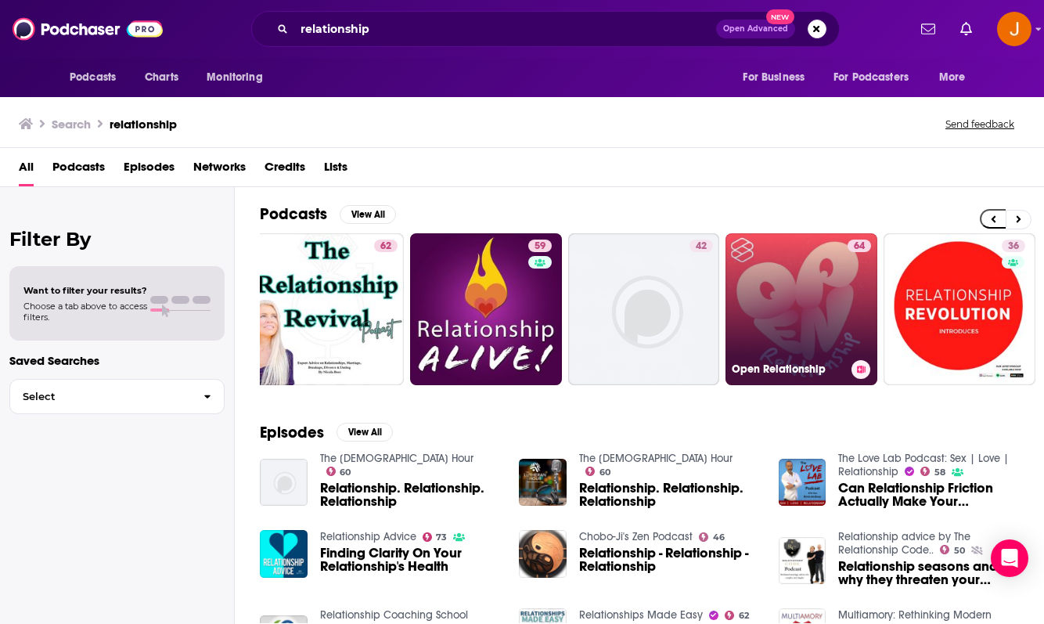
click at [757, 315] on link "64 Open Relationship" at bounding box center [801, 309] width 152 height 152
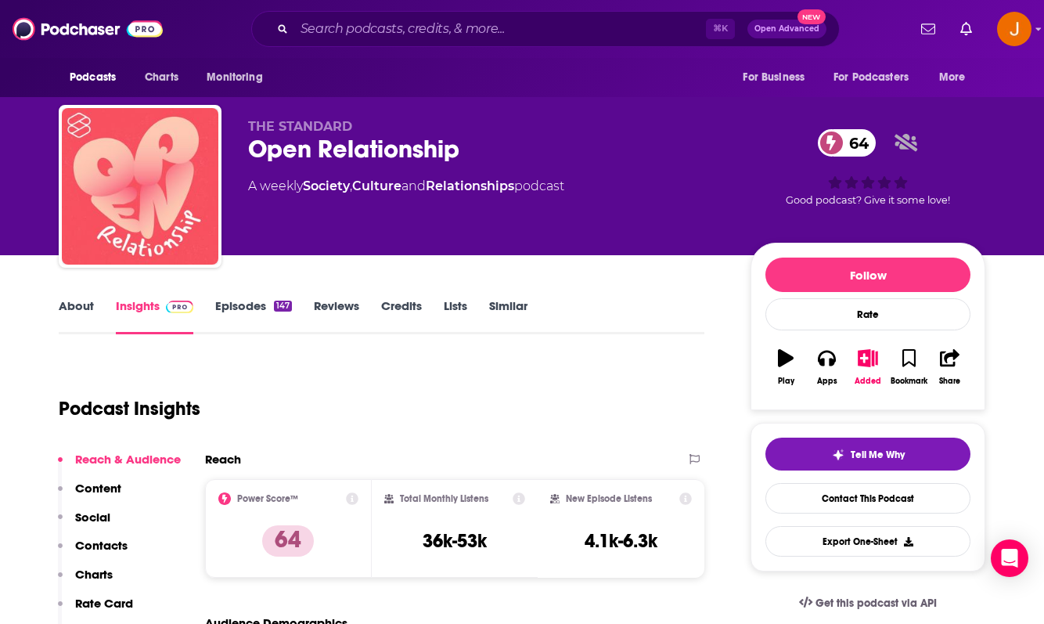
scroll to position [94, 0]
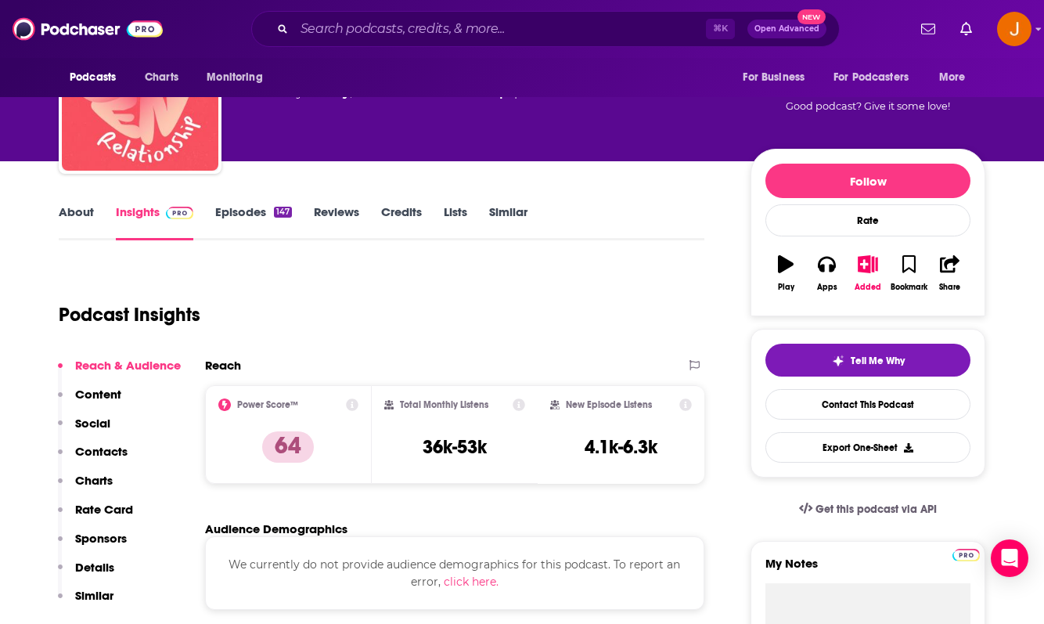
click at [92, 452] on p "Contacts" at bounding box center [101, 451] width 52 height 15
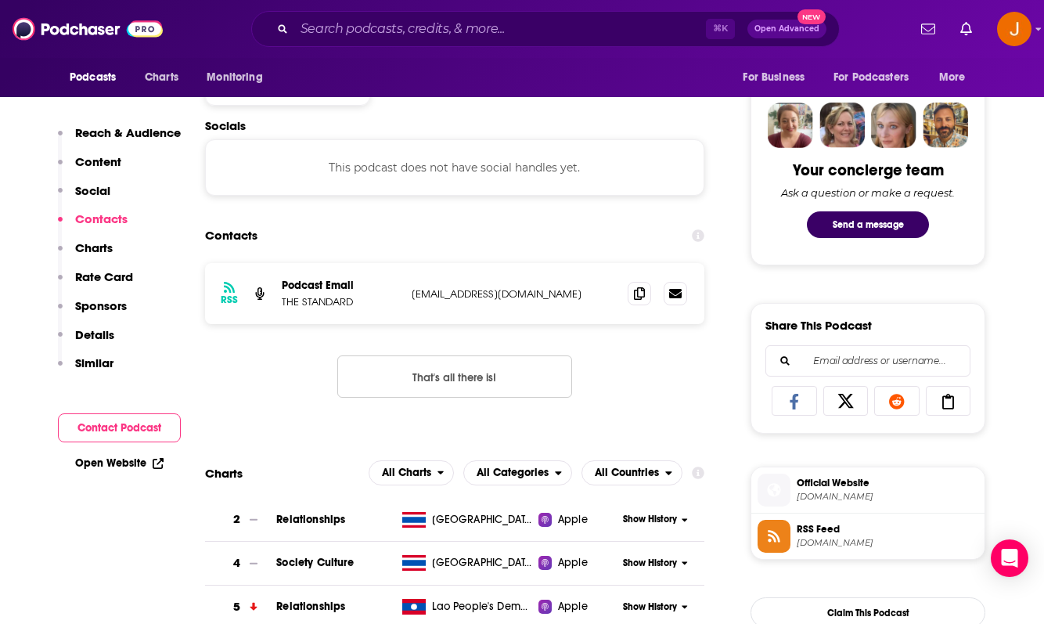
scroll to position [741, 0]
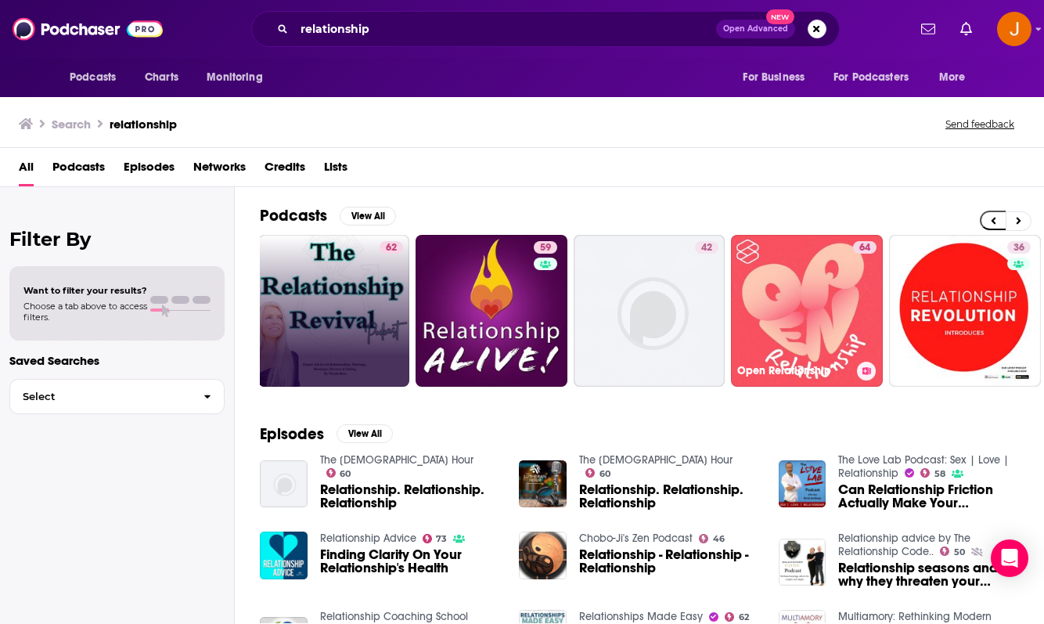
scroll to position [0, 653]
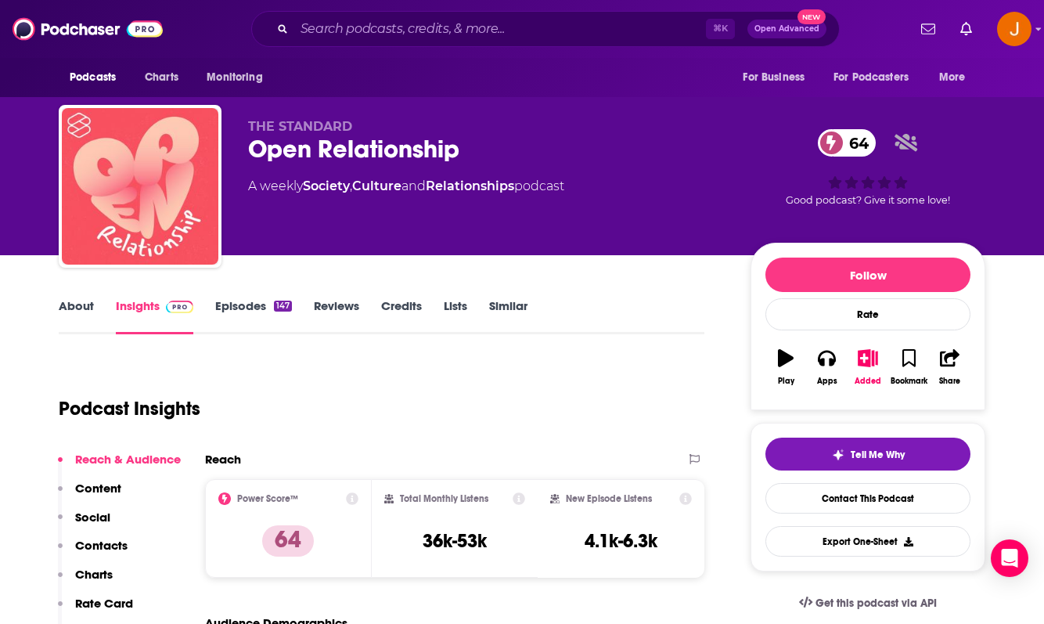
scroll to position [122, 0]
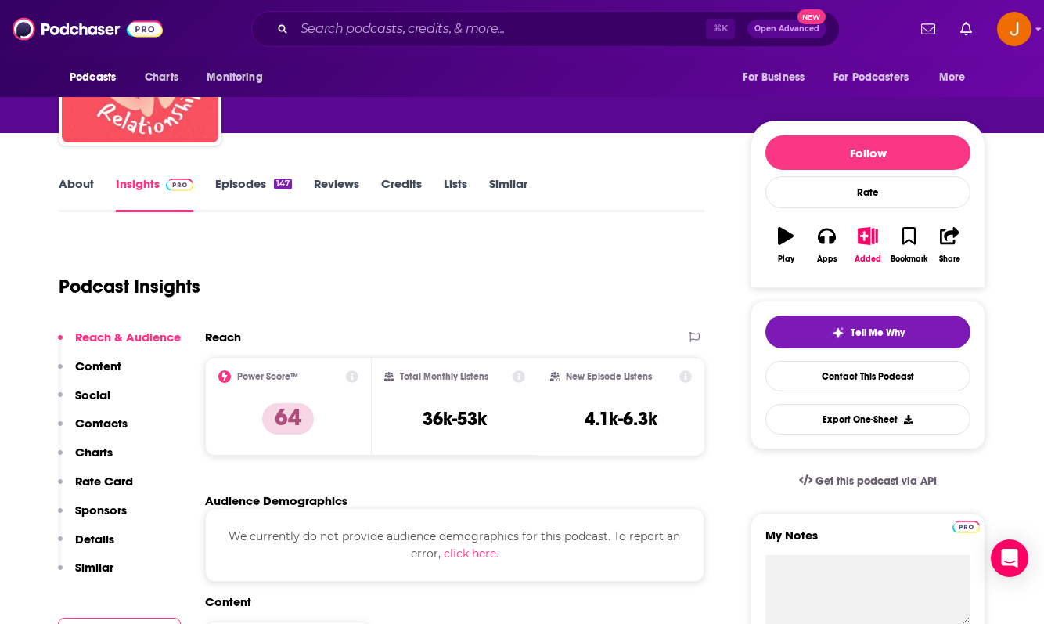
click at [117, 416] on p "Contacts" at bounding box center [101, 423] width 52 height 15
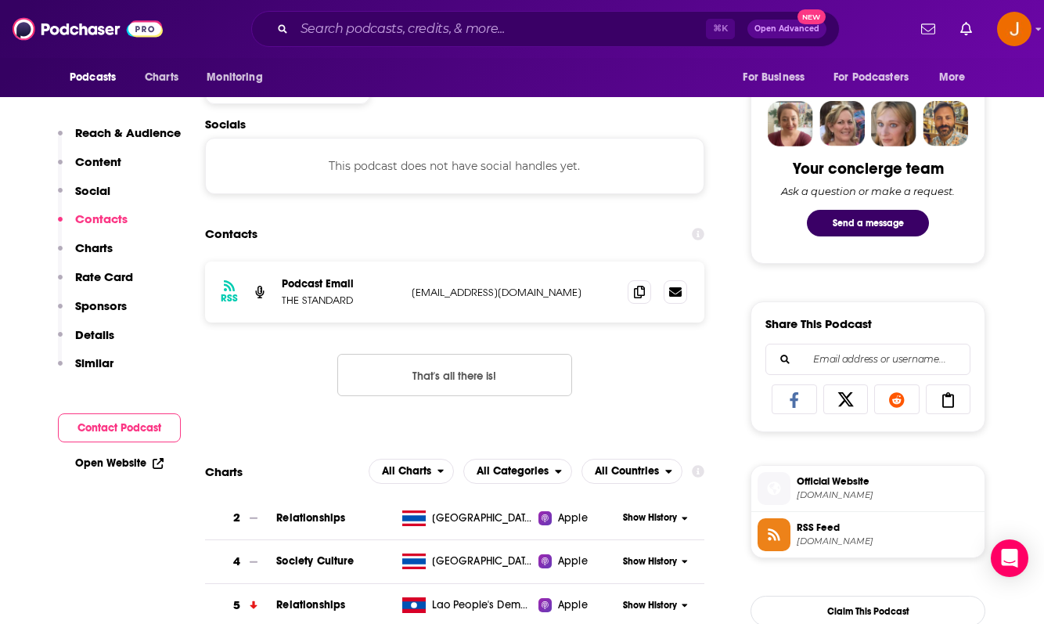
scroll to position [741, 0]
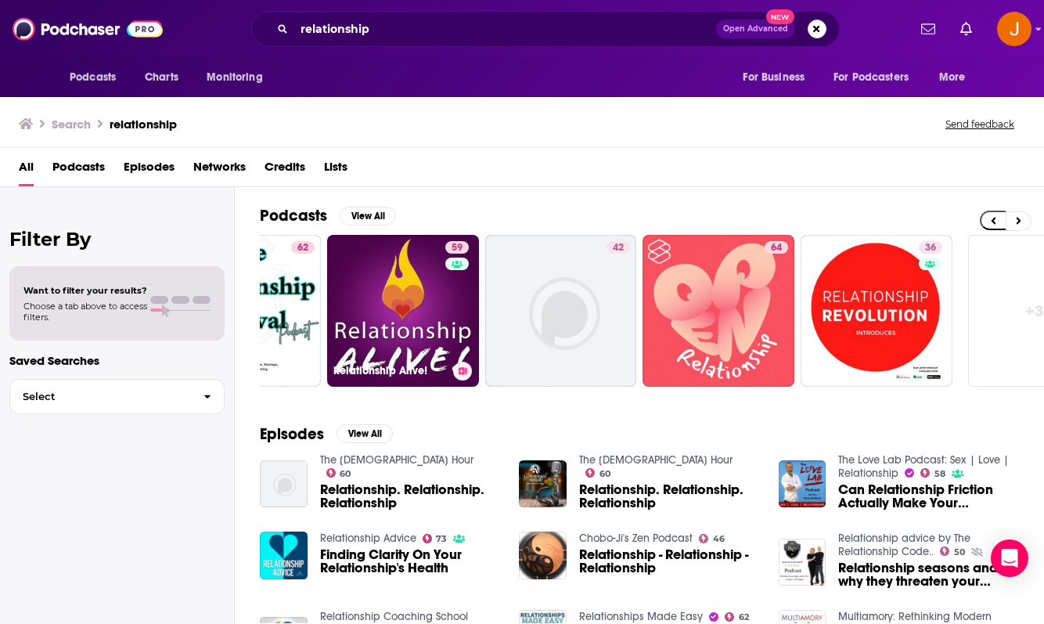
scroll to position [0, 653]
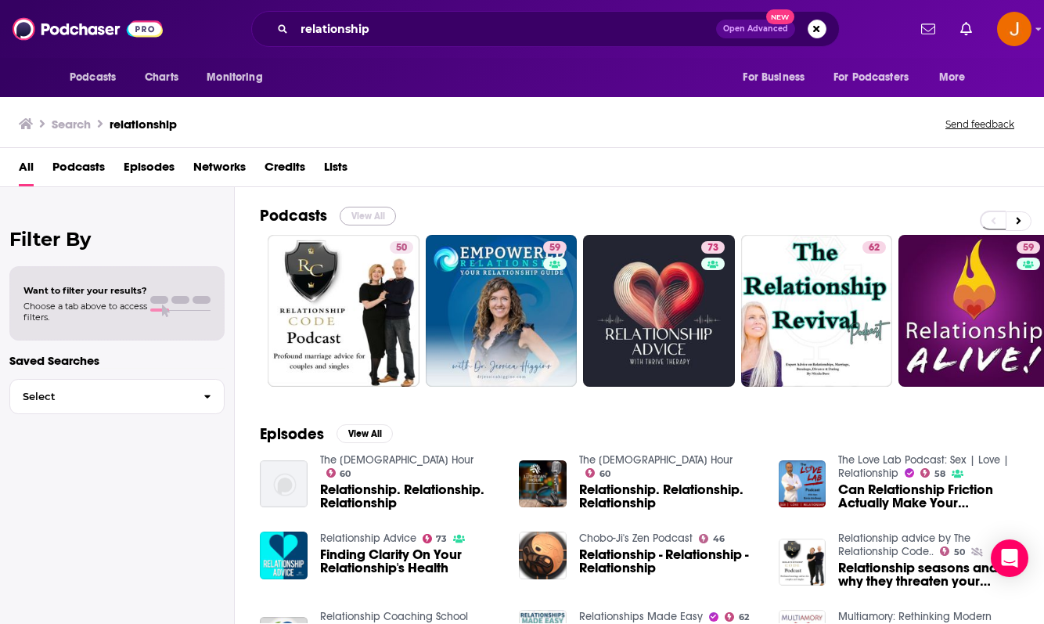
click at [371, 212] on button "View All" at bounding box center [368, 216] width 56 height 19
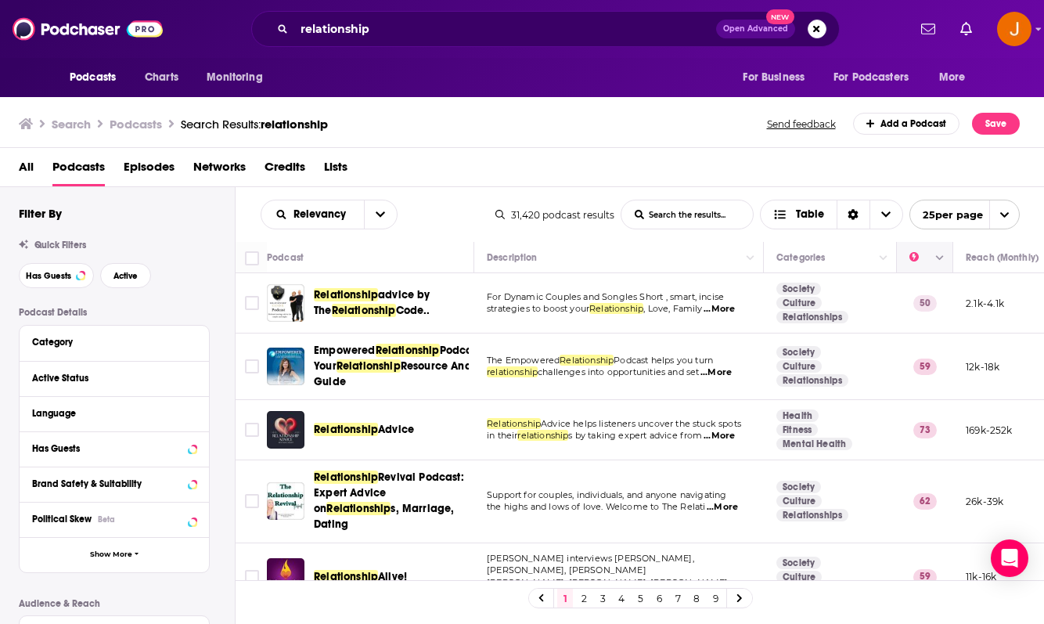
click at [914, 259] on icon "Move" at bounding box center [923, 257] width 19 height 19
click at [918, 263] on icon "Move" at bounding box center [923, 257] width 19 height 19
click at [944, 264] on button "Column Actions" at bounding box center [939, 258] width 19 height 19
click at [918, 169] on div at bounding box center [522, 312] width 1044 height 624
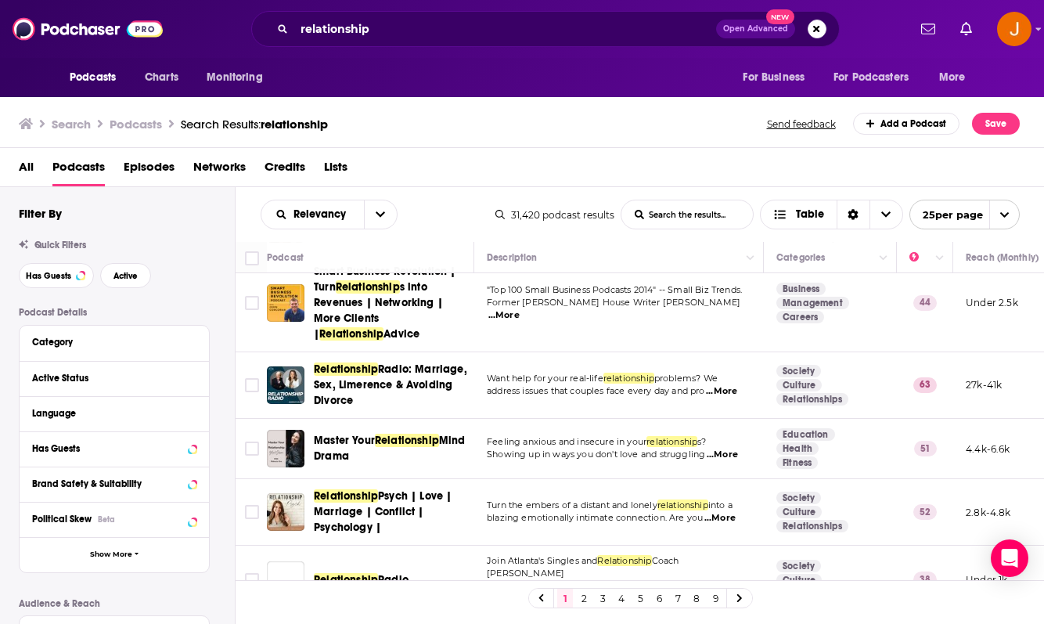
scroll to position [1406, 0]
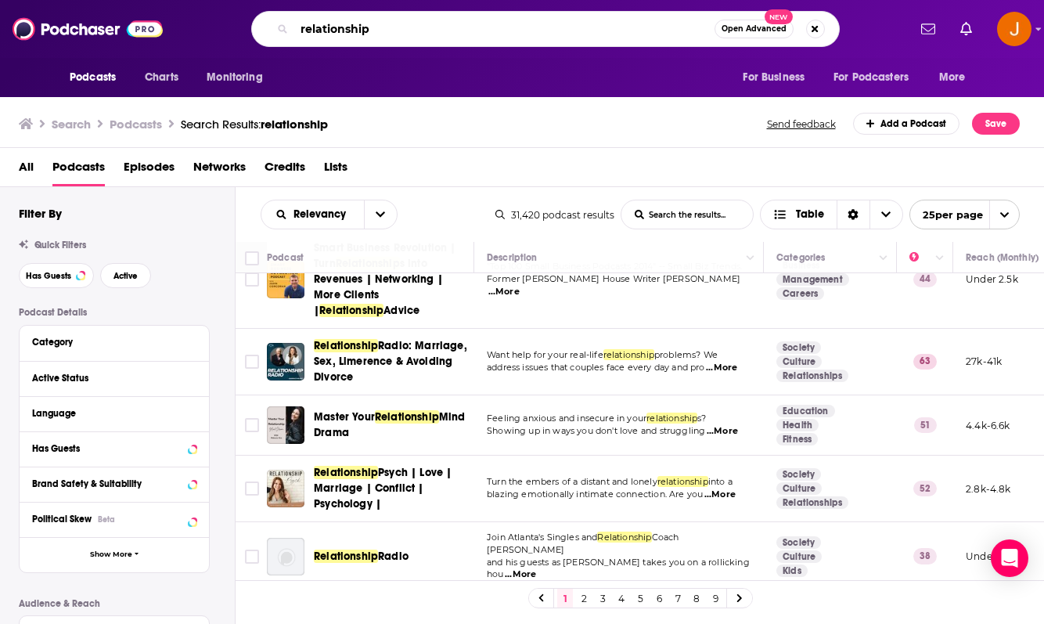
drag, startPoint x: 390, startPoint y: 29, endPoint x: 282, endPoint y: -3, distance: 111.9
click at [282, 0] on html "Podcasts Charts Monitoring relationship Open Advanced New For Business For Podc…" at bounding box center [522, 312] width 1044 height 624
type input "the laughing couple"
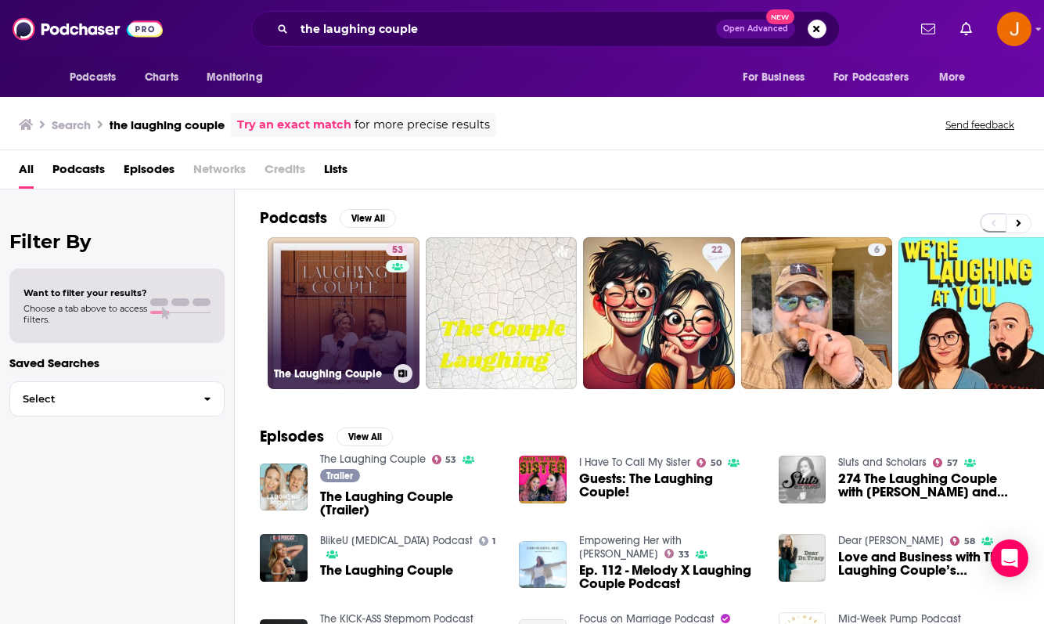
click at [348, 328] on link "53 The Laughing Couple" at bounding box center [344, 313] width 152 height 152
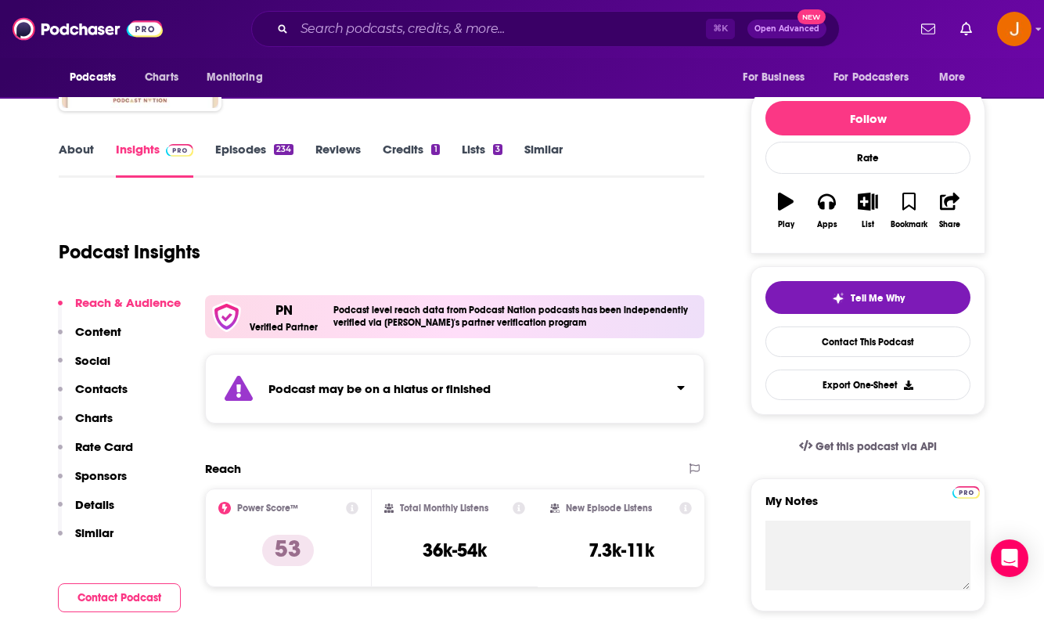
scroll to position [170, 0]
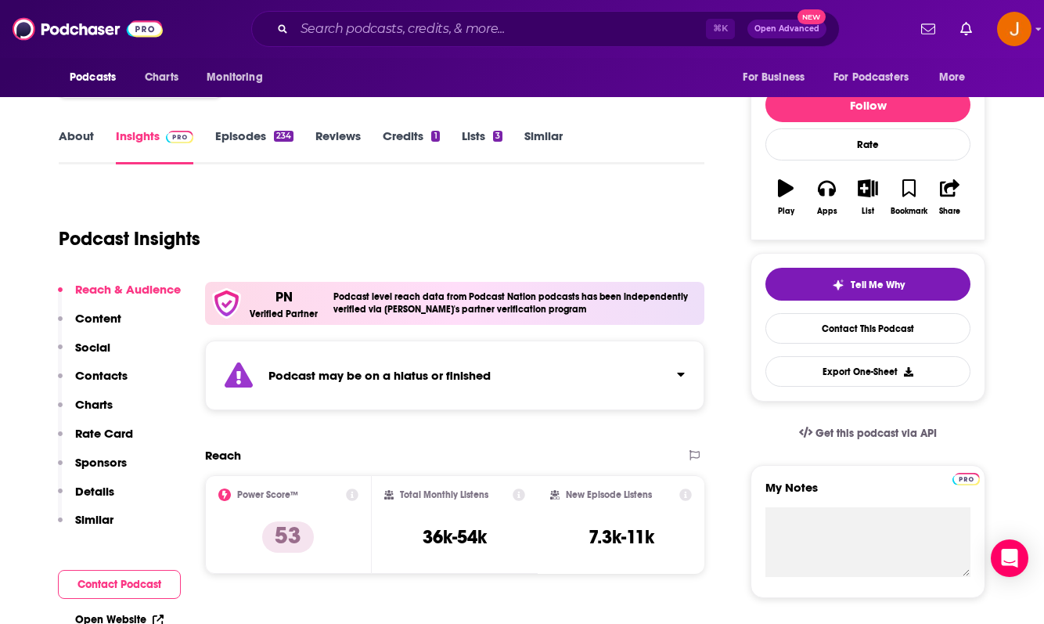
click at [110, 379] on p "Contacts" at bounding box center [101, 375] width 52 height 15
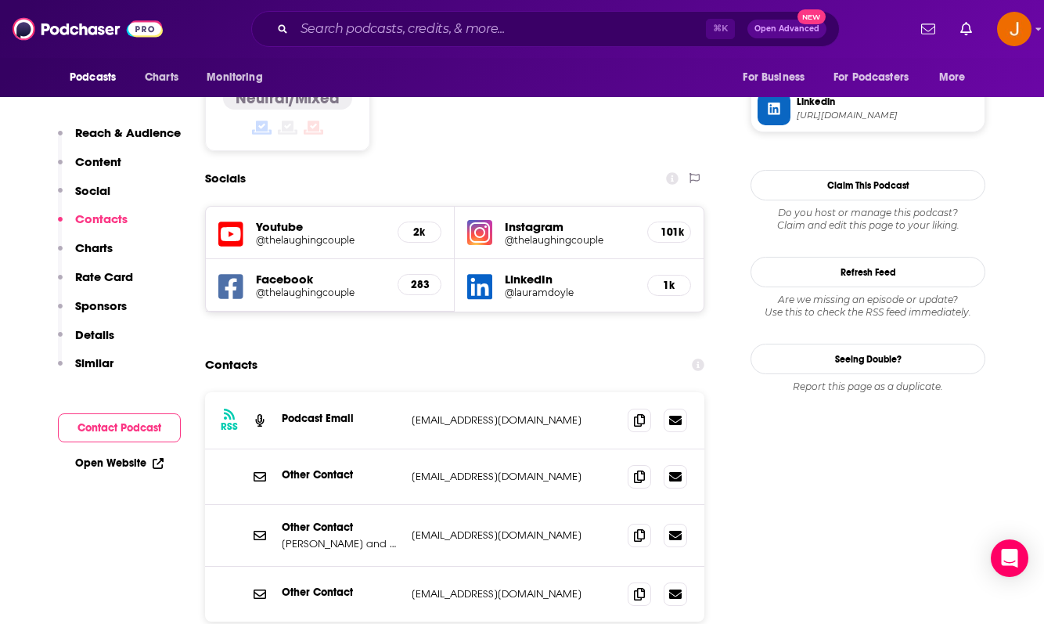
scroll to position [1373, 0]
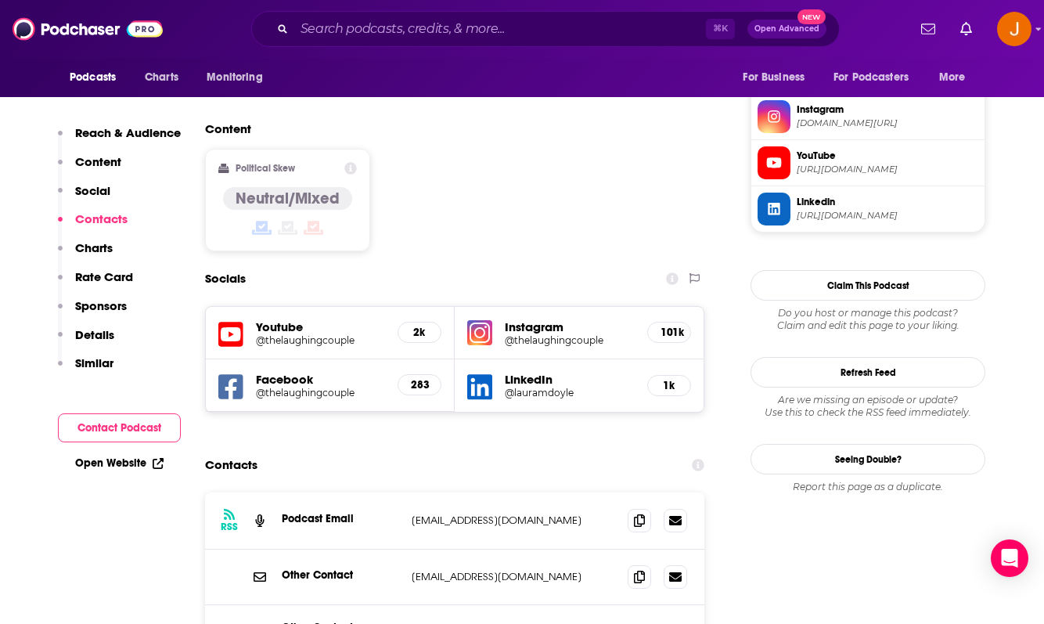
click at [313, 334] on h5 "@thelaughingcouple" at bounding box center [320, 340] width 129 height 12
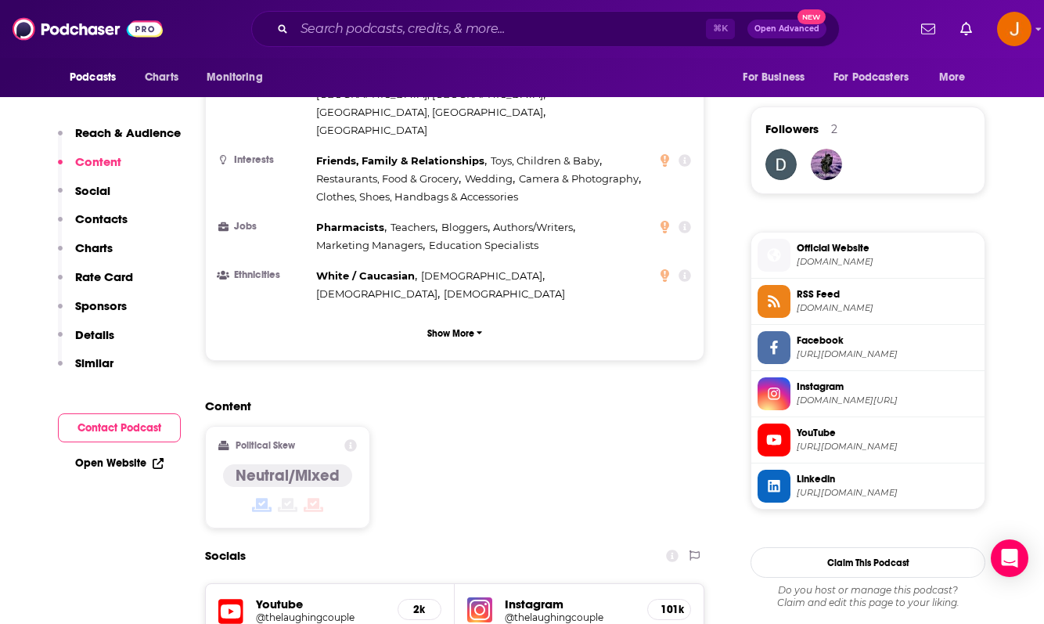
scroll to position [1505, 0]
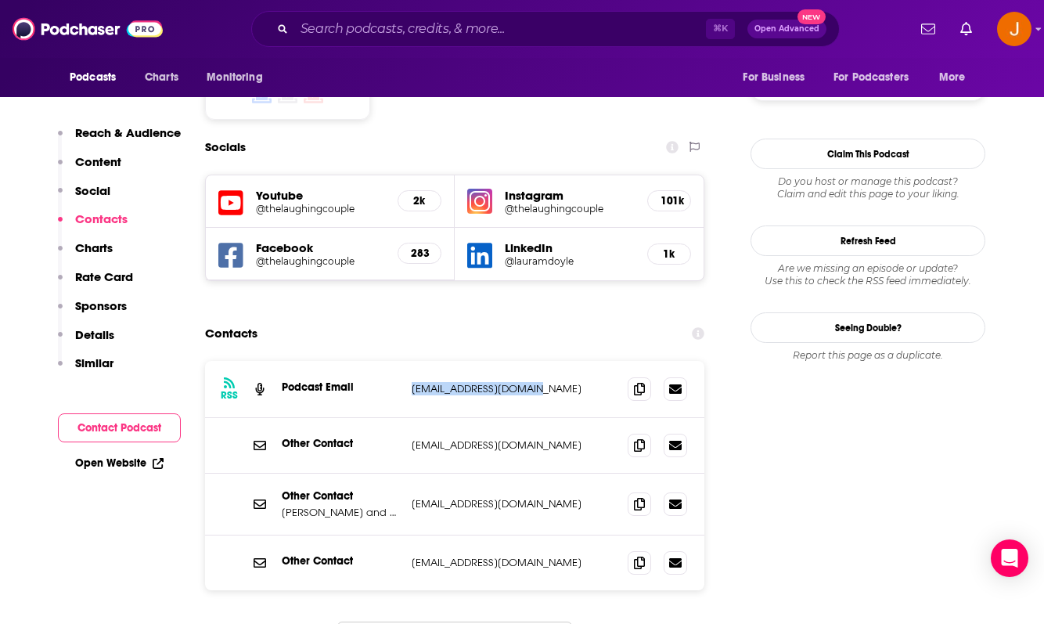
drag, startPoint x: 551, startPoint y: 290, endPoint x: 413, endPoint y: 290, distance: 137.7
click at [412, 382] on p "hello@podcastnation.co" at bounding box center [513, 388] width 203 height 13
copy p "hello@podcastnation.co"
drag, startPoint x: 571, startPoint y: 412, endPoint x: 408, endPoint y: 405, distance: 162.9
click at [408, 473] on div "Other Contact Ryan and Brittany Ostofe Info@thelaughingcouple.com Info@thelaugh…" at bounding box center [454, 504] width 499 height 62
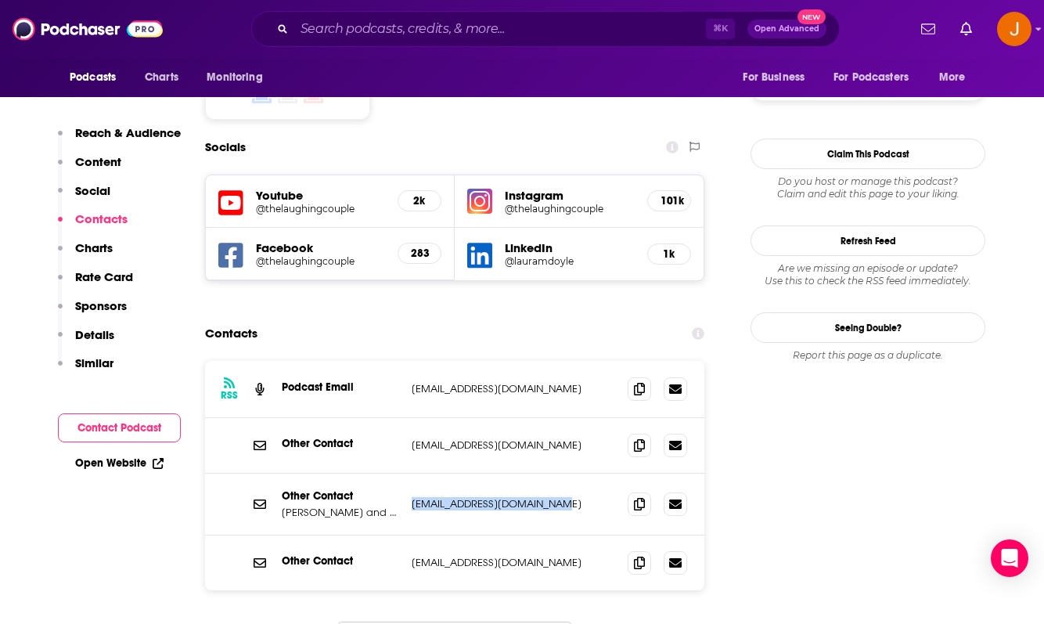
copy p "Info@thelaughingcouple.com"
